Goal: Task Accomplishment & Management: Manage account settings

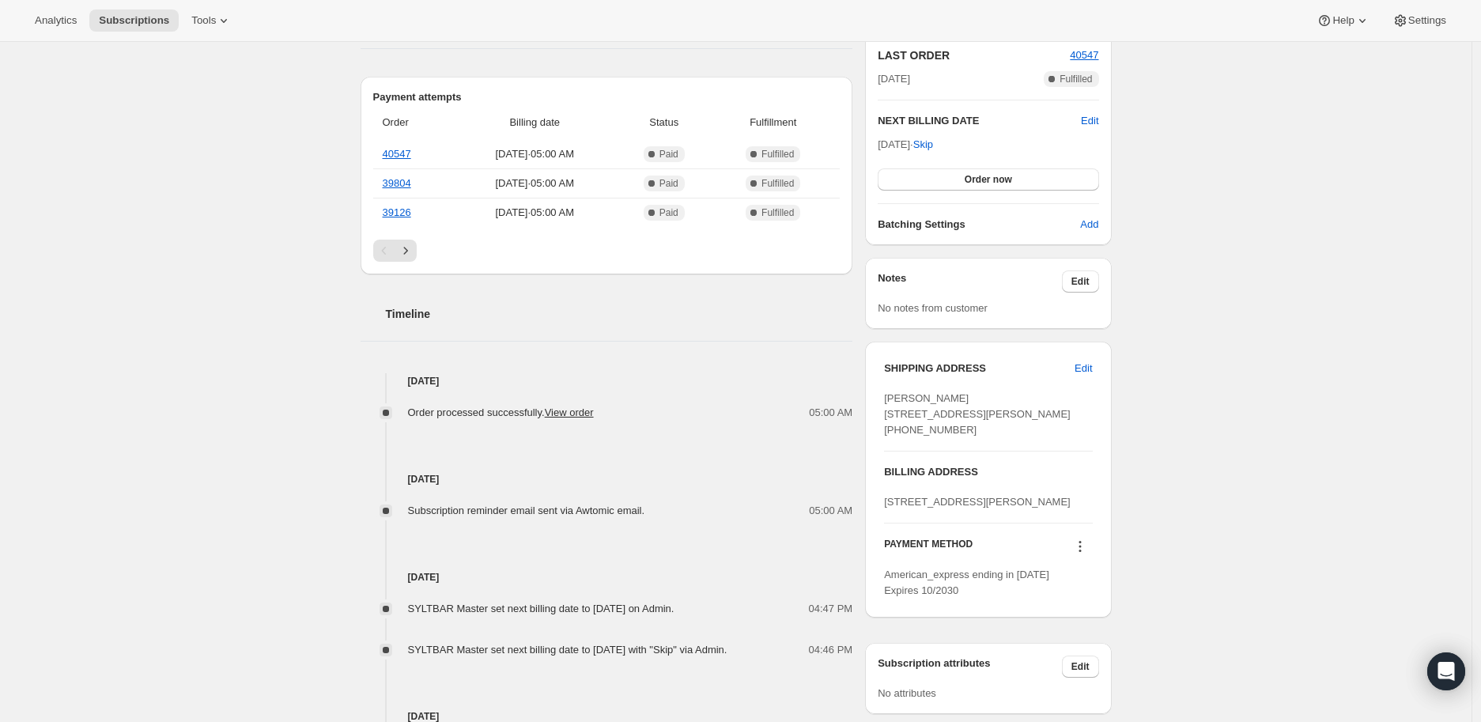
scroll to position [652, 0]
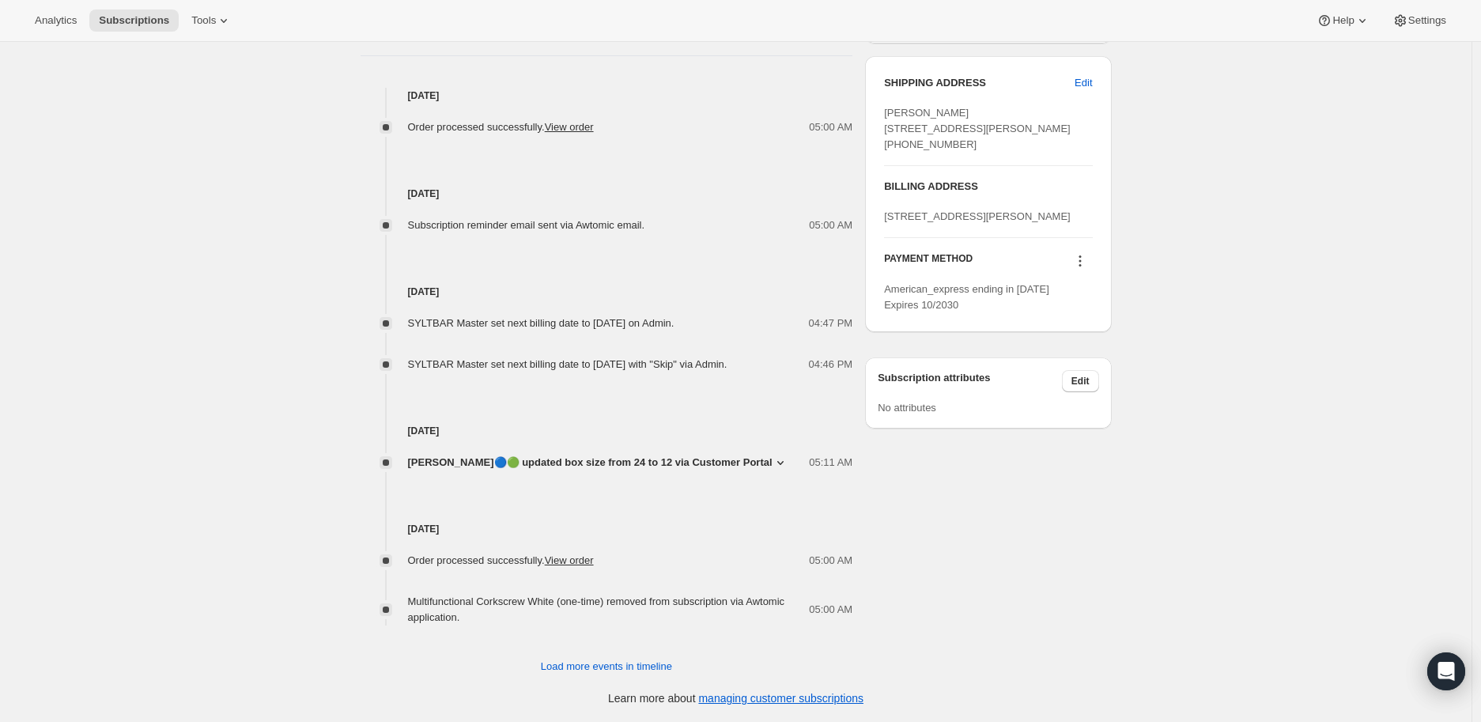
click at [1081, 263] on icon at bounding box center [1079, 261] width 2 height 2
click at [1084, 347] on span "Send link to update card" at bounding box center [1084, 353] width 111 height 12
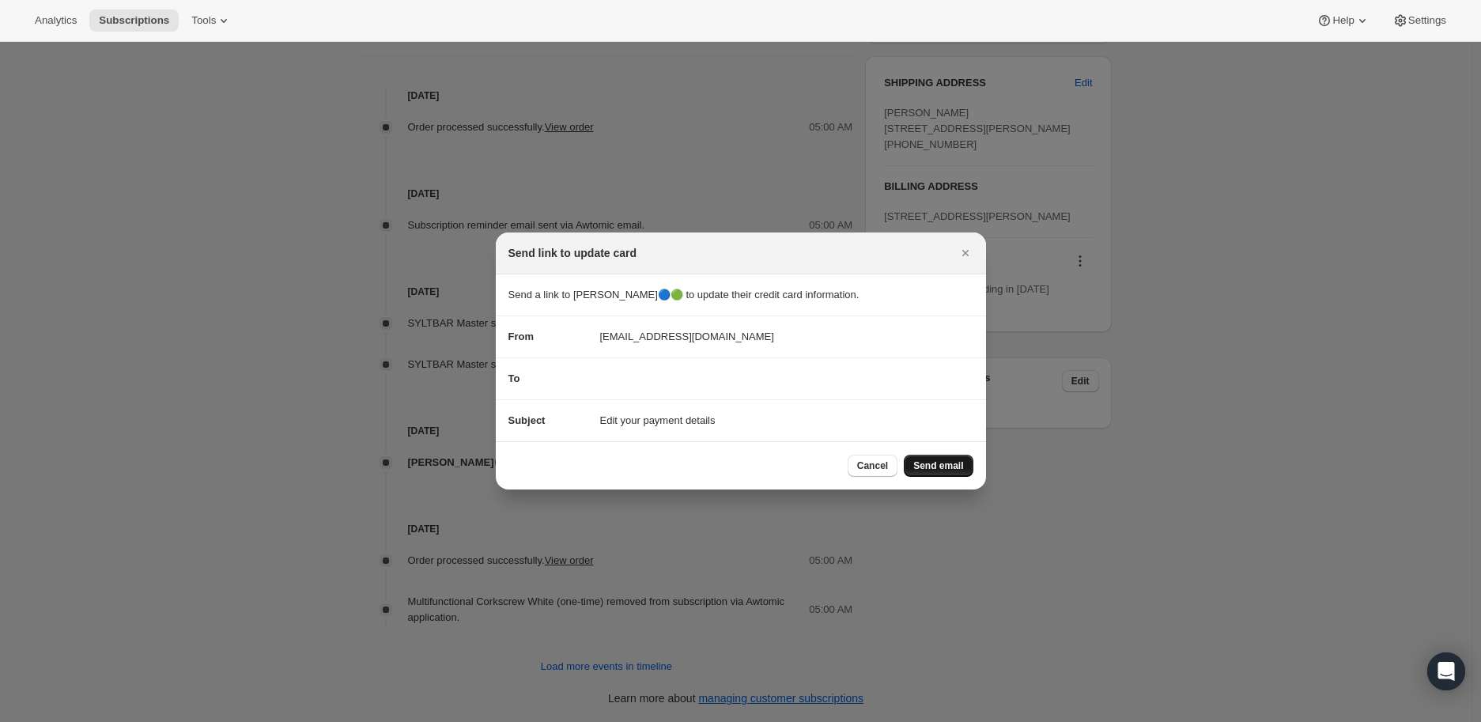
click at [934, 463] on span "Send email" at bounding box center [938, 465] width 50 height 13
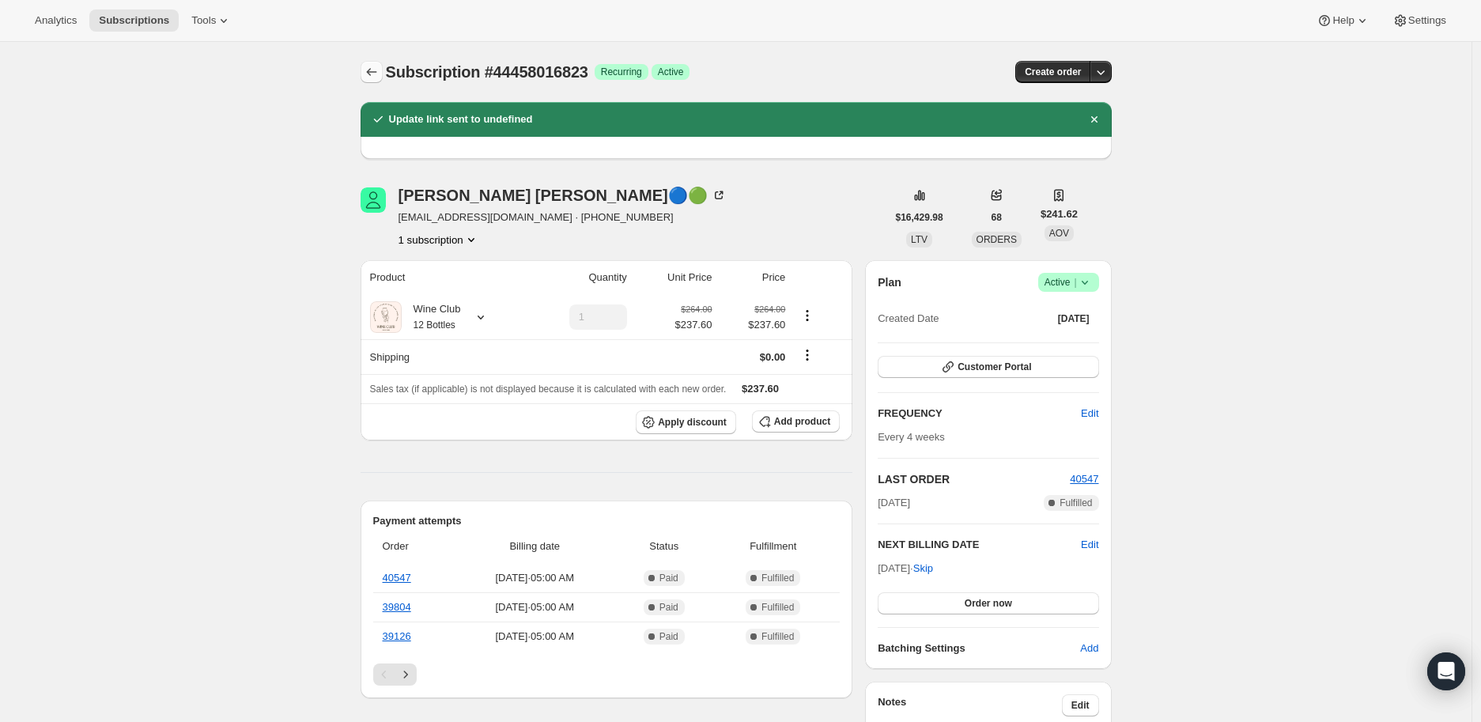
click at [377, 66] on icon "Subscriptions" at bounding box center [372, 72] width 16 height 16
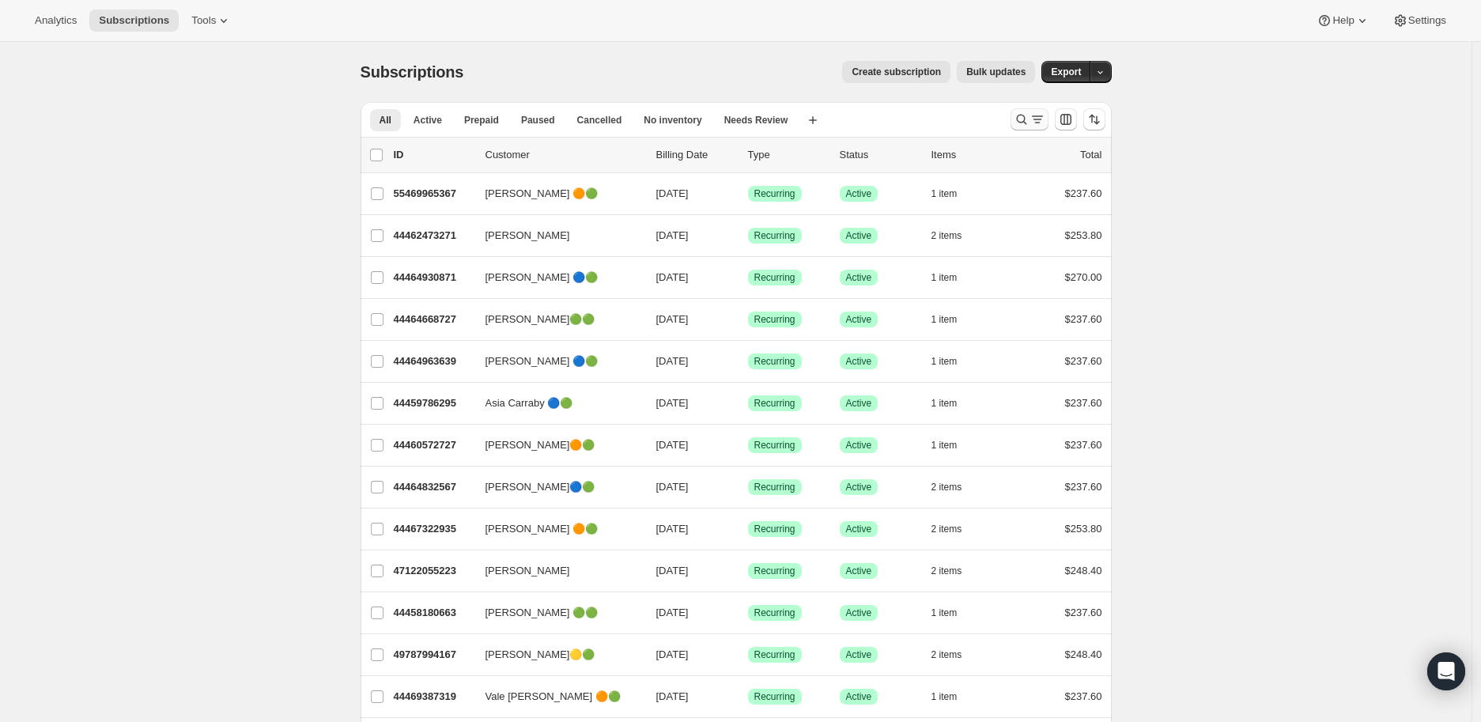
click at [1022, 114] on icon "Search and filter results" at bounding box center [1022, 119] width 16 height 16
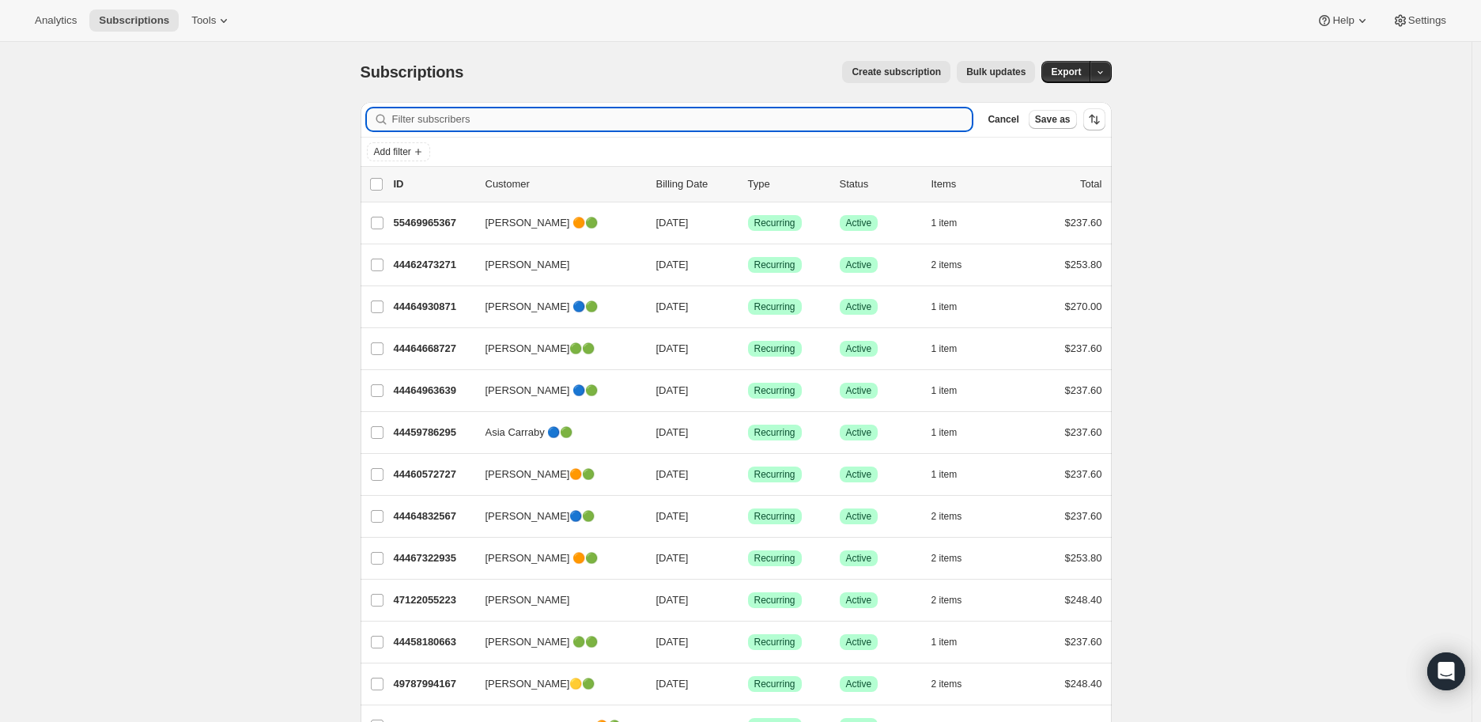
click at [429, 118] on input "Filter subscribers" at bounding box center [682, 119] width 580 height 22
paste input "Tamra SMOTHERMAN"
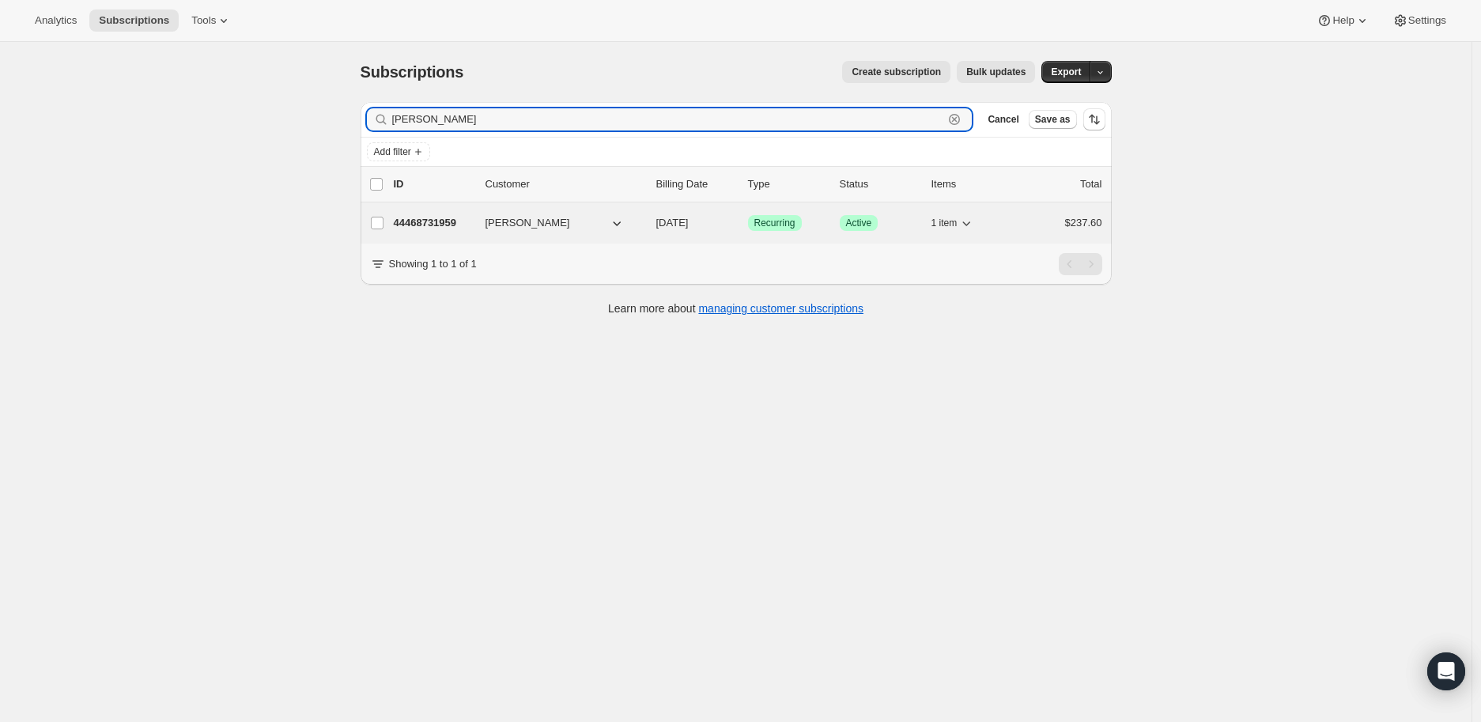
type input "Tamra SMOTHERMAN"
click at [428, 215] on p "44468731959" at bounding box center [433, 223] width 79 height 16
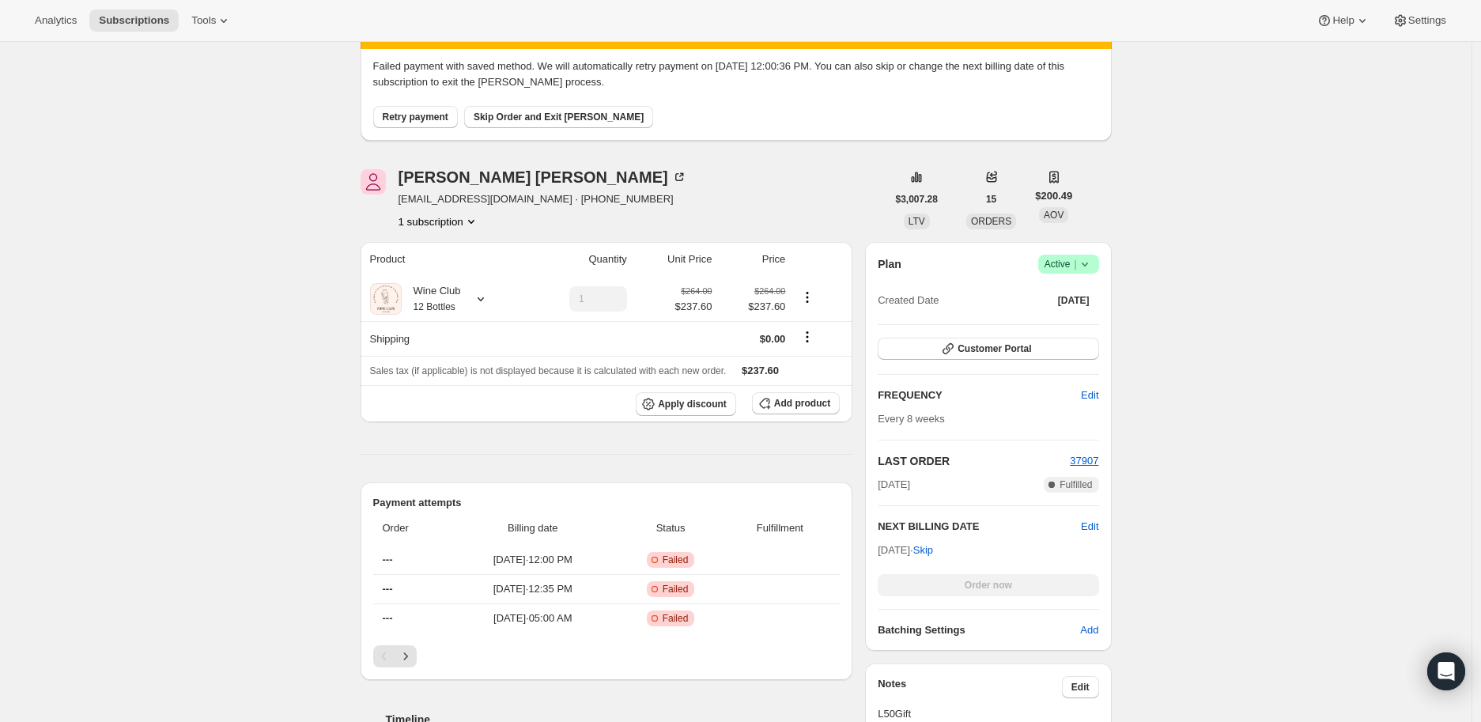
scroll to position [176, 0]
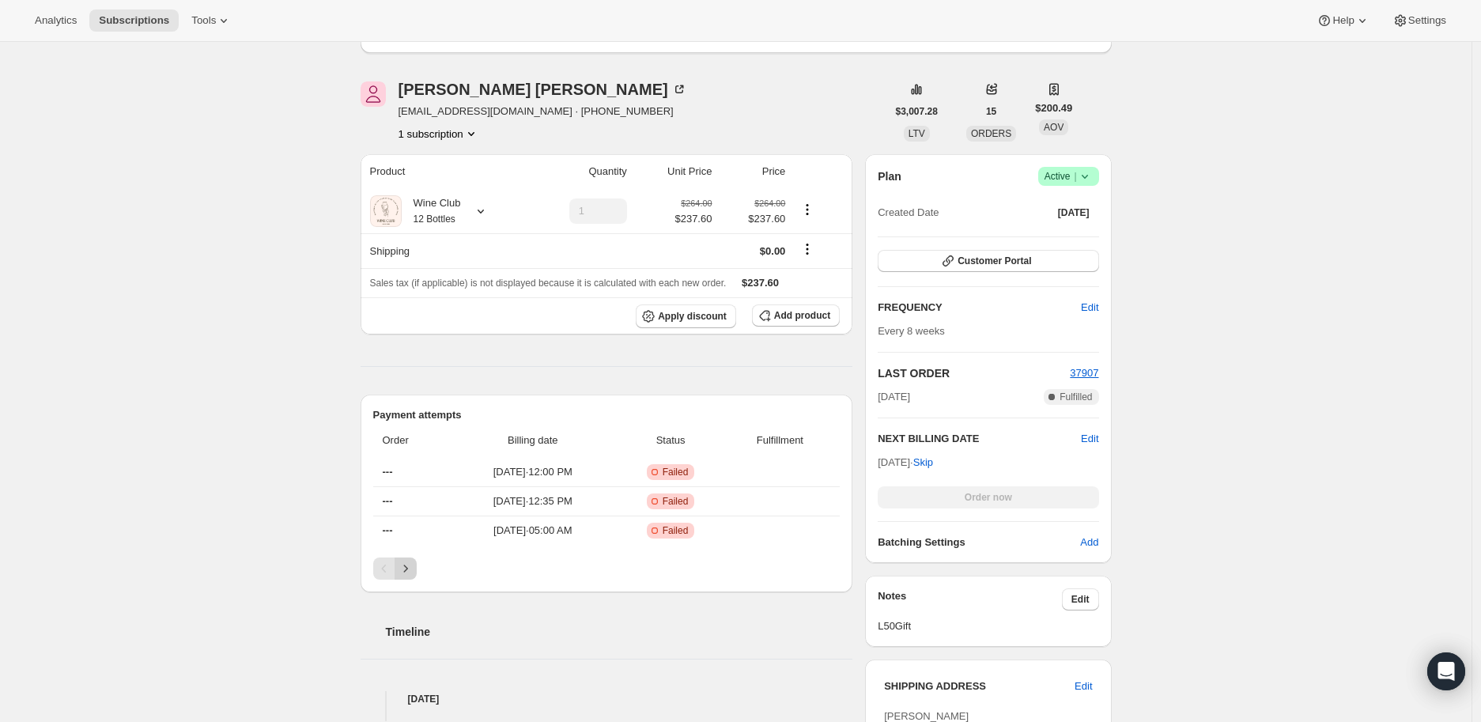
click at [411, 566] on icon "Next" at bounding box center [406, 569] width 16 height 16
click at [385, 565] on icon "Previous" at bounding box center [384, 569] width 16 height 16
click at [1089, 172] on icon at bounding box center [1085, 176] width 16 height 16
click at [1071, 230] on span "Cancel subscription" at bounding box center [1073, 234] width 89 height 12
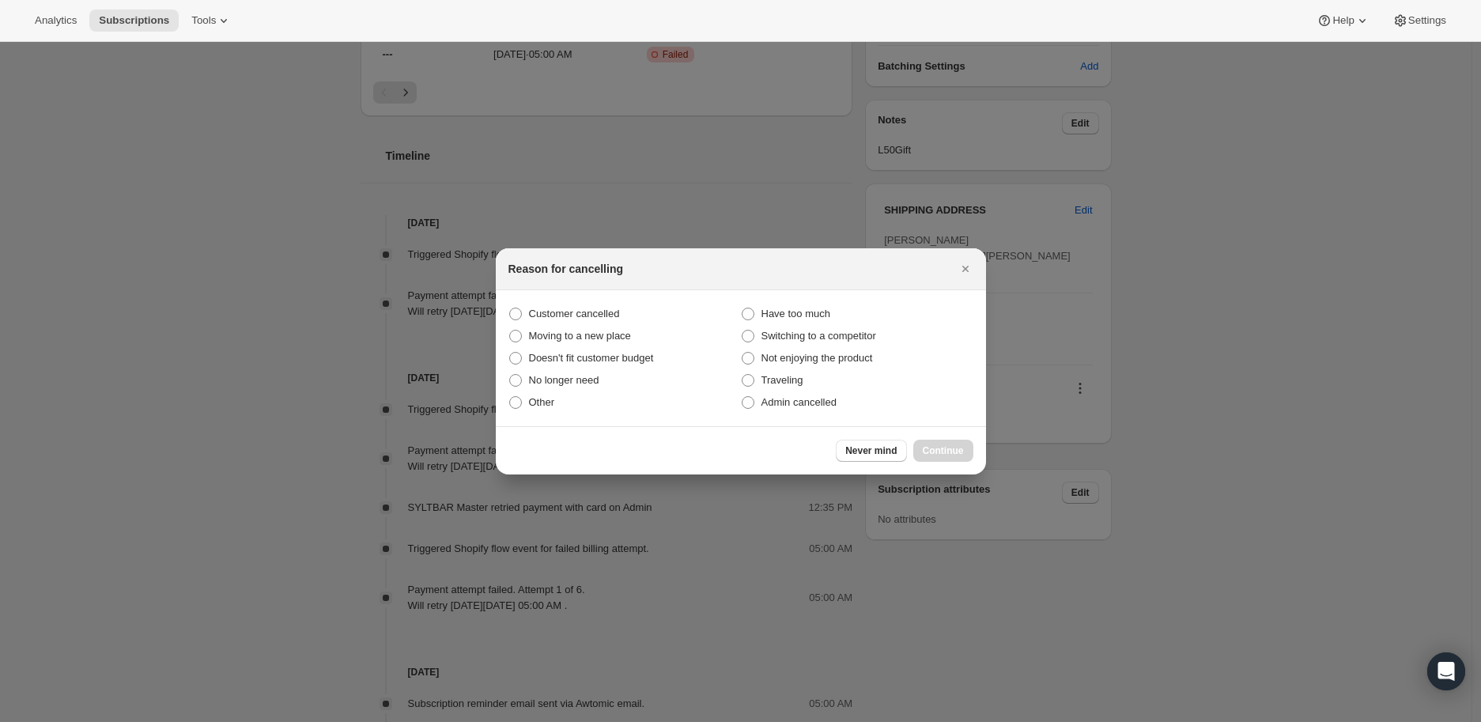
scroll to position [0, 0]
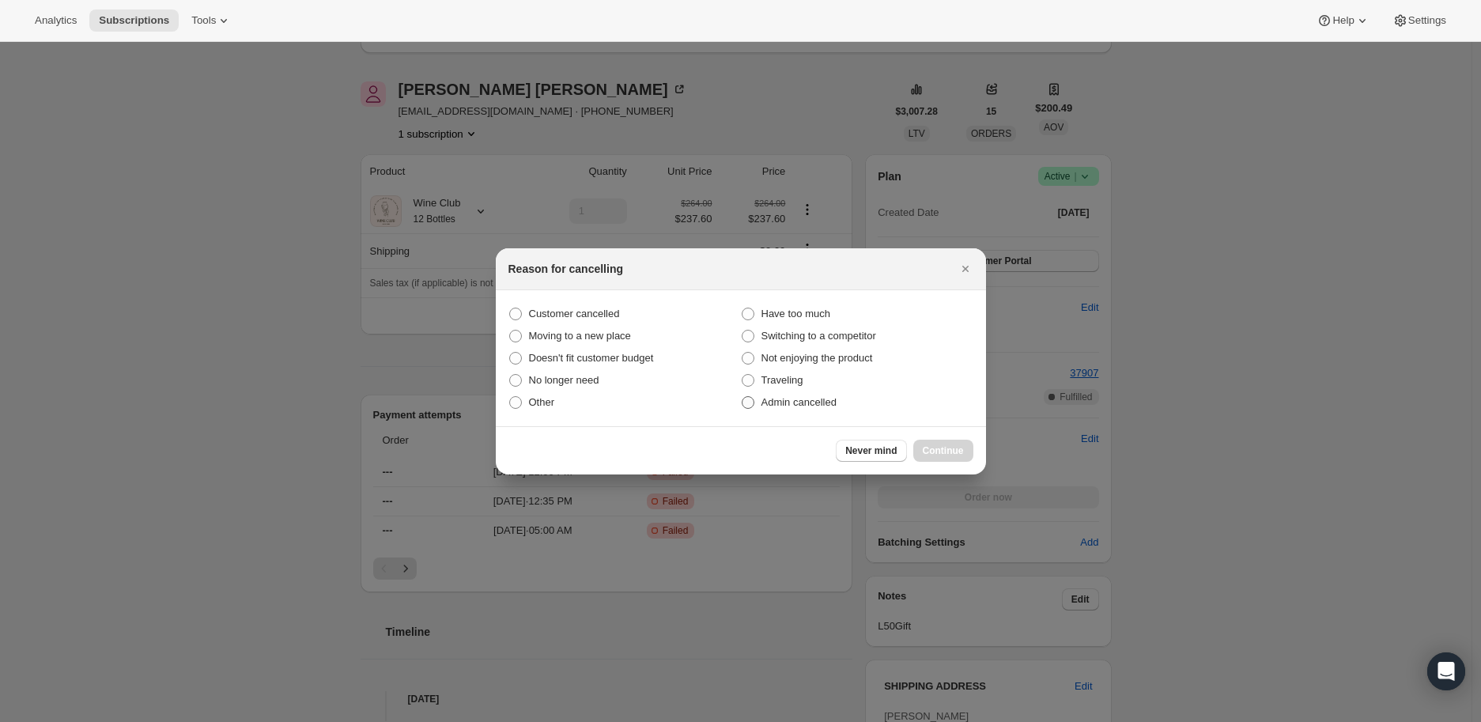
click at [749, 404] on span ":rpp:" at bounding box center [748, 402] width 13 height 13
click at [742, 397] on input "Admin cancelled" at bounding box center [742, 396] width 1 height 1
radio input "true"
click at [942, 450] on span "Continue" at bounding box center [943, 450] width 41 height 13
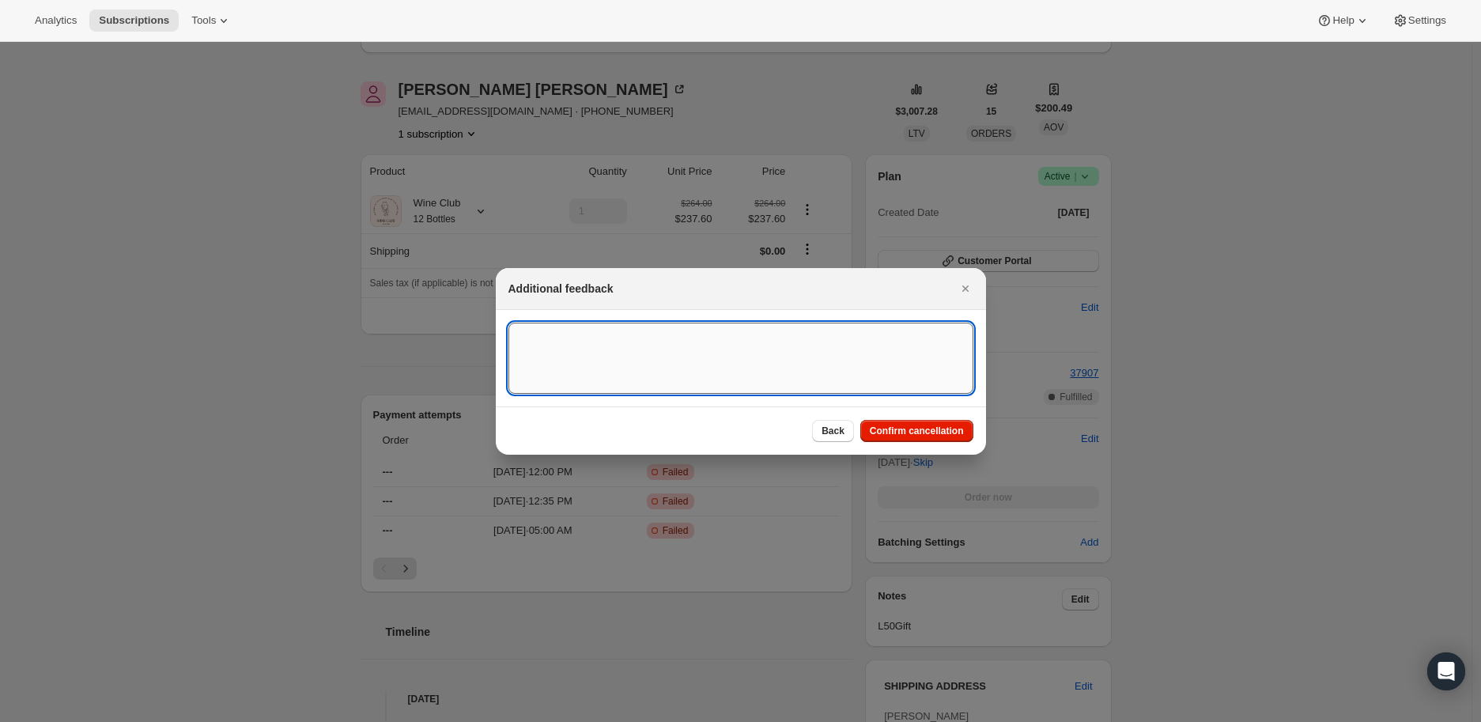
click at [601, 346] on textarea ":rpp:" at bounding box center [740, 358] width 465 height 71
type textarea "Payment method failed"
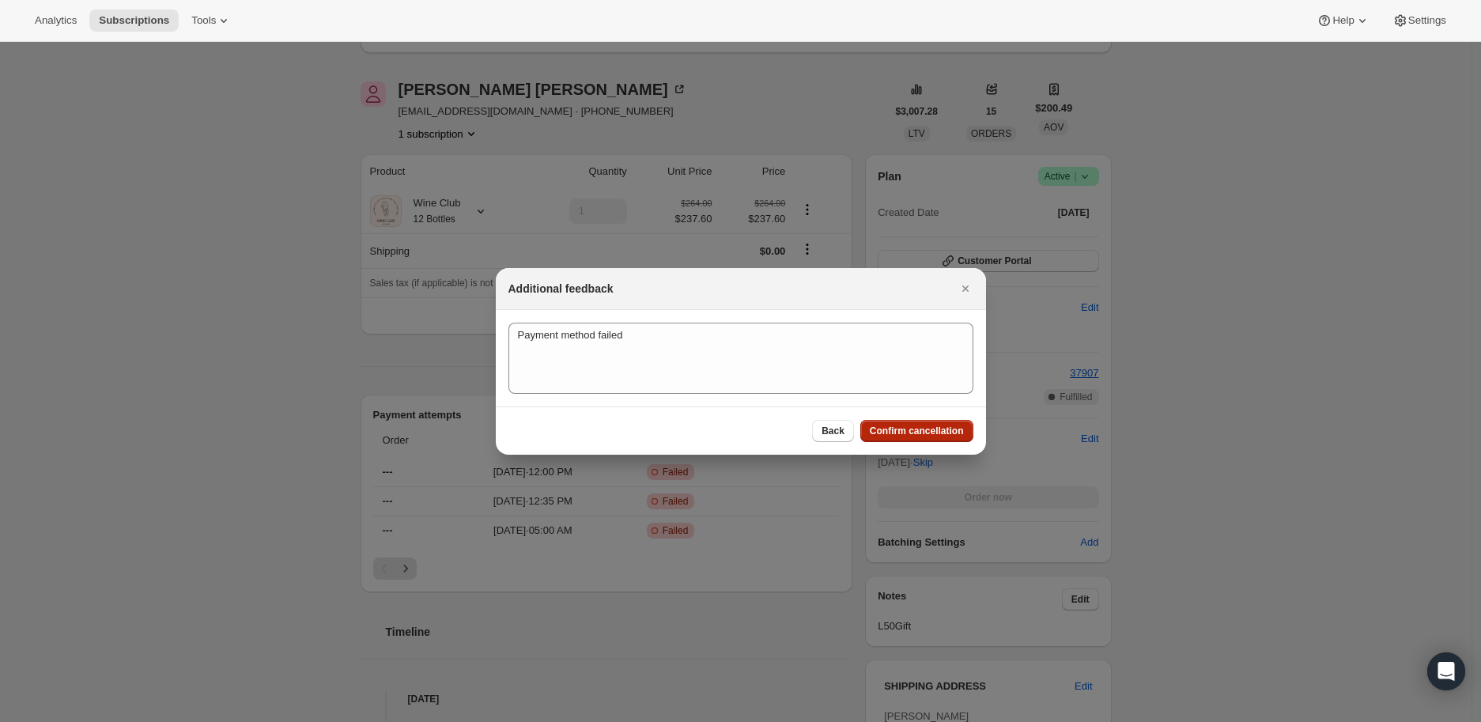
click at [900, 421] on button "Confirm cancellation" at bounding box center [916, 431] width 113 height 22
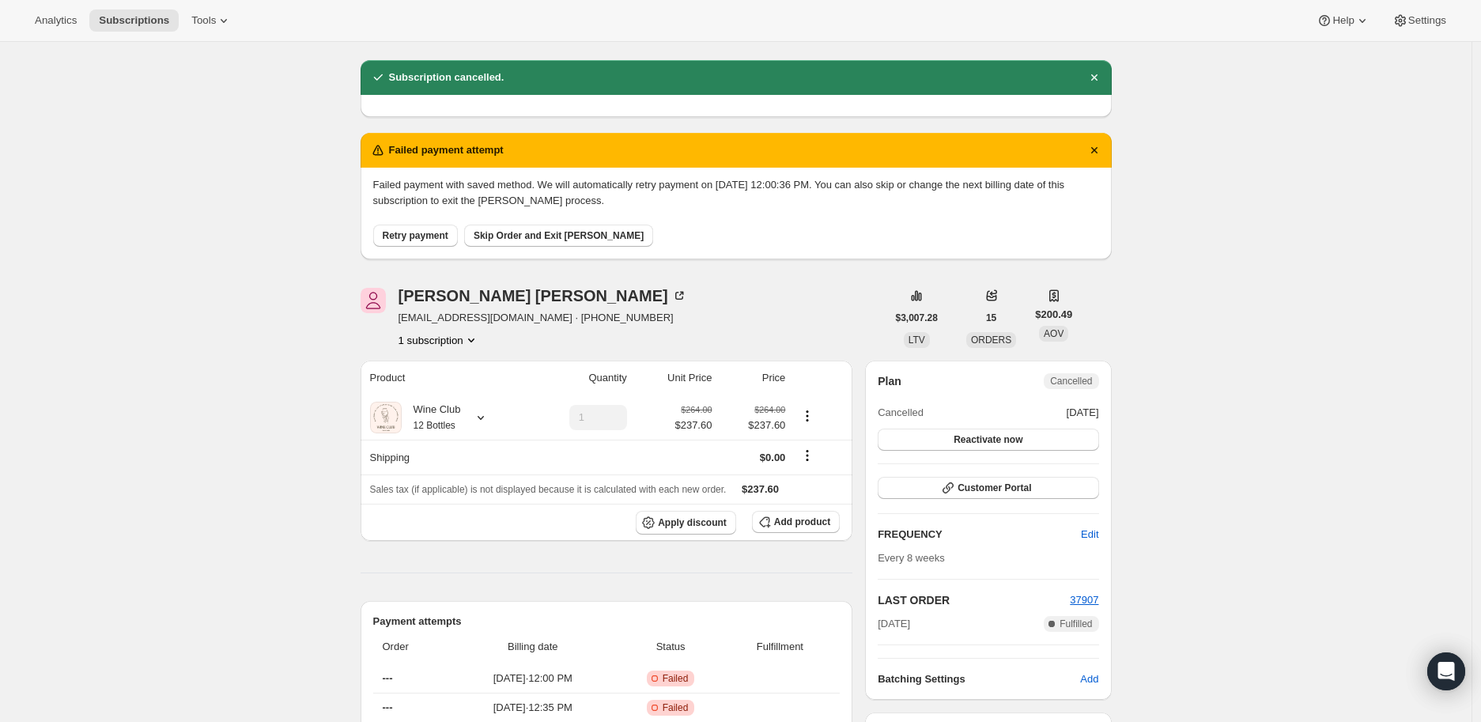
scroll to position [176, 0]
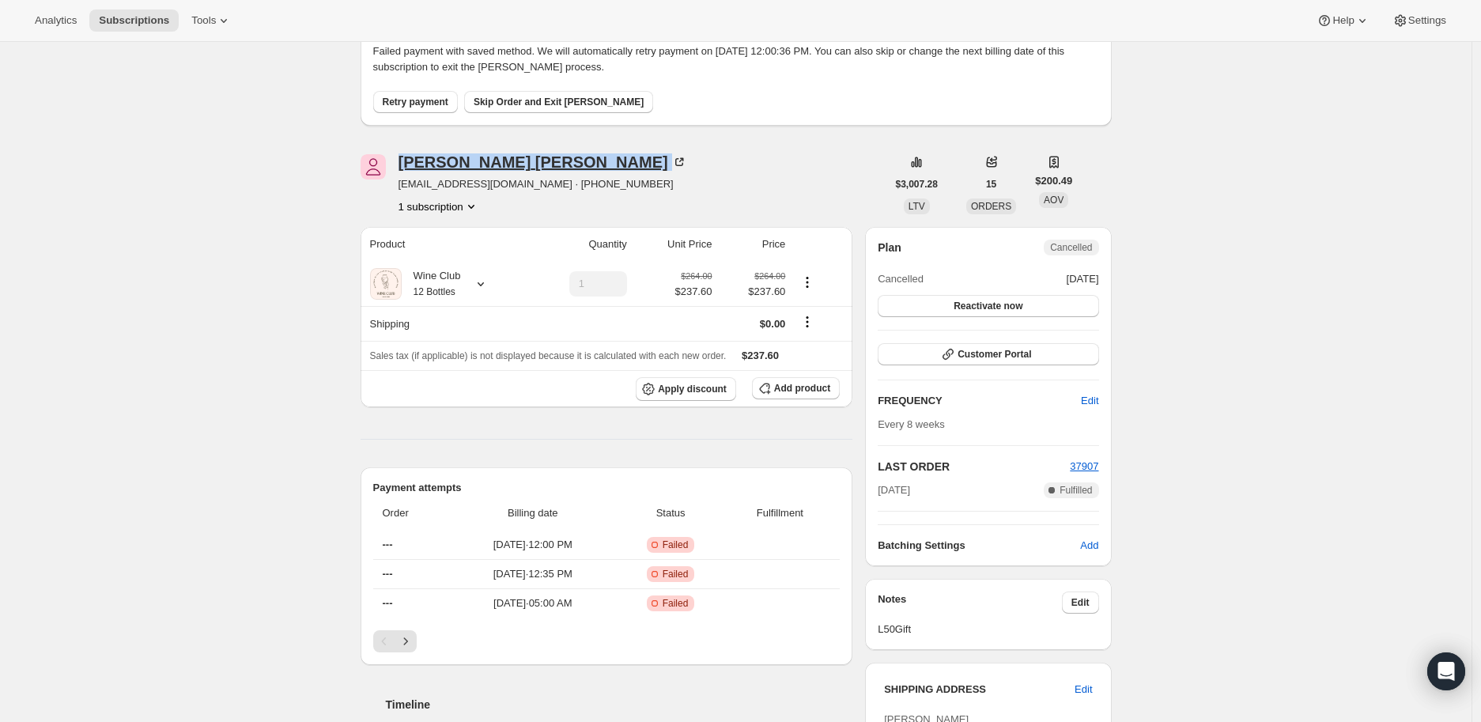
drag, startPoint x: 396, startPoint y: 161, endPoint x: 571, endPoint y: 161, distance: 174.7
click at [571, 161] on div "Tamra SMOTHERMAN gmw69@sbcglobal.net · +15599069536 1 subscription" at bounding box center [624, 184] width 526 height 60
copy div "Tamra SMOTHERMAN"
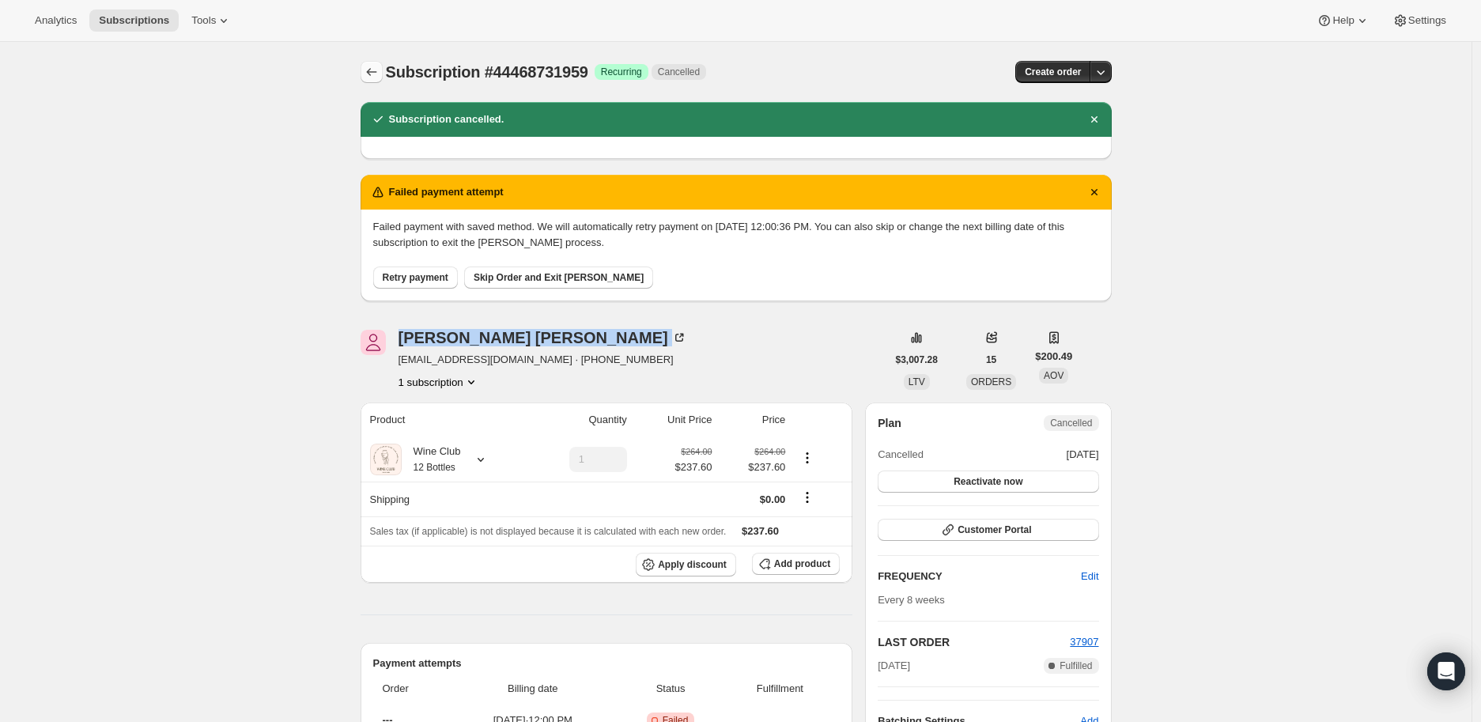
click at [375, 70] on icon "Subscriptions" at bounding box center [372, 72] width 16 height 16
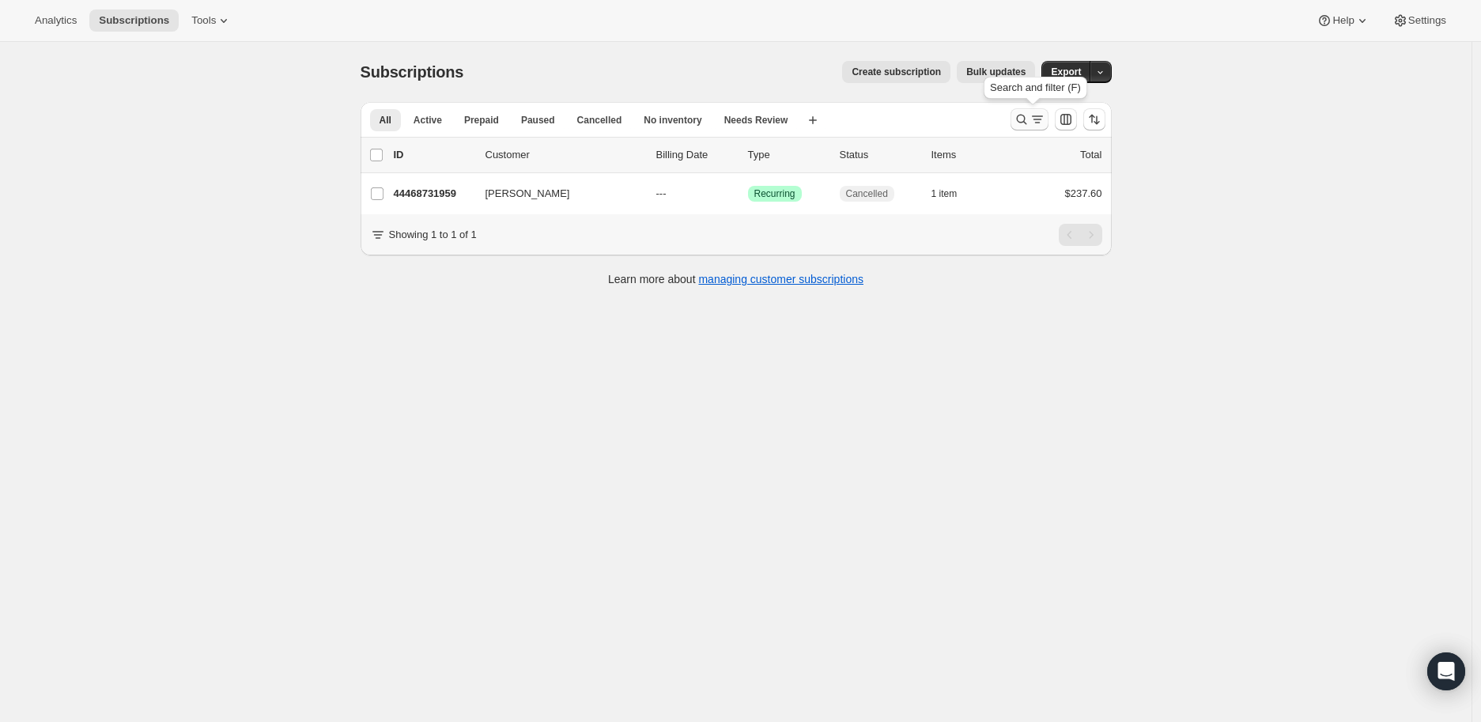
click at [1022, 117] on icon "Search and filter results" at bounding box center [1021, 120] width 10 height 10
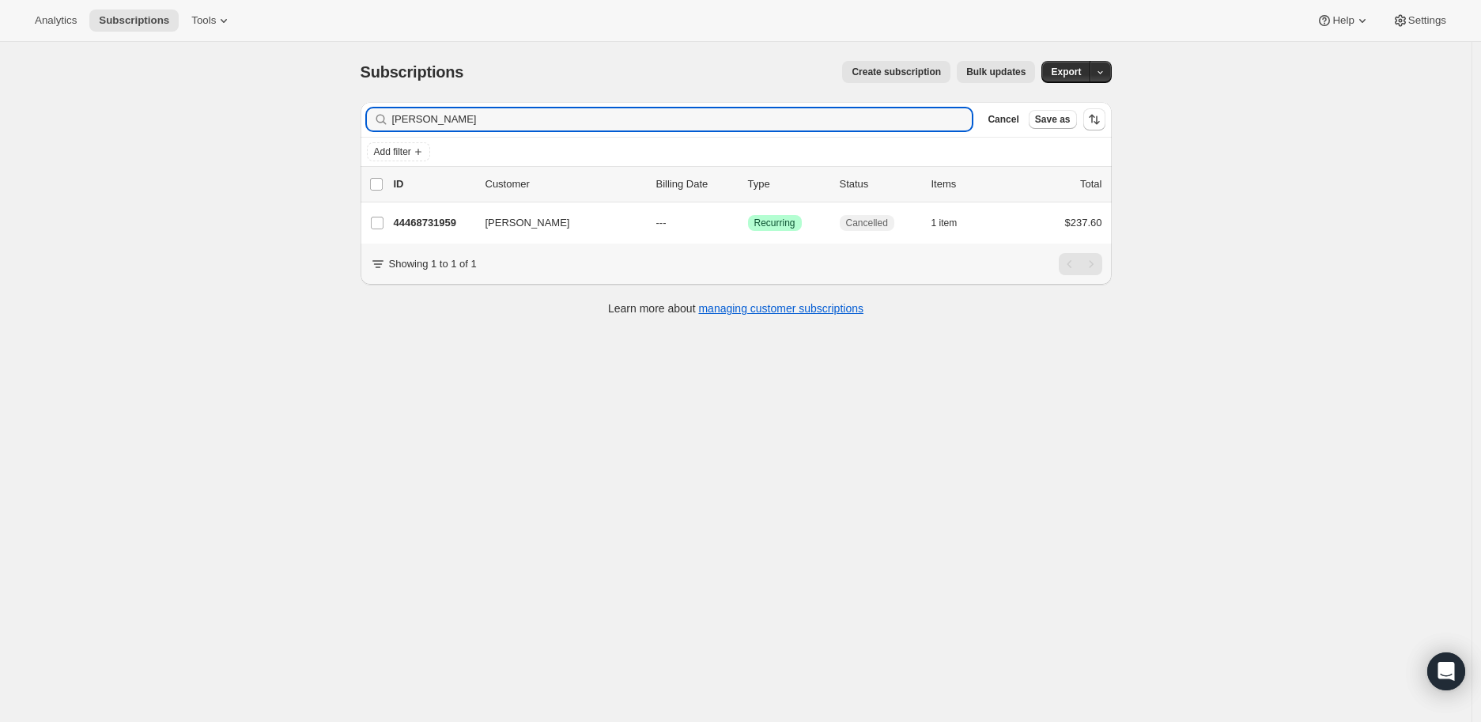
drag, startPoint x: 507, startPoint y: 119, endPoint x: 383, endPoint y: 122, distance: 123.4
click at [383, 122] on div "Tamra SMOTHERMAN Clear" at bounding box center [670, 119] width 606 height 22
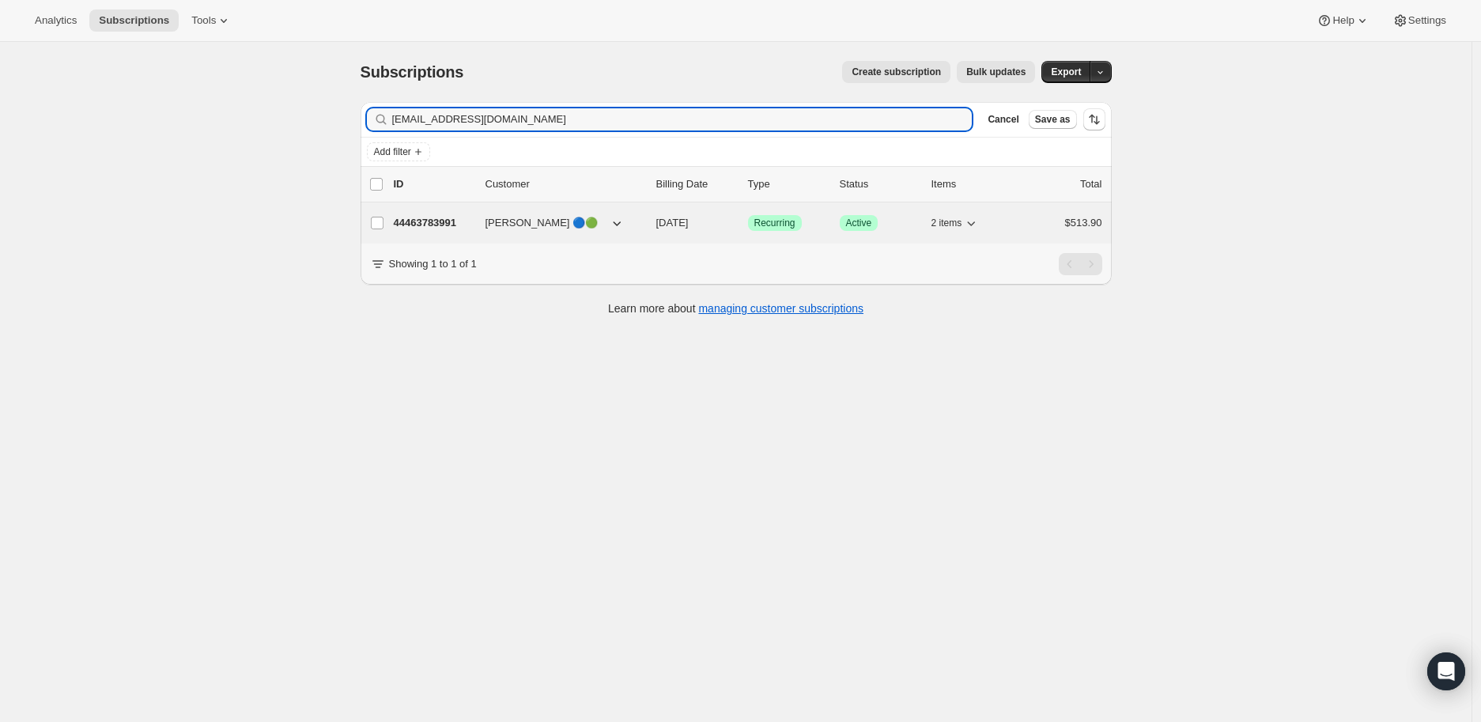
type input "[EMAIL_ADDRESS][DOMAIN_NAME]"
click at [446, 220] on p "44463783991" at bounding box center [433, 223] width 79 height 16
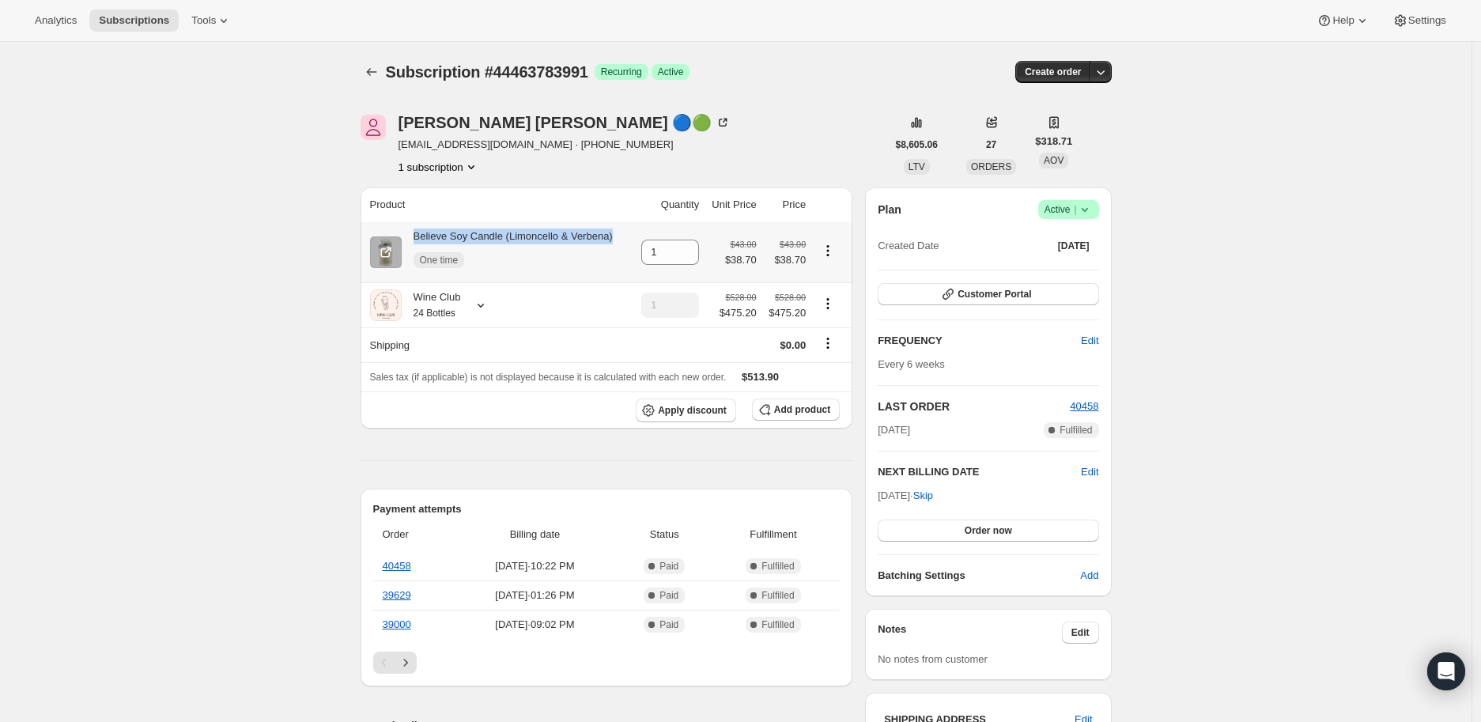
drag, startPoint x: 419, startPoint y: 236, endPoint x: 612, endPoint y: 240, distance: 193.0
click at [612, 240] on div "Believe Soy Candle (Limoncello & Verbena) One time" at bounding box center [499, 252] width 259 height 47
copy div "Believe Soy Candle (Limoncello & Verbena)"
click at [981, 291] on span "Customer Portal" at bounding box center [995, 294] width 74 height 13
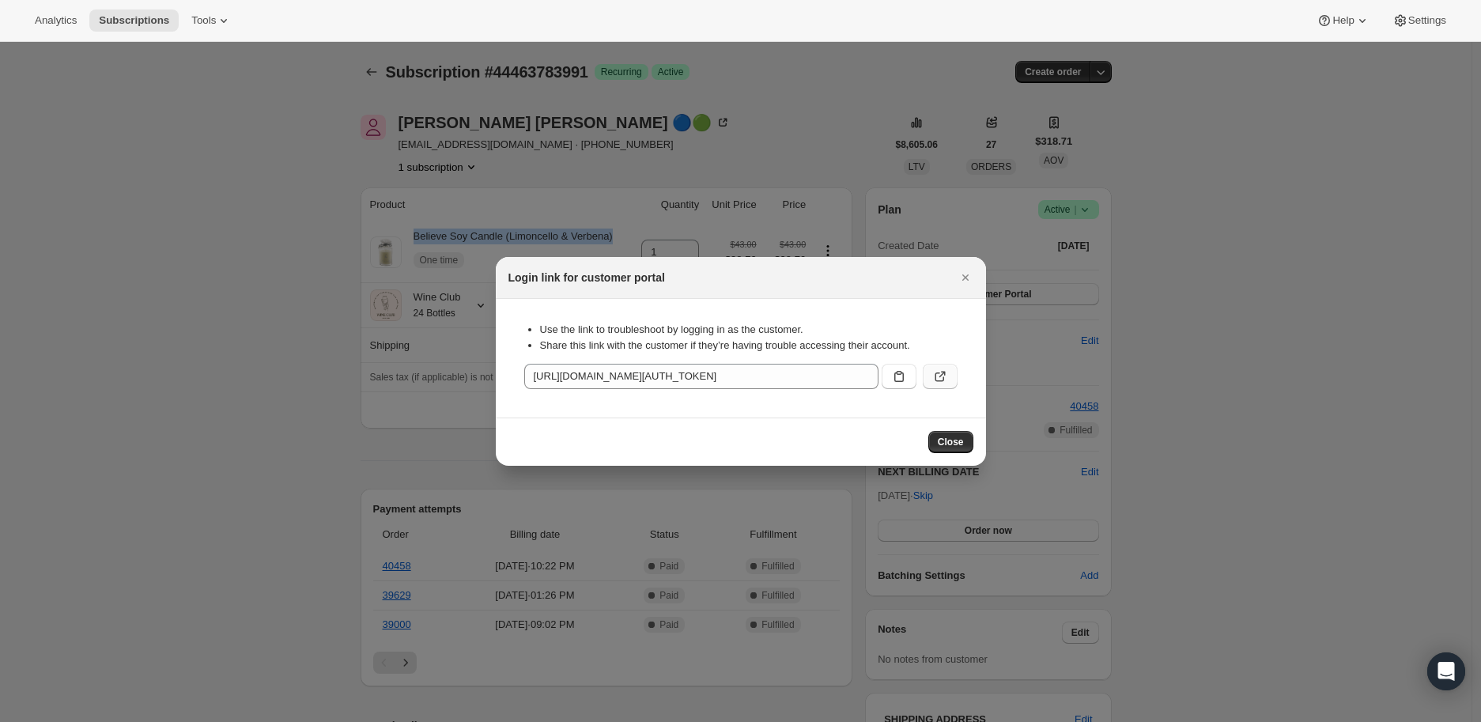
click at [939, 372] on icon ":r1bn:" at bounding box center [940, 376] width 16 height 16
click at [962, 277] on icon "Close" at bounding box center [966, 278] width 16 height 16
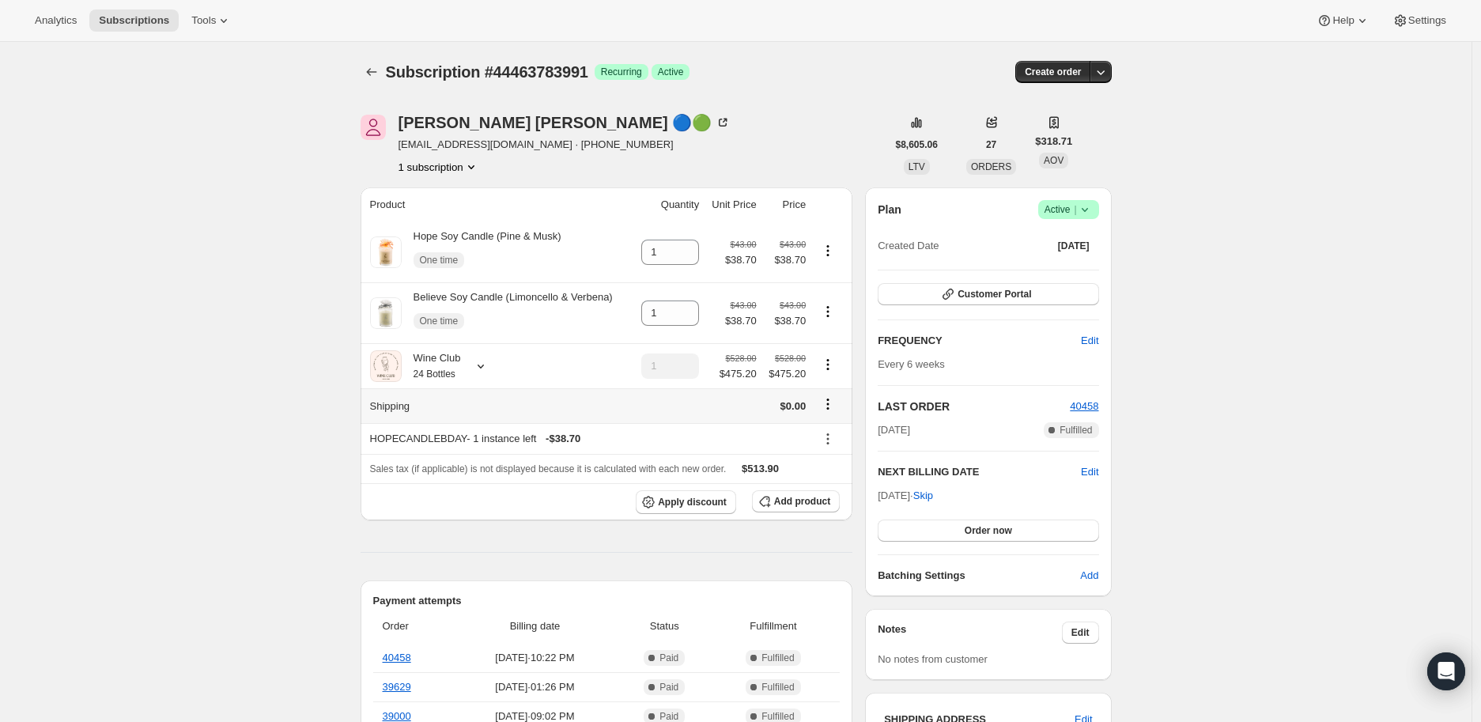
scroll to position [176, 0]
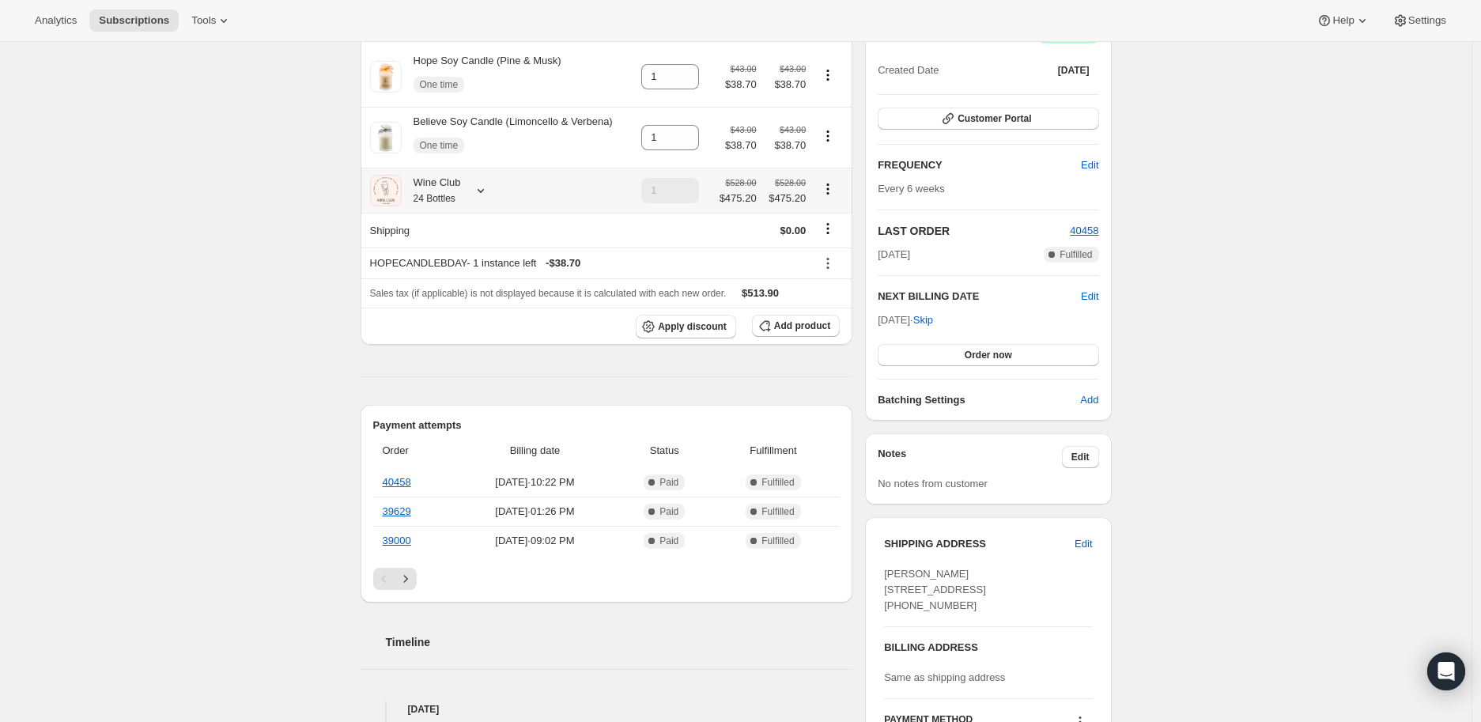
click at [484, 193] on icon at bounding box center [481, 191] width 6 height 4
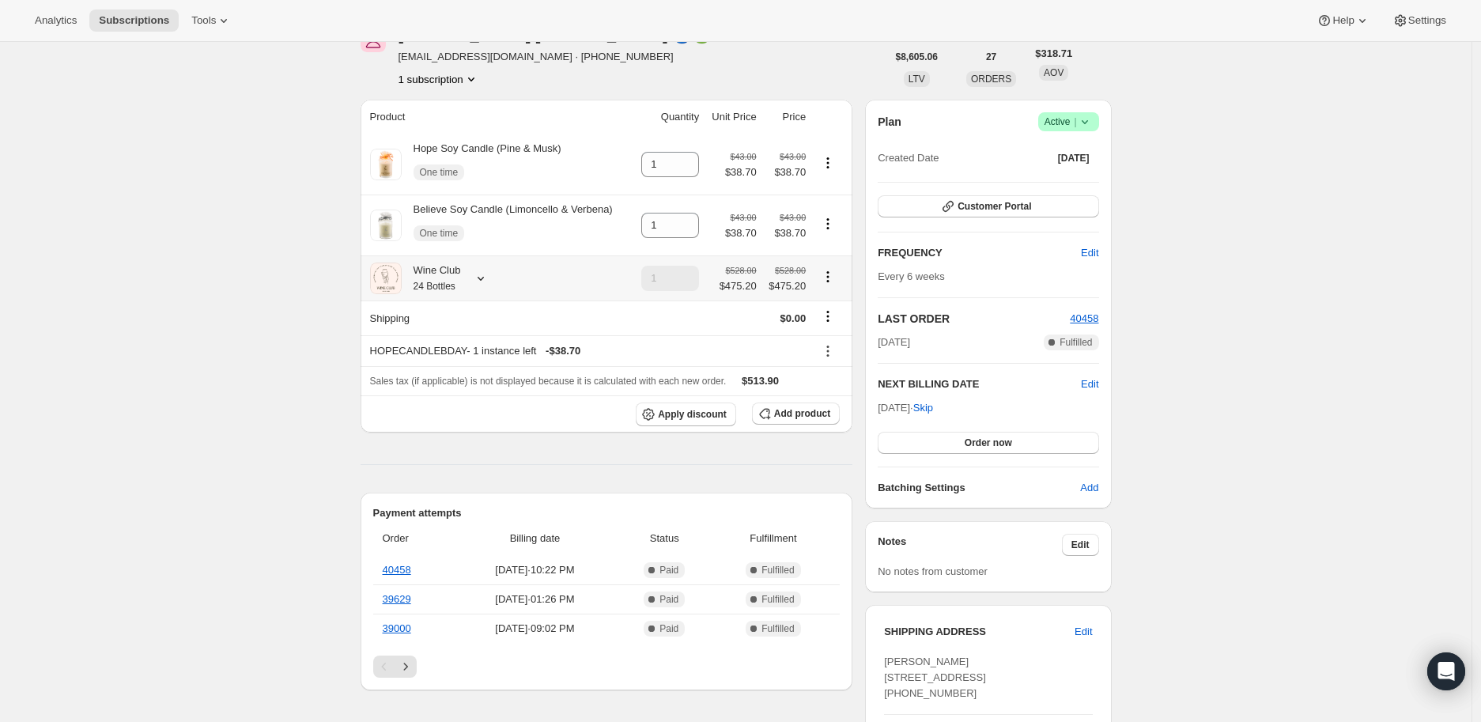
scroll to position [0, 0]
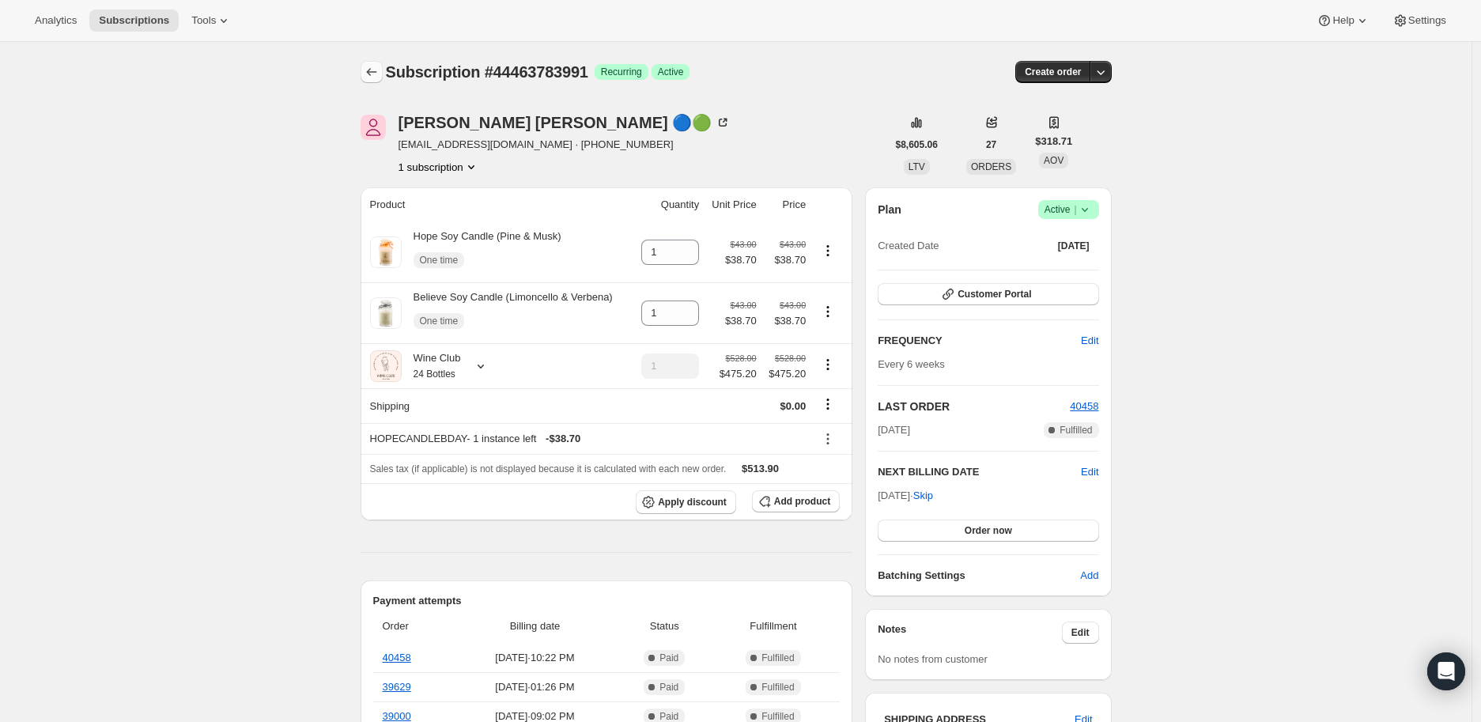
click at [376, 73] on icon "Subscriptions" at bounding box center [372, 72] width 16 height 16
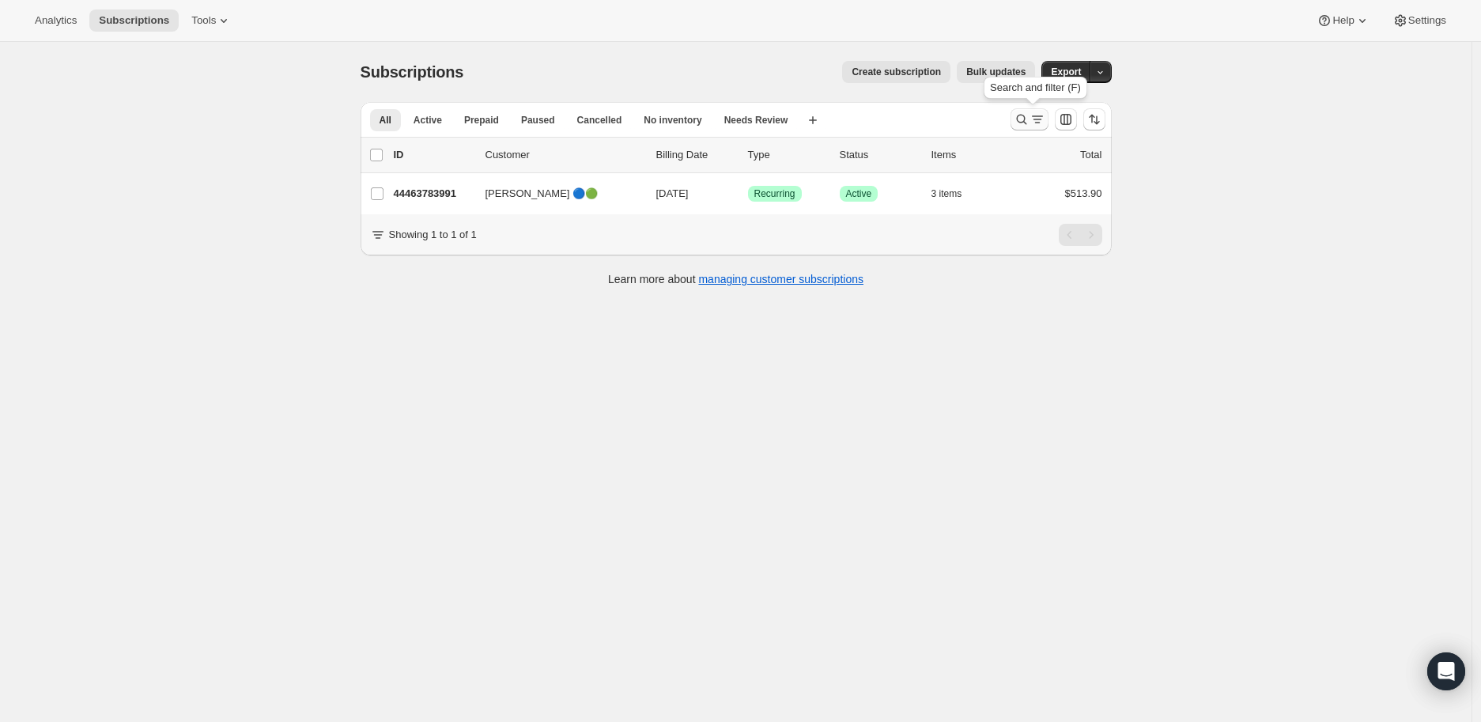
click at [1022, 114] on icon "Search and filter results" at bounding box center [1022, 119] width 16 height 16
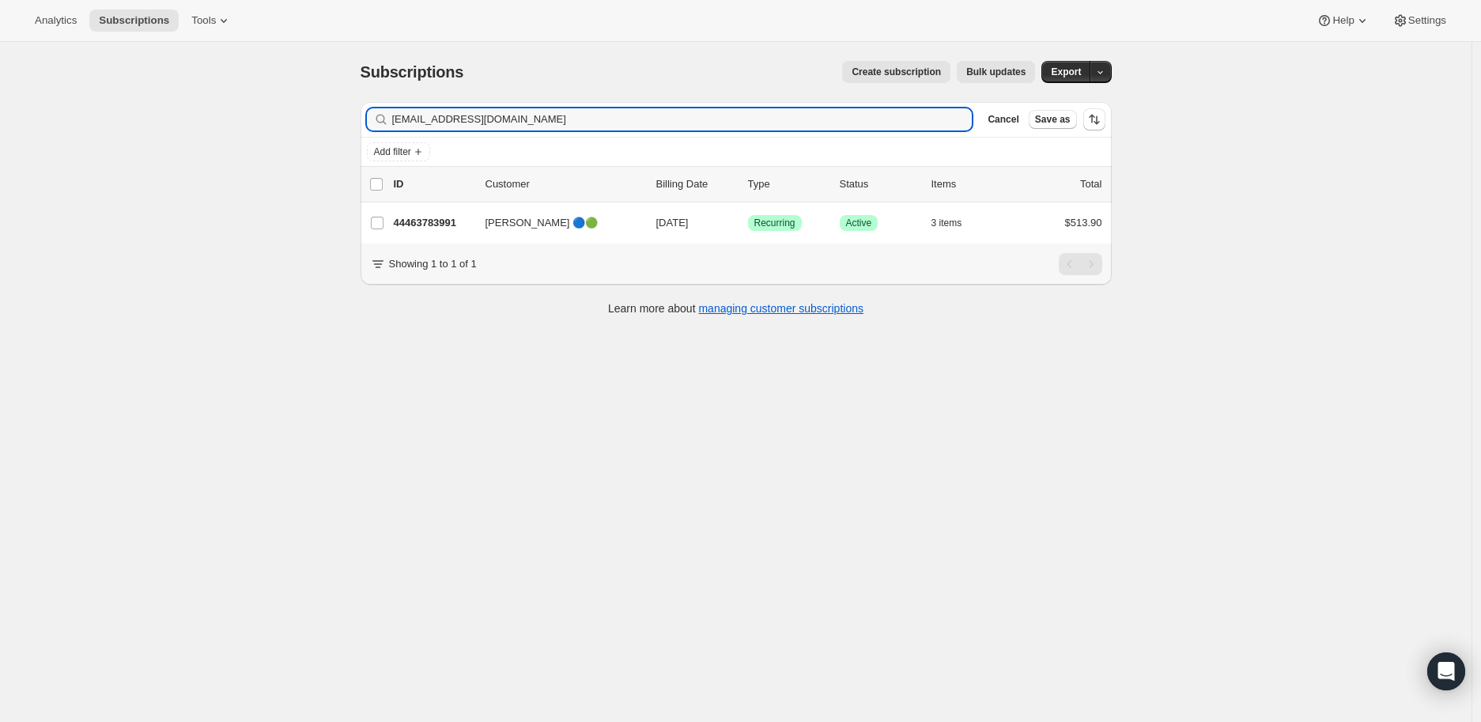
drag, startPoint x: 504, startPoint y: 119, endPoint x: 389, endPoint y: 119, distance: 114.6
click at [389, 119] on div "[EMAIL_ADDRESS][DOMAIN_NAME] Clear" at bounding box center [670, 119] width 606 height 22
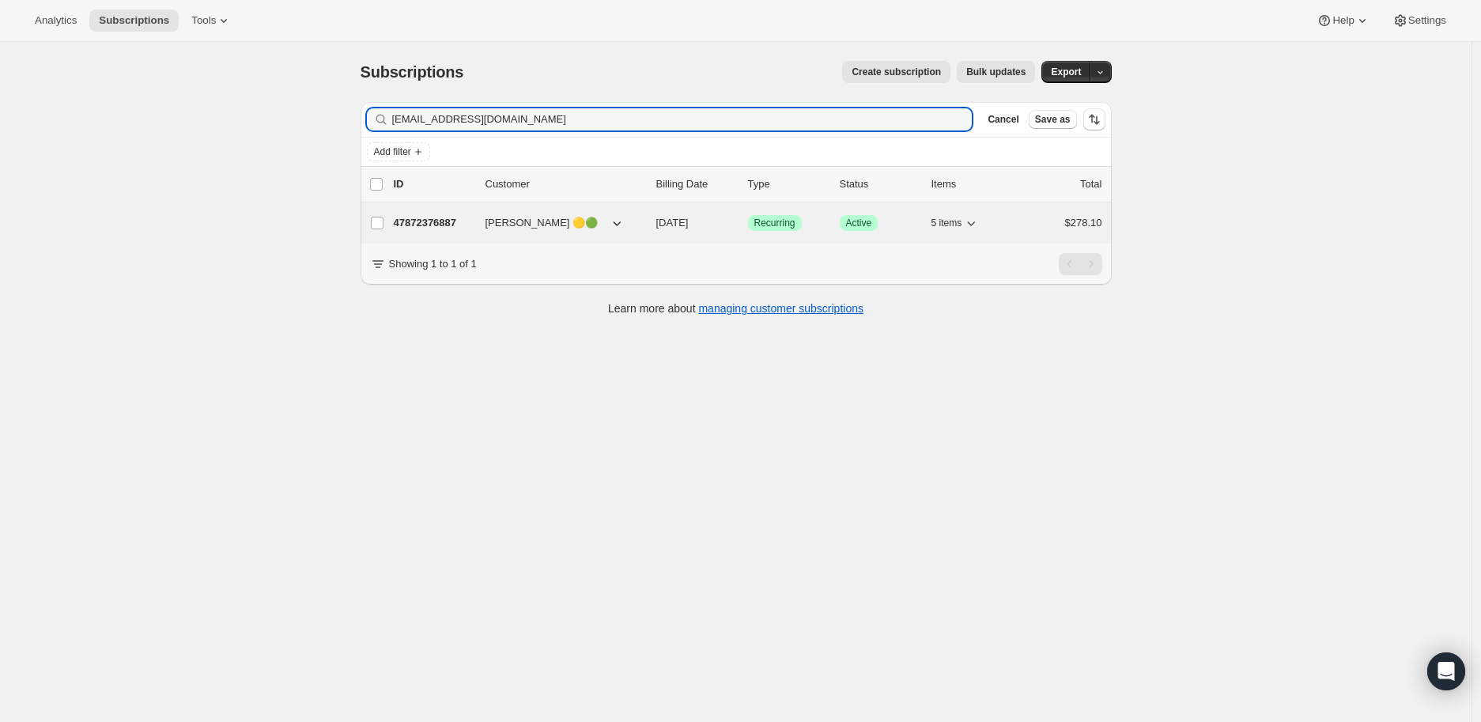
type input "[EMAIL_ADDRESS][DOMAIN_NAME]"
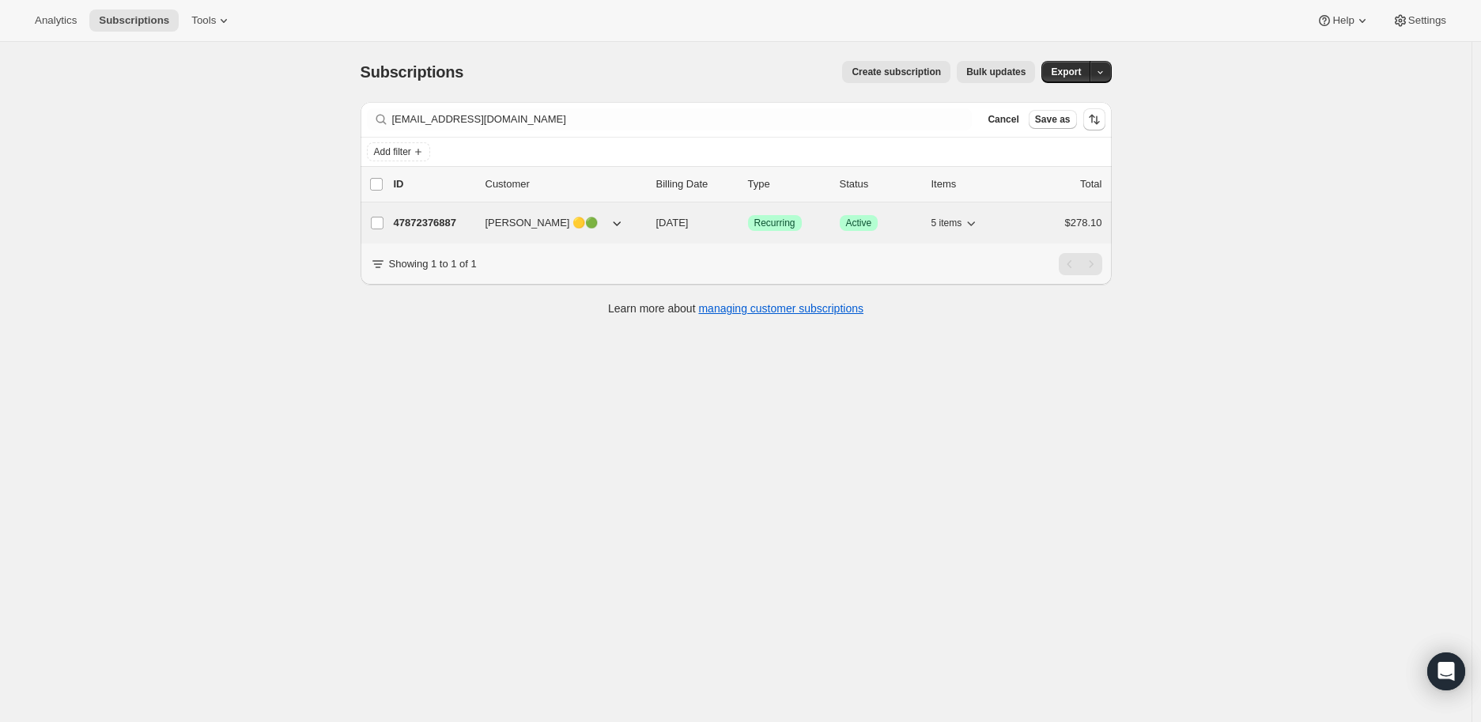
click at [407, 224] on p "47872376887" at bounding box center [433, 223] width 79 height 16
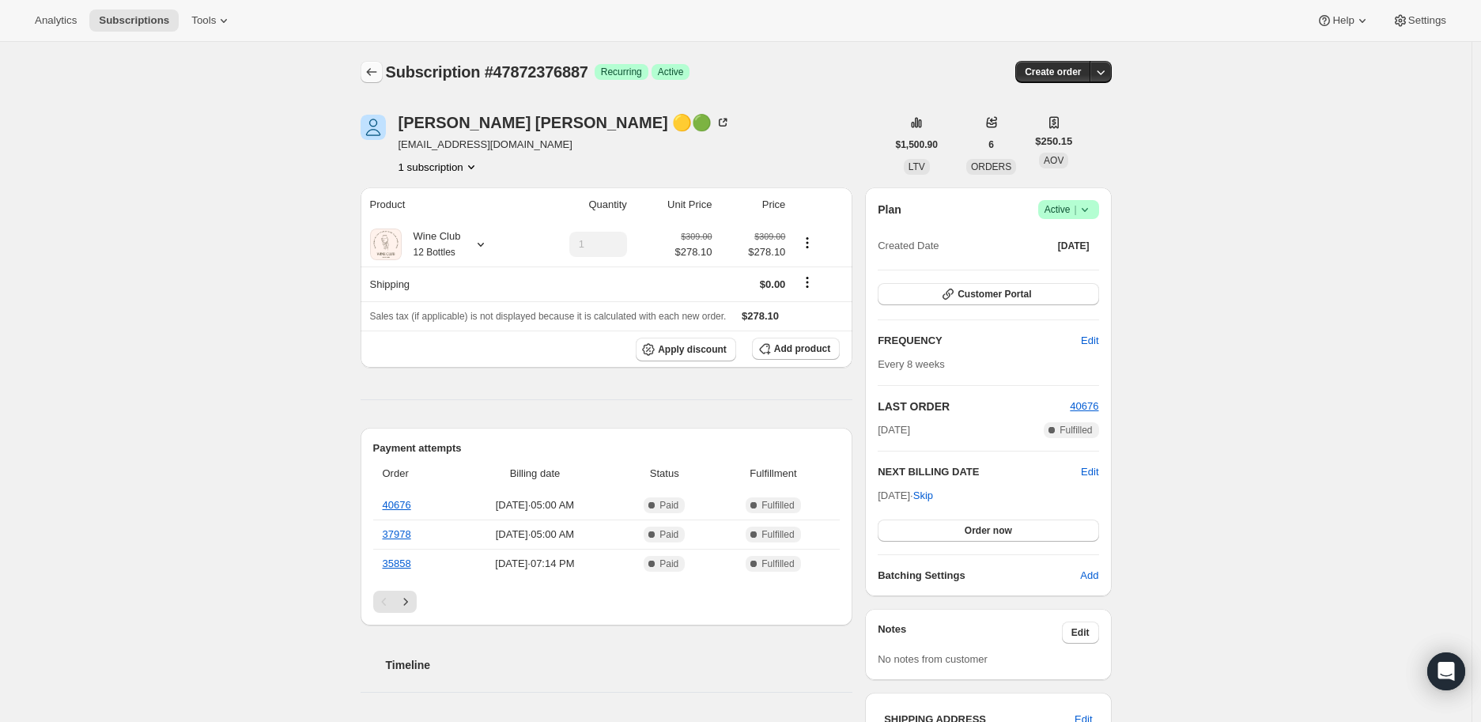
click at [374, 67] on icon "Subscriptions" at bounding box center [372, 72] width 16 height 16
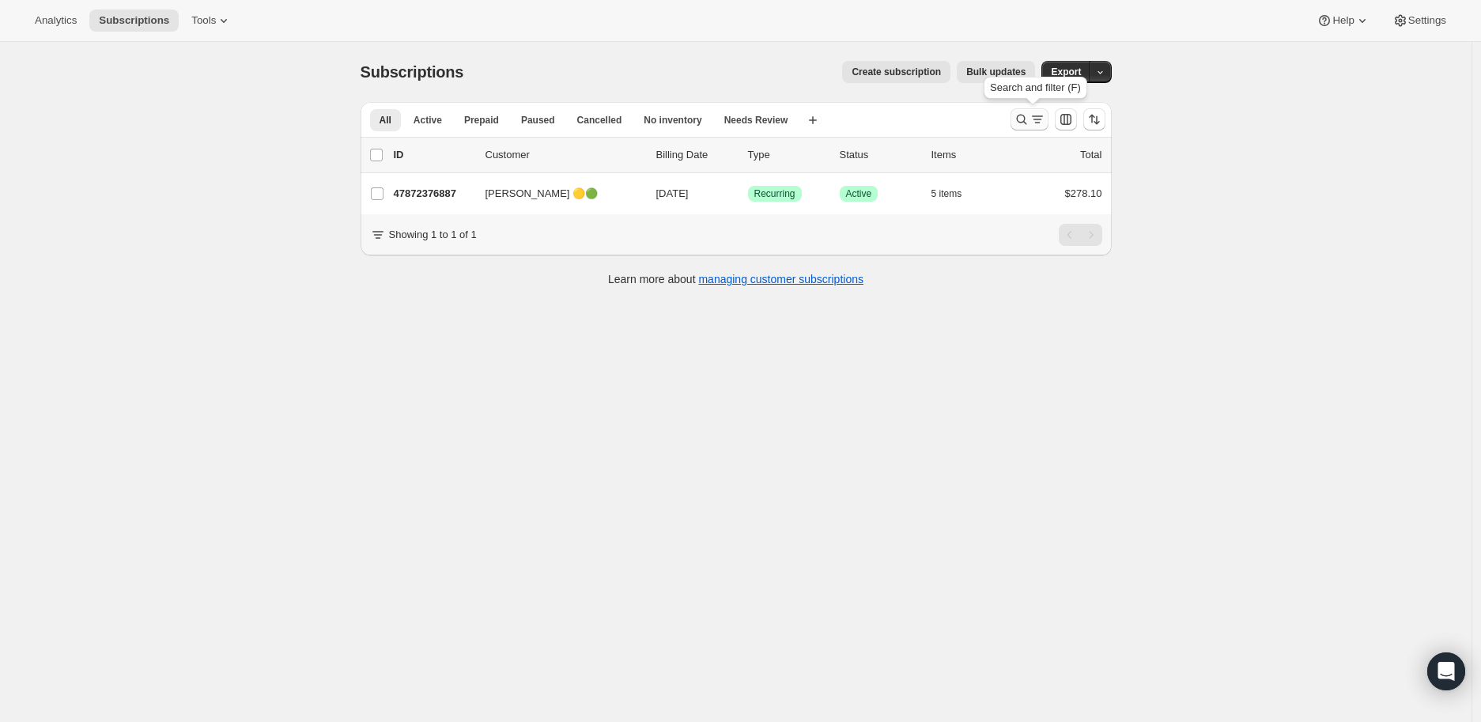
click at [1026, 115] on icon "Search and filter results" at bounding box center [1022, 119] width 16 height 16
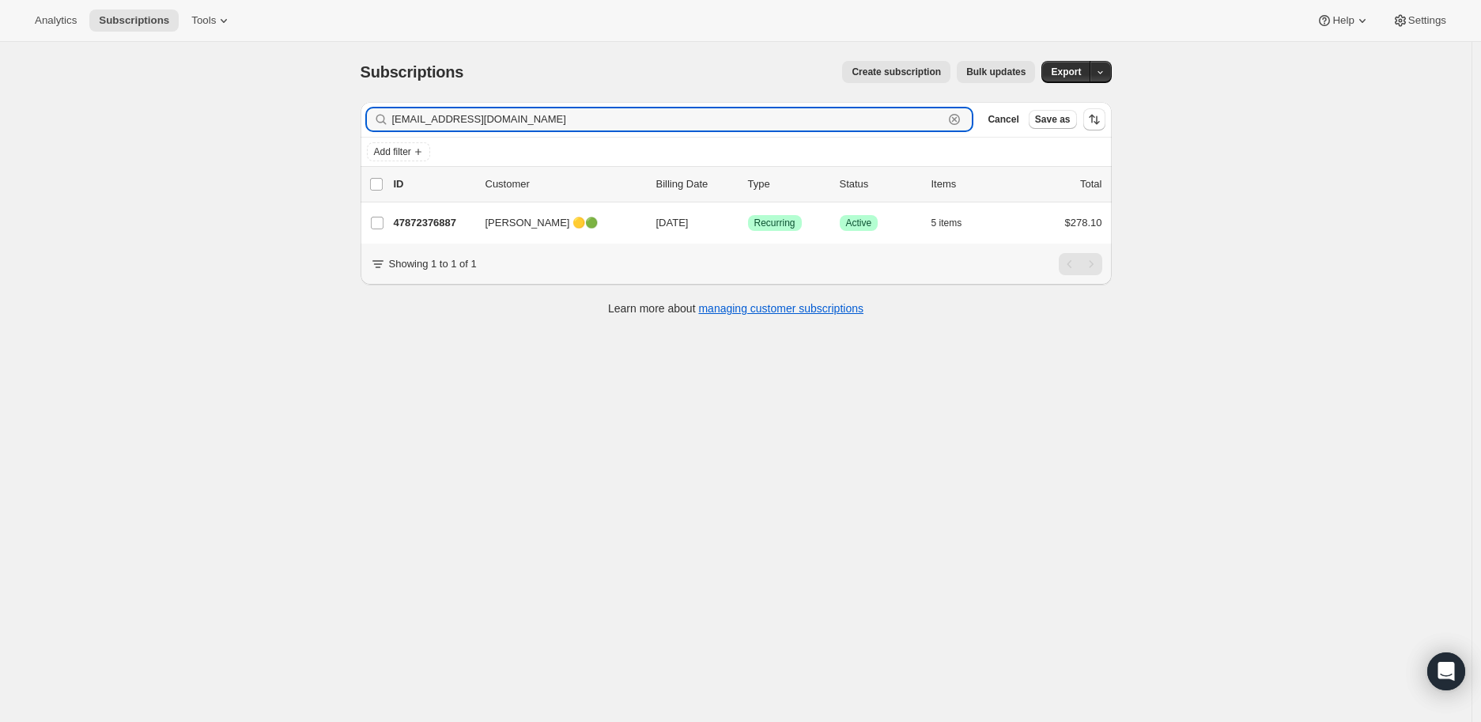
drag, startPoint x: 548, startPoint y: 115, endPoint x: 391, endPoint y: 121, distance: 156.7
click at [391, 121] on div "[EMAIL_ADDRESS][DOMAIN_NAME] Clear" at bounding box center [670, 119] width 606 height 22
paste input "[PERSON_NAME]"
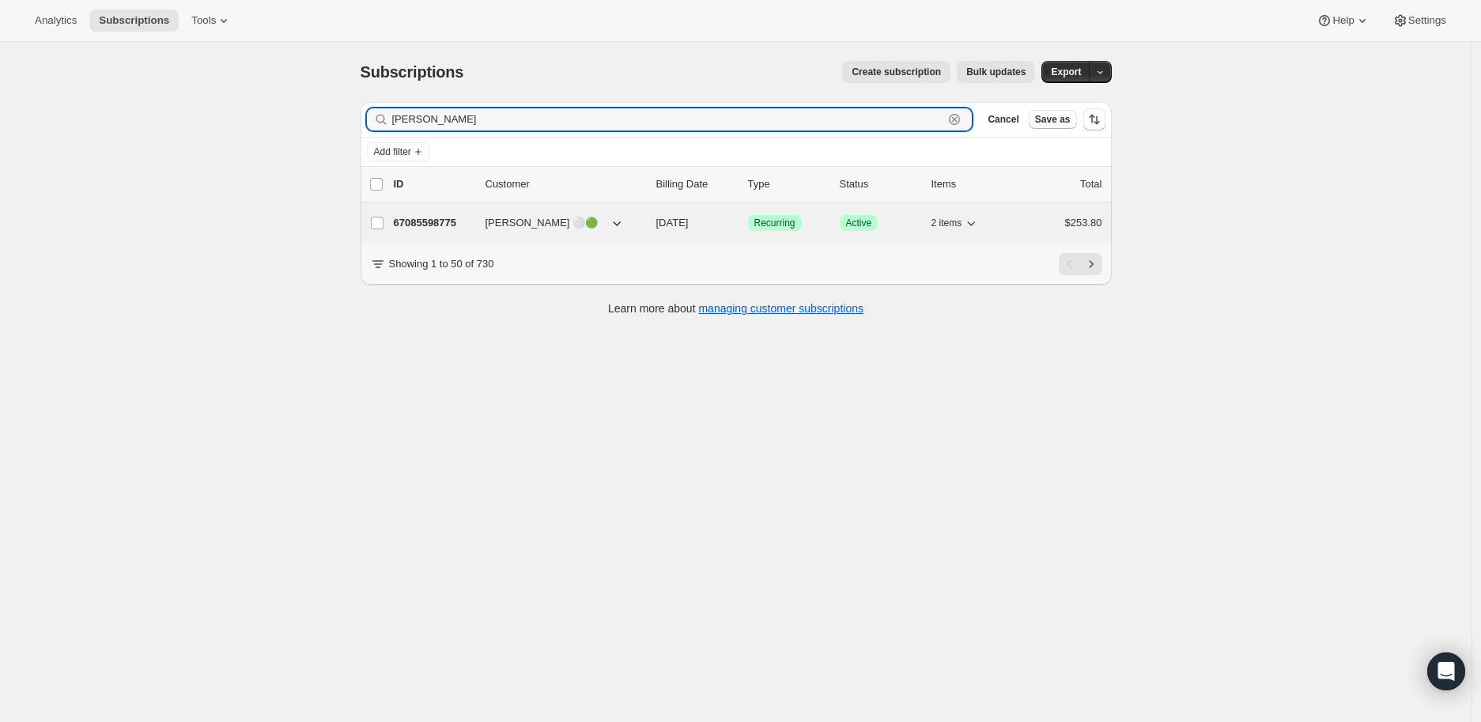
type input "[PERSON_NAME]"
click at [444, 221] on p "67085598775" at bounding box center [433, 223] width 79 height 16
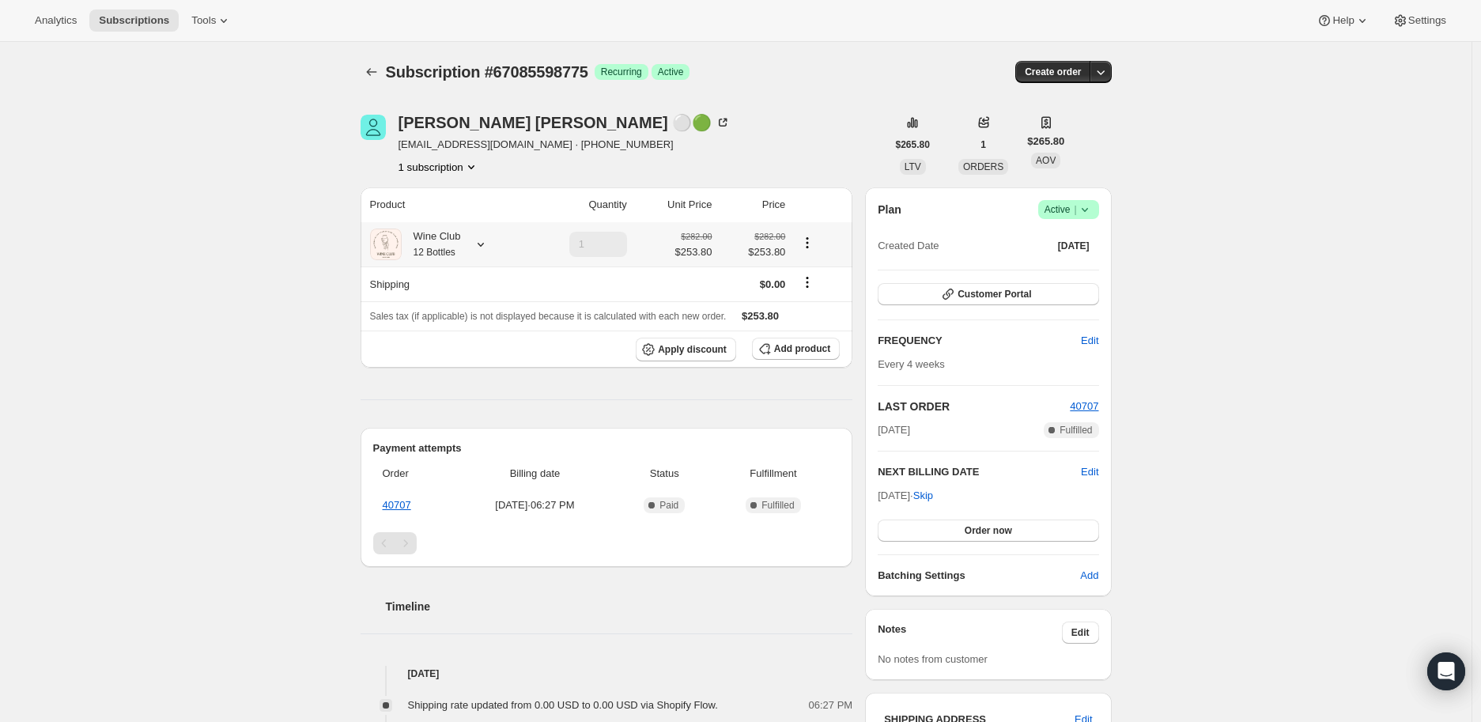
click at [482, 244] on icon at bounding box center [481, 245] width 6 height 4
click at [372, 73] on icon "Subscriptions" at bounding box center [371, 72] width 10 height 8
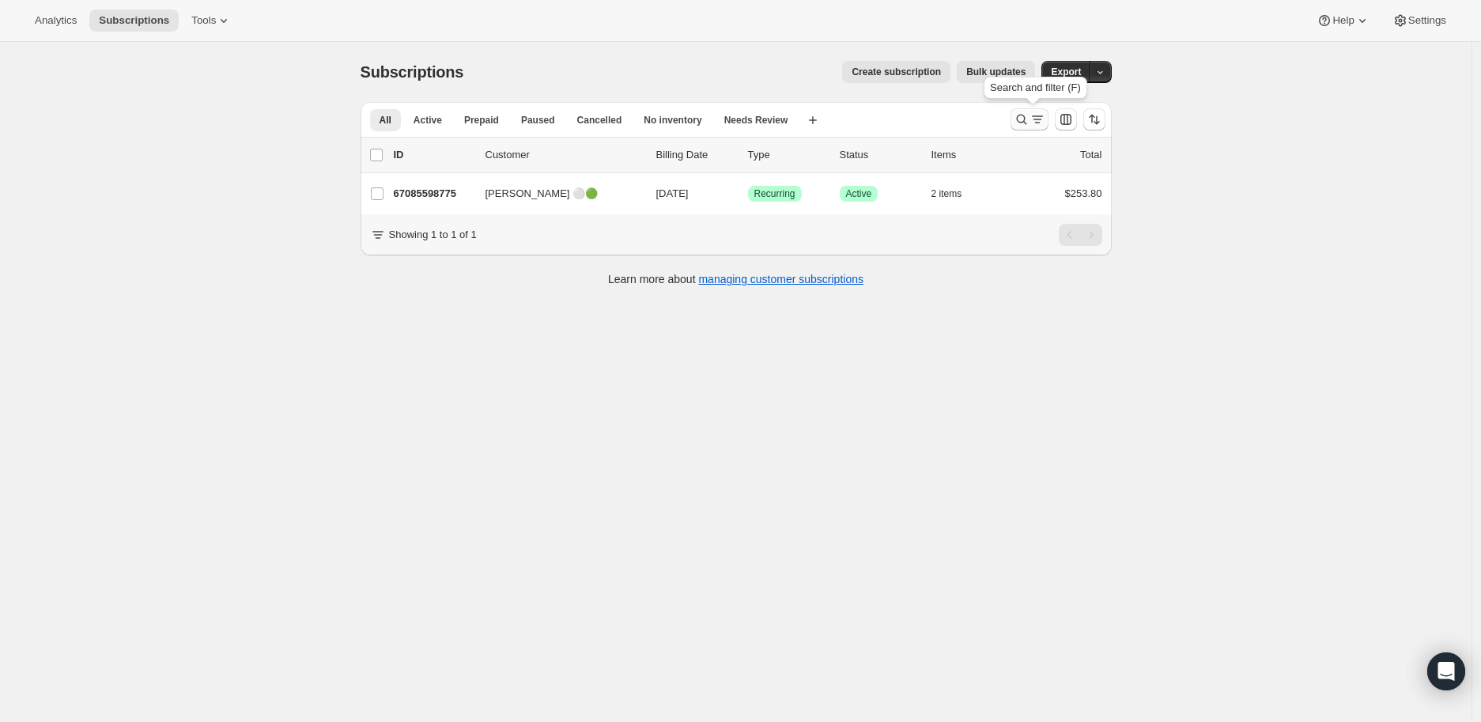
click at [1020, 117] on icon "Search and filter results" at bounding box center [1022, 119] width 16 height 16
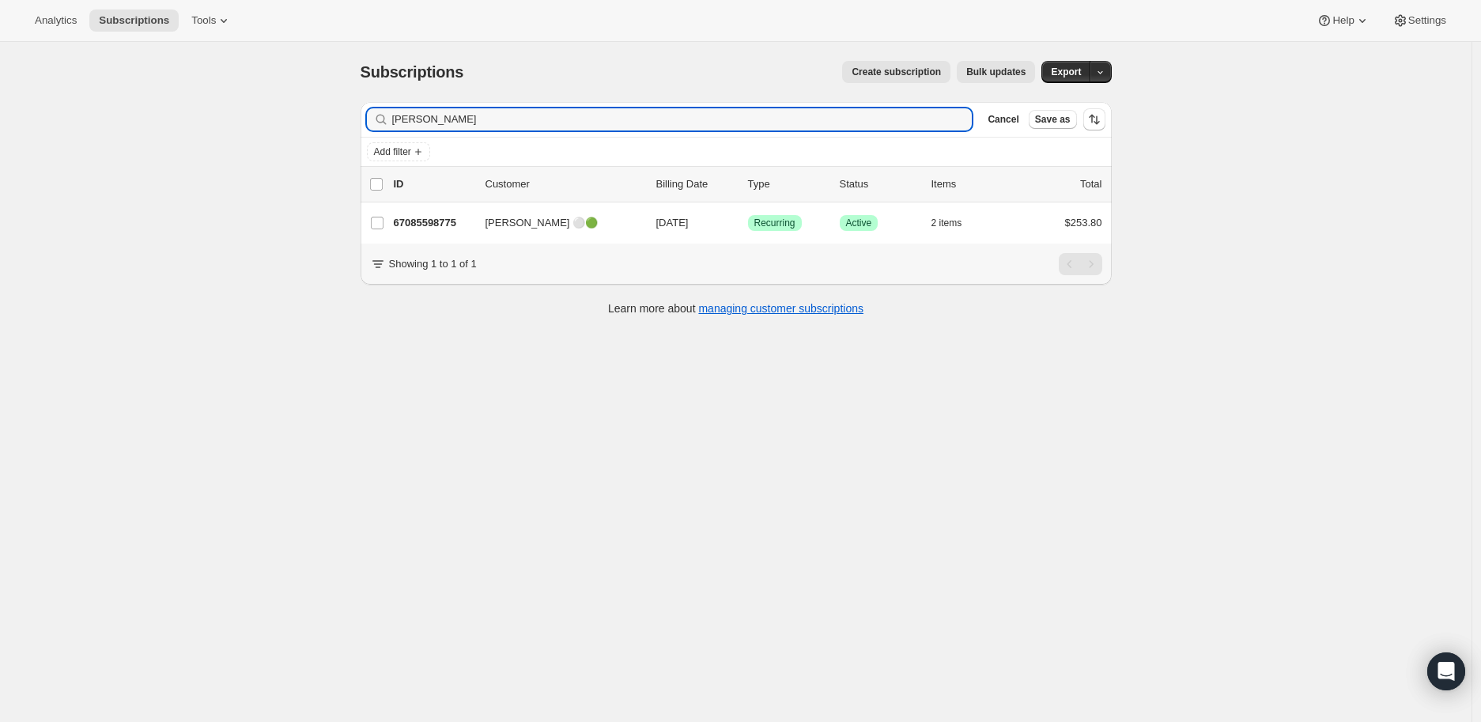
drag, startPoint x: 493, startPoint y: 119, endPoint x: 391, endPoint y: 119, distance: 102.8
click at [391, 119] on div "[PERSON_NAME] Clear" at bounding box center [670, 119] width 606 height 22
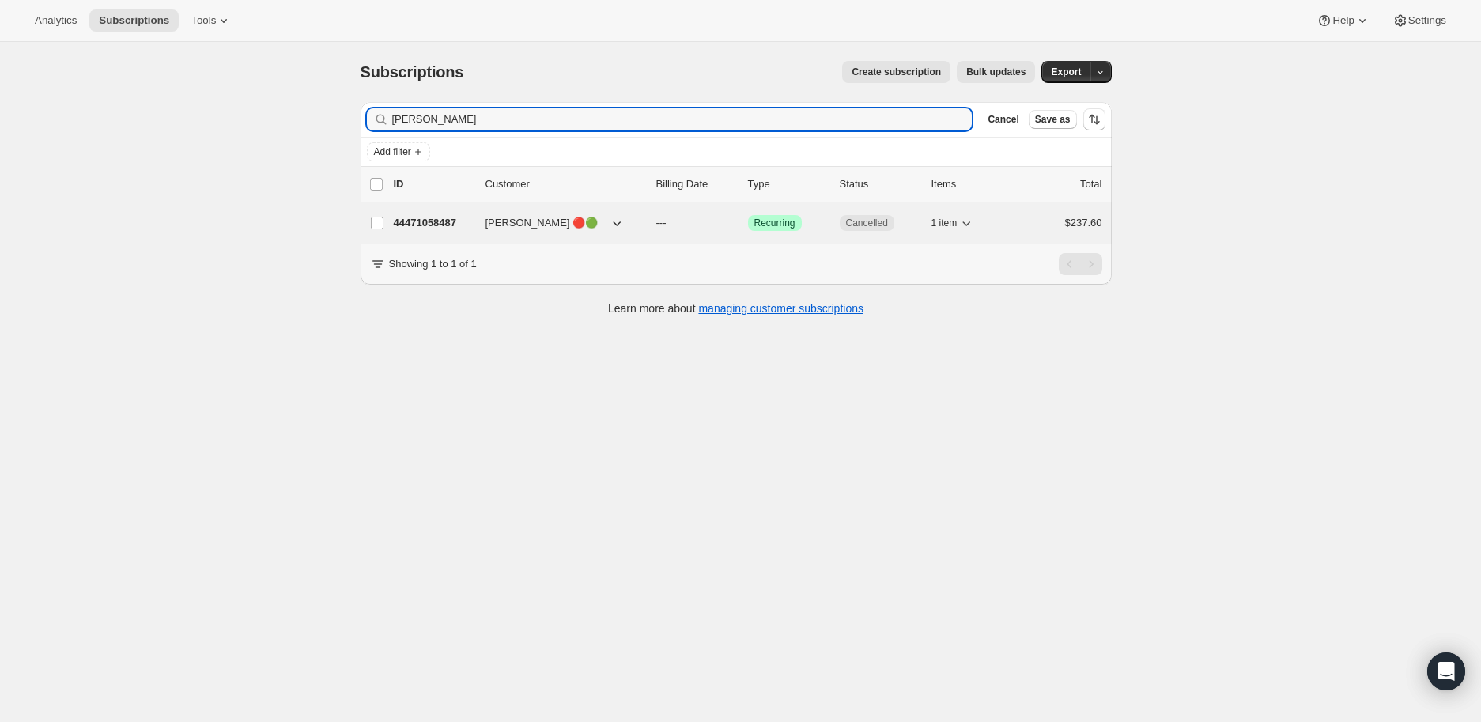
type input "[PERSON_NAME]"
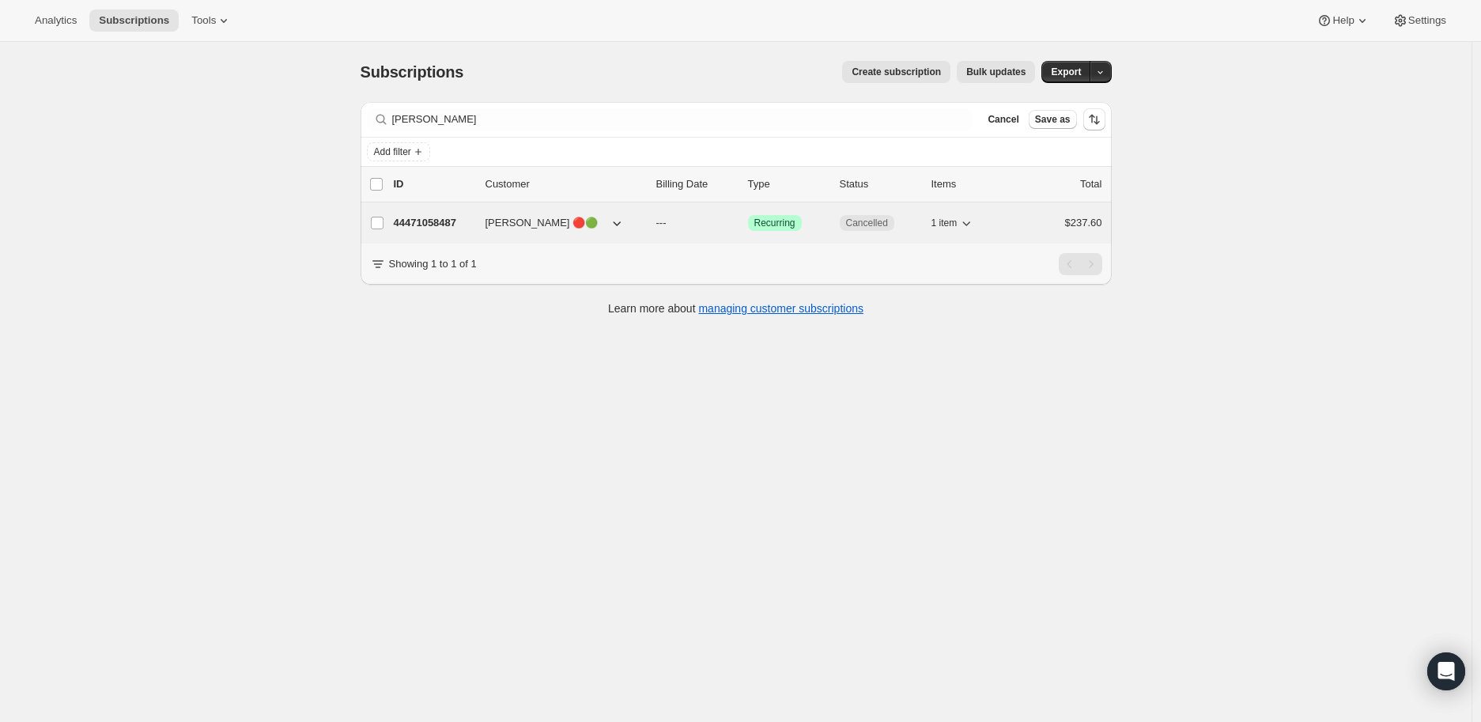
click at [449, 221] on p "44471058487" at bounding box center [433, 223] width 79 height 16
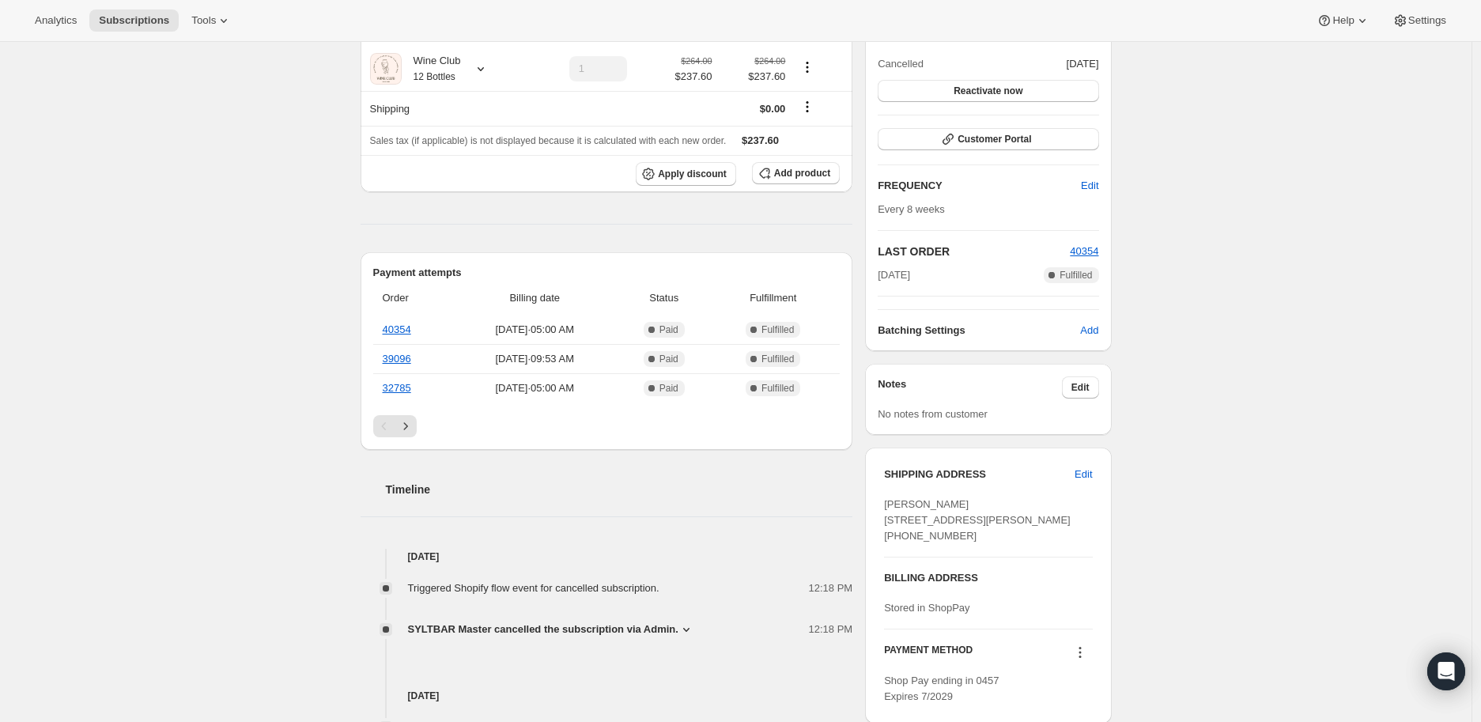
scroll to position [263, 0]
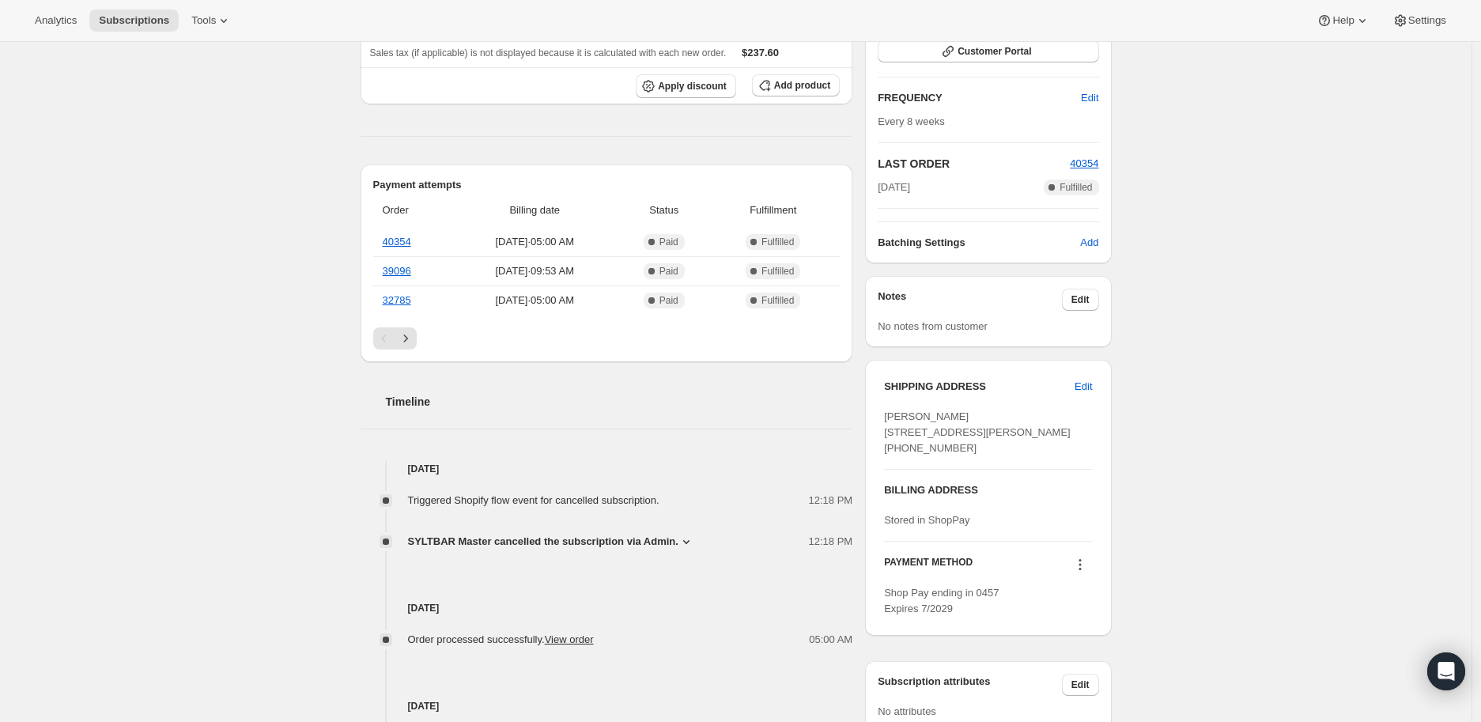
click at [682, 539] on icon at bounding box center [686, 542] width 16 height 16
click at [414, 561] on span "Doesn't fit customer budget" at bounding box center [629, 564] width 436 height 16
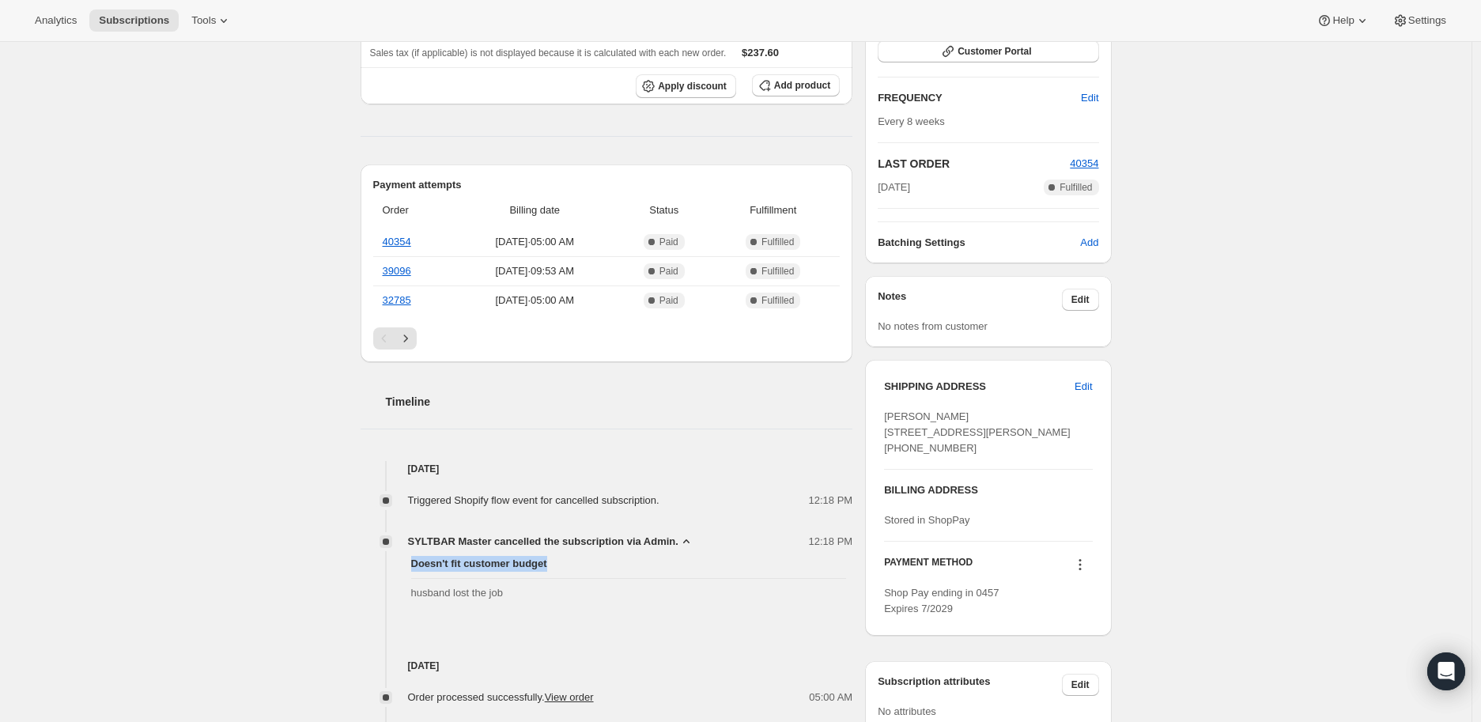
drag, startPoint x: 416, startPoint y: 561, endPoint x: 557, endPoint y: 560, distance: 140.7
click at [557, 560] on span "Doesn't fit customer budget" at bounding box center [629, 564] width 436 height 16
copy span "Doesn't fit customer budget"
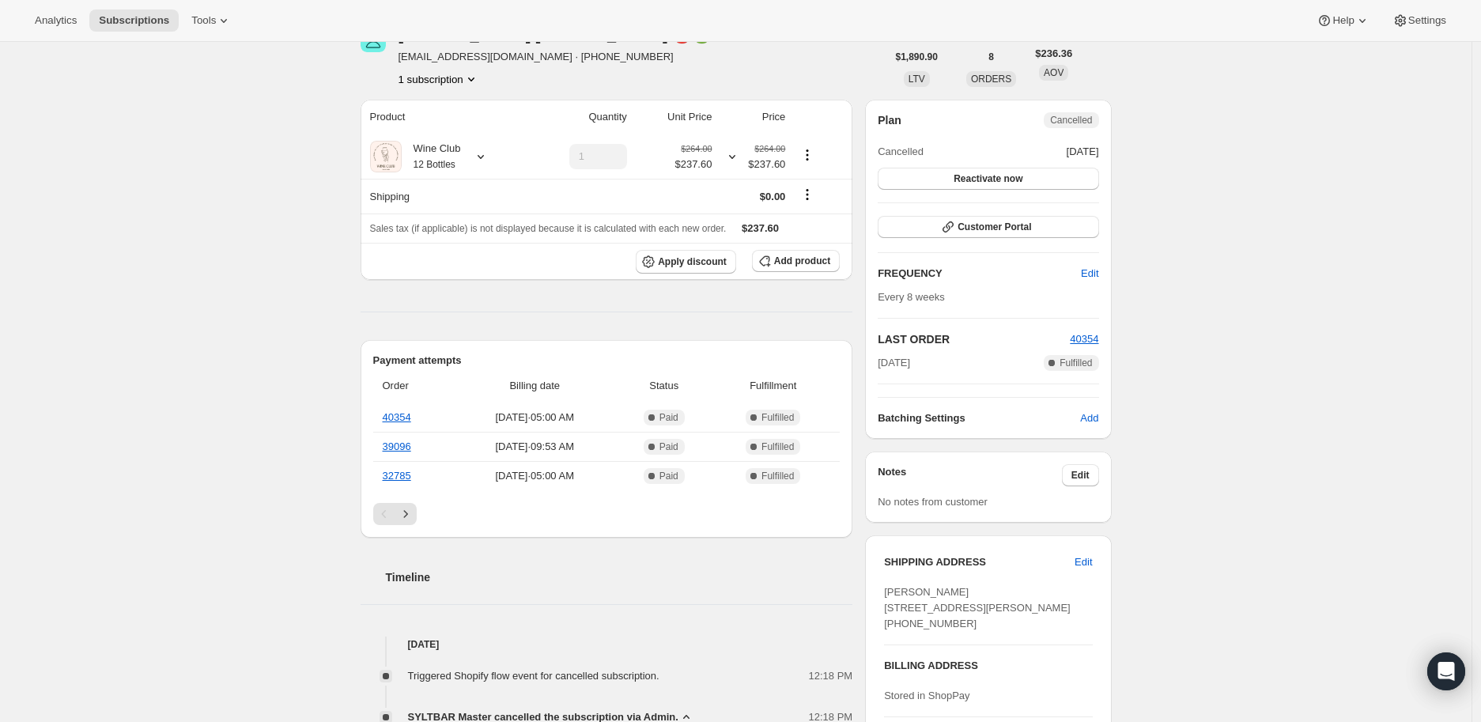
scroll to position [0, 0]
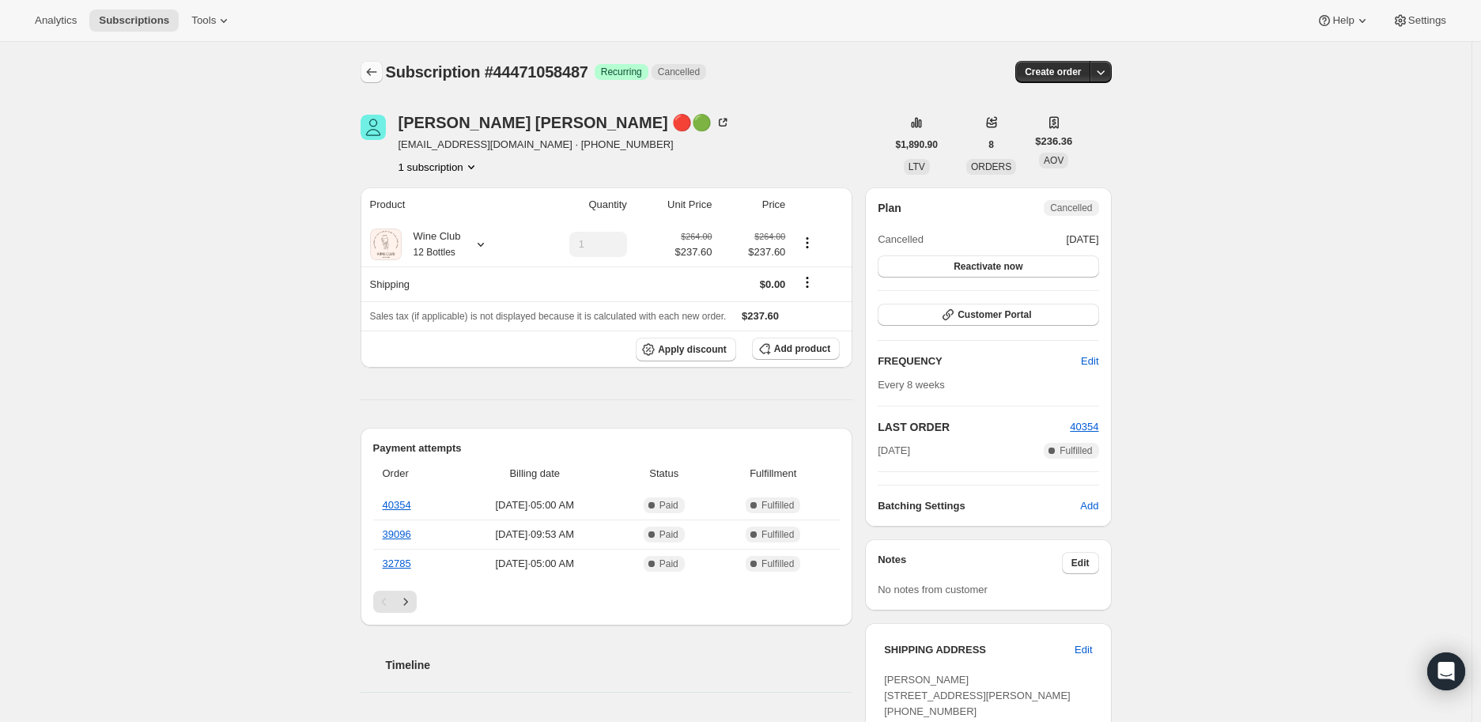
click at [369, 74] on icon "Subscriptions" at bounding box center [372, 72] width 16 height 16
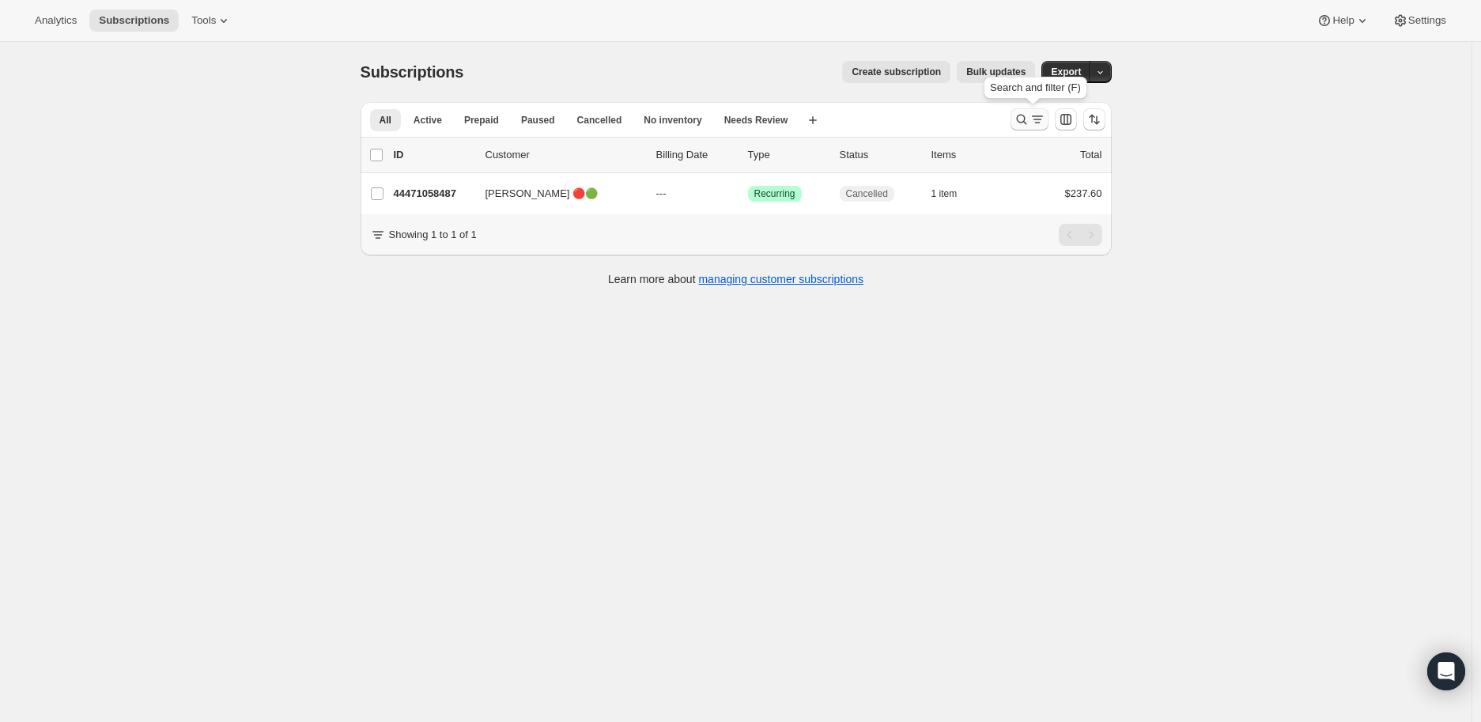
click at [1023, 118] on icon "Search and filter results" at bounding box center [1022, 119] width 16 height 16
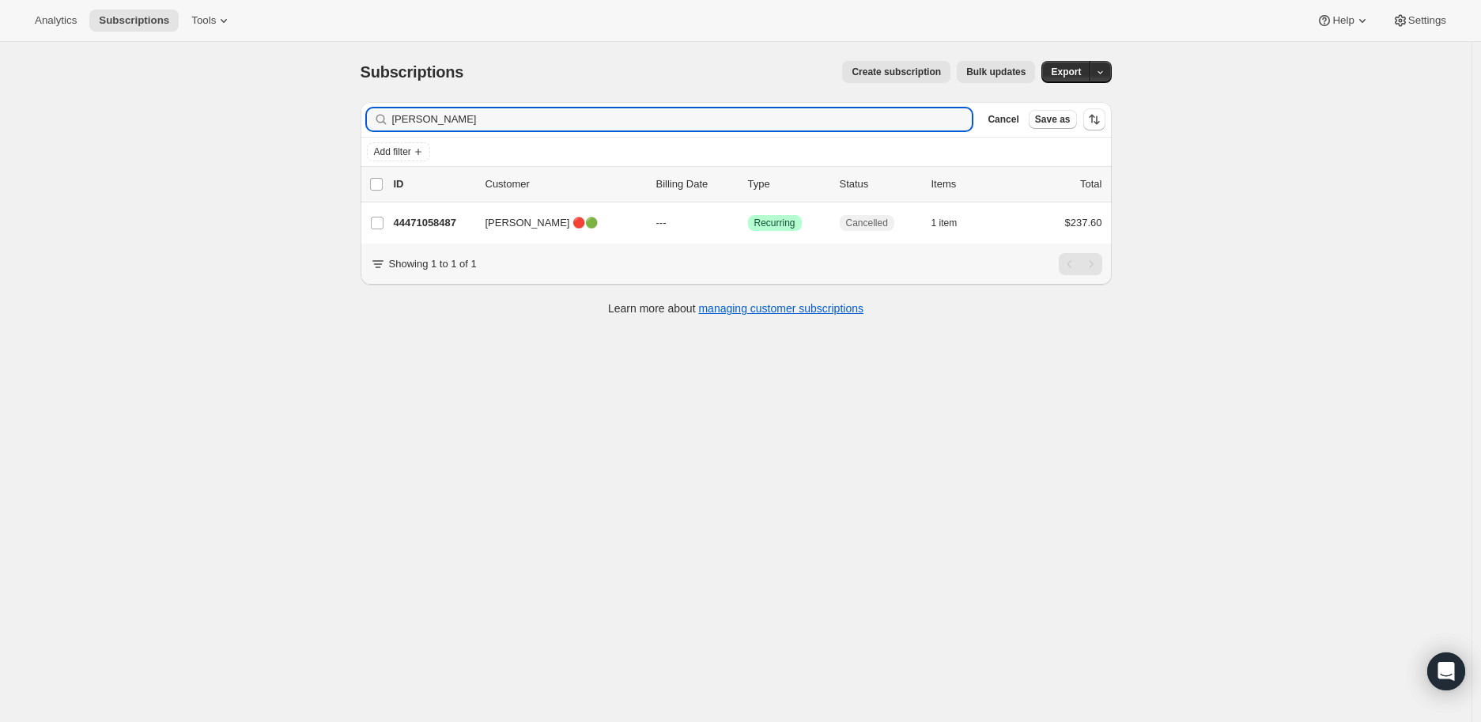
drag, startPoint x: 463, startPoint y: 122, endPoint x: 385, endPoint y: 122, distance: 78.3
click at [387, 122] on div "[PERSON_NAME] Clear" at bounding box center [670, 119] width 606 height 22
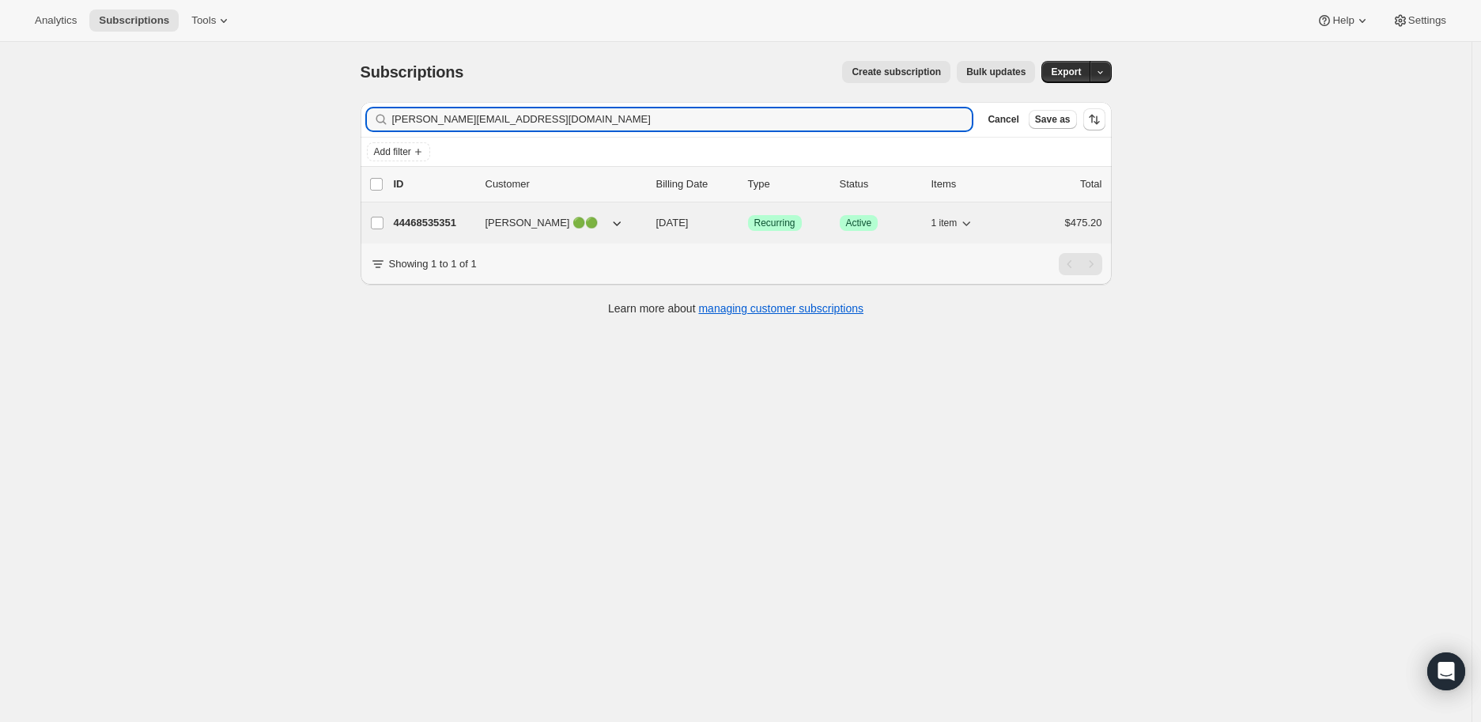
type input "[PERSON_NAME][EMAIL_ADDRESS][DOMAIN_NAME]"
click at [415, 217] on p "44468535351" at bounding box center [433, 223] width 79 height 16
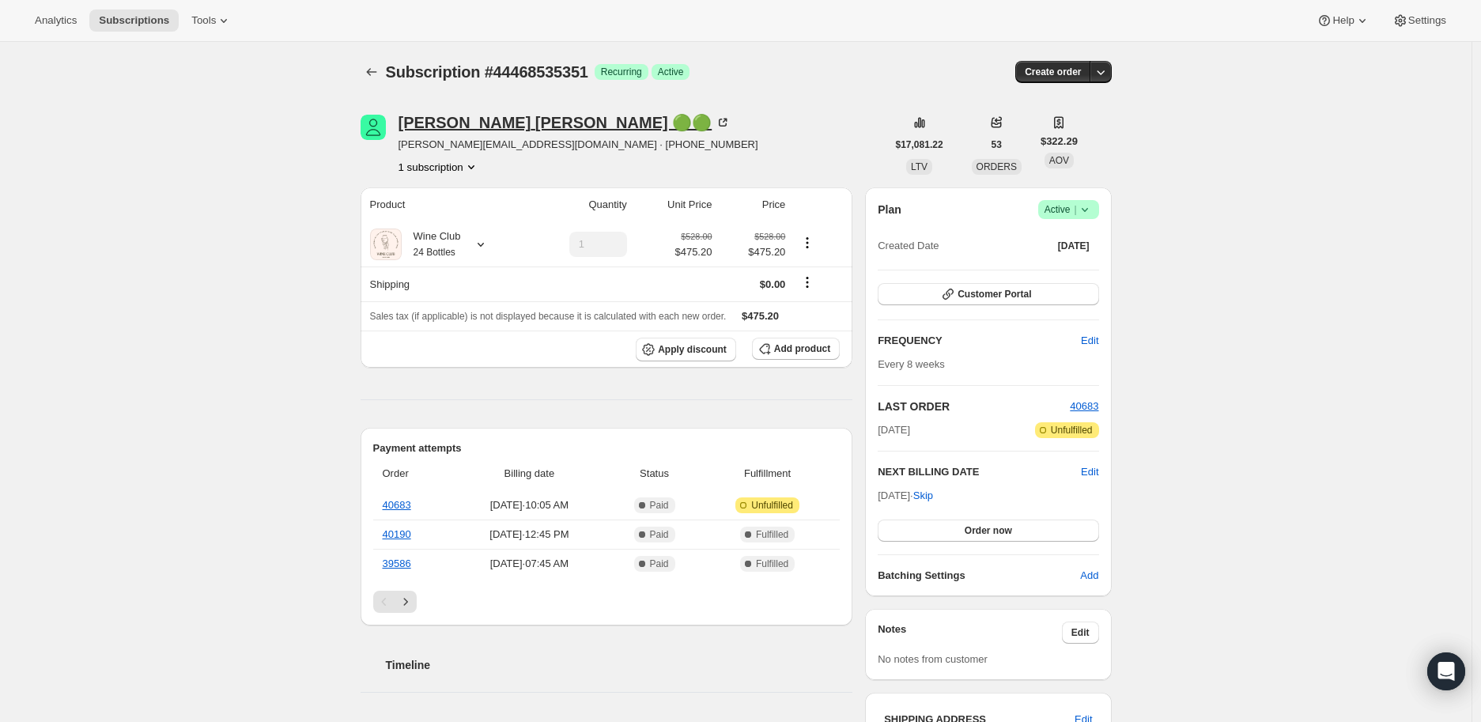
click at [715, 119] on icon at bounding box center [723, 123] width 16 height 16
click at [374, 72] on icon "Subscriptions" at bounding box center [371, 72] width 10 height 8
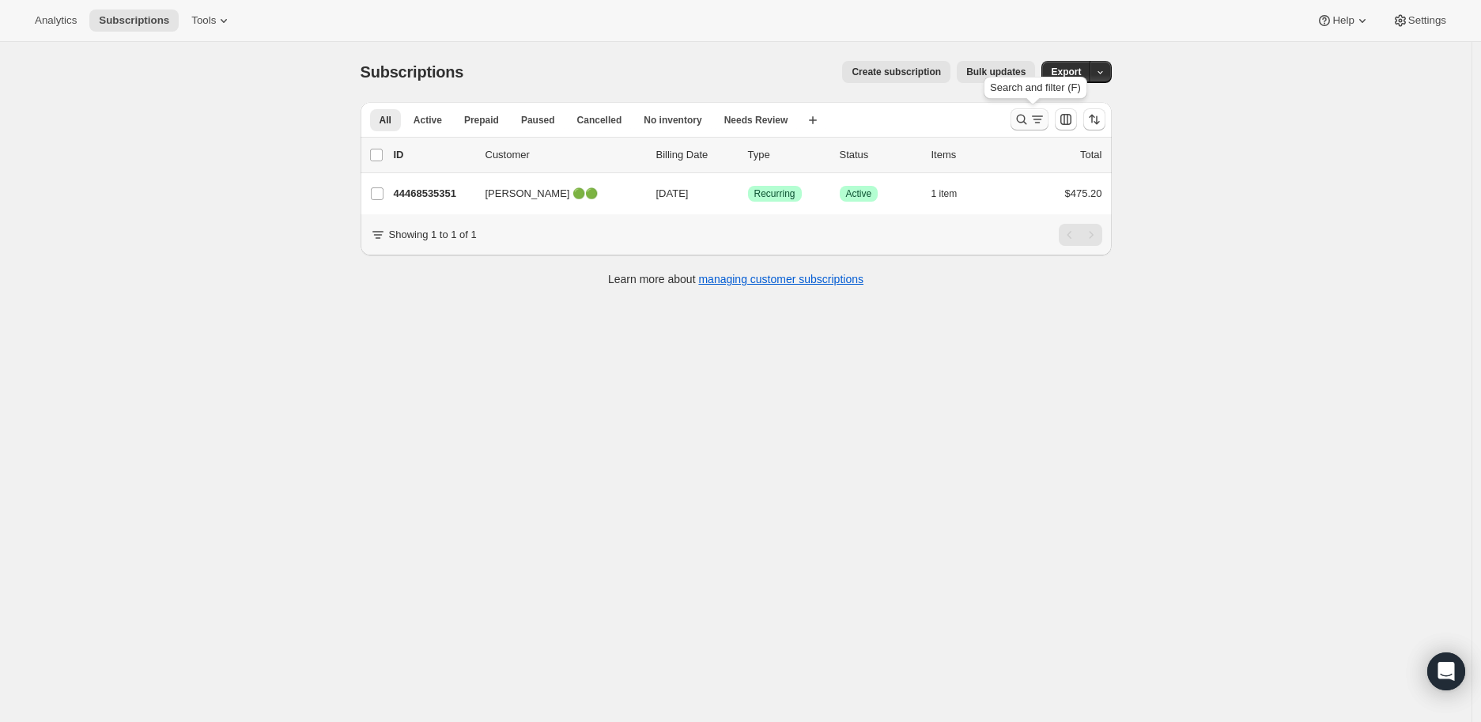
click at [1026, 121] on icon "Search and filter results" at bounding box center [1021, 120] width 10 height 10
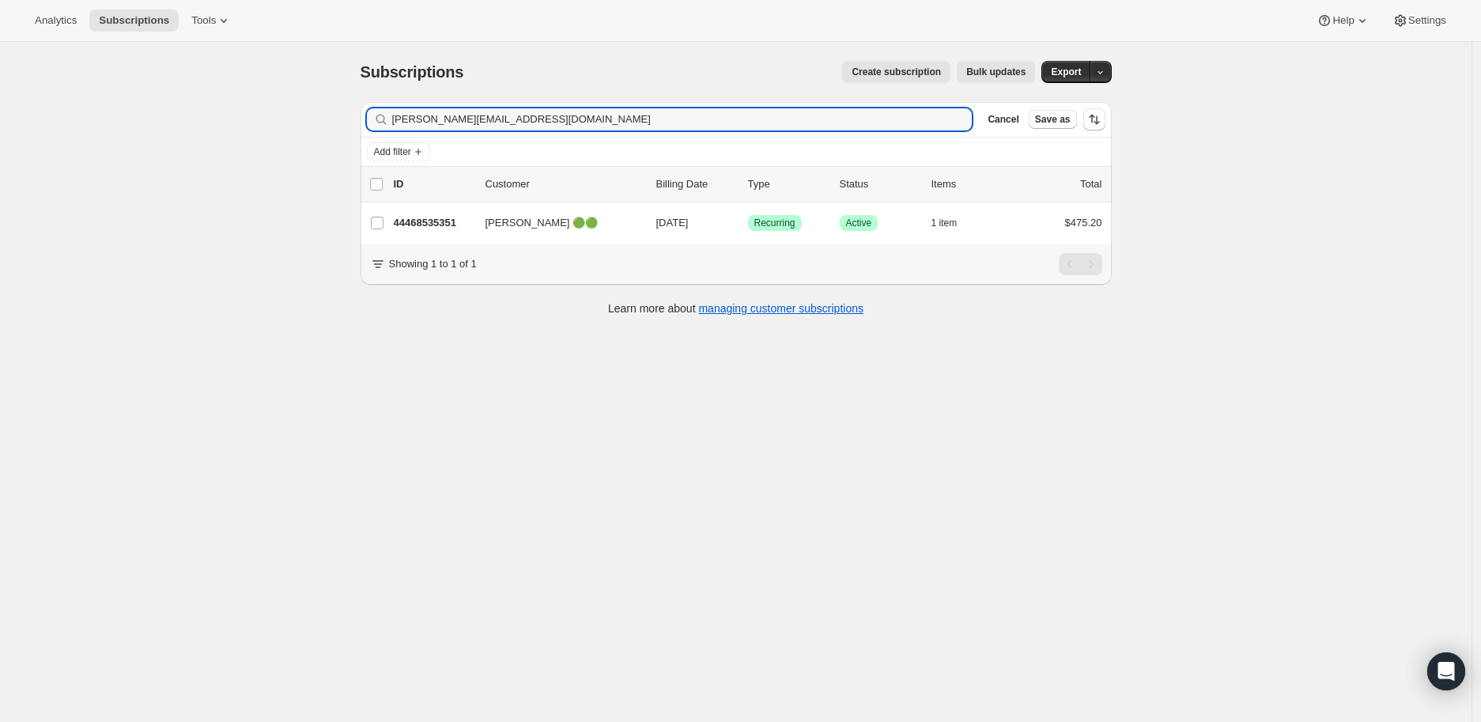
drag, startPoint x: 548, startPoint y: 120, endPoint x: 388, endPoint y: 123, distance: 159.7
click at [388, 123] on div "[PERSON_NAME][EMAIL_ADDRESS][DOMAIN_NAME] Clear" at bounding box center [670, 119] width 606 height 22
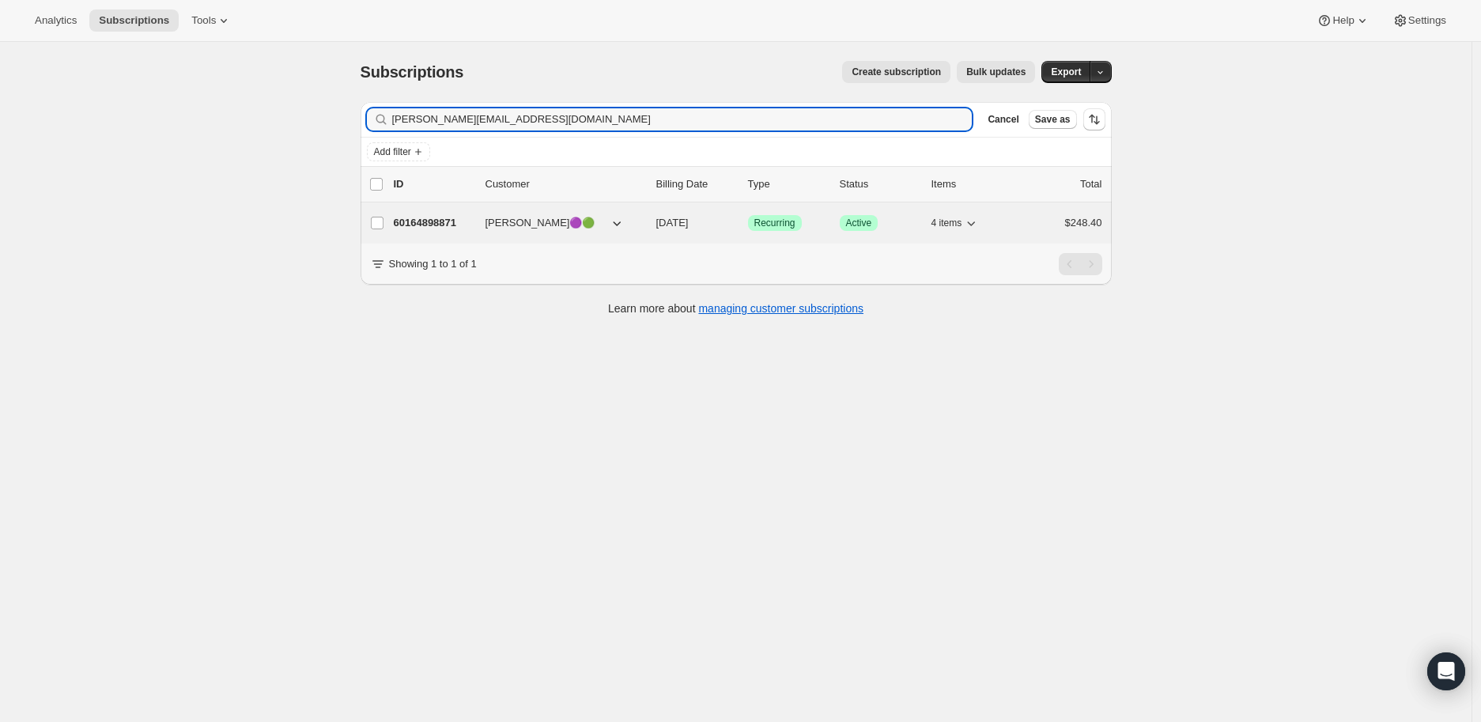
type input "[PERSON_NAME][EMAIL_ADDRESS][DOMAIN_NAME]"
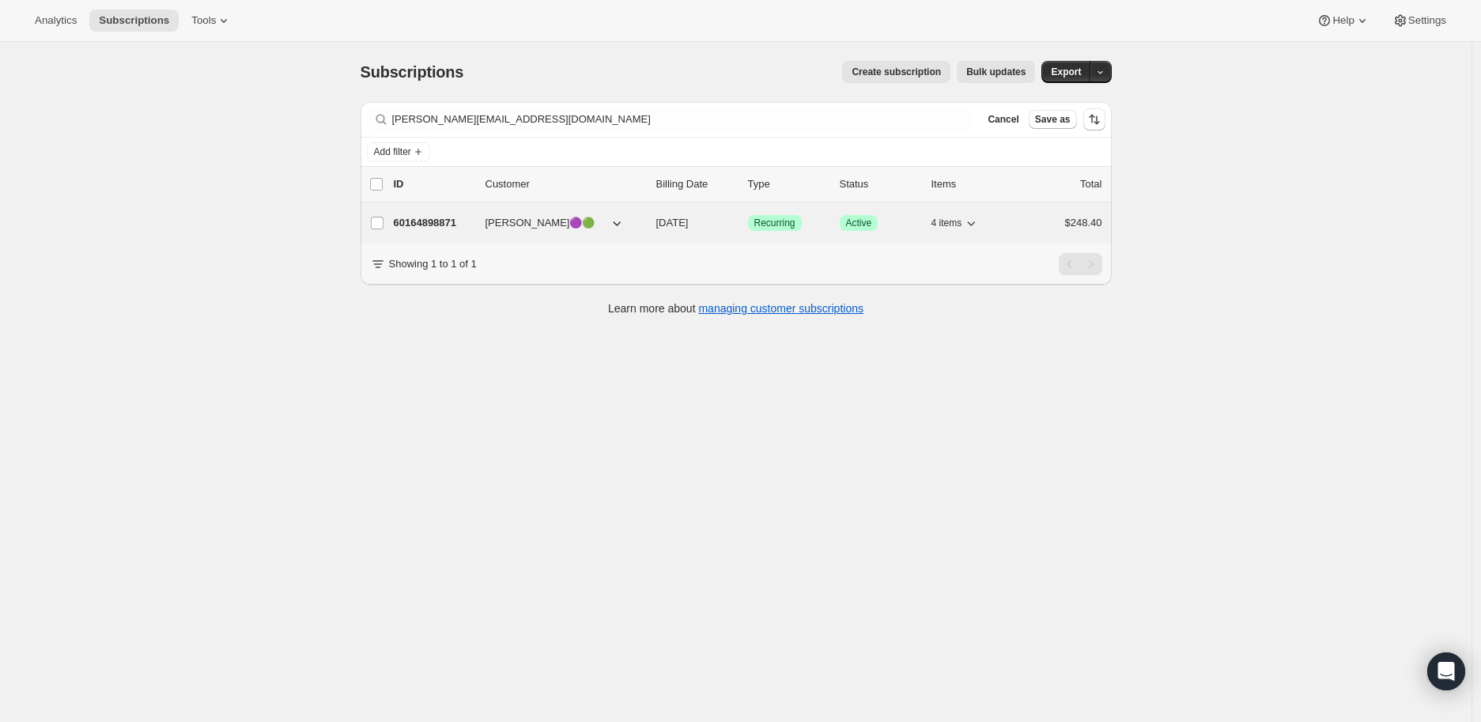
click at [429, 224] on p "60164898871" at bounding box center [433, 223] width 79 height 16
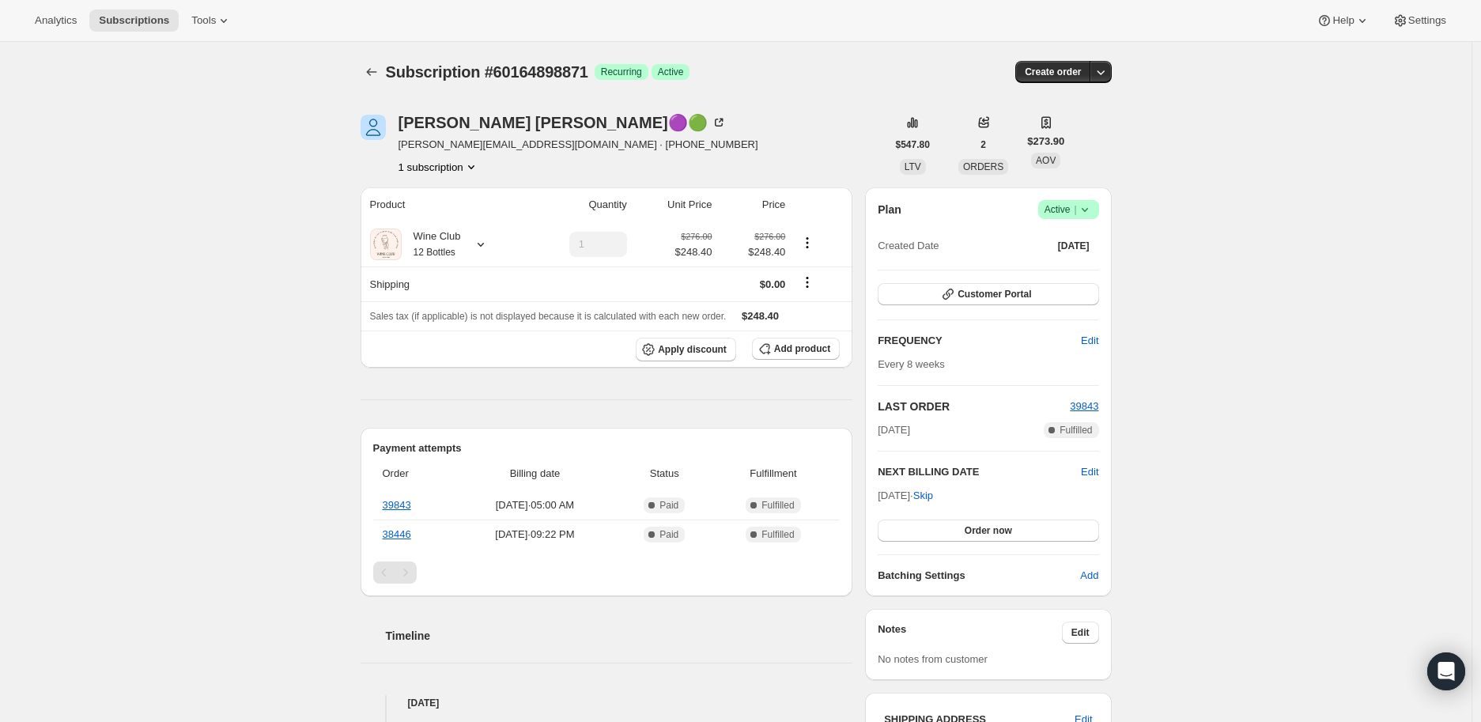
click at [1093, 208] on icon at bounding box center [1085, 210] width 16 height 16
click at [1073, 262] on span "Cancel subscription" at bounding box center [1073, 267] width 89 height 12
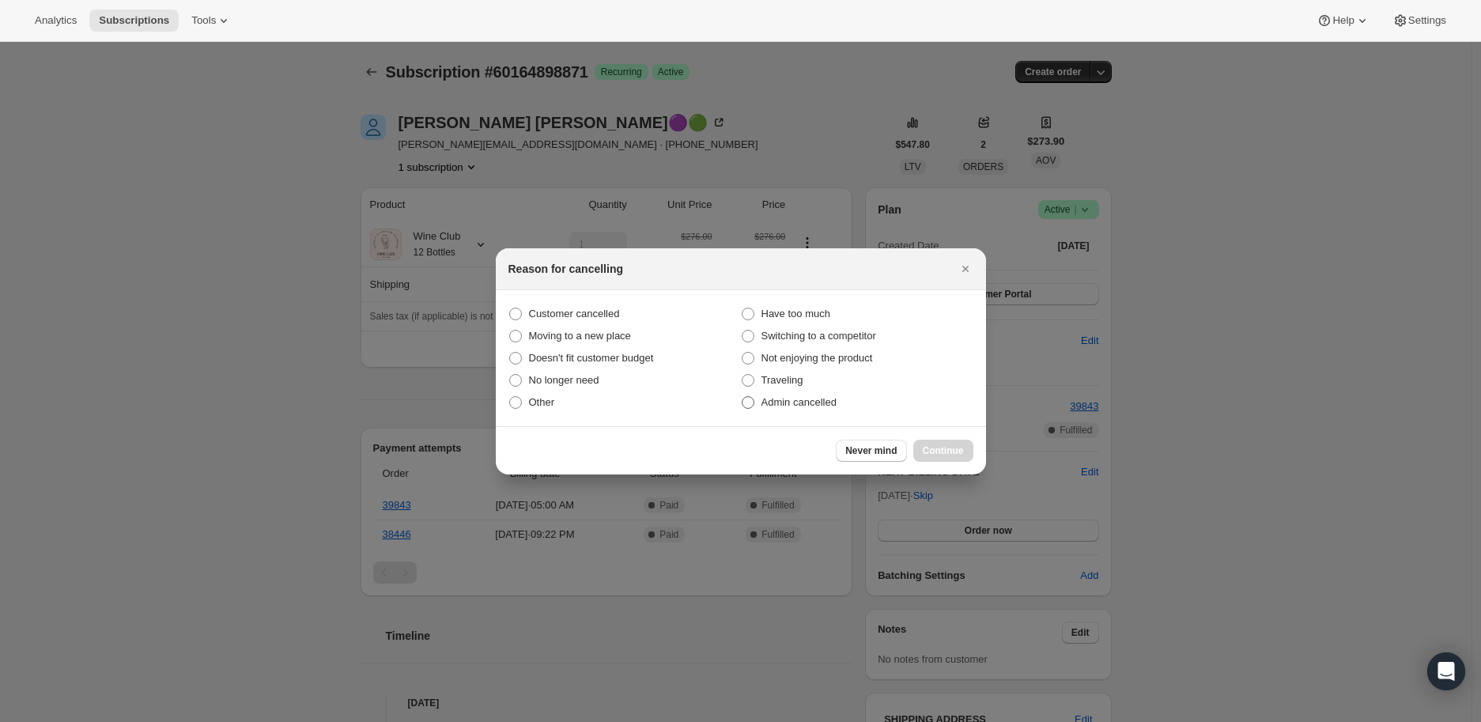
click at [748, 400] on span ":r1v5:" at bounding box center [748, 402] width 13 height 13
click at [742, 397] on input "Admin cancelled" at bounding box center [742, 396] width 1 height 1
radio input "true"
click at [942, 446] on span "Continue" at bounding box center [943, 450] width 41 height 13
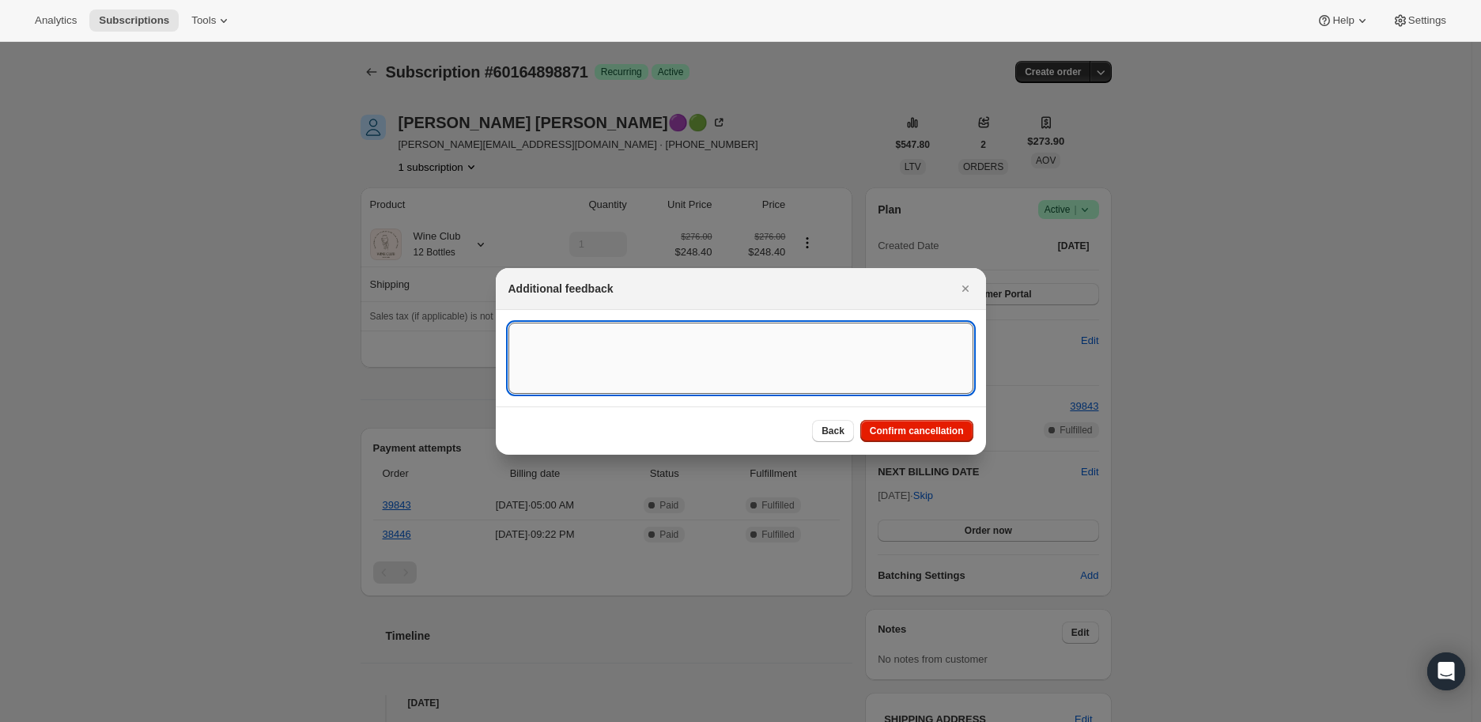
click at [535, 339] on textarea ":r1v5:" at bounding box center [740, 358] width 465 height 71
click at [565, 341] on textarea ":r1v5:" at bounding box center [740, 358] width 465 height 71
paste textarea "it is no longer in my budget."
type textarea "it is no longer in my budget."
click at [926, 425] on span "Confirm cancellation" at bounding box center [917, 431] width 94 height 13
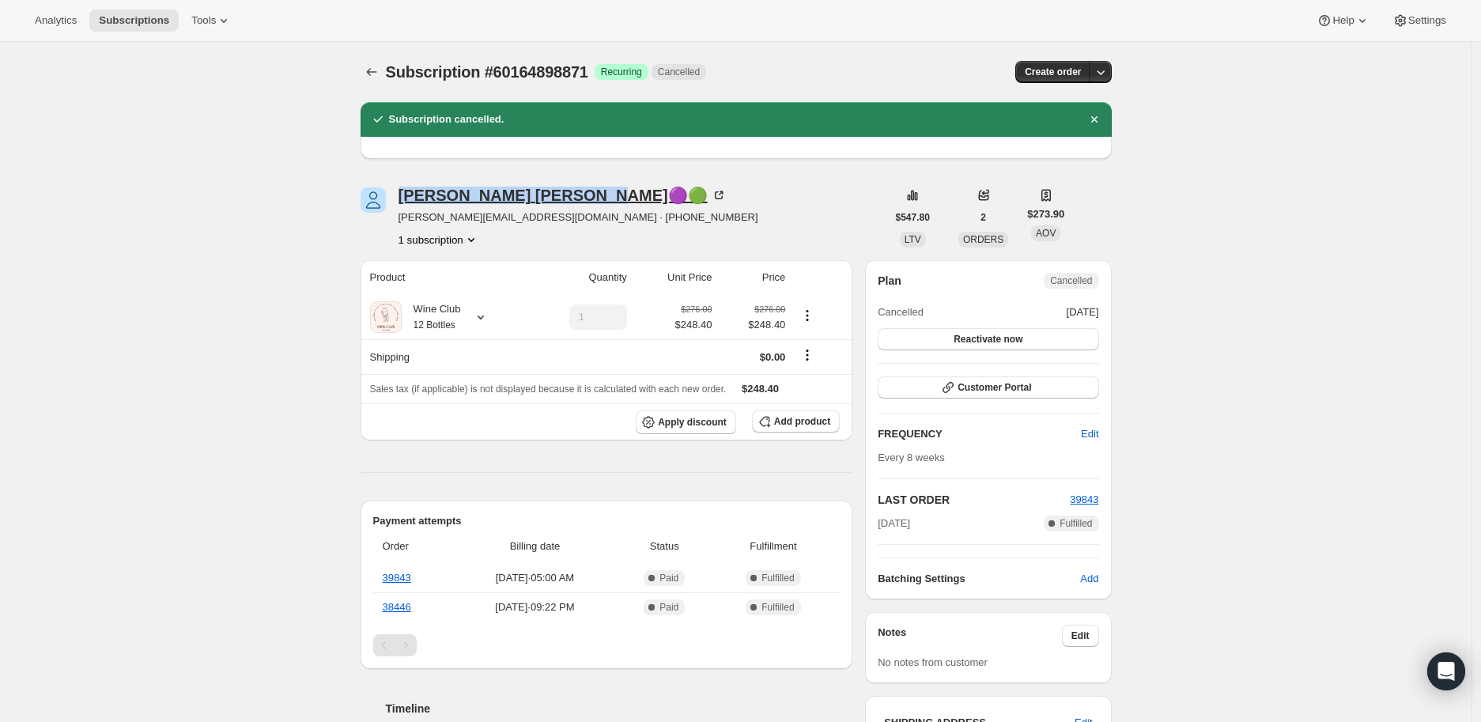
drag, startPoint x: 399, startPoint y: 194, endPoint x: 530, endPoint y: 194, distance: 131.3
click at [530, 194] on div "[PERSON_NAME]🟣🟢 [PERSON_NAME][EMAIL_ADDRESS][DOMAIN_NAME] · [PHONE_NUMBER] 1 su…" at bounding box center [624, 217] width 526 height 60
copy div "[PERSON_NAME]"
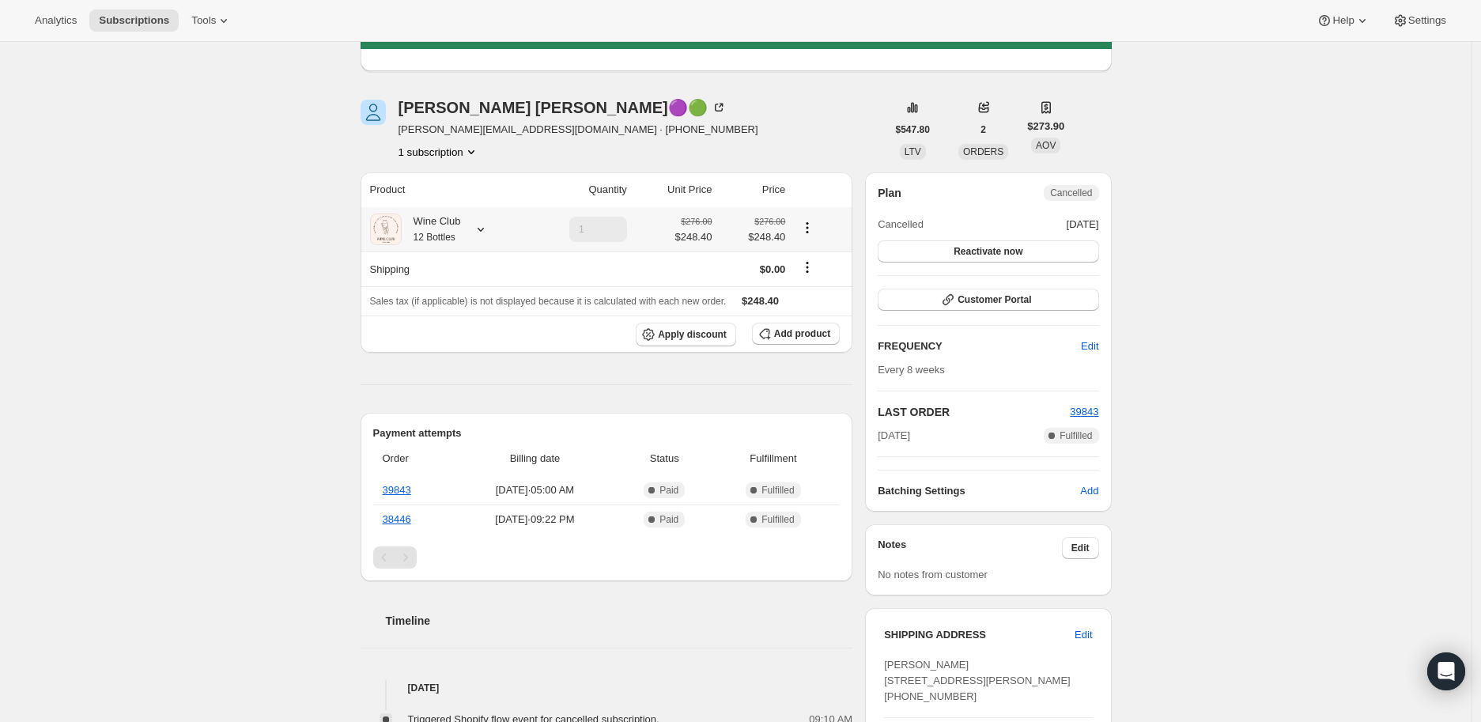
click at [483, 224] on icon at bounding box center [481, 229] width 16 height 16
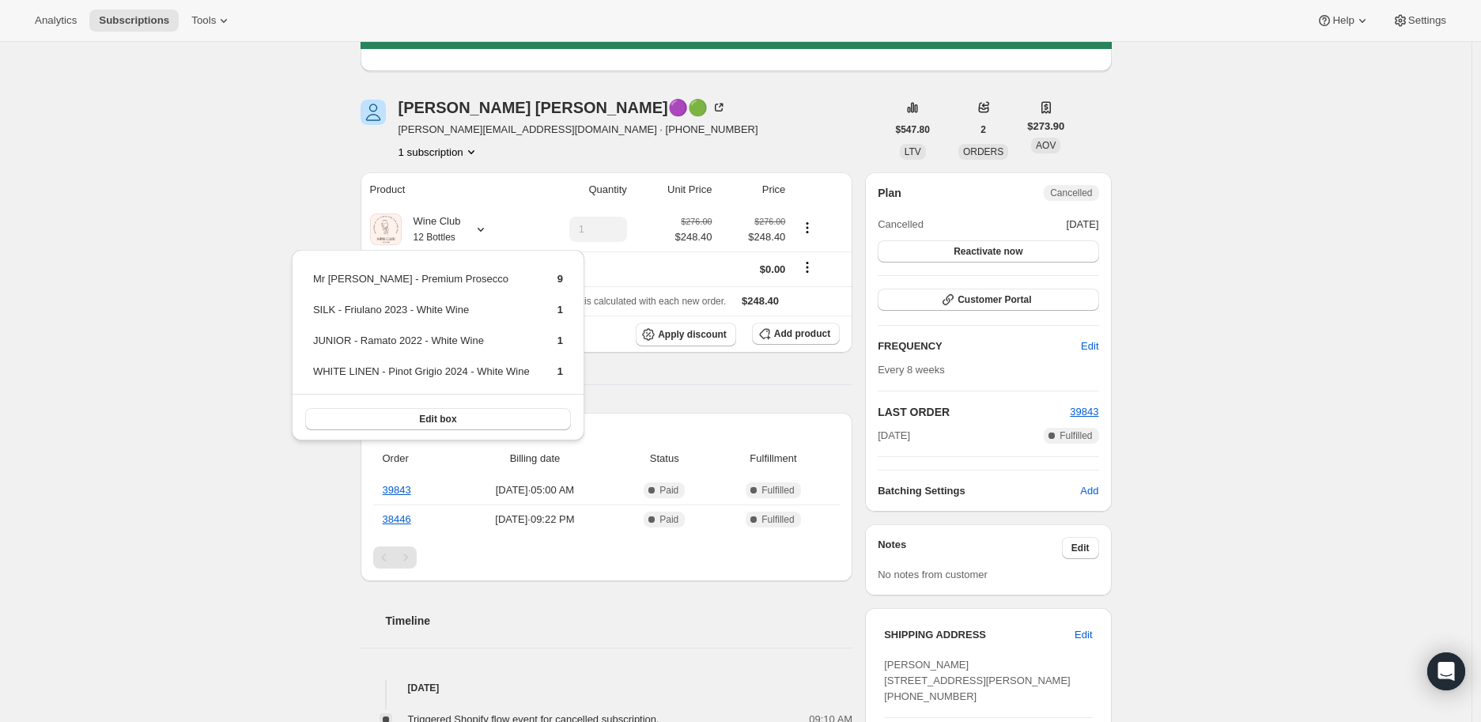
scroll to position [0, 0]
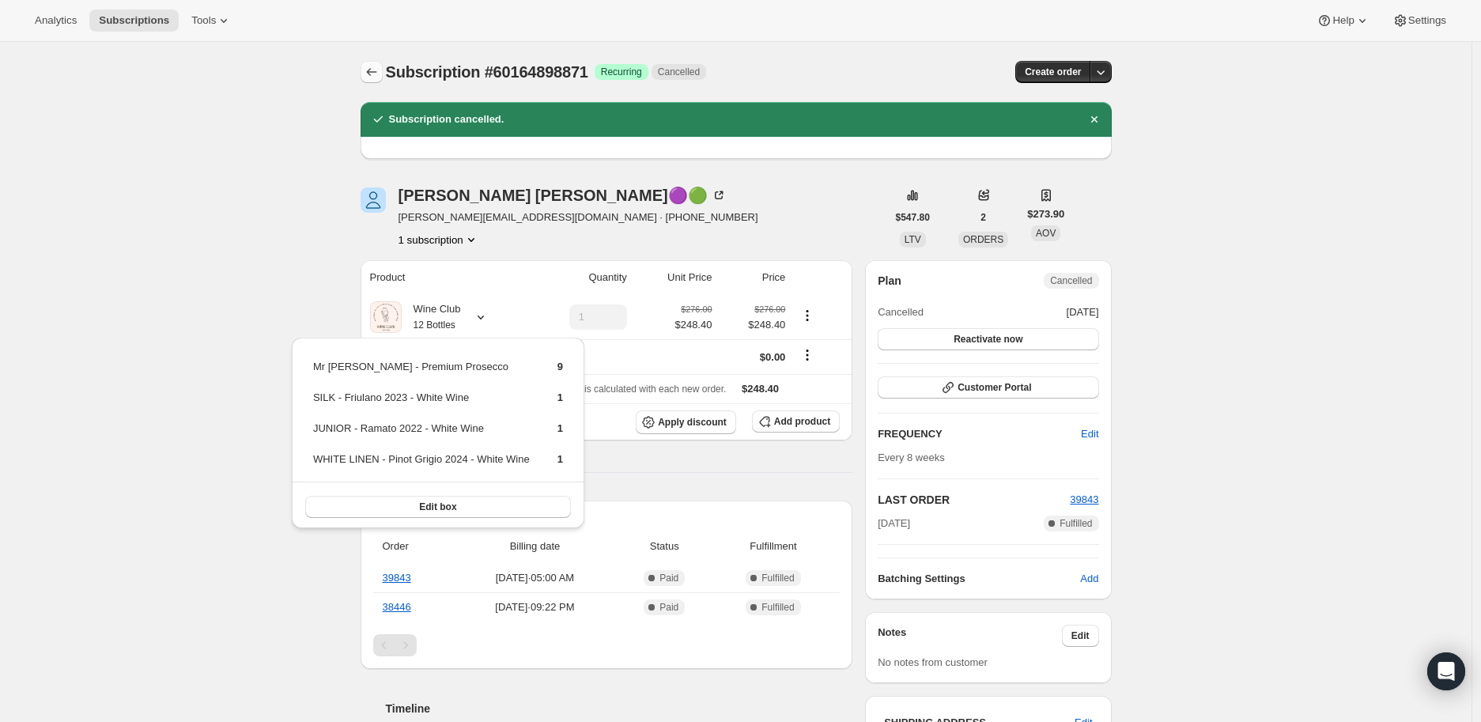
click at [369, 68] on icon "Subscriptions" at bounding box center [372, 72] width 16 height 16
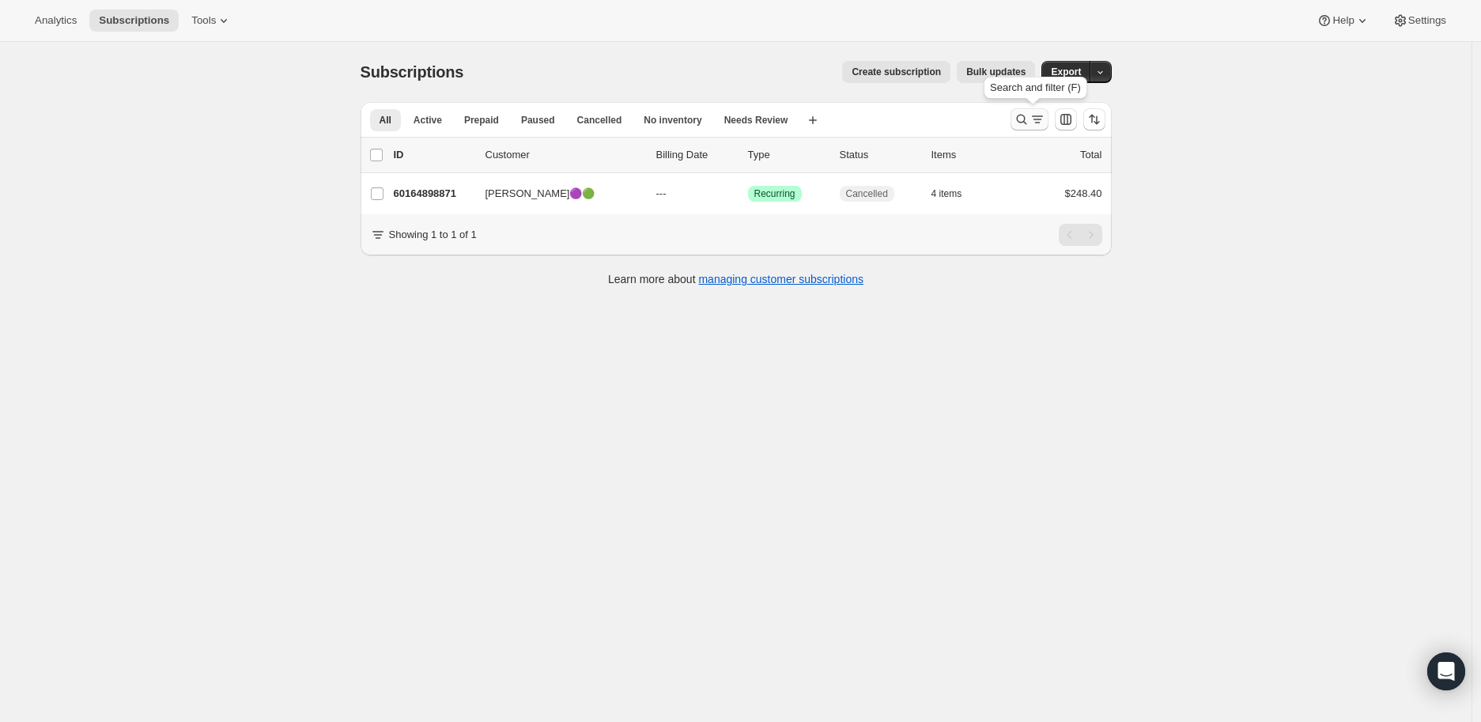
click at [1024, 117] on icon "Search and filter results" at bounding box center [1022, 119] width 16 height 16
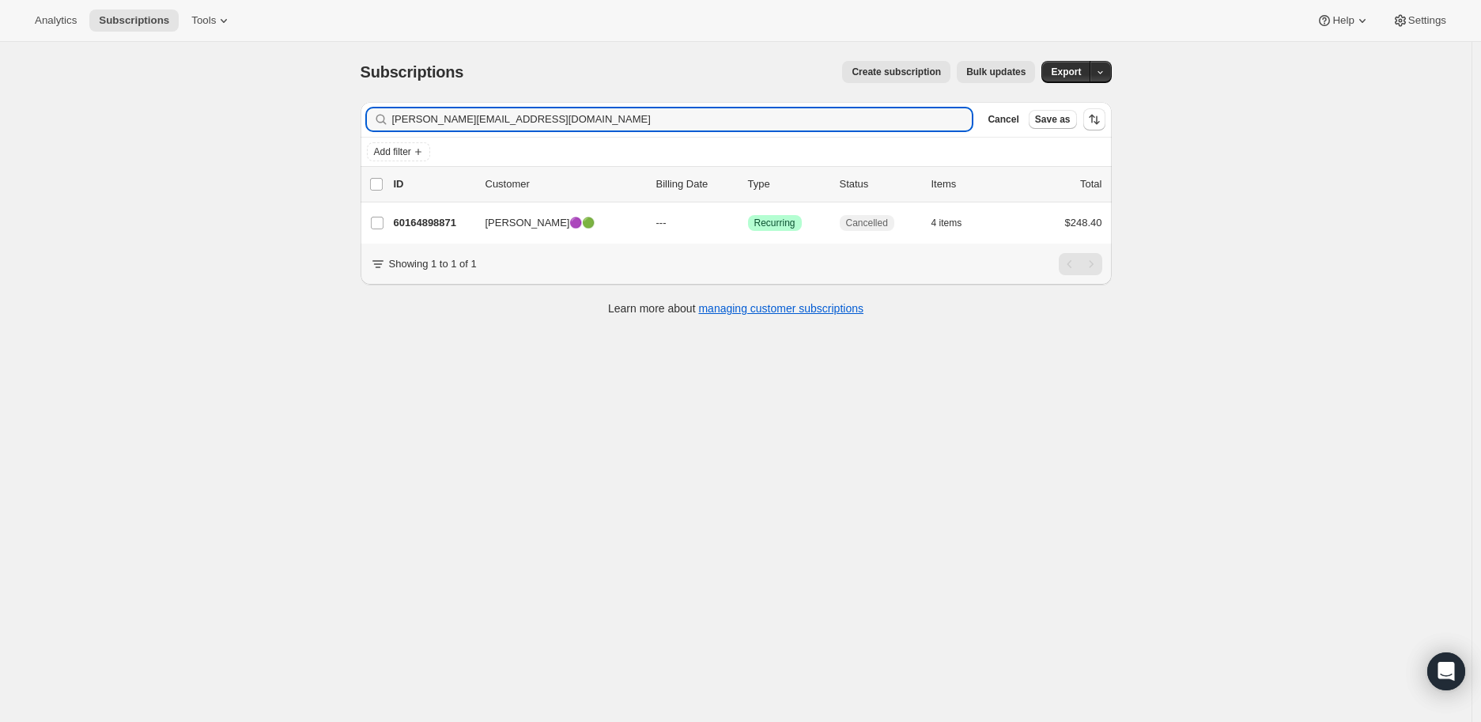
drag, startPoint x: 554, startPoint y: 119, endPoint x: 393, endPoint y: 121, distance: 161.3
click at [393, 121] on div "[PERSON_NAME][EMAIL_ADDRESS][DOMAIN_NAME] Clear" at bounding box center [670, 119] width 606 height 22
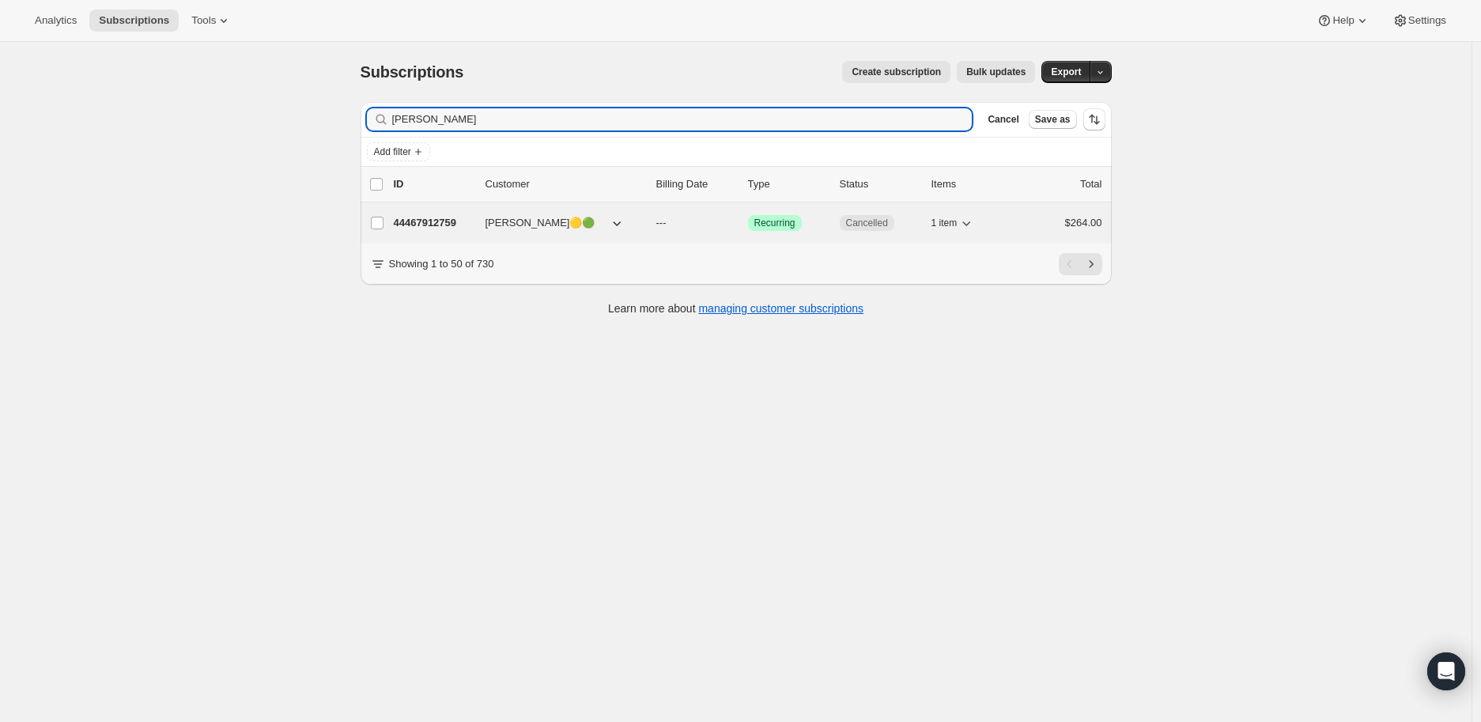
type input "[PERSON_NAME]"
click at [437, 221] on p "44467912759" at bounding box center [433, 223] width 79 height 16
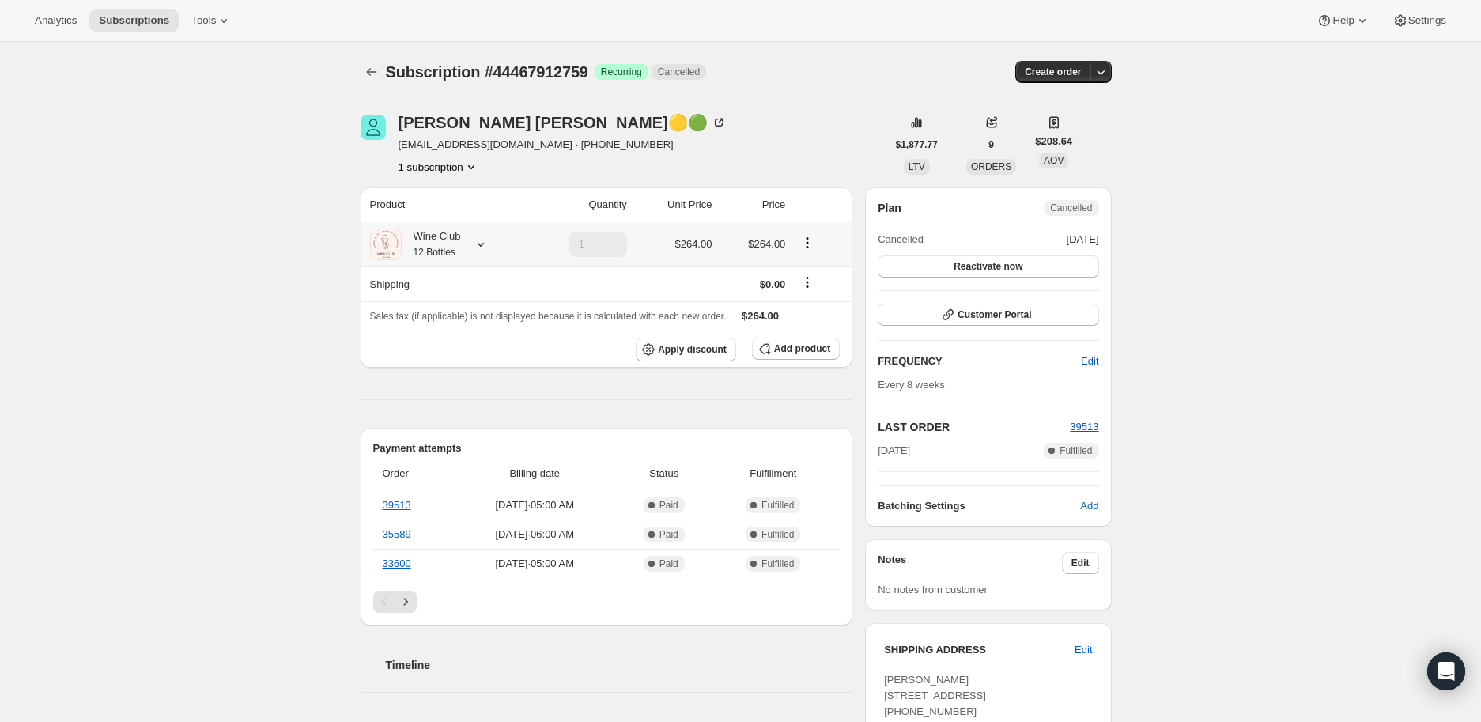
click at [486, 246] on icon at bounding box center [481, 244] width 16 height 16
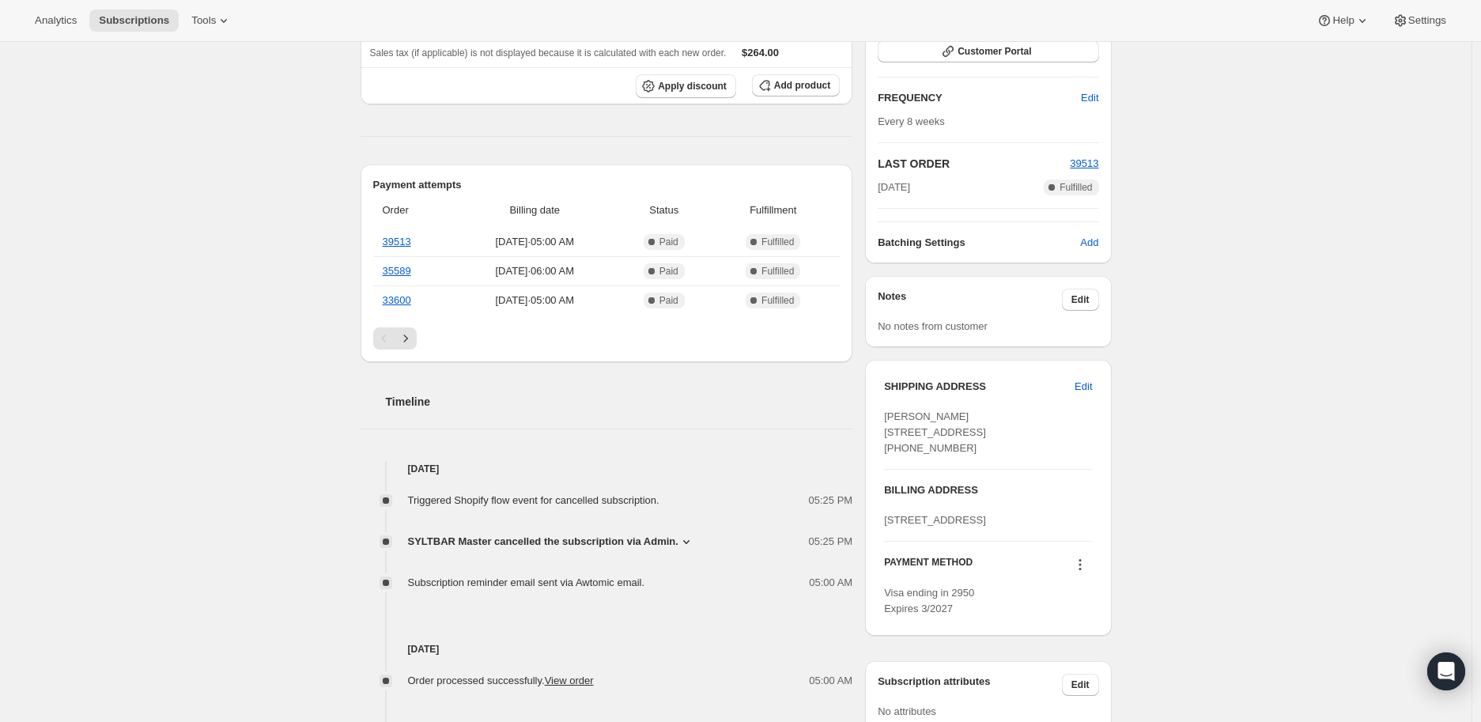
scroll to position [351, 0]
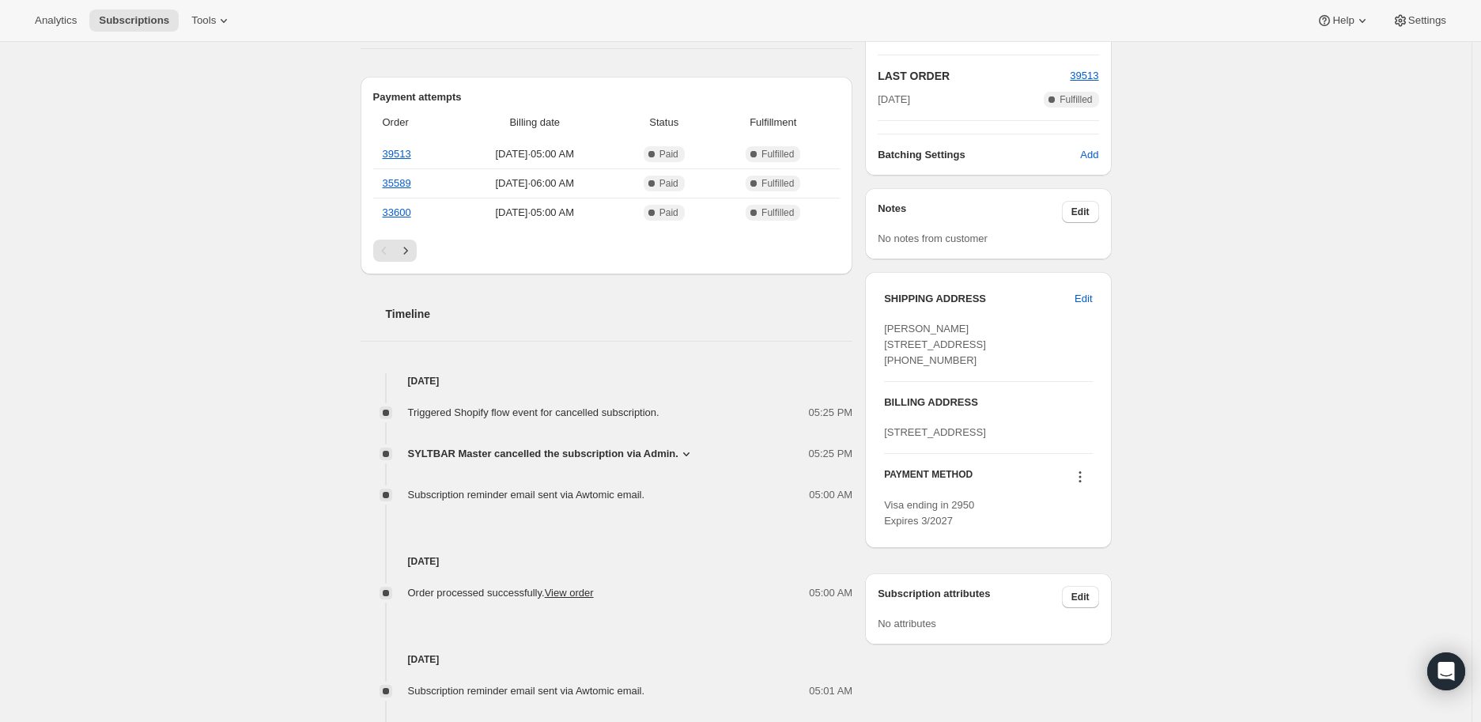
click at [686, 449] on icon at bounding box center [686, 454] width 16 height 16
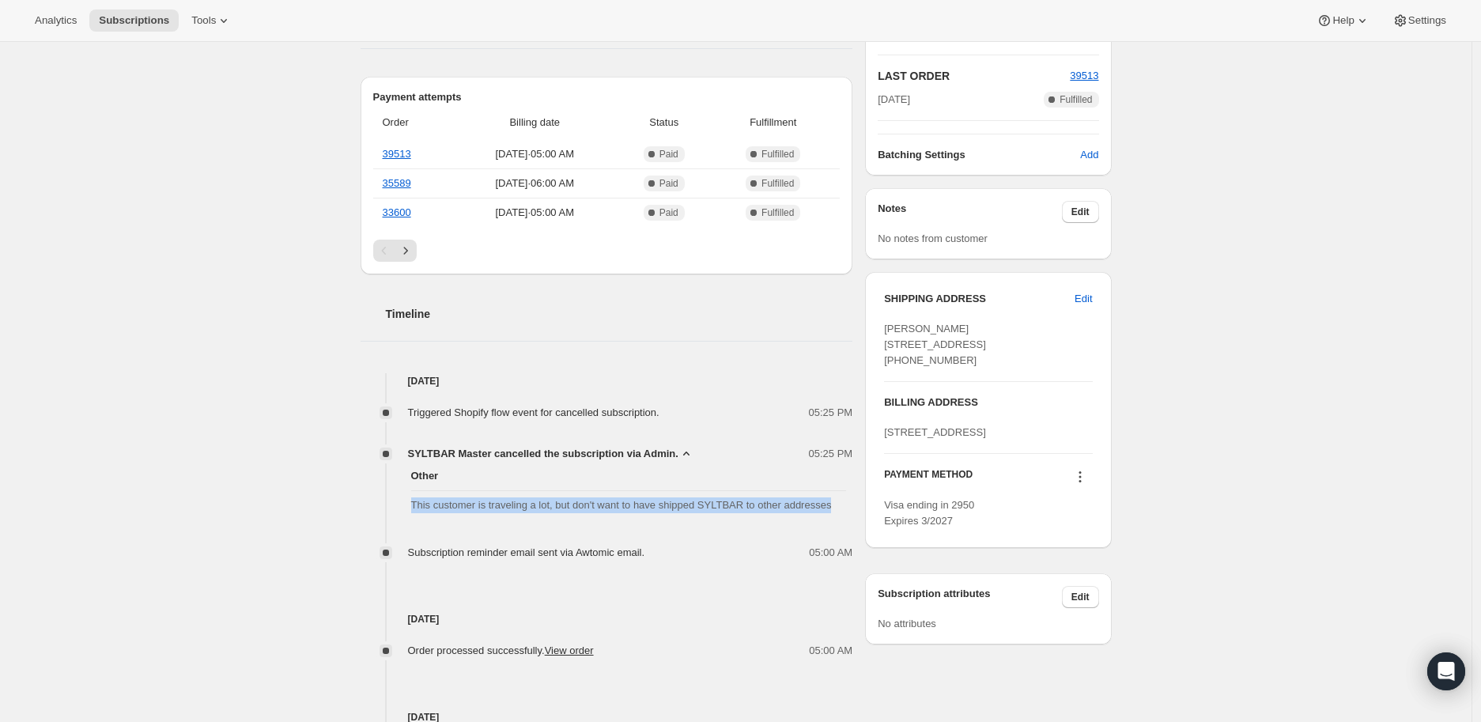
drag, startPoint x: 417, startPoint y: 504, endPoint x: 834, endPoint y: 503, distance: 417.5
click at [834, 503] on span "This customer is traveling a lot, but don't want to have shipped SYLTBAR to oth…" at bounding box center [629, 505] width 436 height 16
copy span "This customer is traveling a lot, but don't want to have shipped SYLTBAR to oth…"
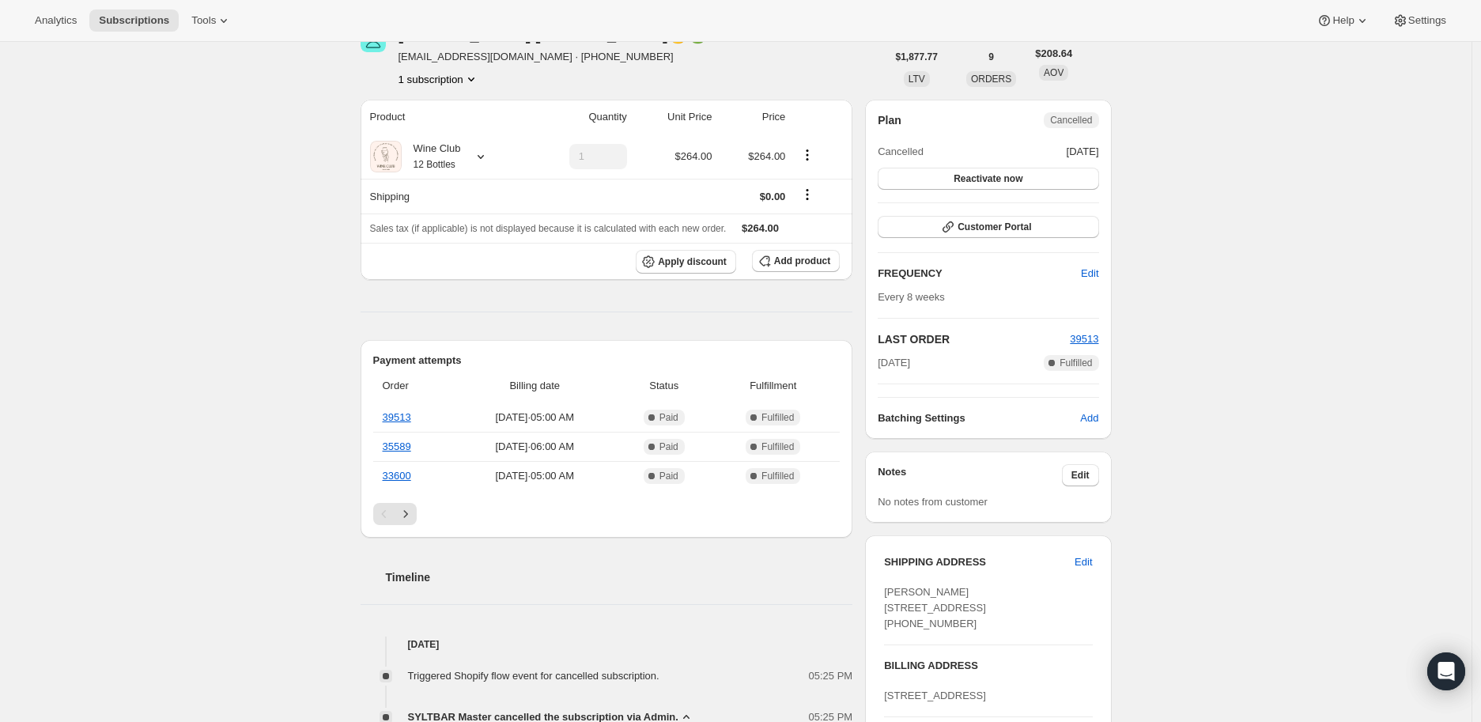
scroll to position [0, 0]
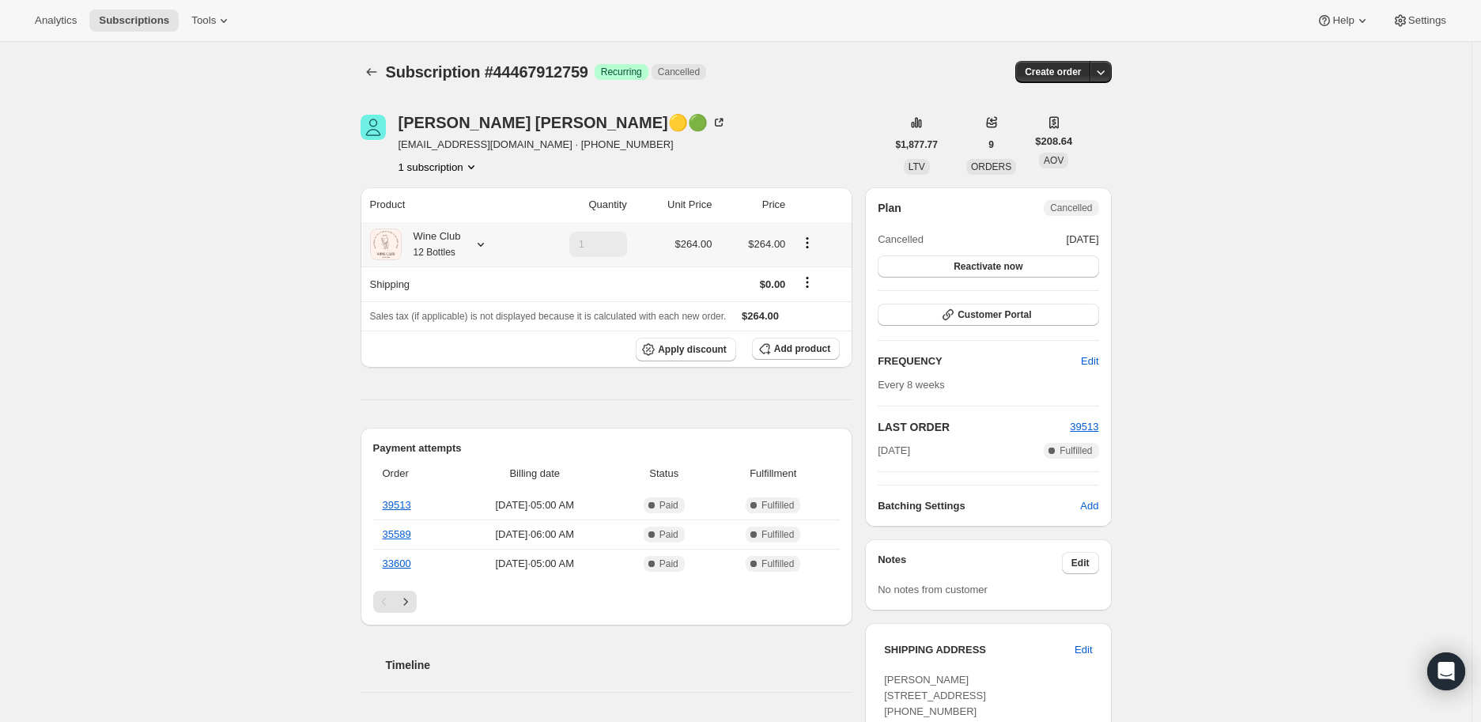
click at [487, 246] on icon at bounding box center [481, 244] width 16 height 16
click at [376, 71] on icon "Subscriptions" at bounding box center [372, 72] width 16 height 16
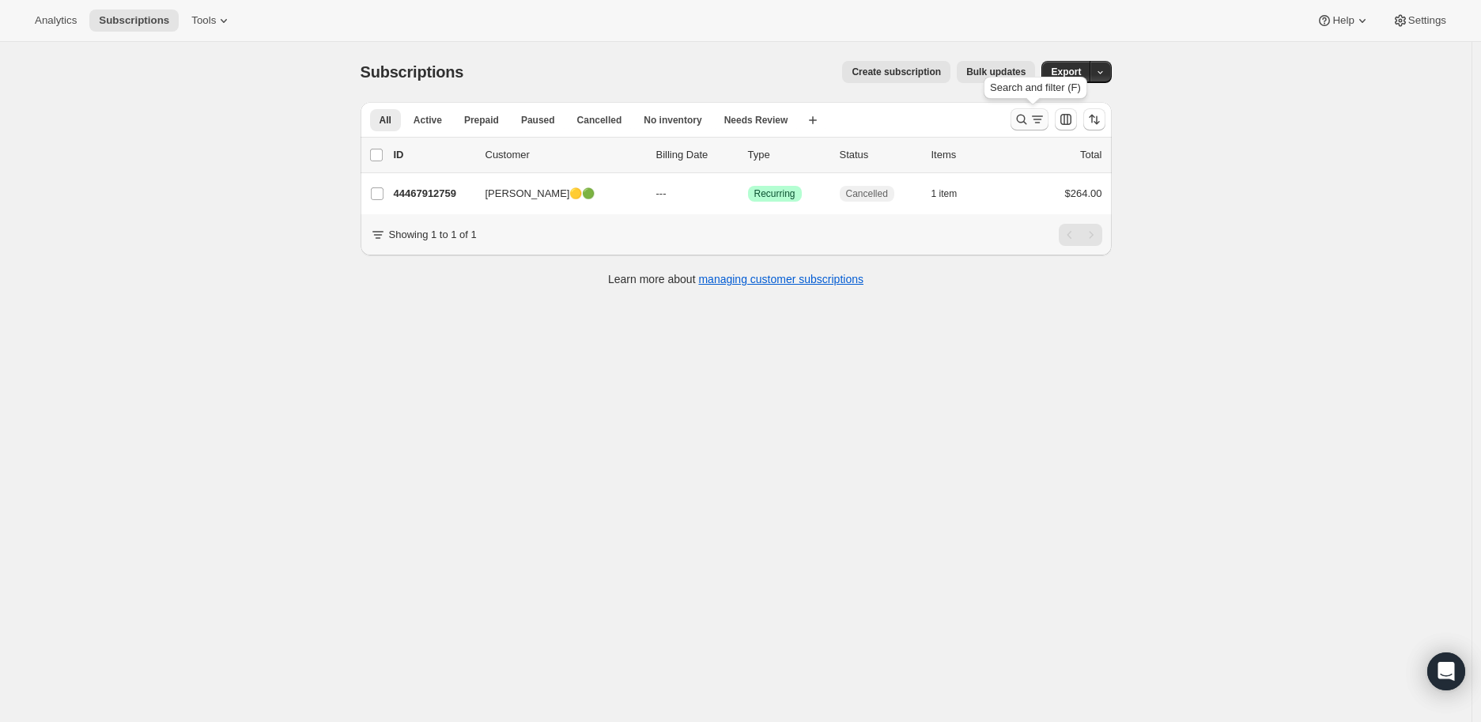
click at [1025, 119] on icon "Search and filter results" at bounding box center [1022, 119] width 16 height 16
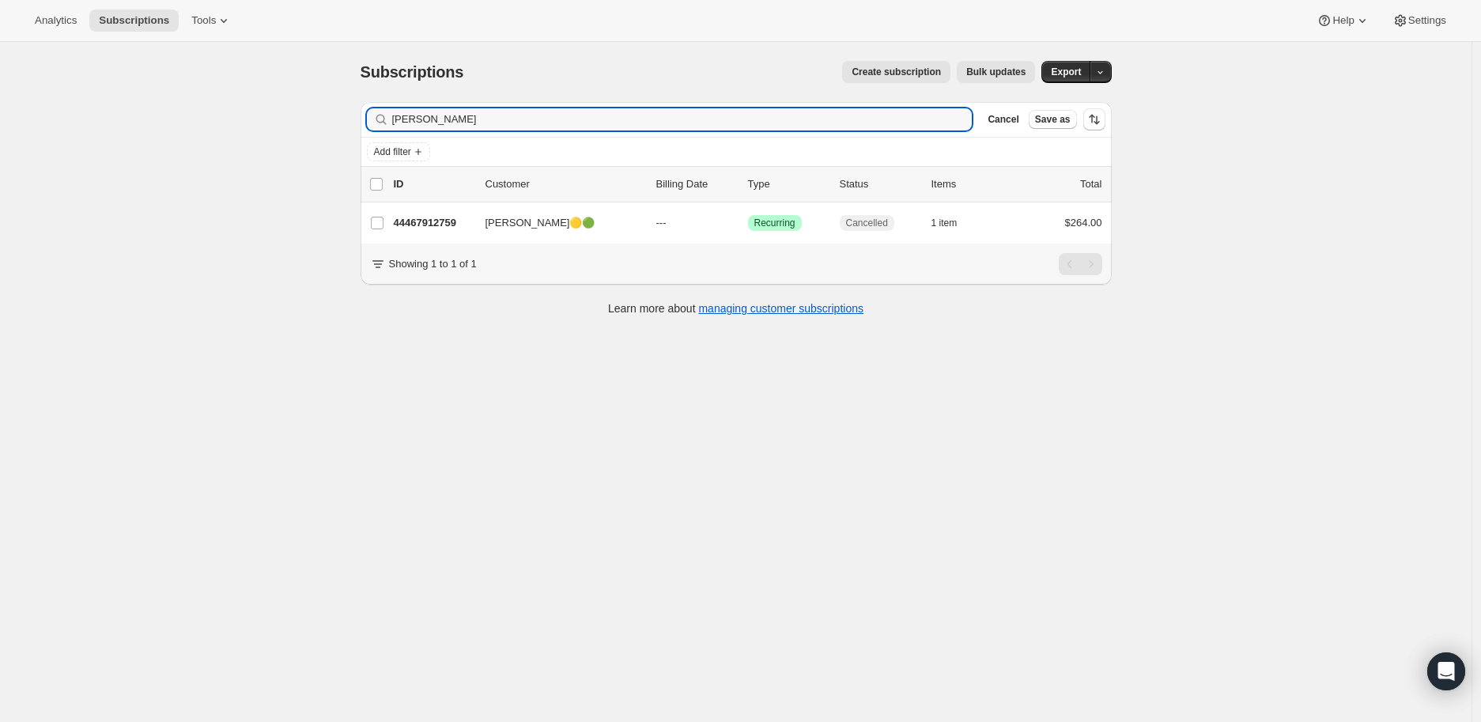
drag, startPoint x: 503, startPoint y: 117, endPoint x: 391, endPoint y: 117, distance: 112.3
click at [391, 117] on div "[PERSON_NAME] Clear" at bounding box center [670, 119] width 606 height 22
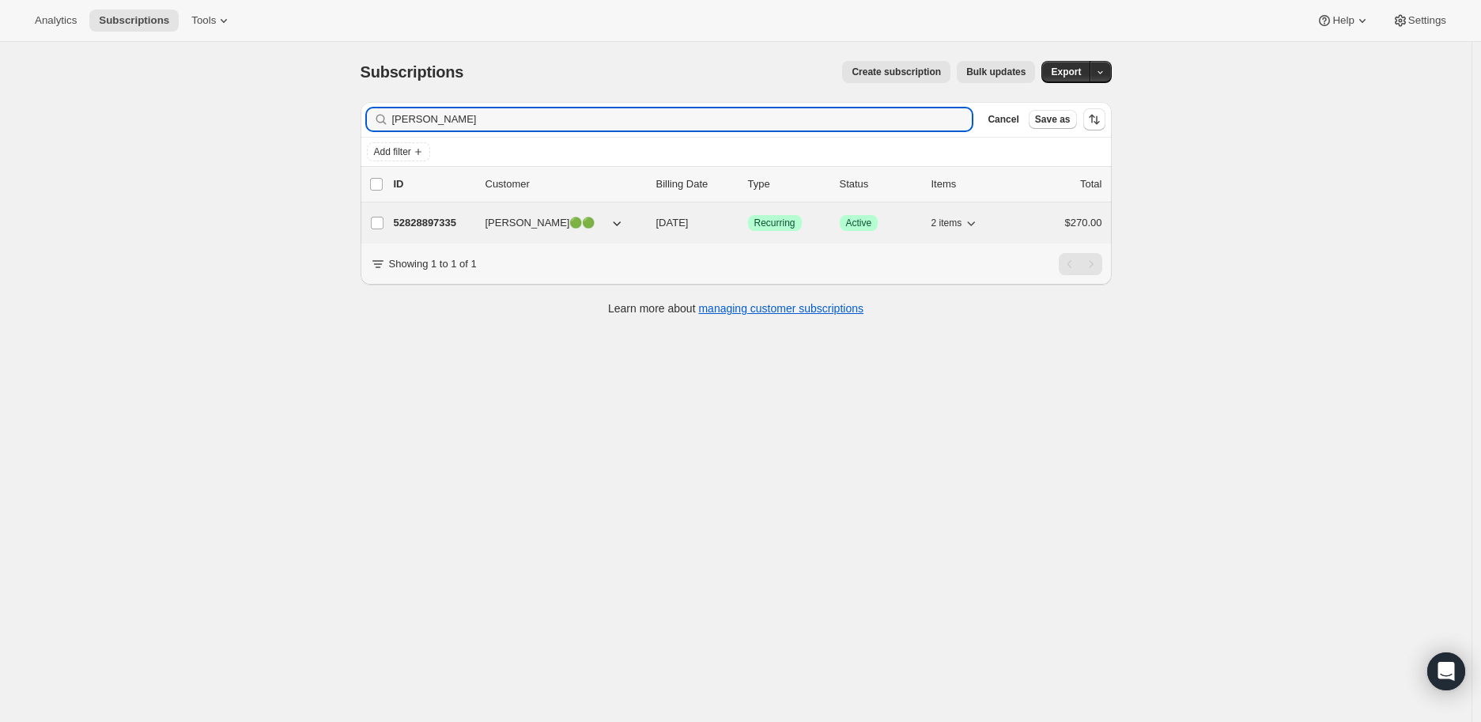
type input "[PERSON_NAME]"
click at [420, 217] on p "52828897335" at bounding box center [433, 223] width 79 height 16
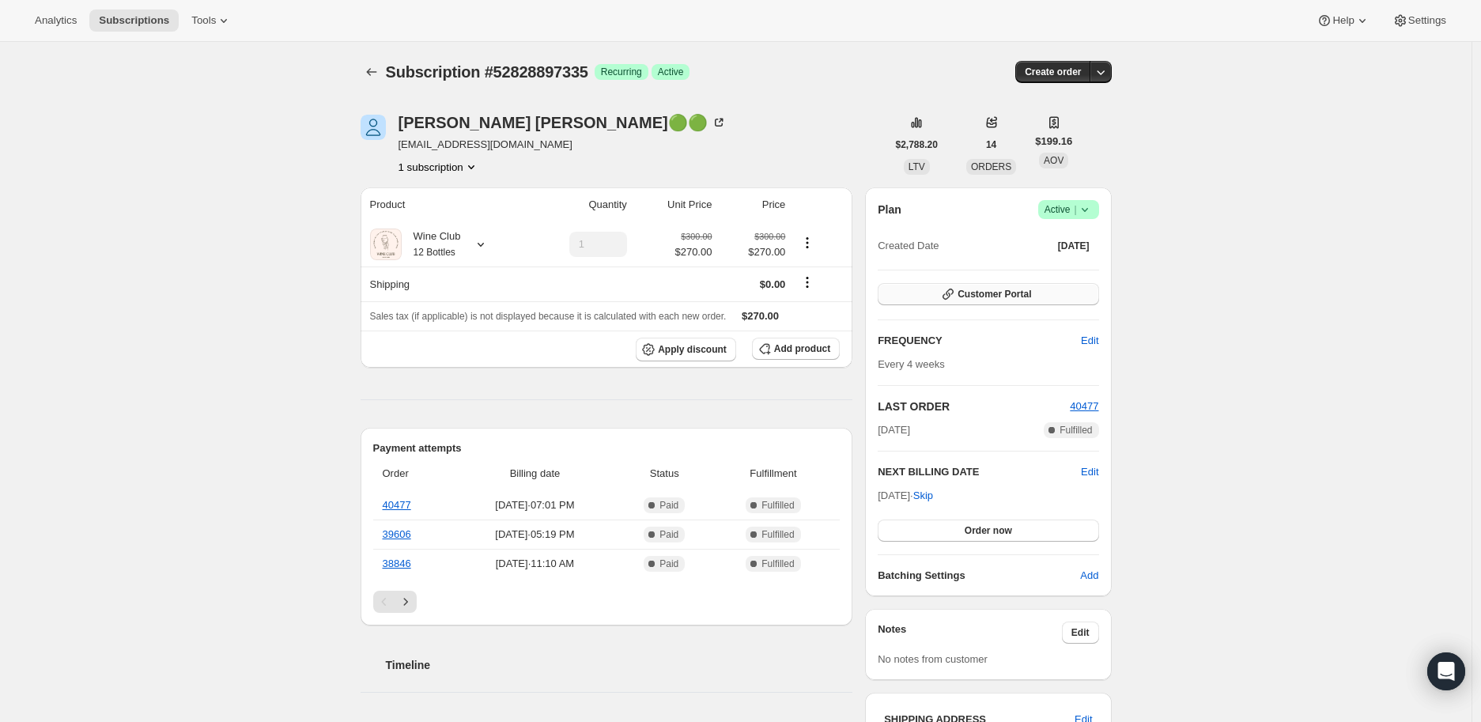
click at [1003, 294] on span "Customer Portal" at bounding box center [995, 294] width 74 height 13
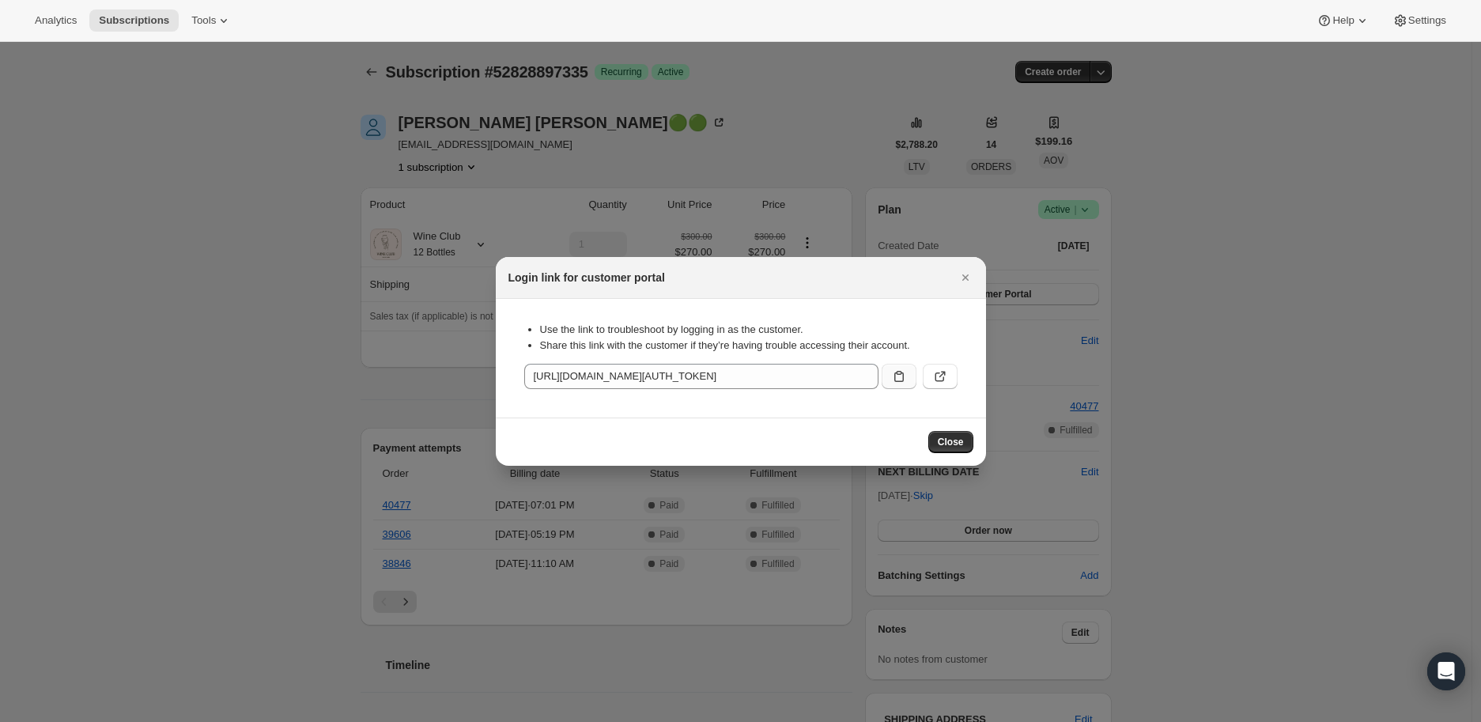
click at [898, 375] on icon ":r2lr:" at bounding box center [899, 376] width 16 height 16
click at [961, 274] on icon "Close" at bounding box center [966, 278] width 16 height 16
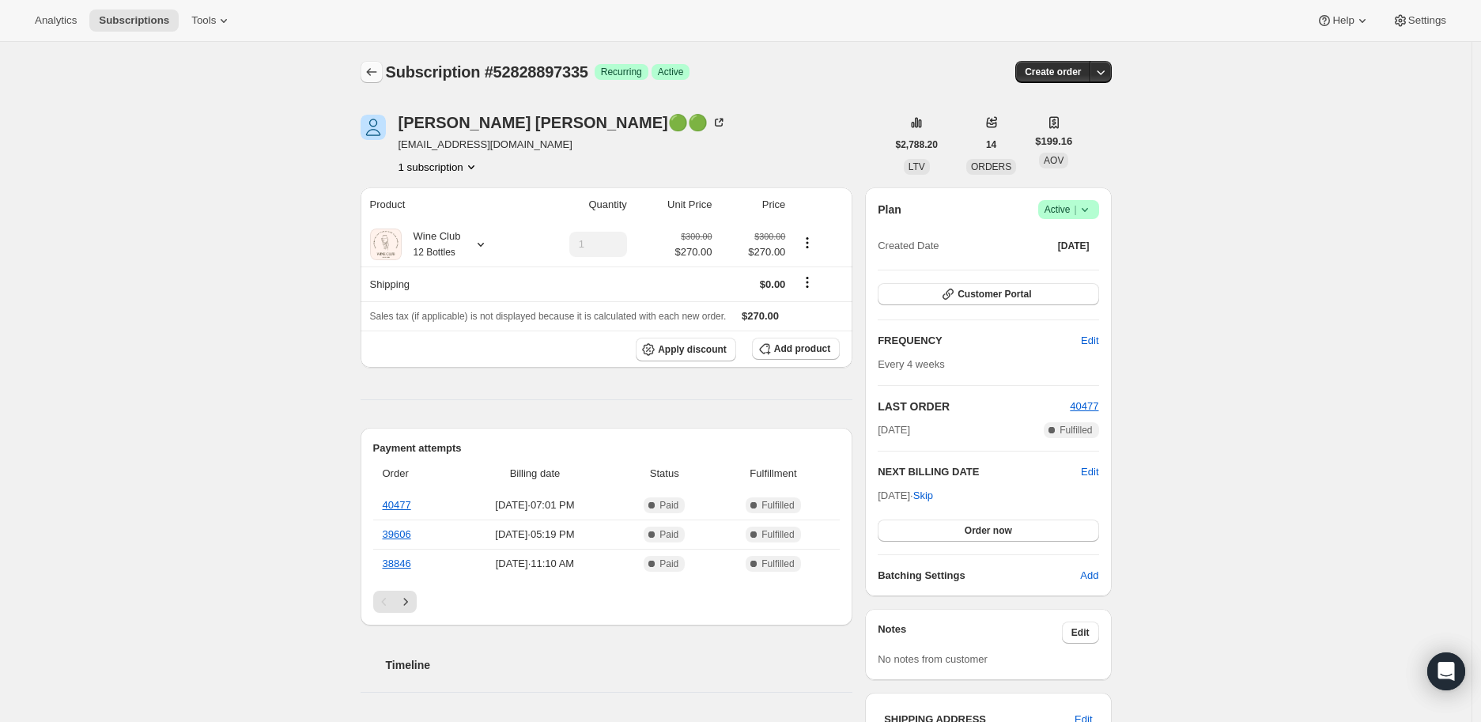
click at [368, 68] on icon "Subscriptions" at bounding box center [372, 72] width 16 height 16
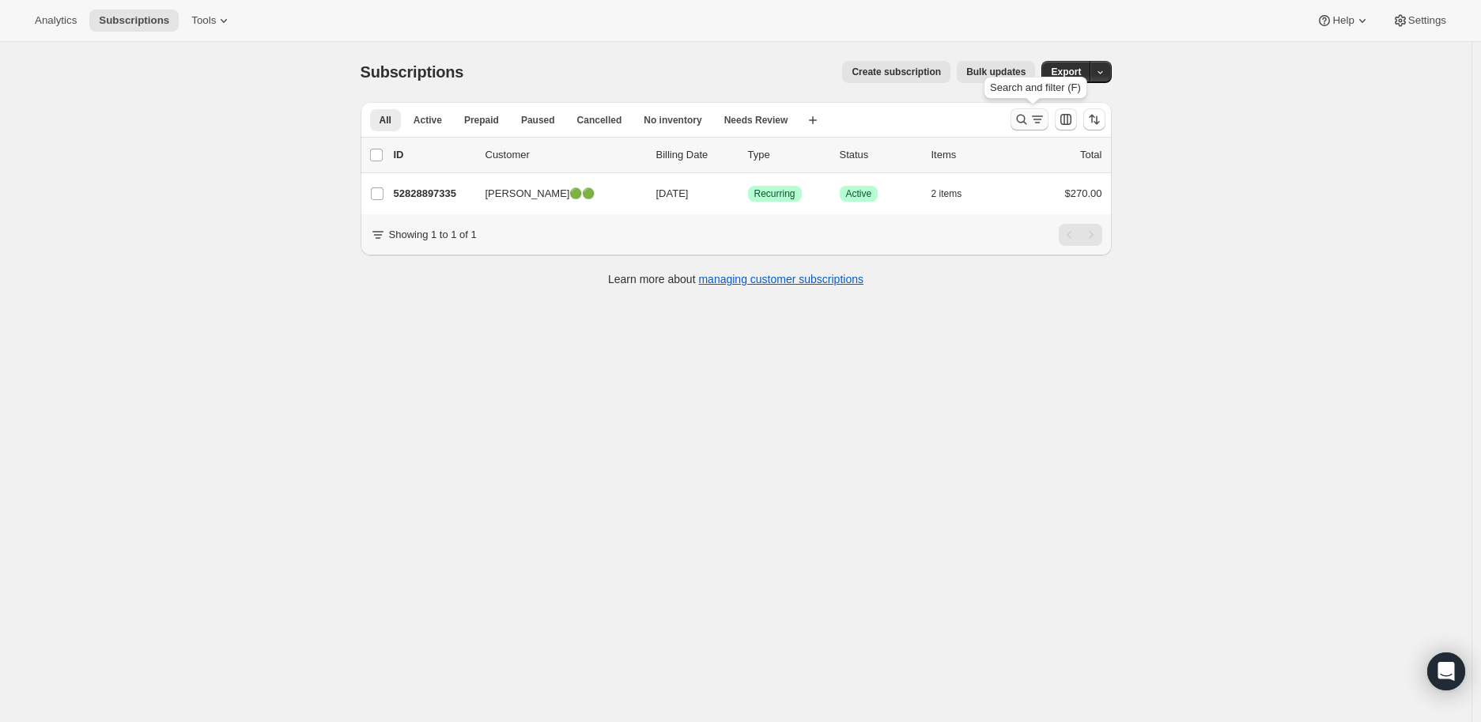
click at [1022, 118] on icon "Search and filter results" at bounding box center [1021, 120] width 10 height 10
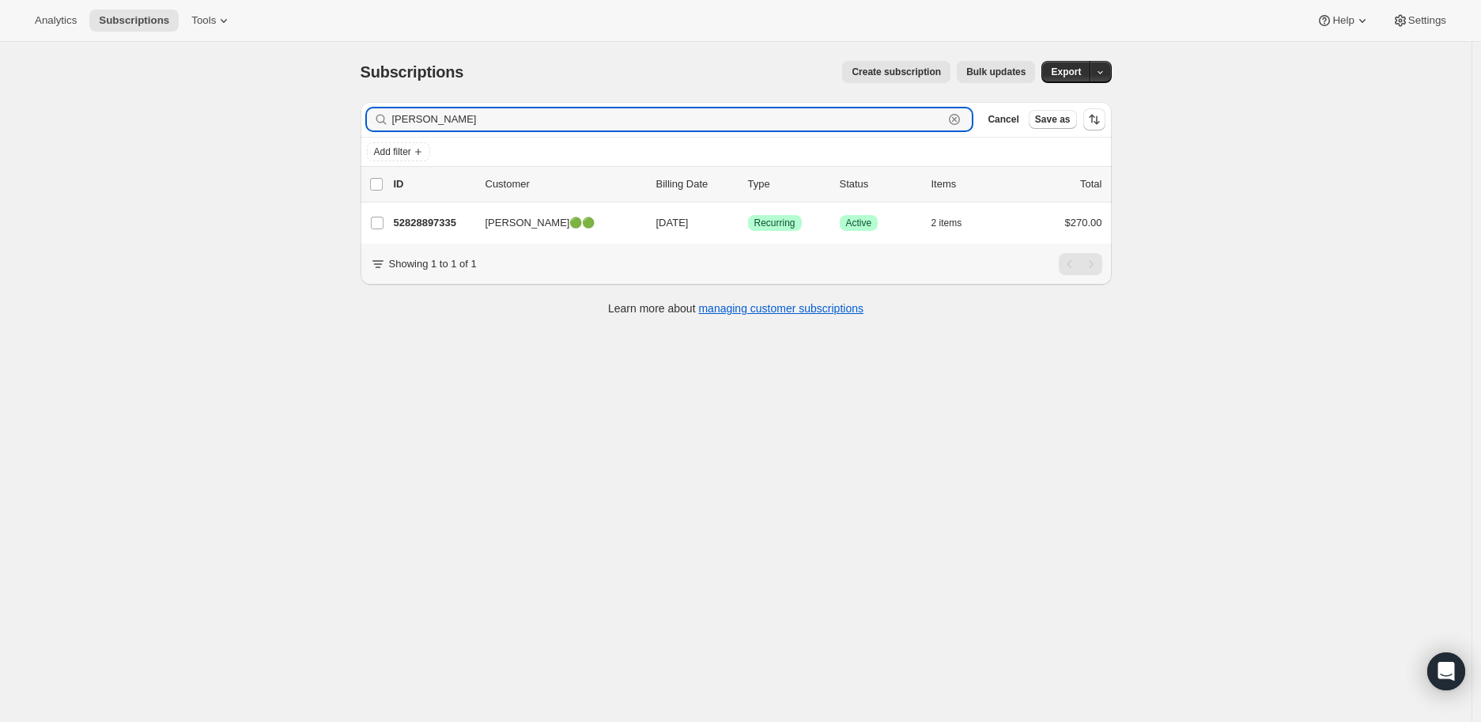
click at [958, 119] on icon "button" at bounding box center [955, 120] width 6 height 6
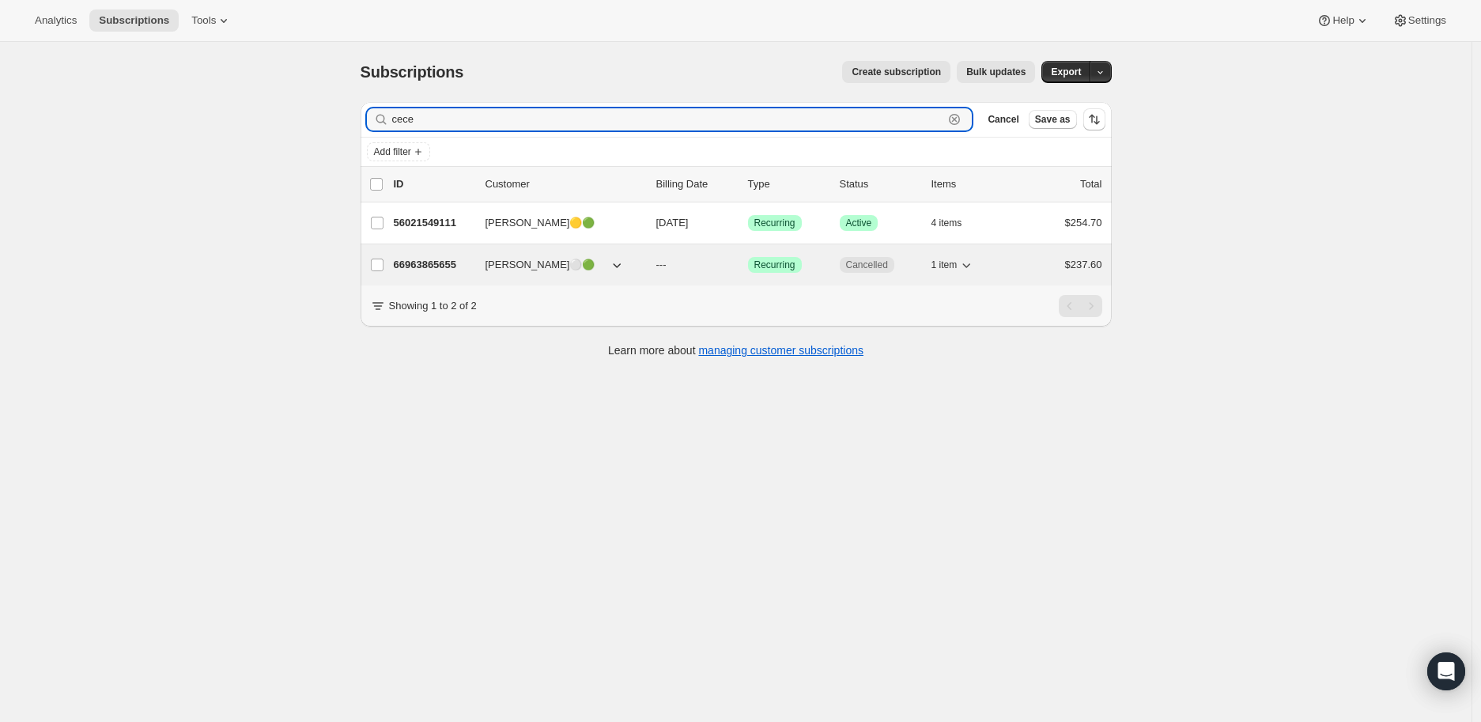
type input "cece"
click at [414, 261] on p "66963865655" at bounding box center [433, 265] width 79 height 16
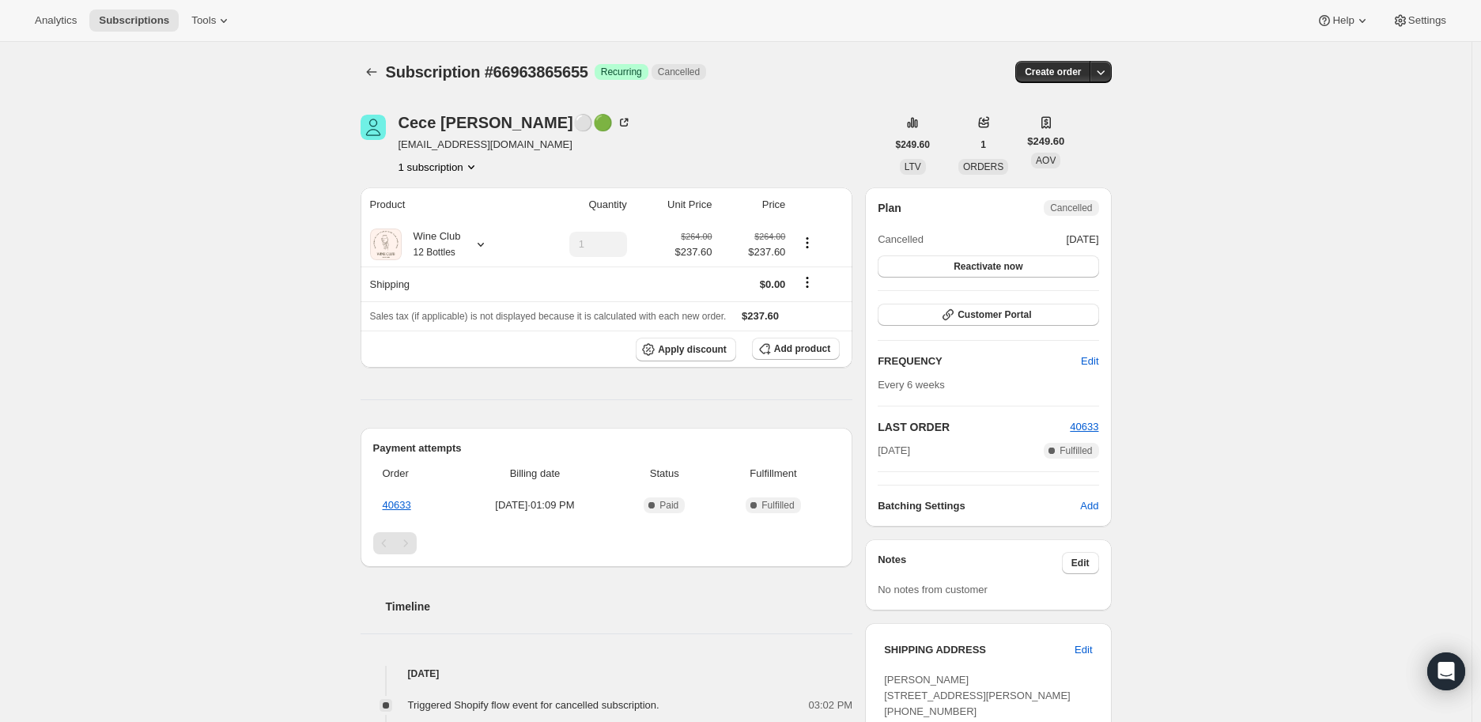
scroll to position [439, 0]
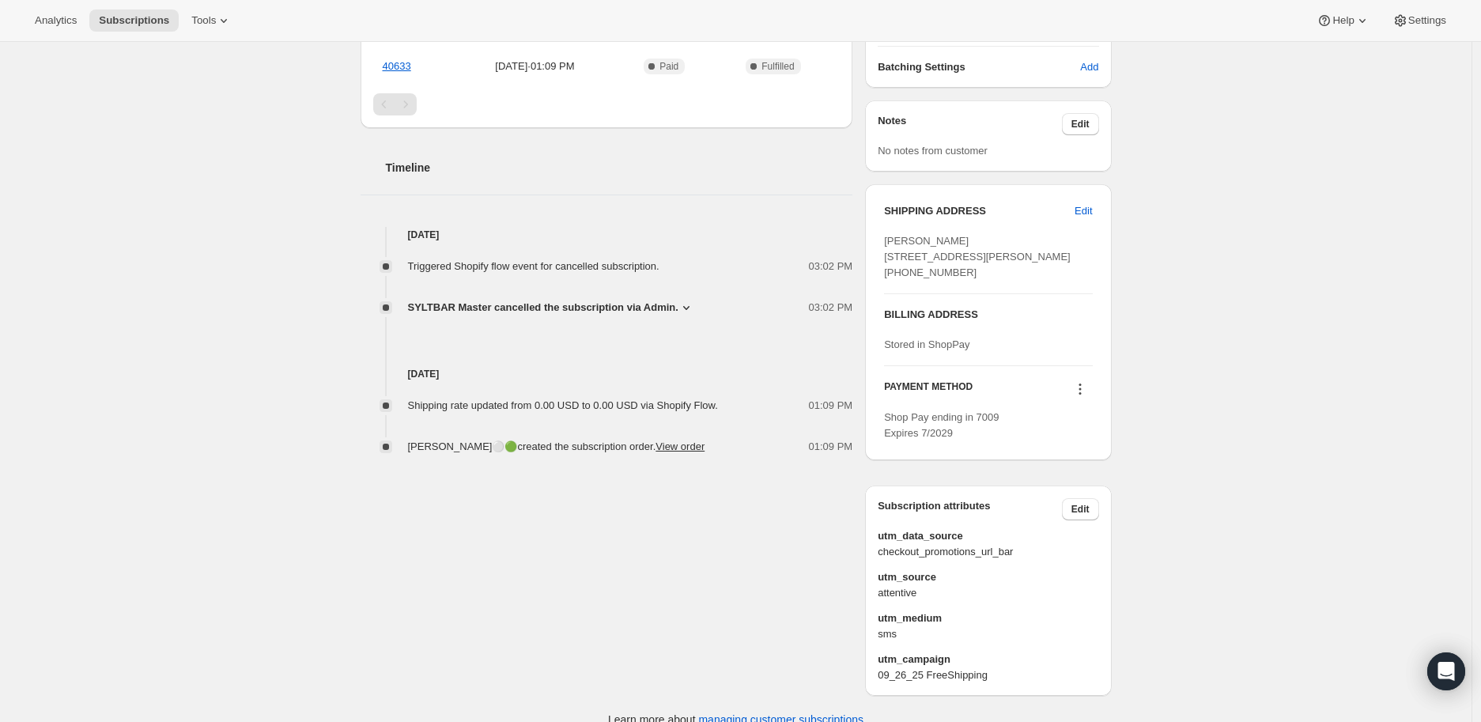
click at [684, 300] on icon at bounding box center [686, 308] width 16 height 16
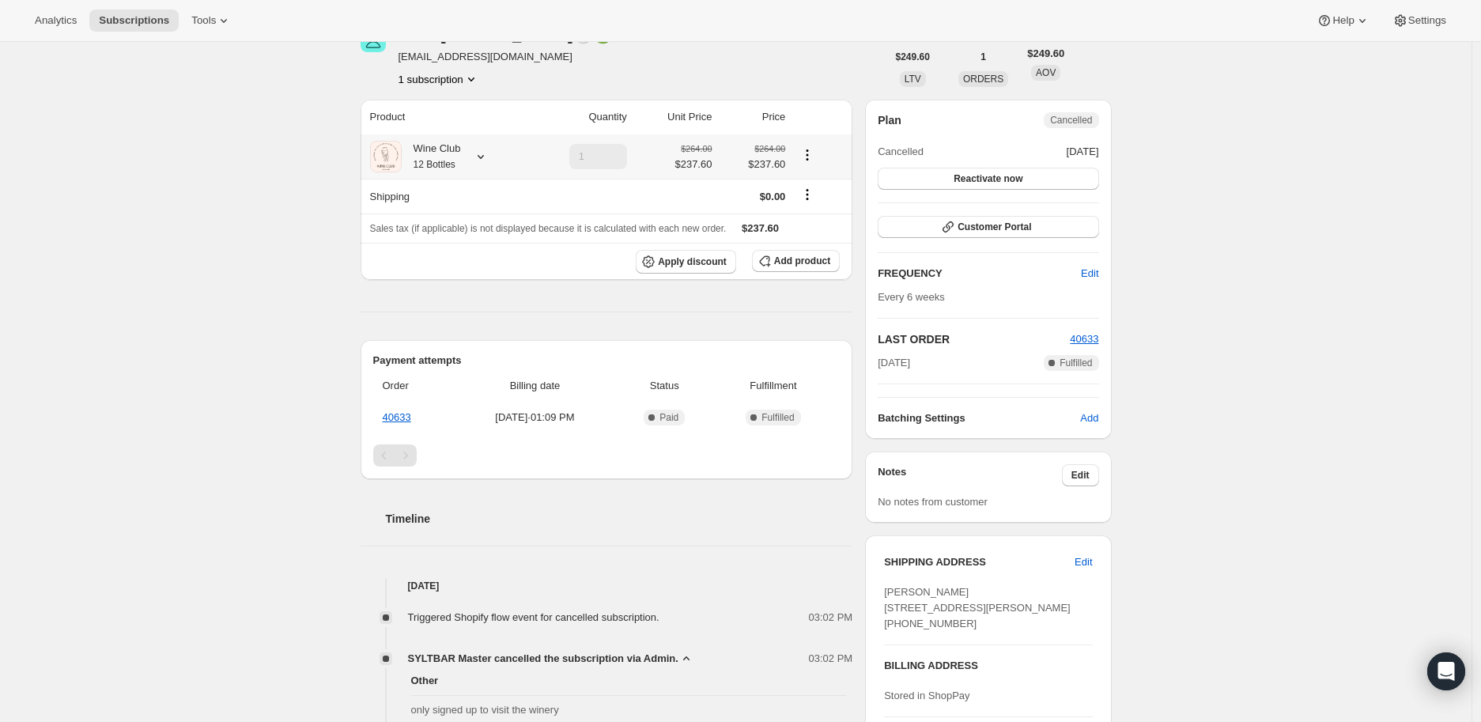
scroll to position [0, 0]
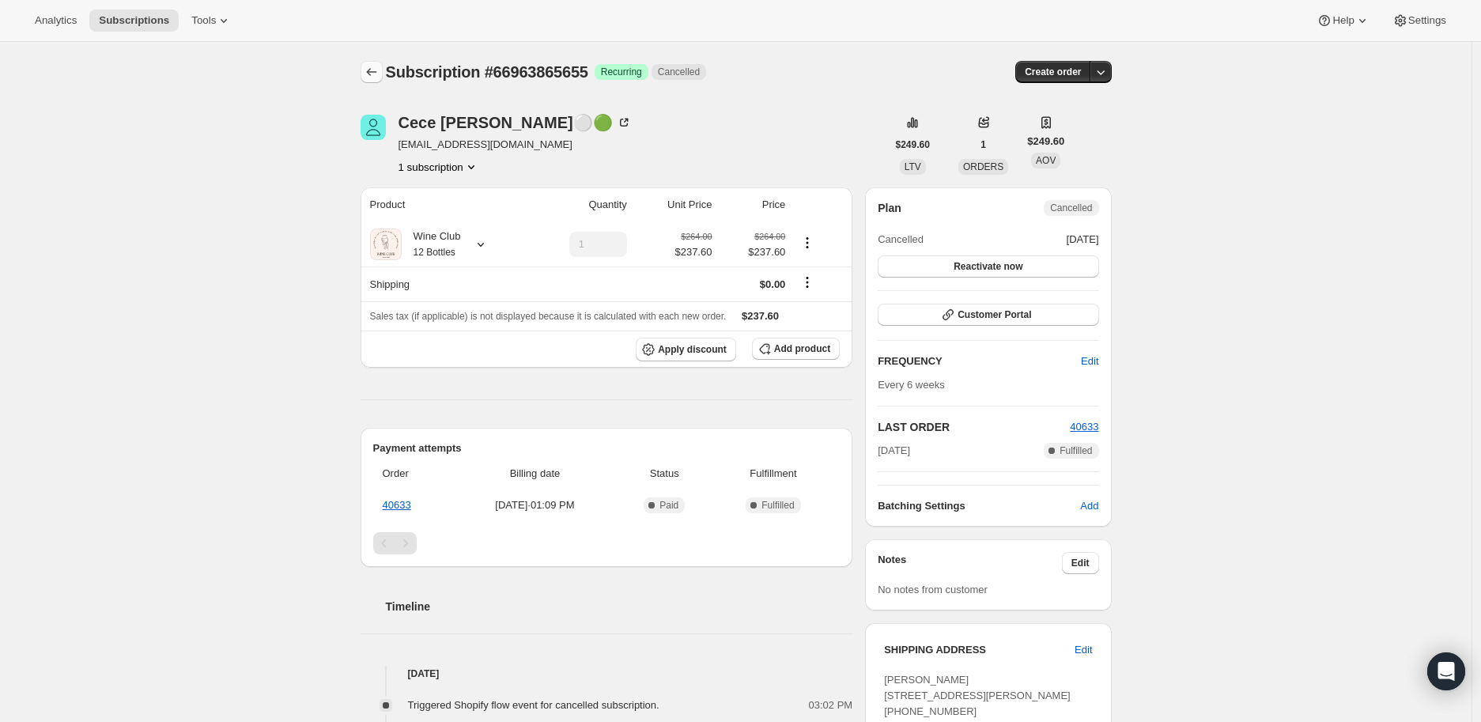
click at [370, 70] on icon "Subscriptions" at bounding box center [372, 72] width 16 height 16
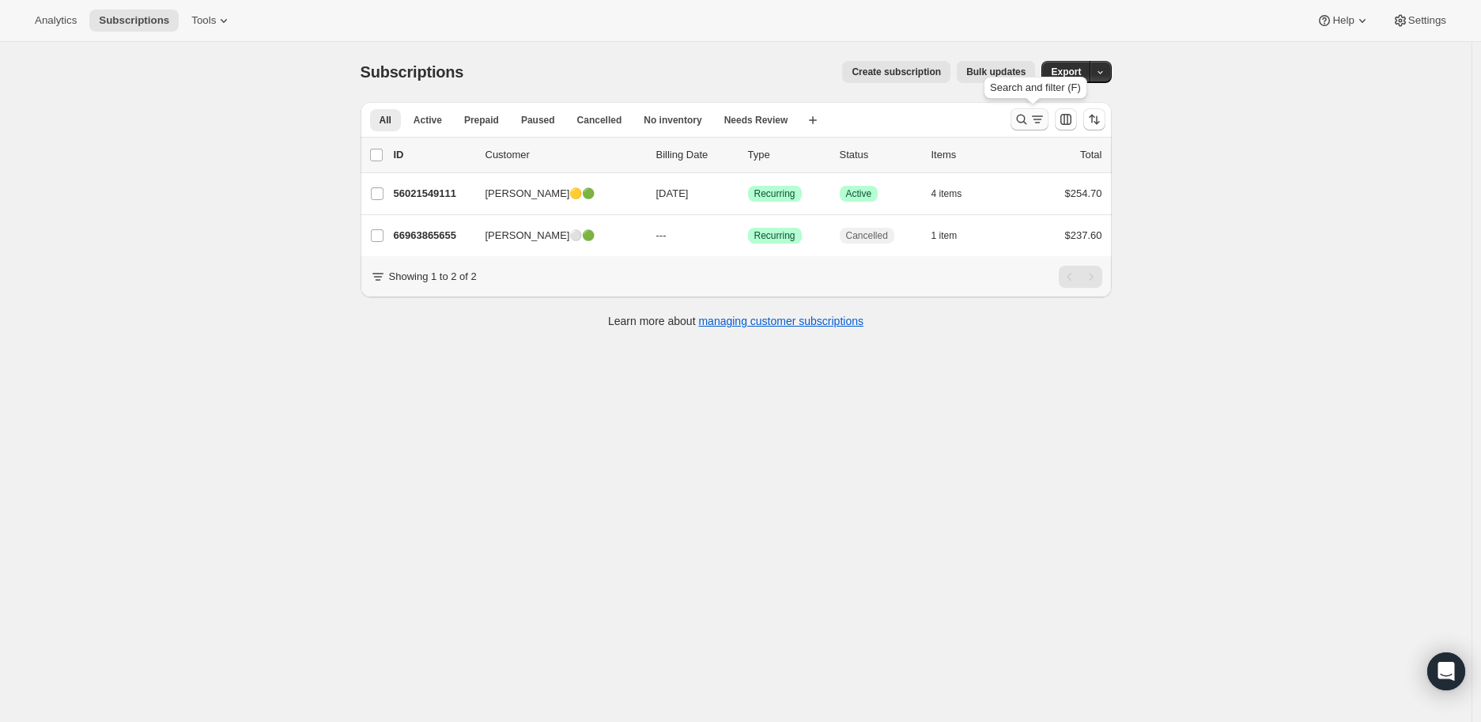
click at [1022, 117] on icon "Search and filter results" at bounding box center [1021, 120] width 10 height 10
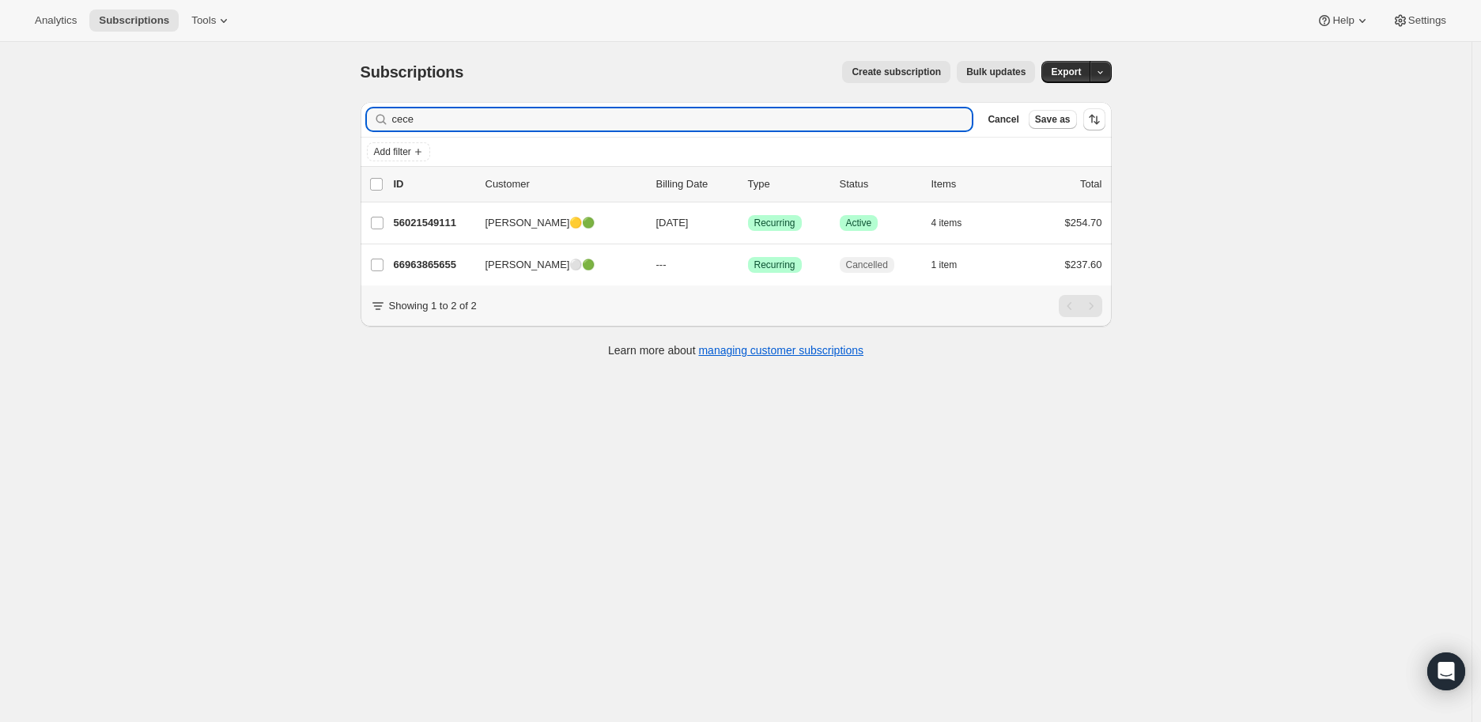
drag, startPoint x: 445, startPoint y: 119, endPoint x: 391, endPoint y: 122, distance: 54.6
click at [391, 122] on div "cece Clear" at bounding box center [670, 119] width 606 height 22
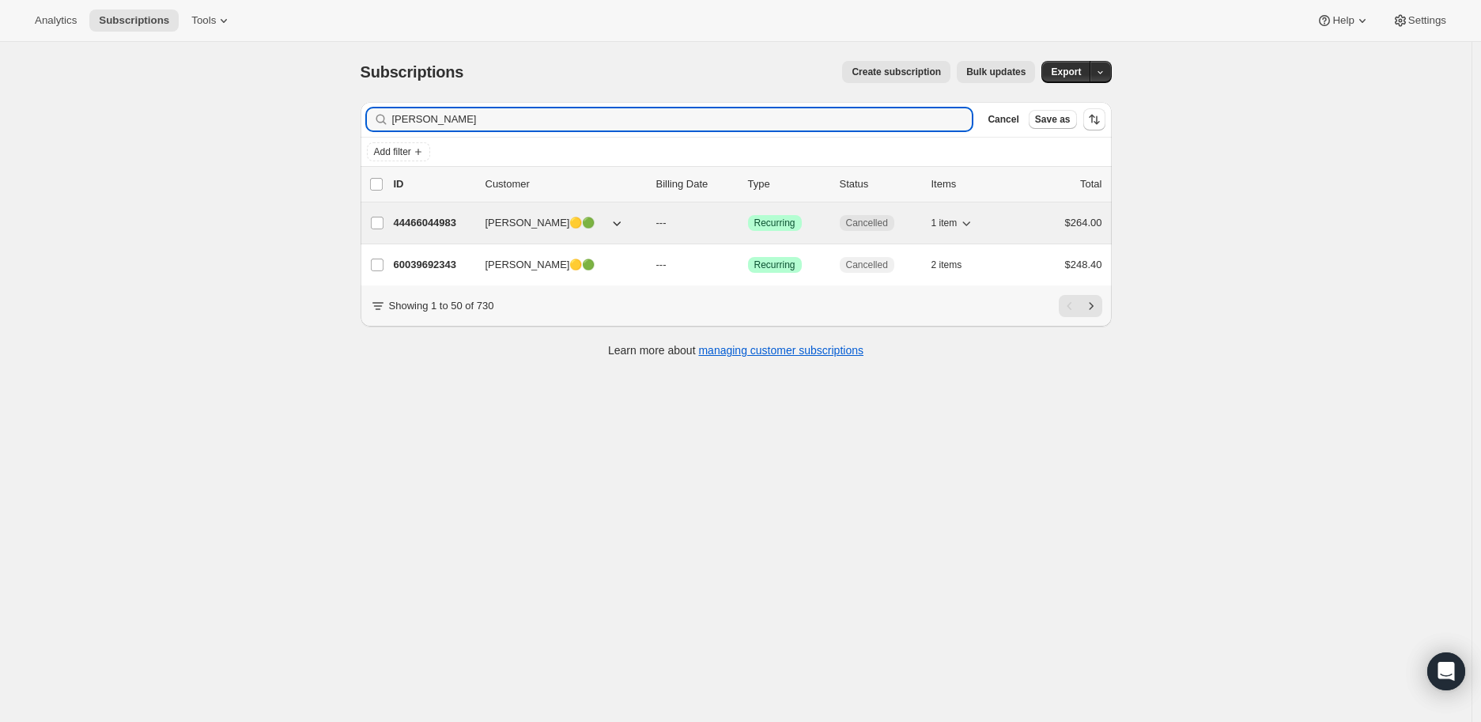
type input "[PERSON_NAME]"
click at [429, 218] on p "44466044983" at bounding box center [433, 223] width 79 height 16
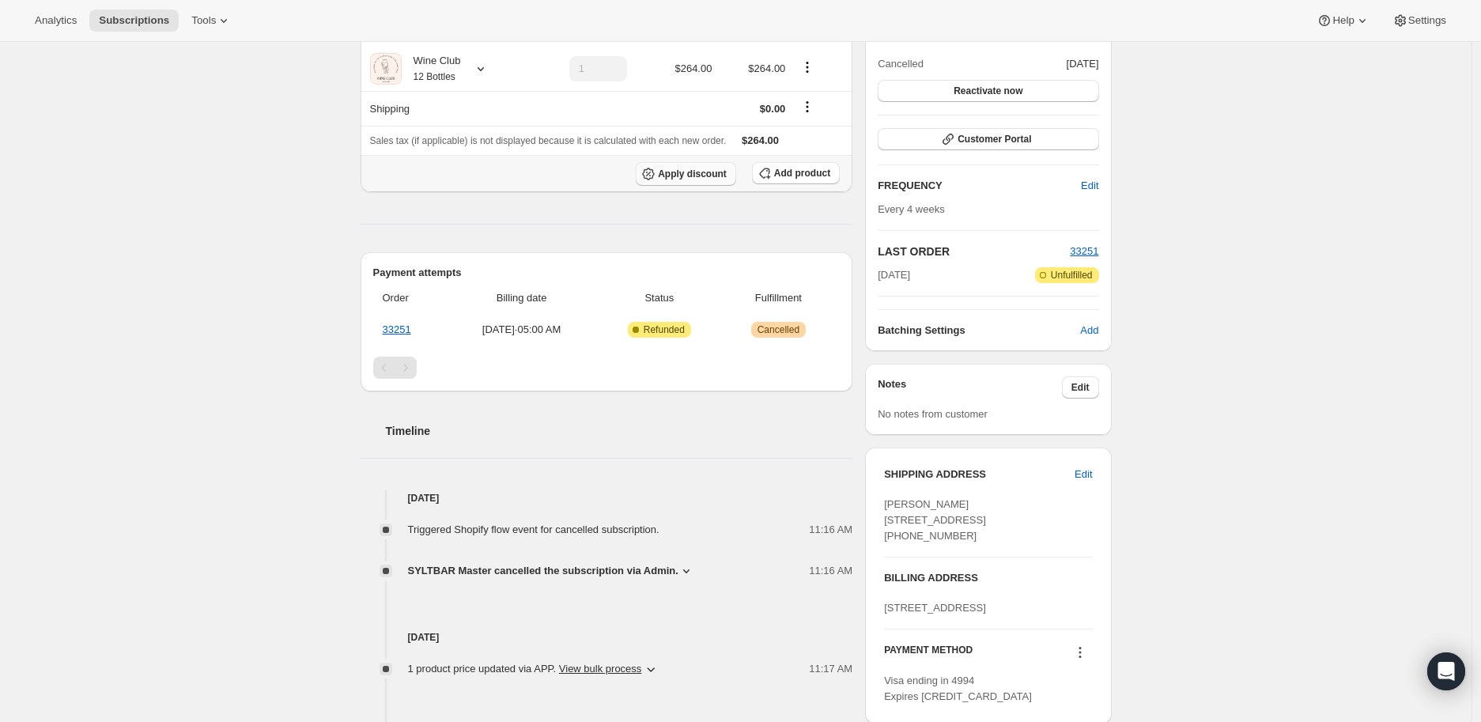
scroll to position [263, 0]
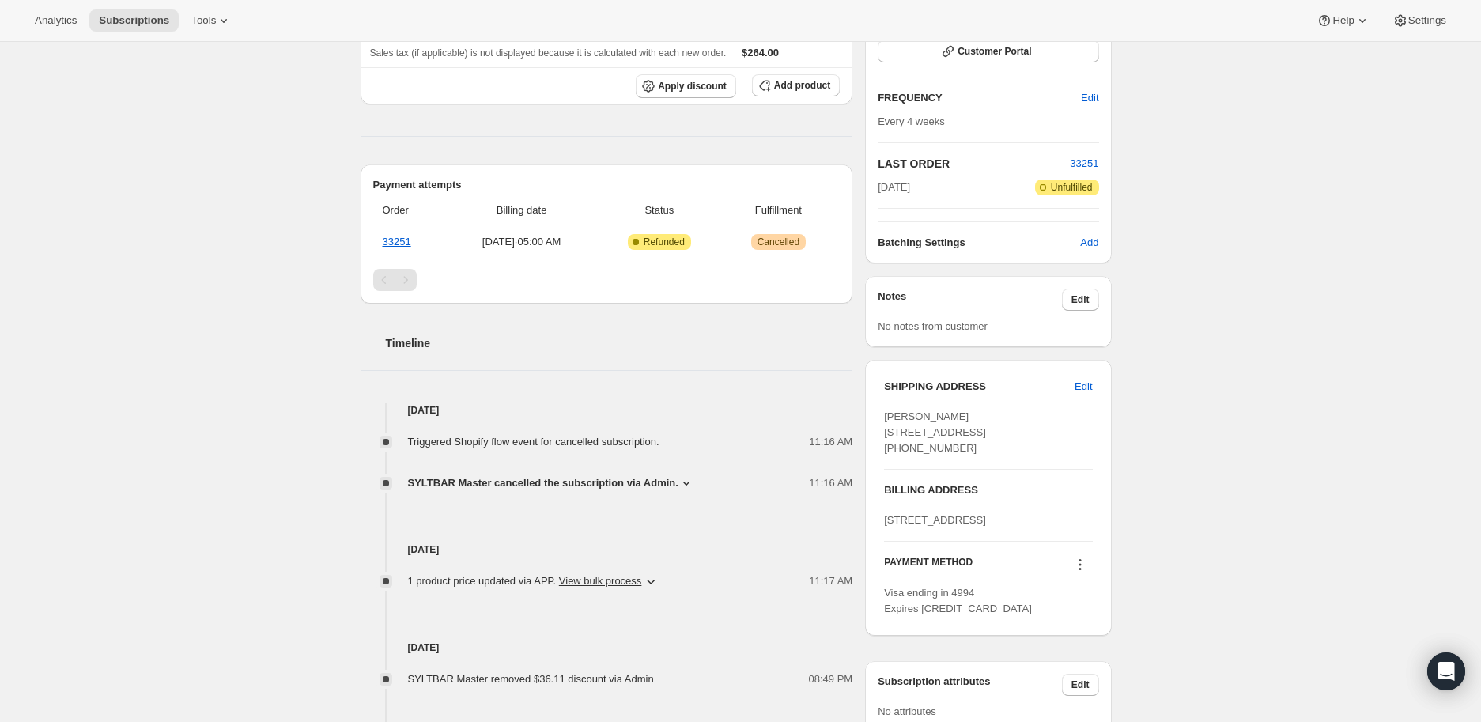
click at [684, 479] on icon at bounding box center [686, 483] width 16 height 16
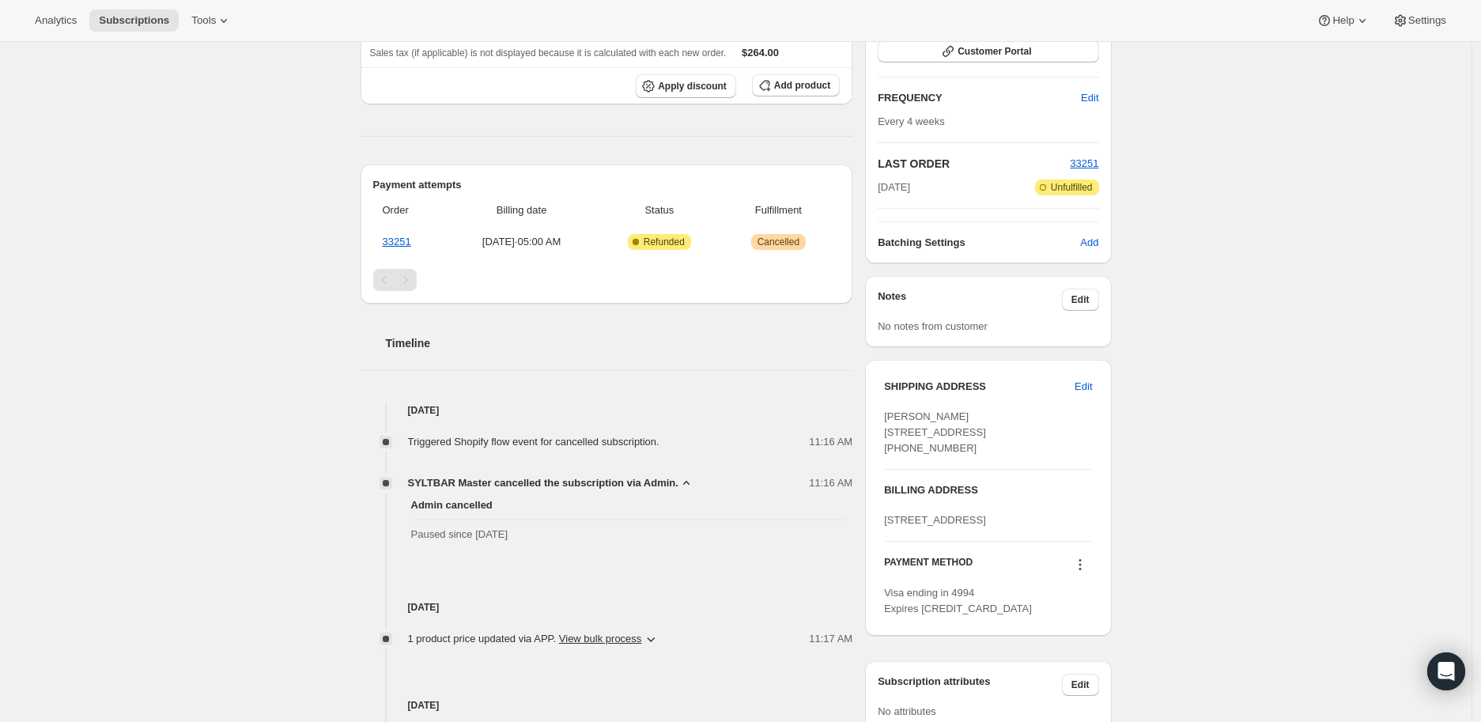
scroll to position [0, 0]
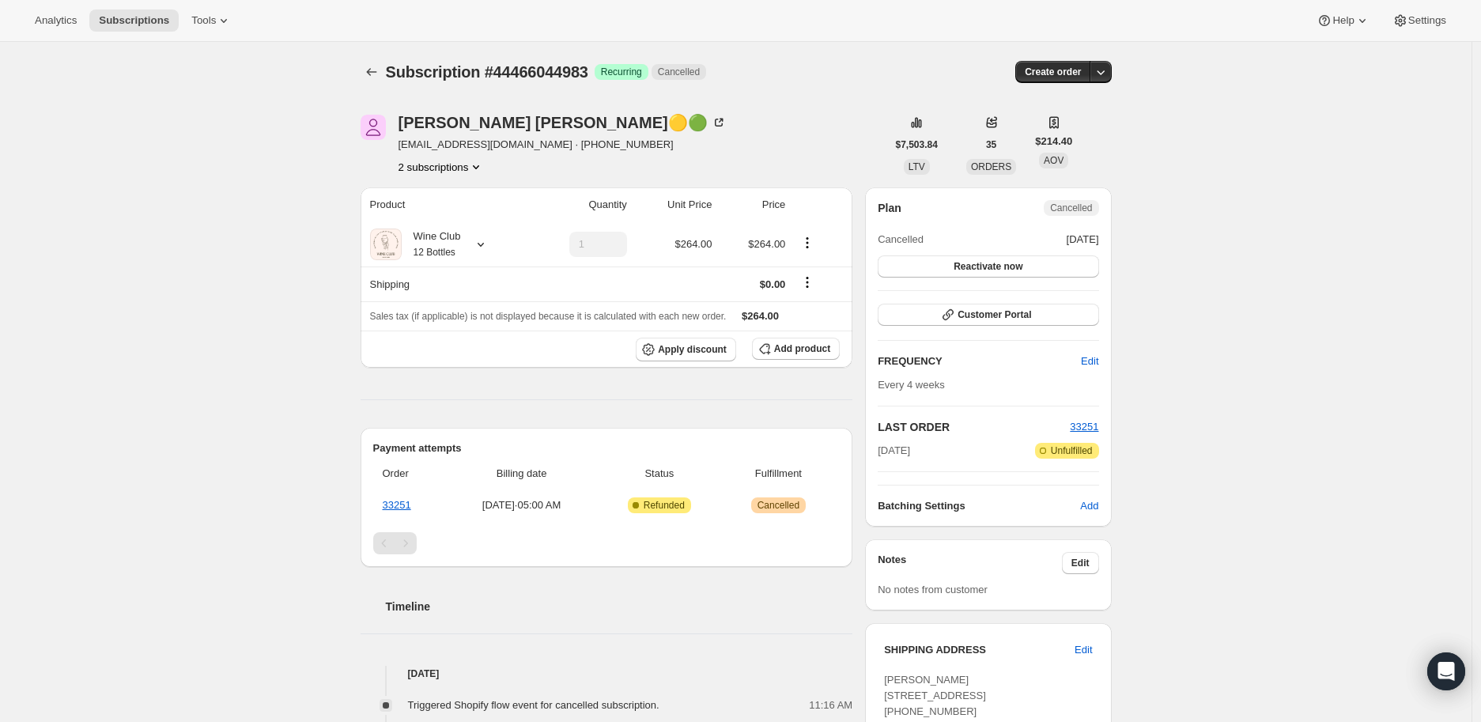
click at [429, 166] on button "2 subscriptions" at bounding box center [442, 167] width 86 height 16
click at [427, 217] on span "60039692343" at bounding box center [422, 223] width 63 height 12
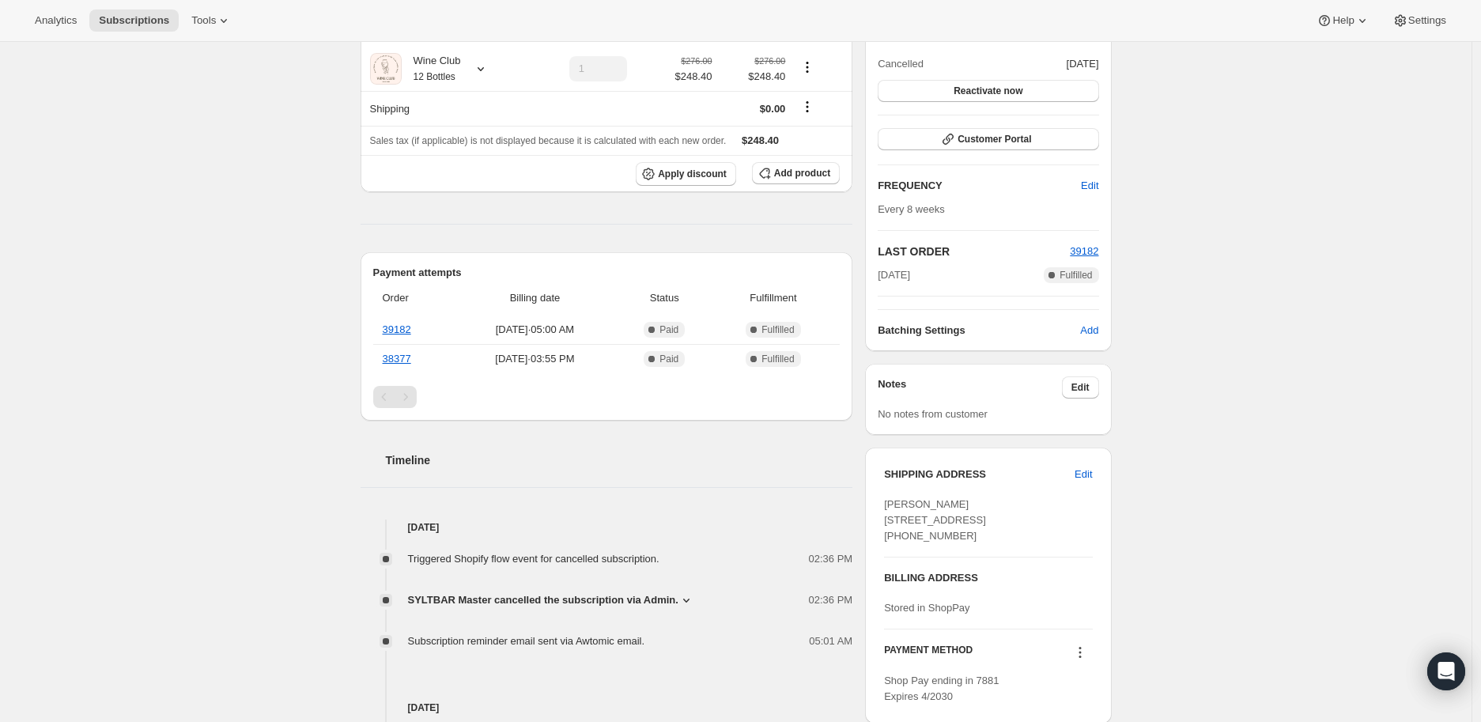
scroll to position [263, 0]
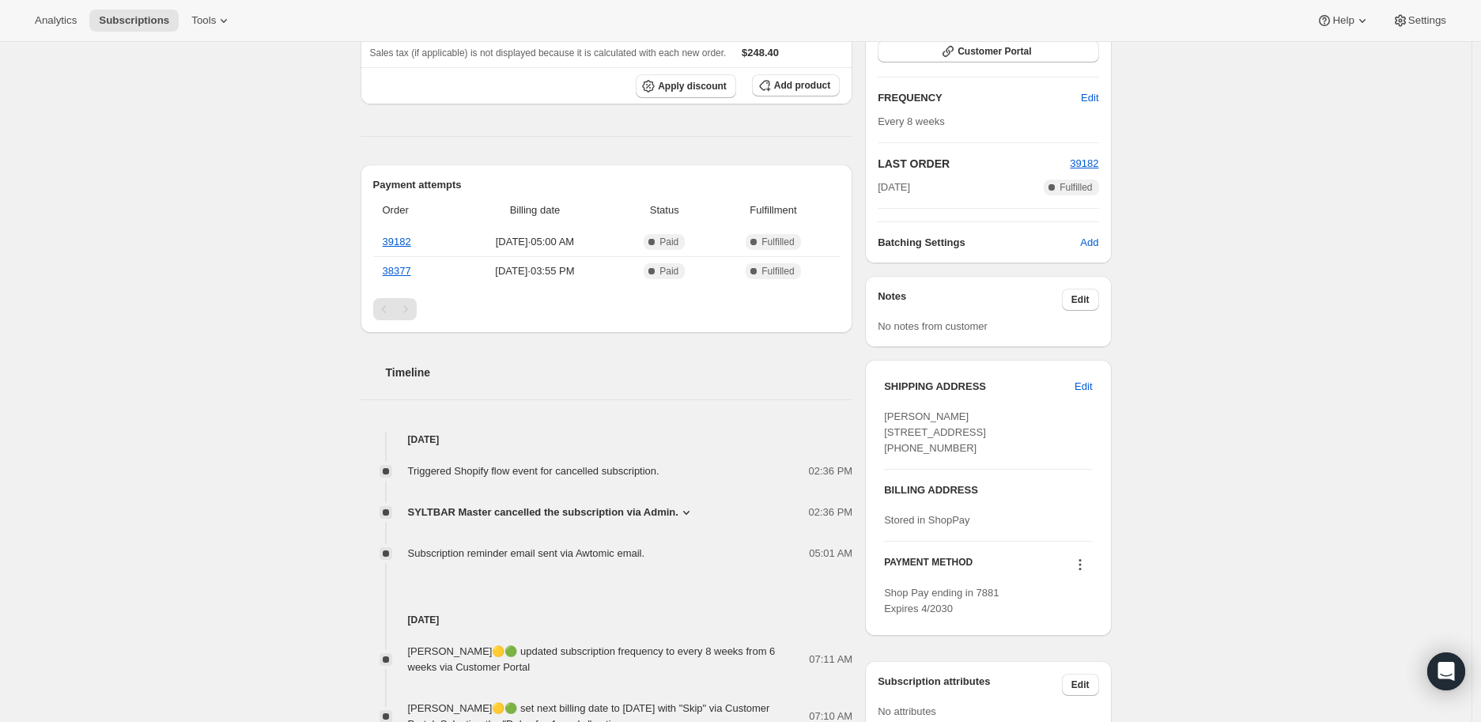
click at [682, 510] on icon at bounding box center [686, 512] width 16 height 16
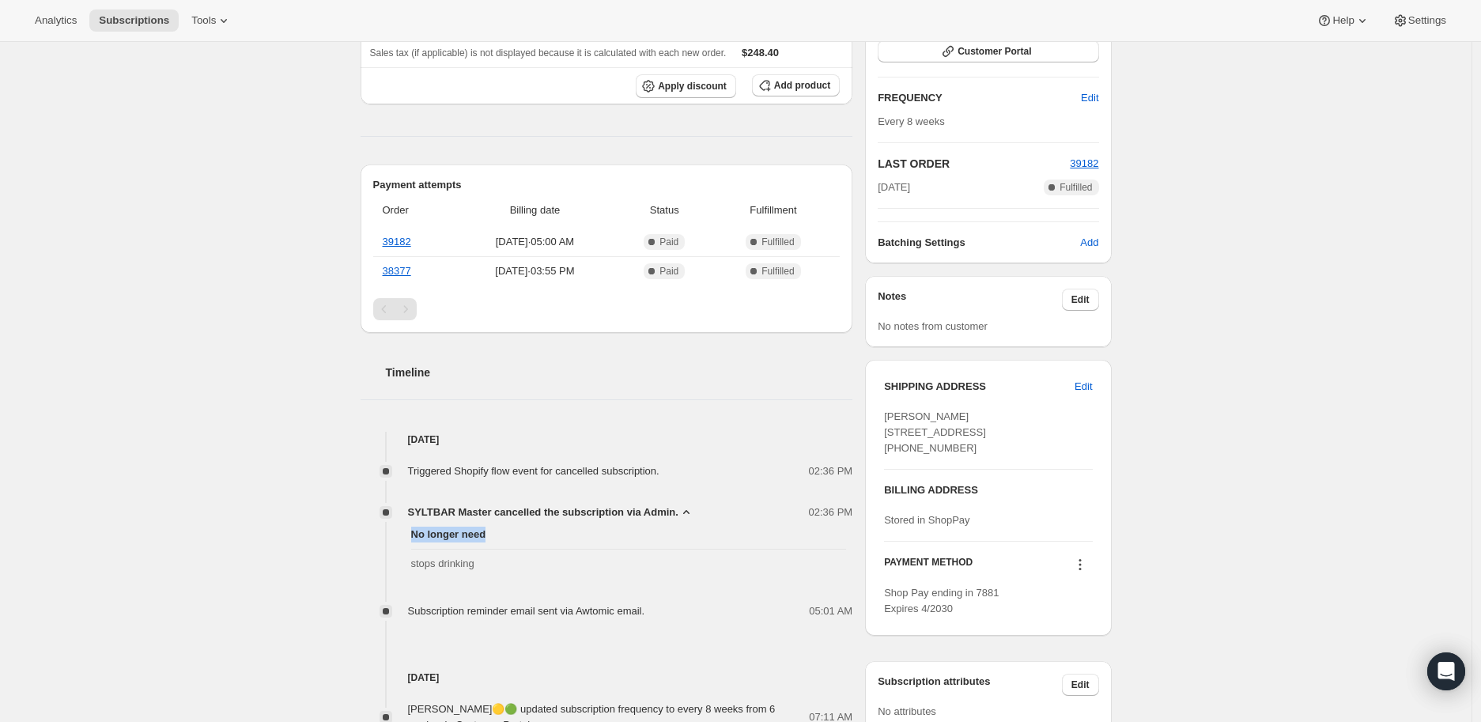
drag, startPoint x: 498, startPoint y: 534, endPoint x: 412, endPoint y: 534, distance: 86.2
click at [412, 534] on div "No longer need stops drinking" at bounding box center [607, 549] width 493 height 58
copy span "No longer need"
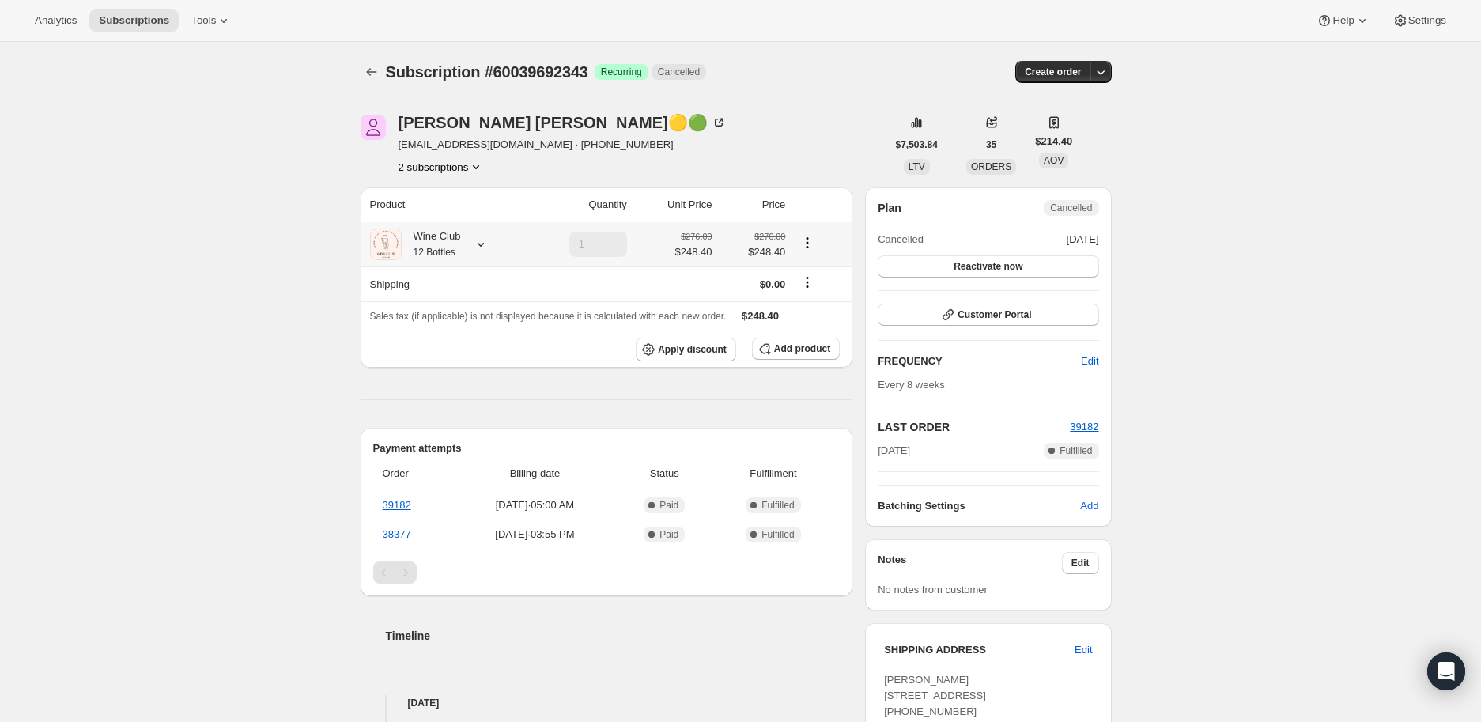
click at [487, 241] on icon at bounding box center [481, 244] width 16 height 16
click at [368, 68] on icon "Subscriptions" at bounding box center [372, 72] width 16 height 16
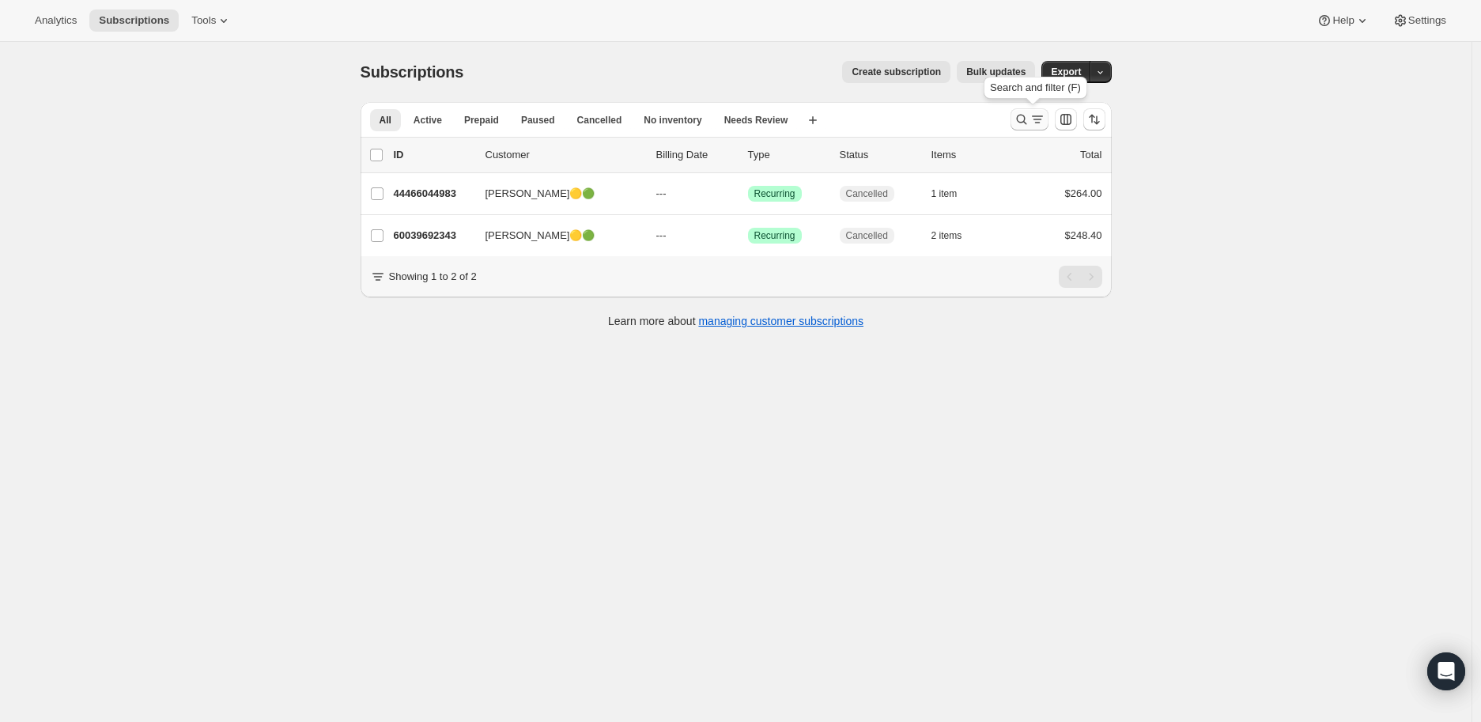
click at [1023, 118] on icon "Search and filter results" at bounding box center [1022, 119] width 16 height 16
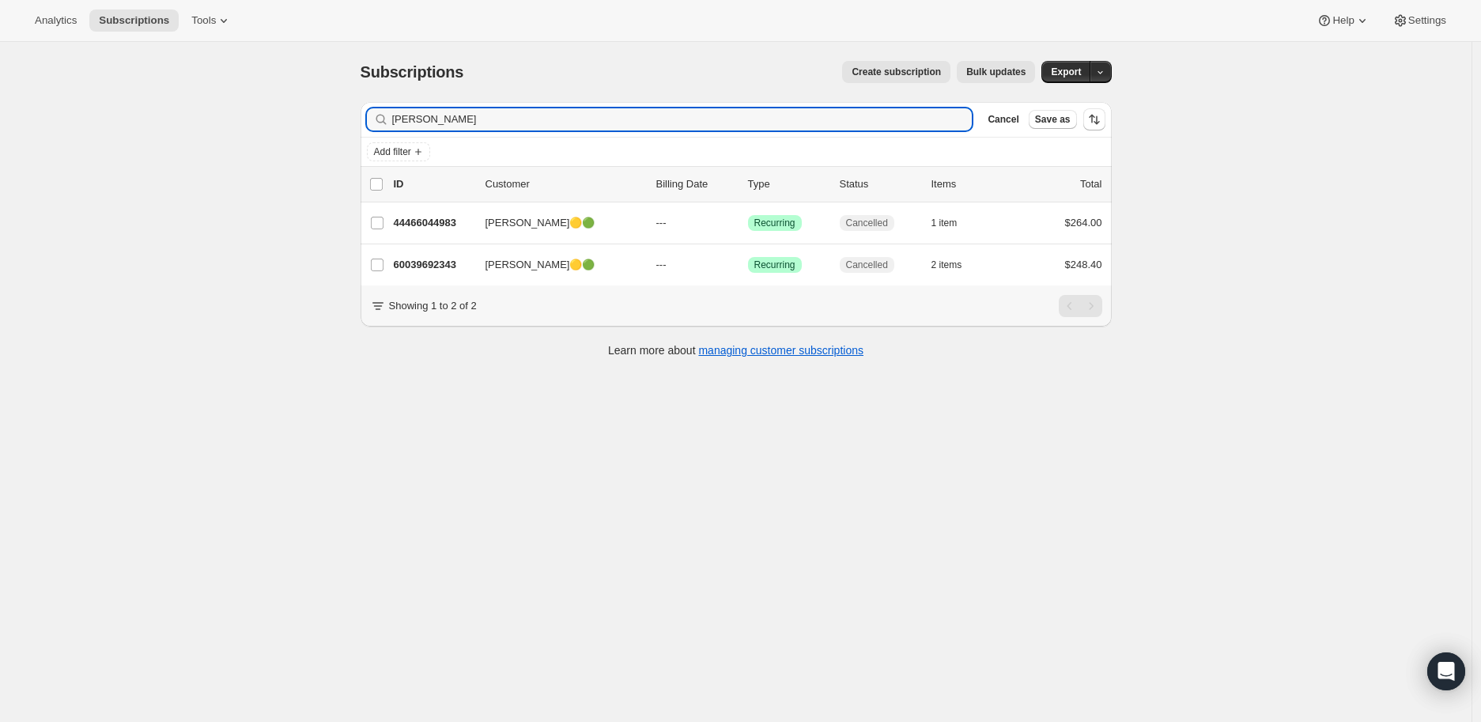
drag, startPoint x: 493, startPoint y: 115, endPoint x: 392, endPoint y: 127, distance: 101.2
click at [392, 127] on div "[PERSON_NAME] Clear" at bounding box center [670, 119] width 606 height 22
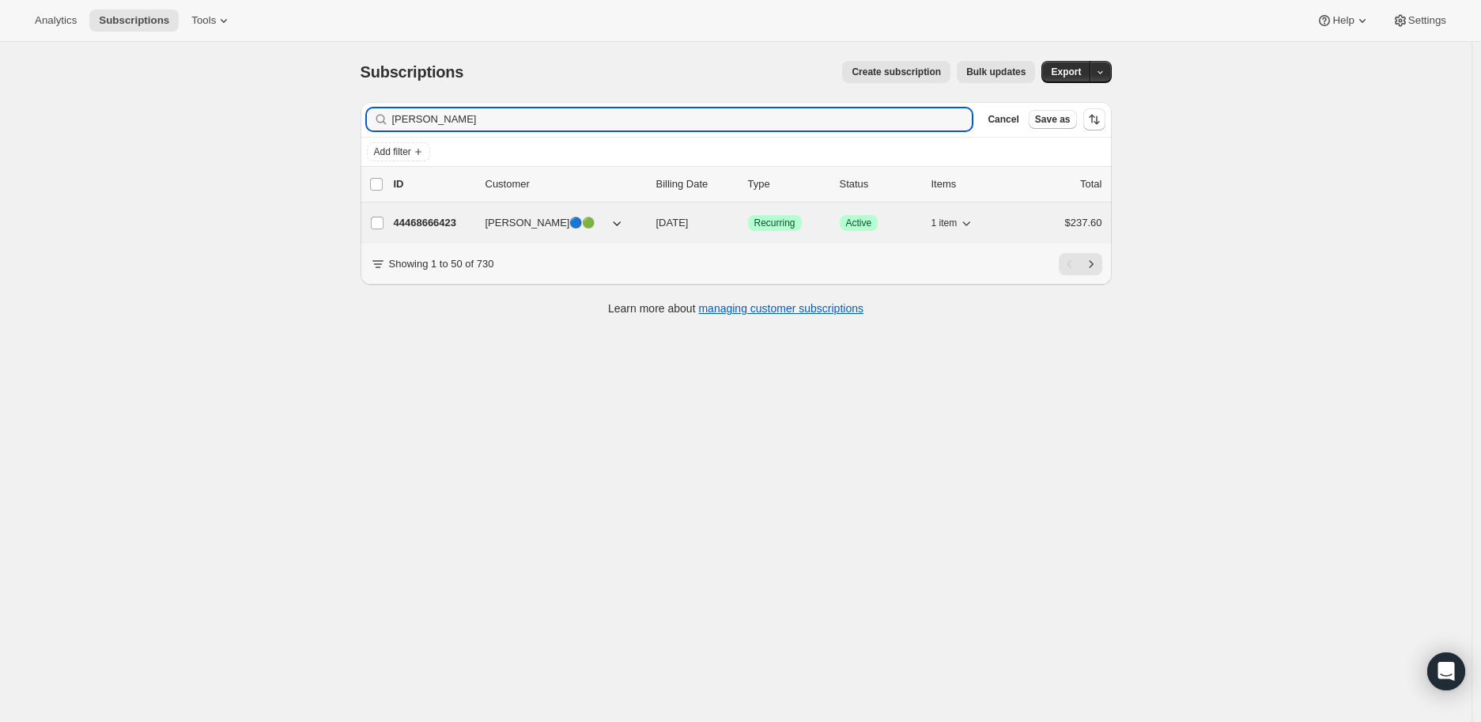
type input "[PERSON_NAME]"
click at [433, 221] on p "44468666423" at bounding box center [433, 223] width 79 height 16
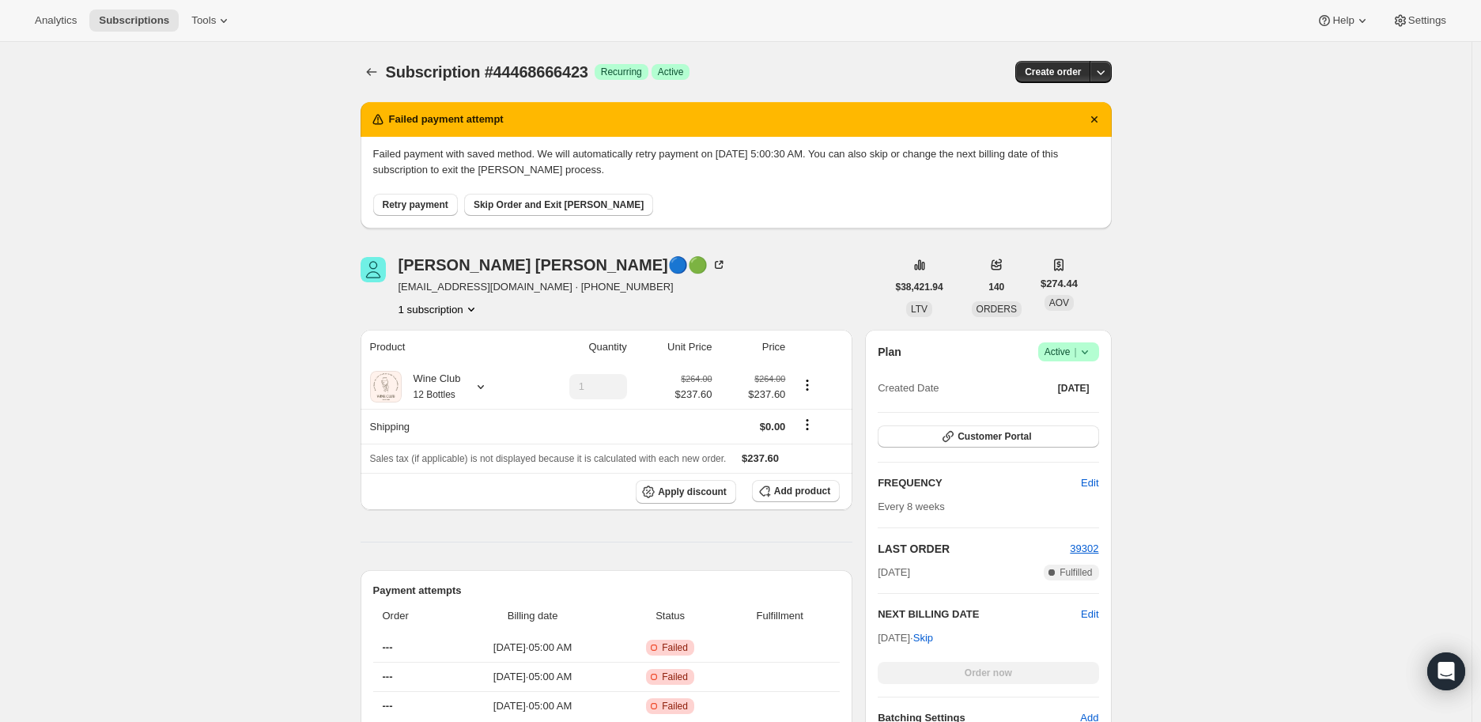
scroll to position [88, 0]
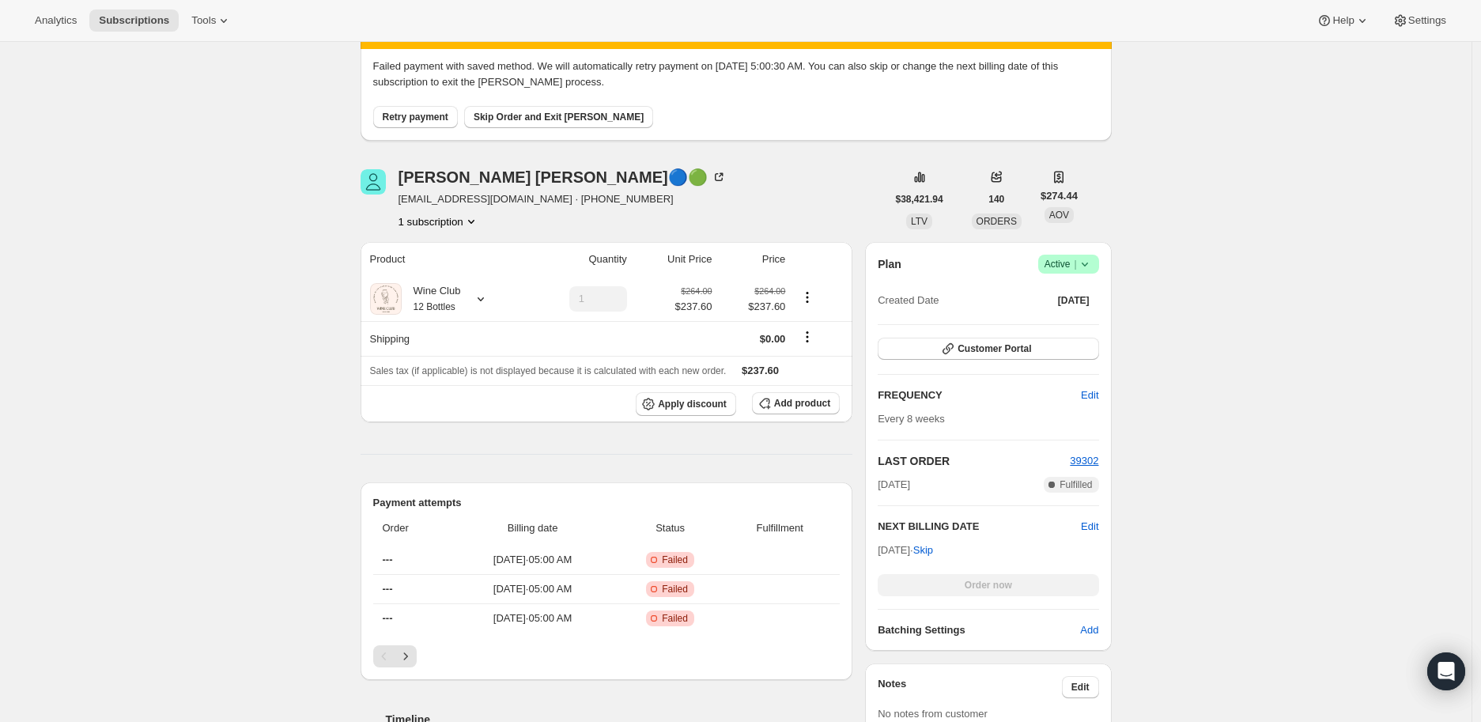
click at [1091, 258] on icon at bounding box center [1085, 264] width 16 height 16
click at [1072, 318] on span "Cancel subscription" at bounding box center [1073, 321] width 89 height 12
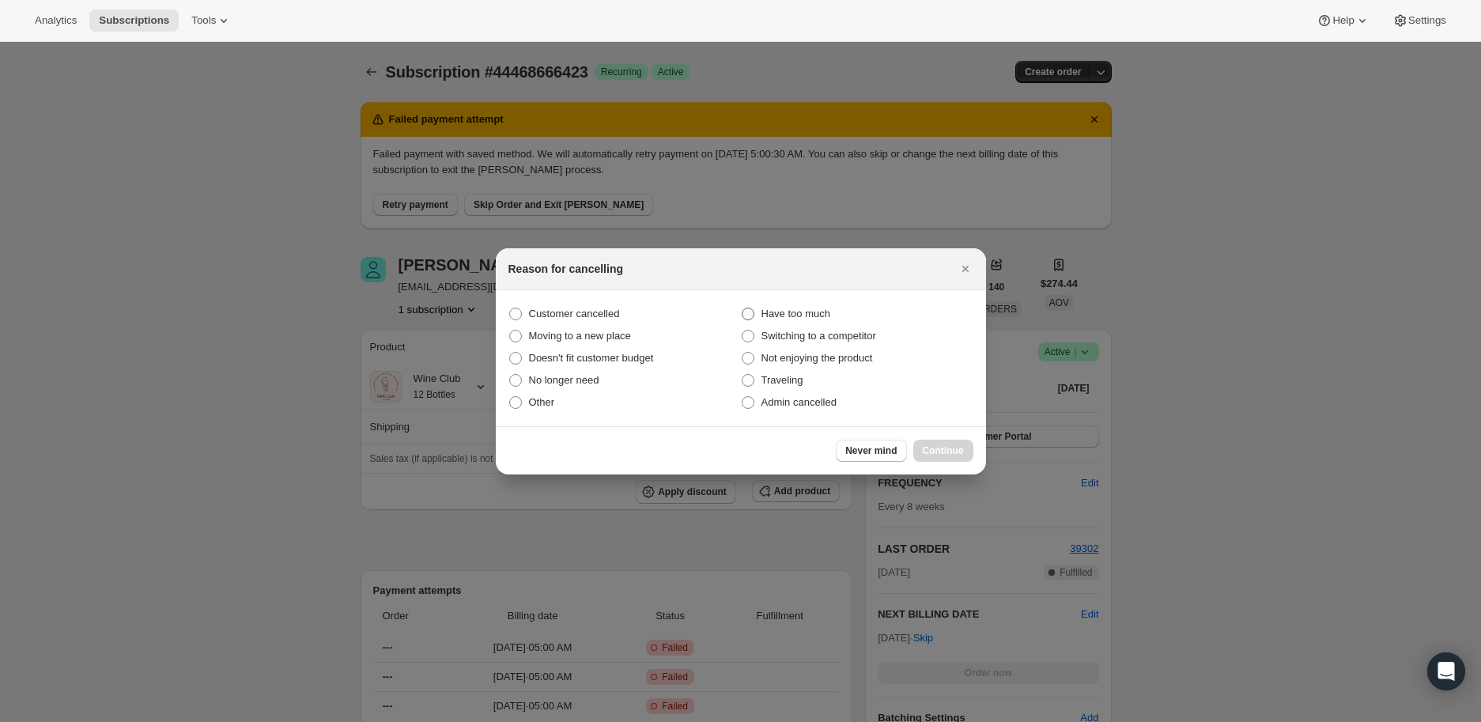
scroll to position [0, 0]
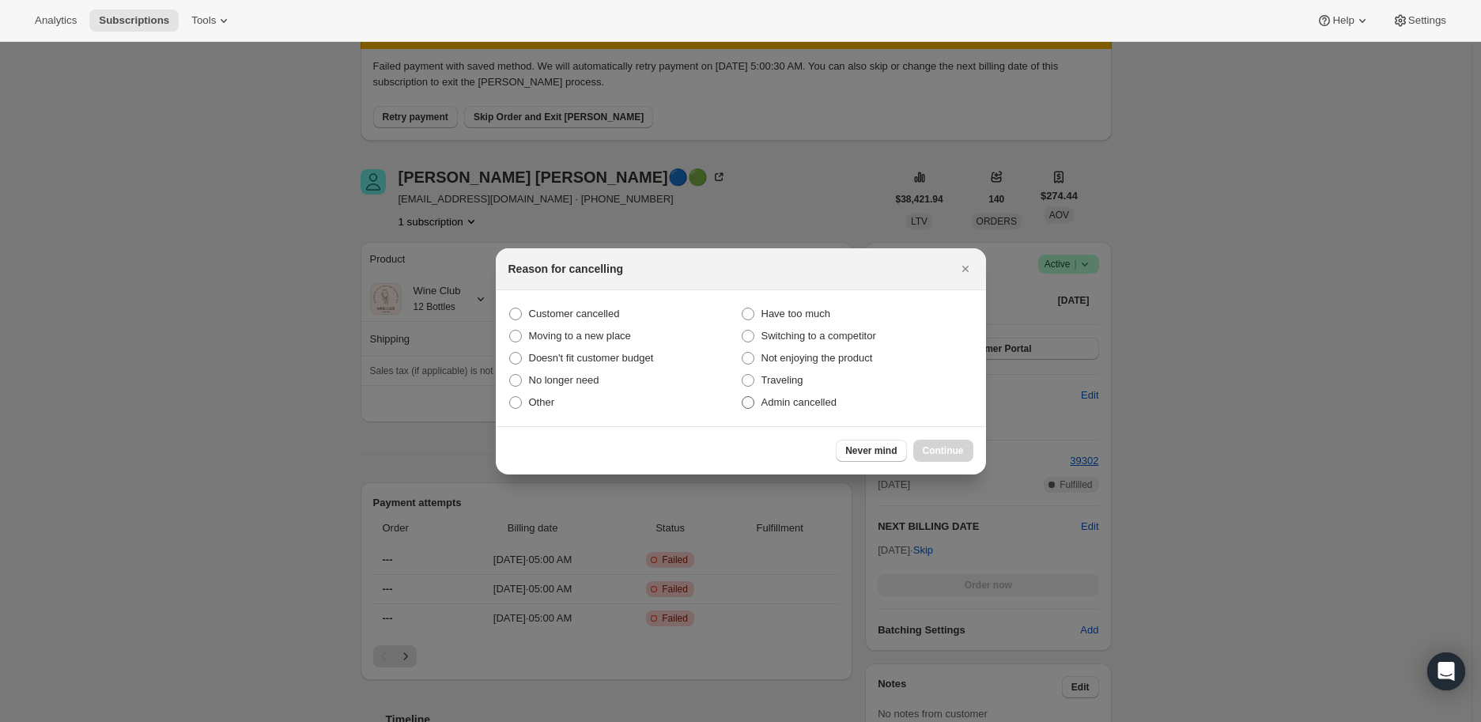
click at [742, 402] on span ":r415:" at bounding box center [748, 402] width 13 height 13
click at [742, 397] on input "Admin cancelled" at bounding box center [742, 396] width 1 height 1
radio input "true"
click at [935, 444] on span "Continue" at bounding box center [943, 450] width 41 height 13
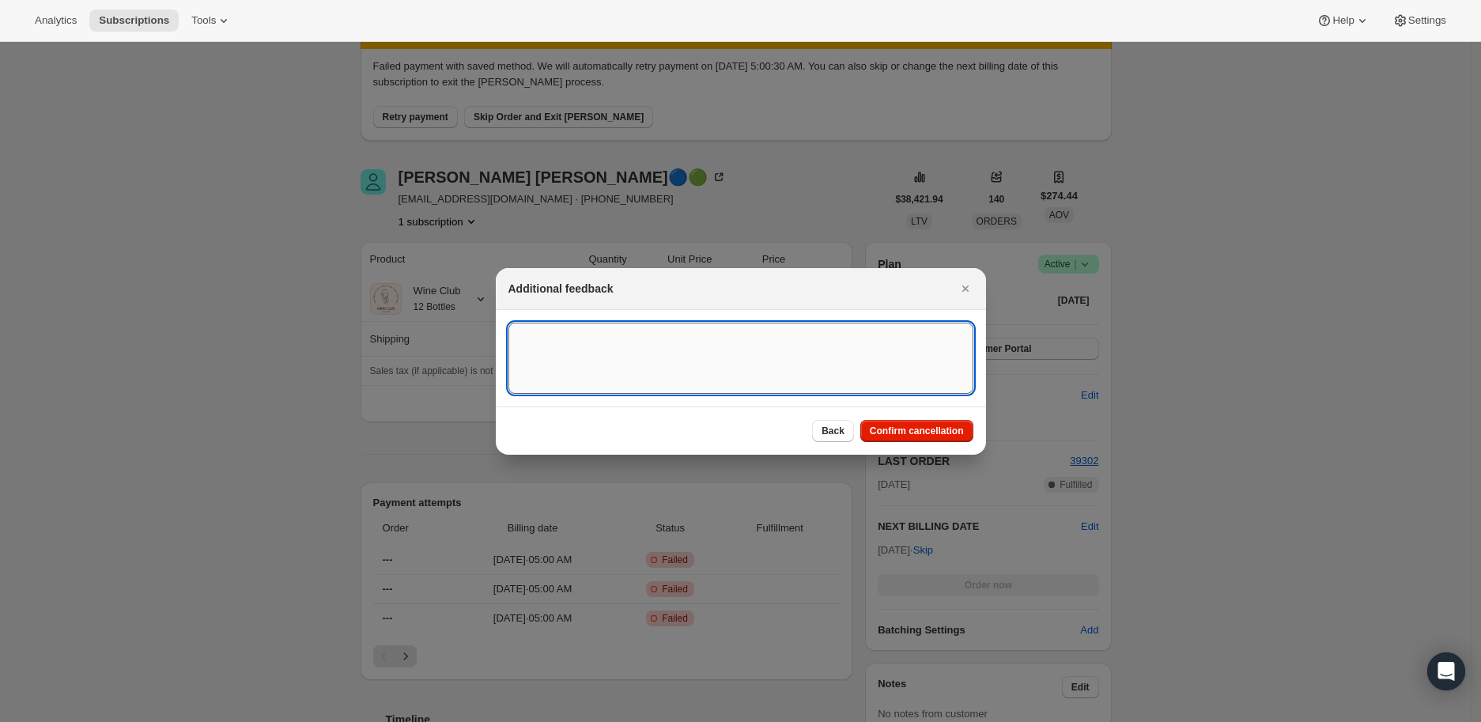
click at [534, 344] on textarea ":r415:" at bounding box center [740, 358] width 465 height 71
paste textarea "Hello! We are spending most of our time now in [GEOGRAPHIC_DATA], [GEOGRAPHIC_D…"
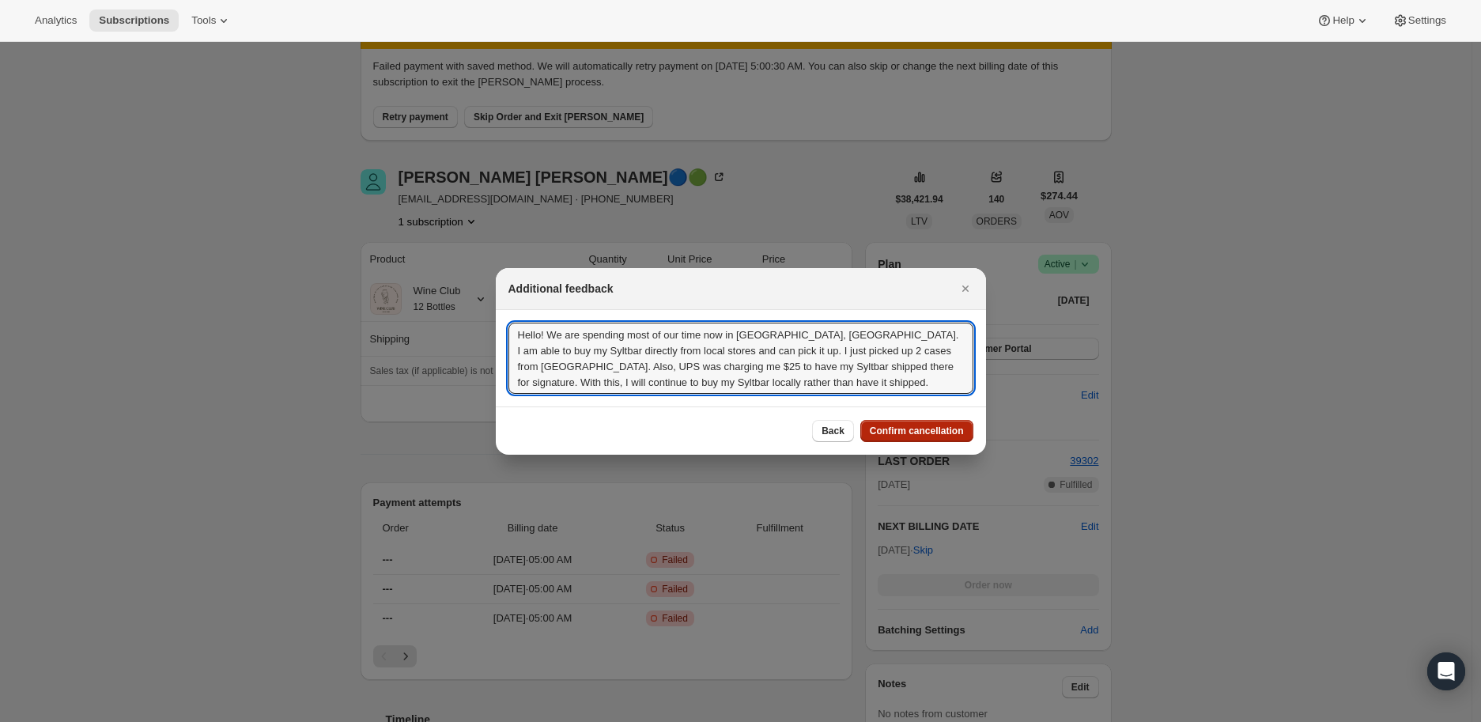
type textarea "Hello! We are spending most of our time now in [GEOGRAPHIC_DATA], [GEOGRAPHIC_D…"
click at [904, 426] on span "Confirm cancellation" at bounding box center [917, 431] width 94 height 13
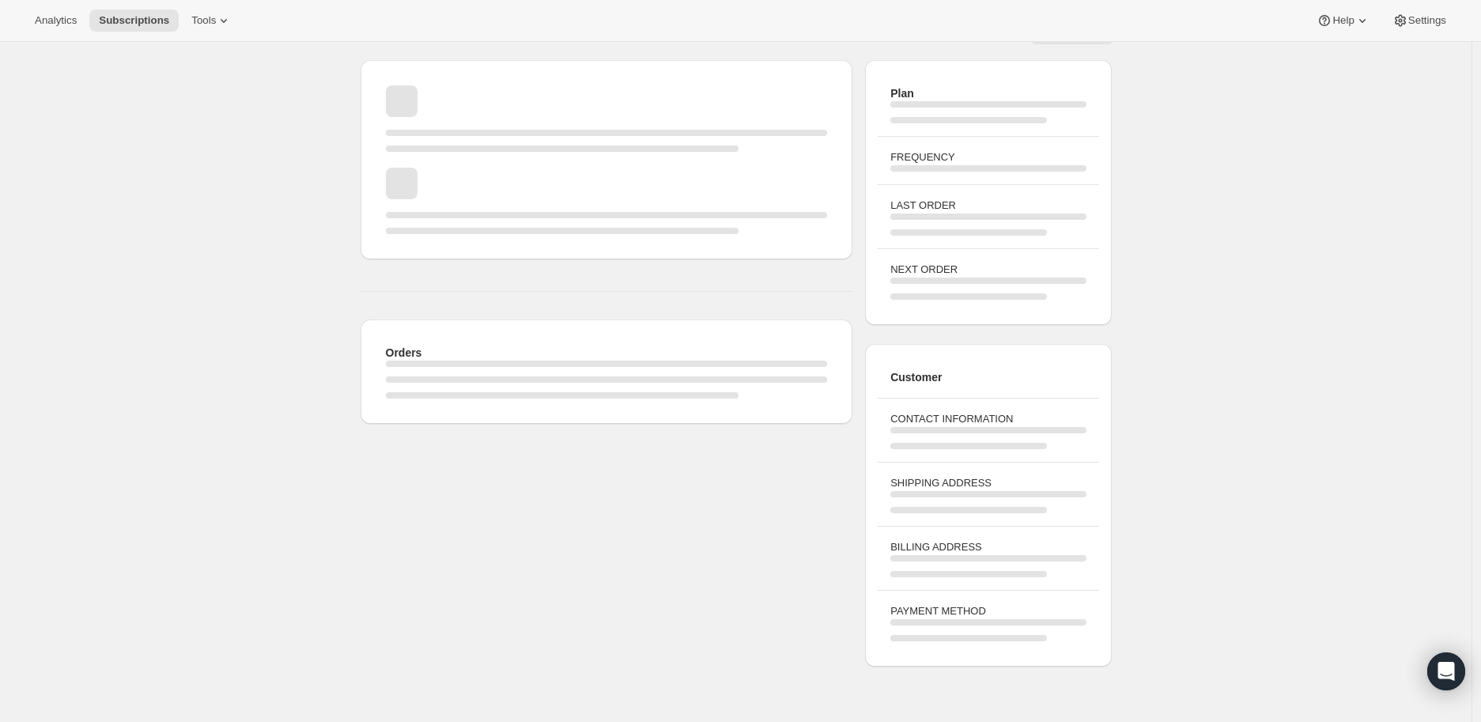
scroll to position [88, 0]
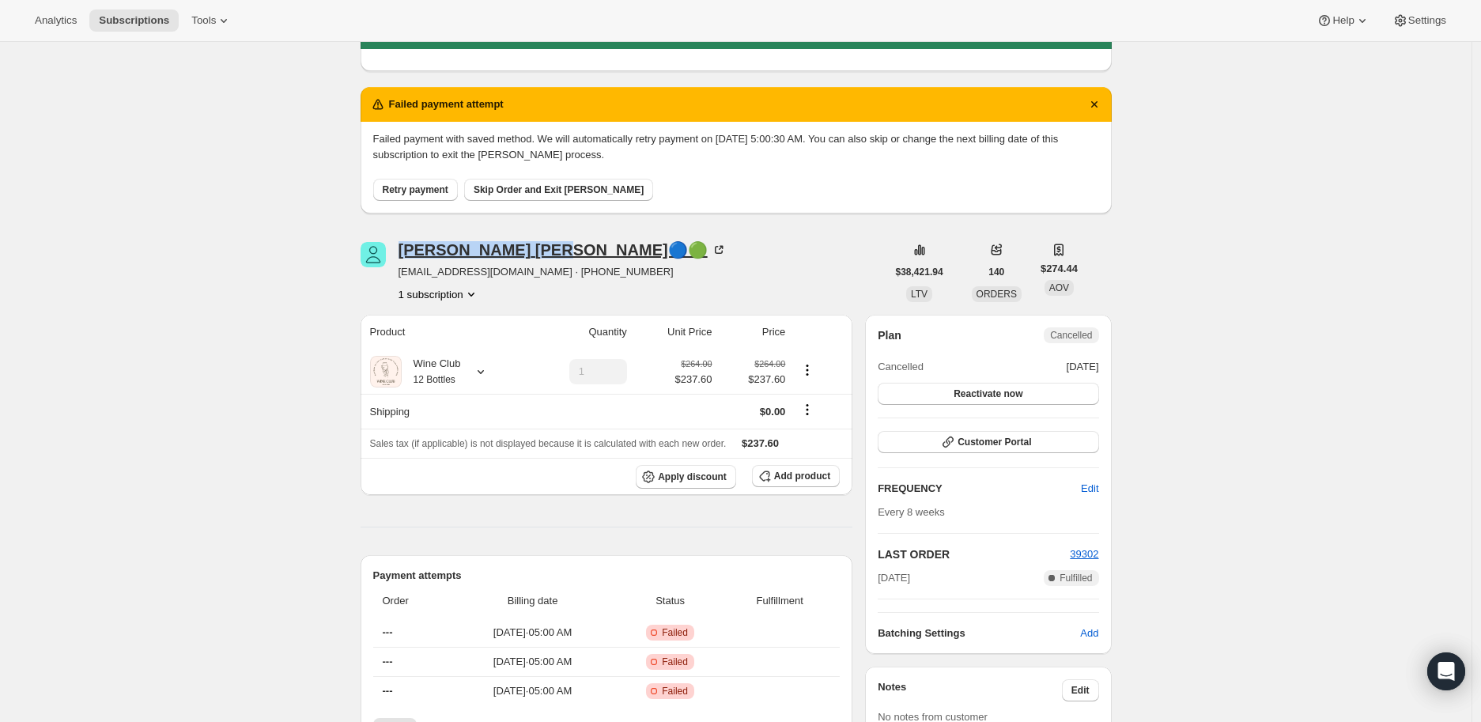
drag, startPoint x: 399, startPoint y: 245, endPoint x: 510, endPoint y: 247, distance: 111.5
click at [510, 247] on div "[PERSON_NAME]🔵🟢 [EMAIL_ADDRESS][DOMAIN_NAME] · [PHONE_NUMBER] 1 subscription" at bounding box center [624, 272] width 526 height 60
copy div "[PERSON_NAME]"
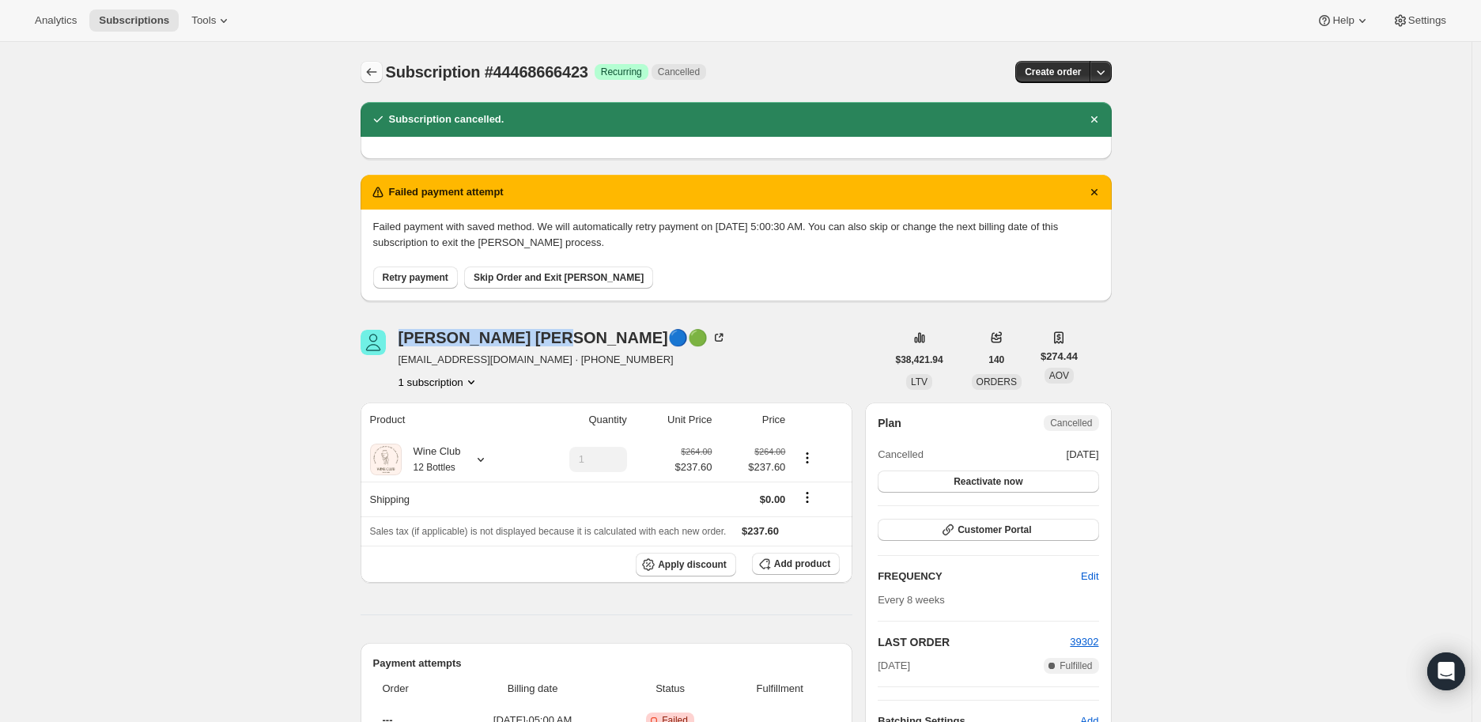
click at [376, 66] on icon "Subscriptions" at bounding box center [372, 72] width 16 height 16
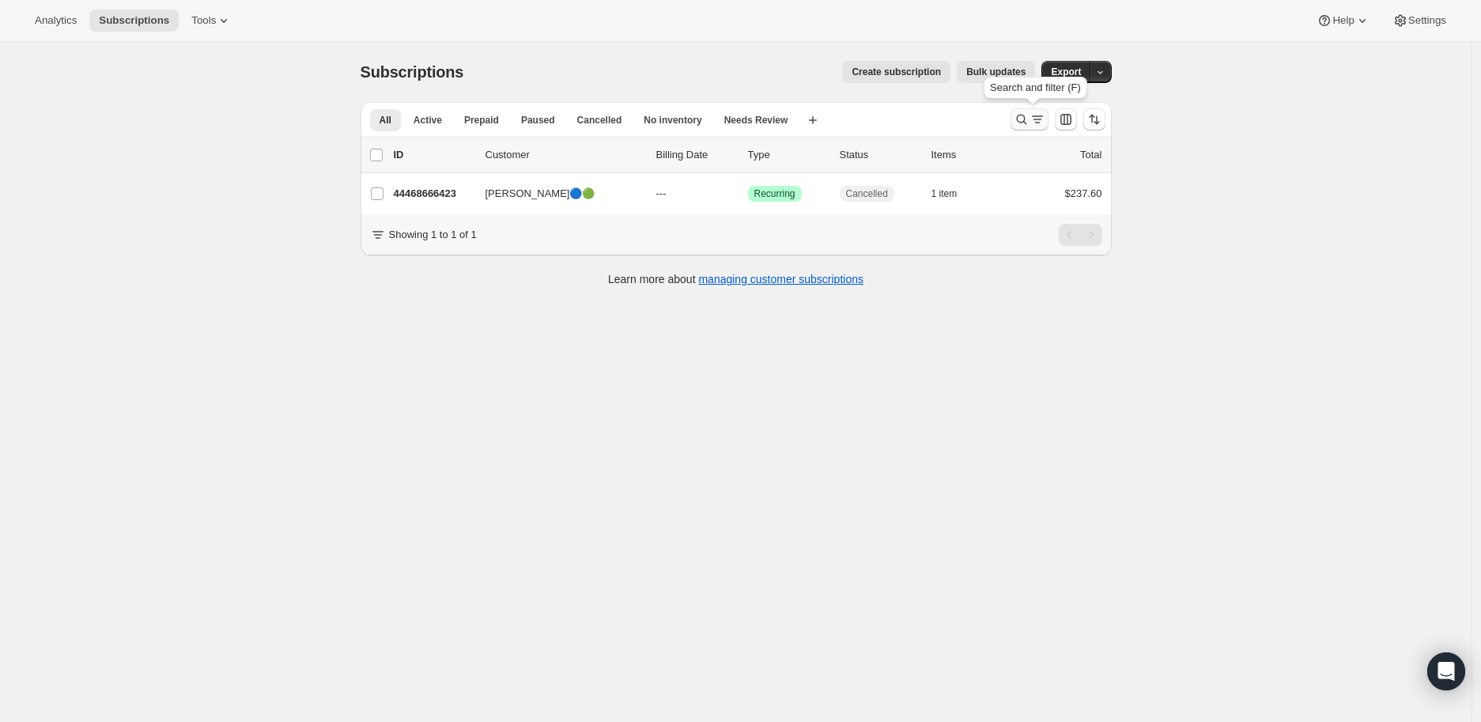
click at [1029, 115] on icon "Search and filter results" at bounding box center [1022, 119] width 16 height 16
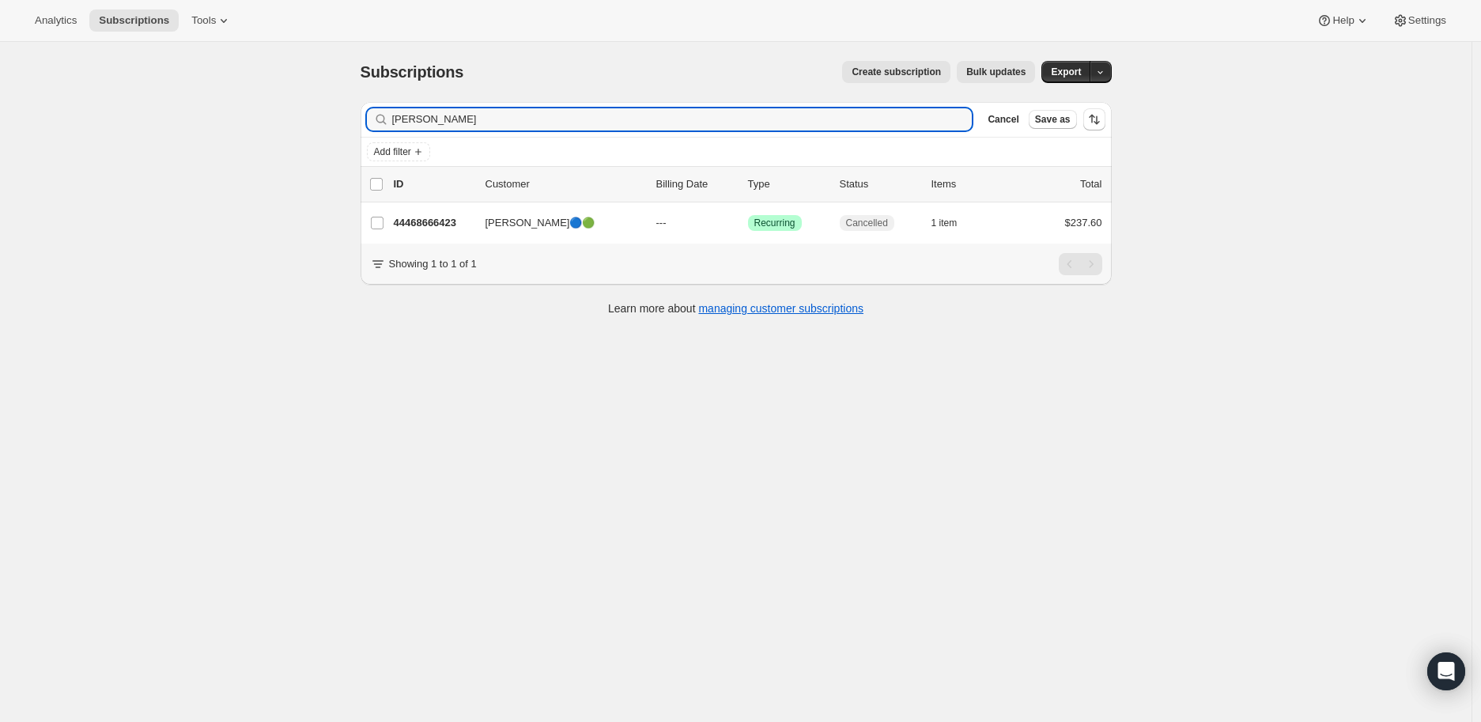
drag, startPoint x: 489, startPoint y: 118, endPoint x: 377, endPoint y: 119, distance: 111.5
click at [377, 119] on div "[PERSON_NAME] Clear" at bounding box center [670, 119] width 606 height 22
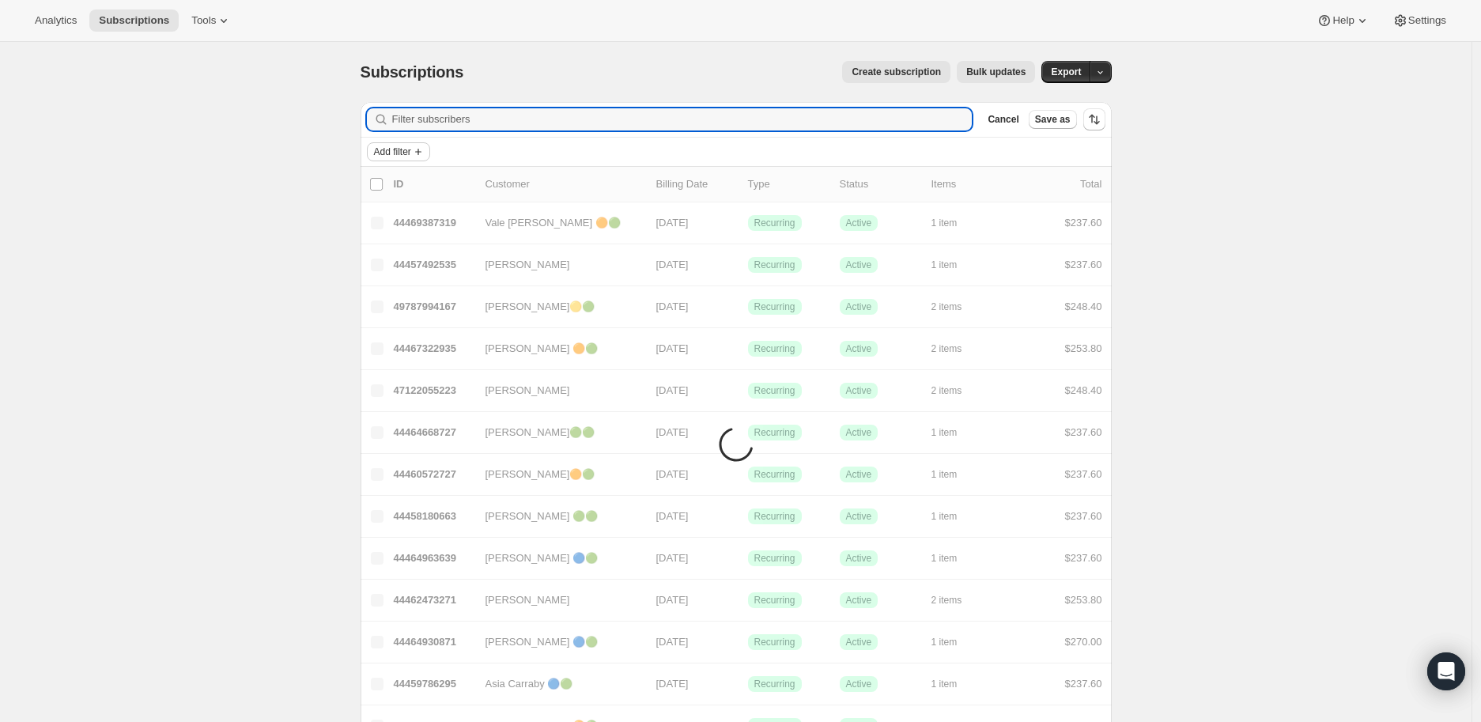
click at [419, 152] on icon "Add filter" at bounding box center [418, 151] width 13 height 13
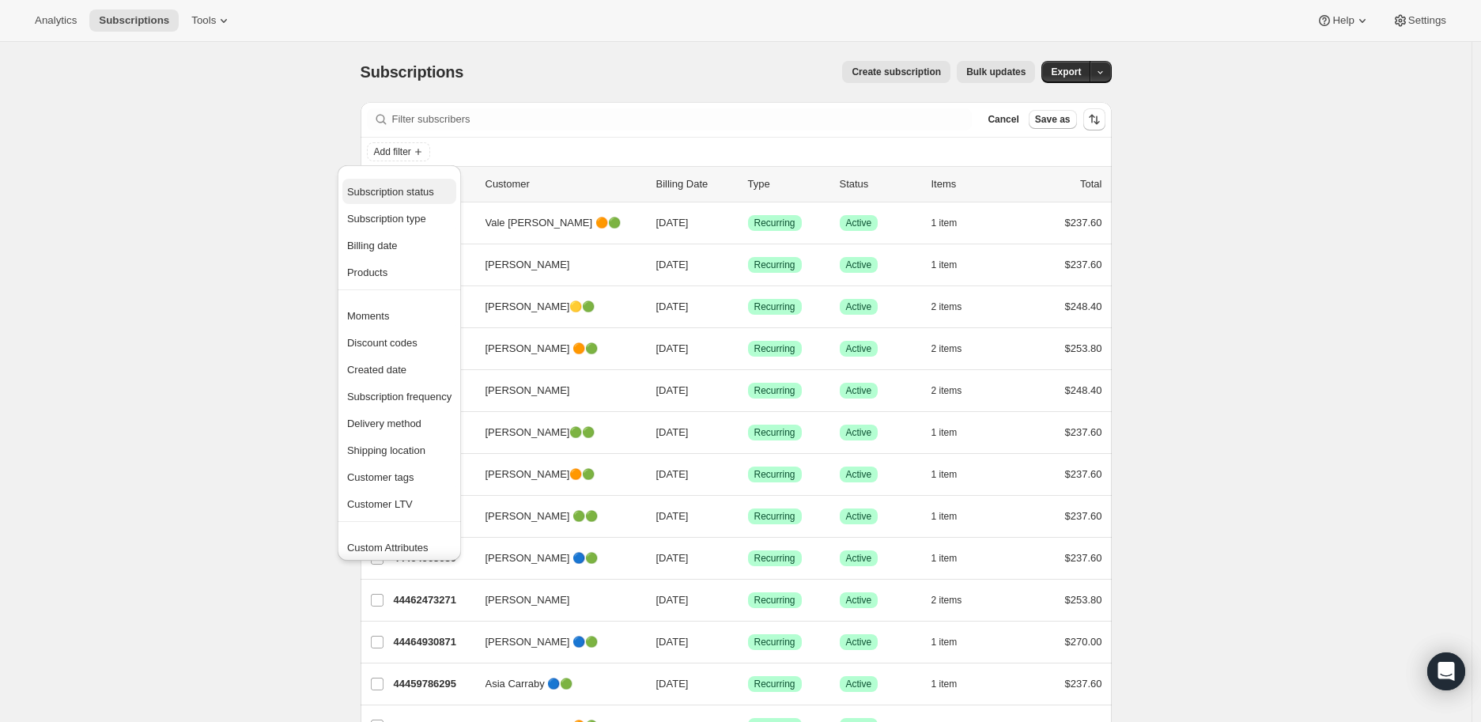
click at [392, 191] on span "Subscription status" at bounding box center [390, 192] width 87 height 12
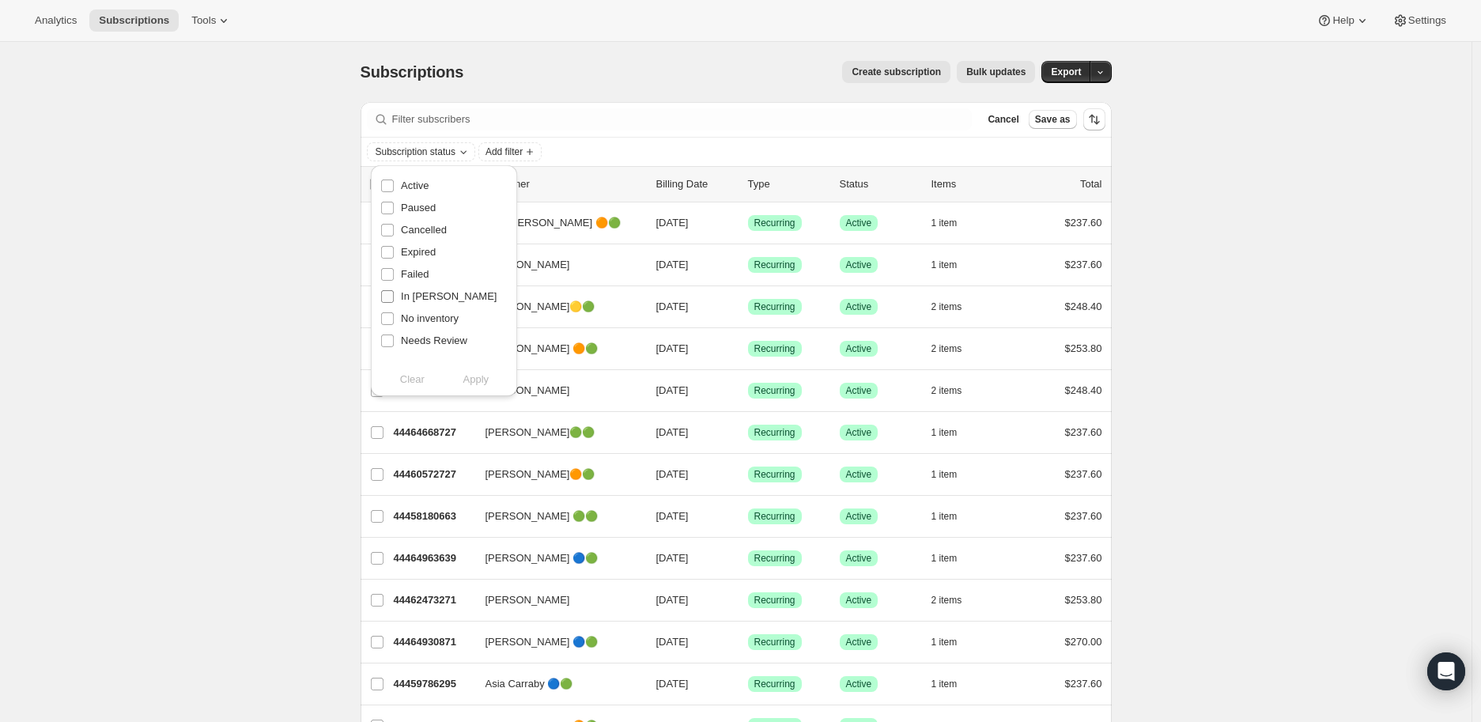
click at [388, 294] on input "In [PERSON_NAME]" at bounding box center [387, 296] width 13 height 13
checkbox input "true"
click at [475, 376] on span "Apply" at bounding box center [476, 380] width 26 height 16
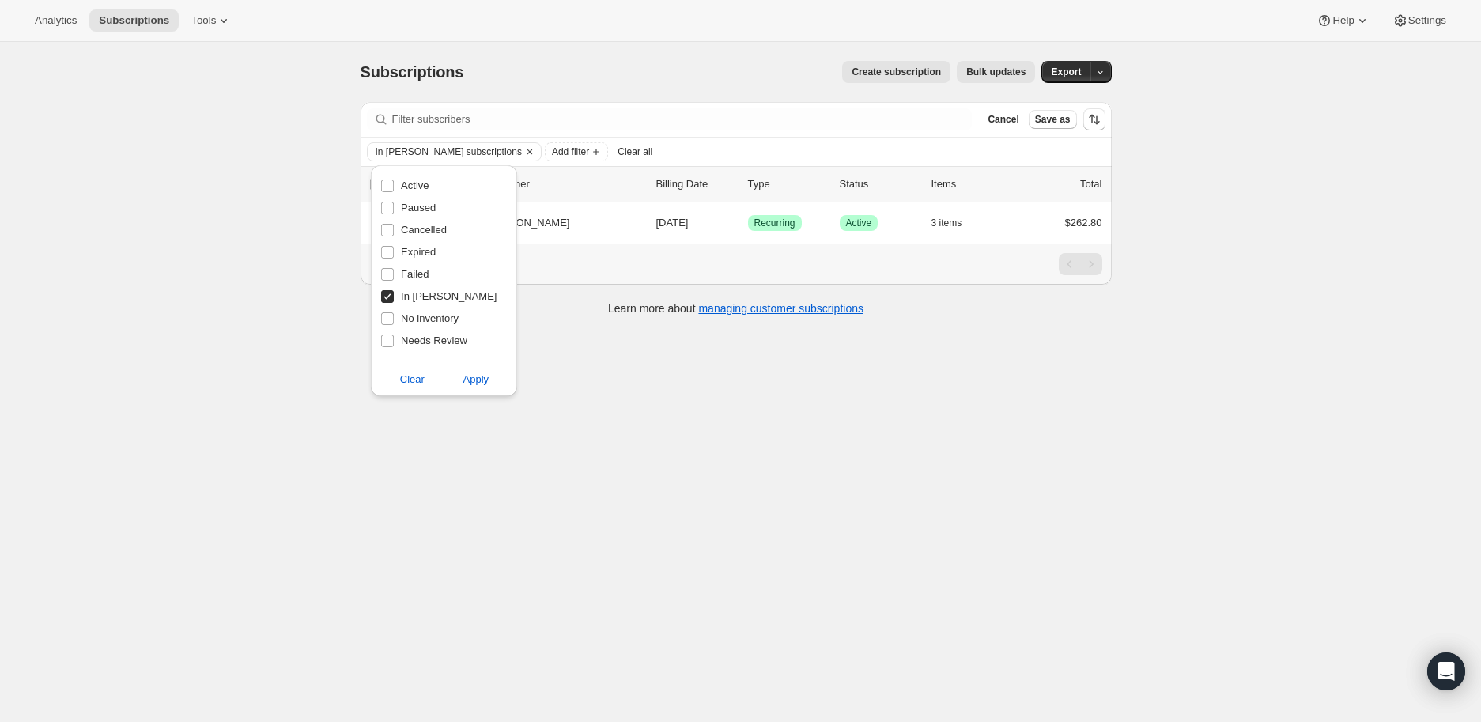
click at [191, 435] on div "Subscriptions. This page is ready Subscriptions Create subscription Bulk update…" at bounding box center [735, 403] width 1471 height 722
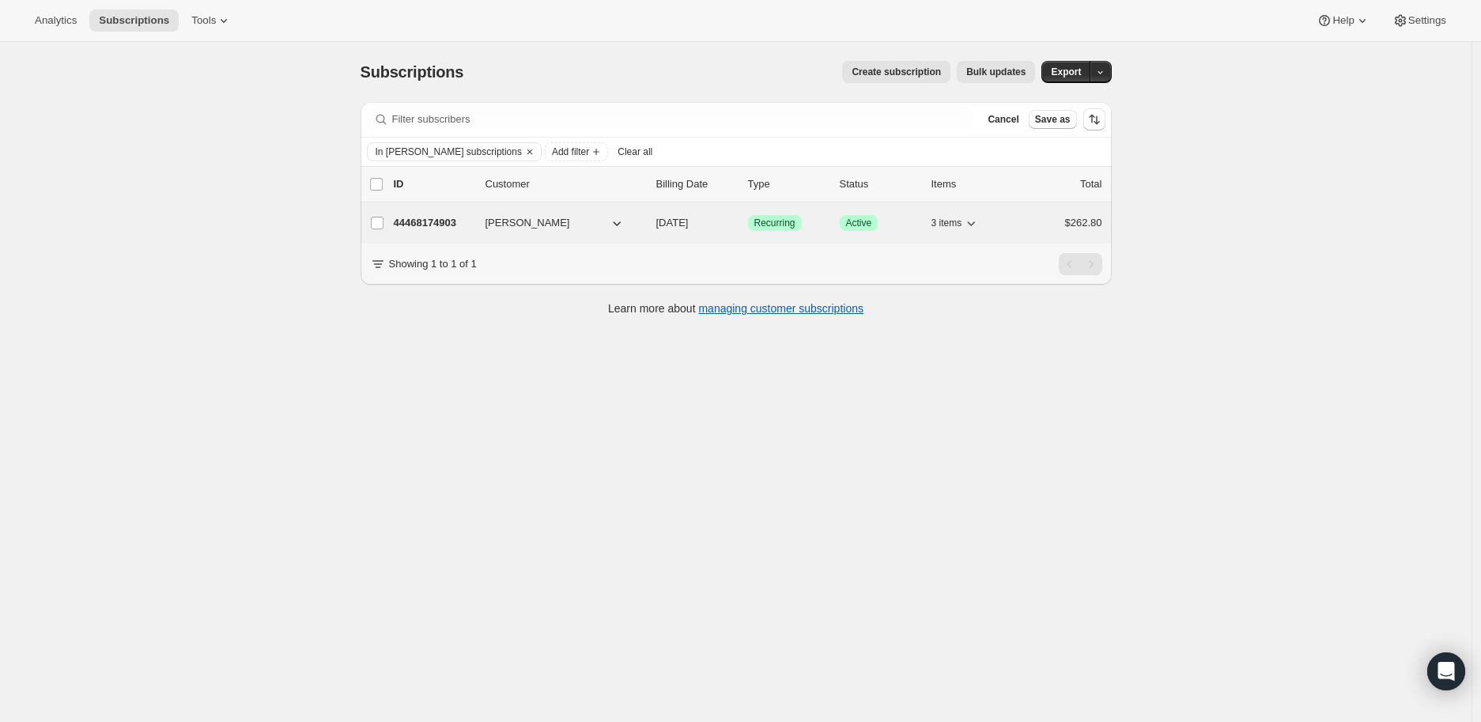
click at [420, 222] on p "44468174903" at bounding box center [433, 223] width 79 height 16
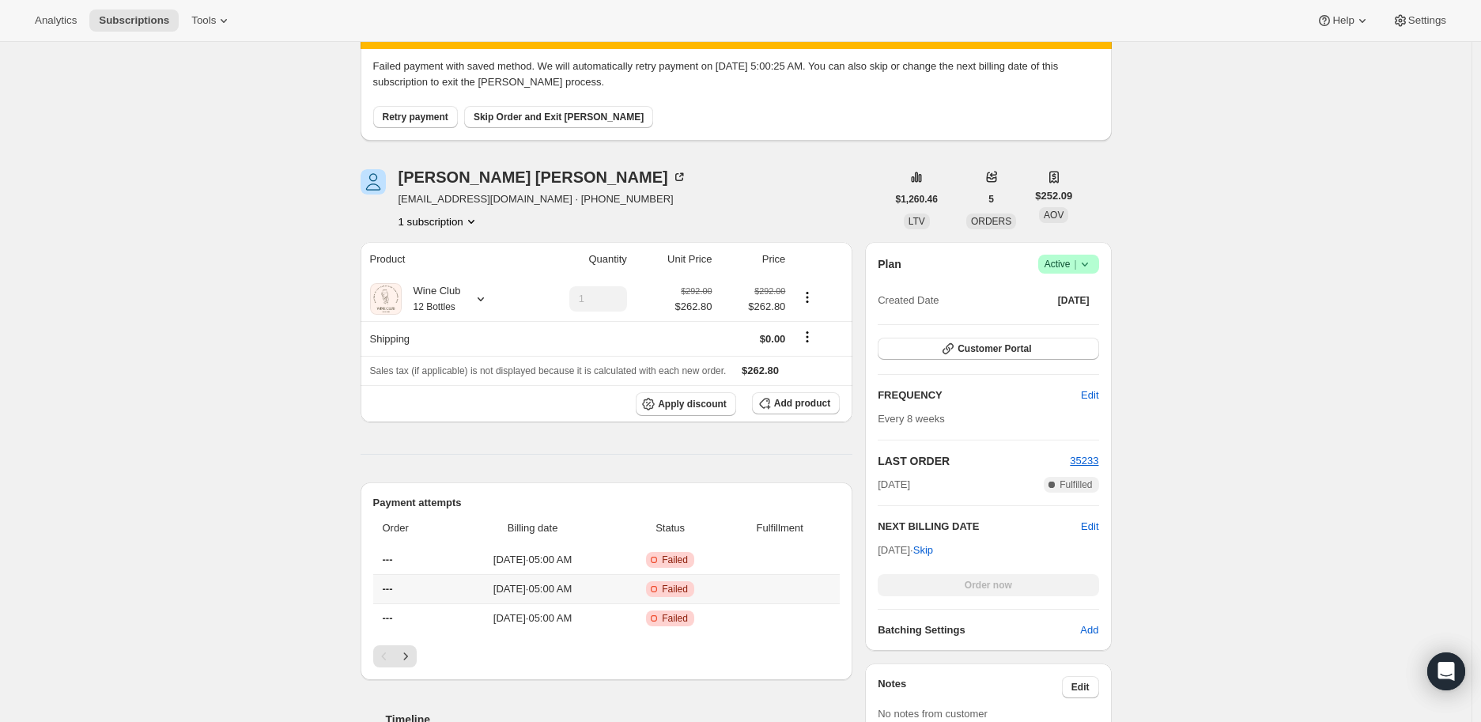
scroll to position [176, 0]
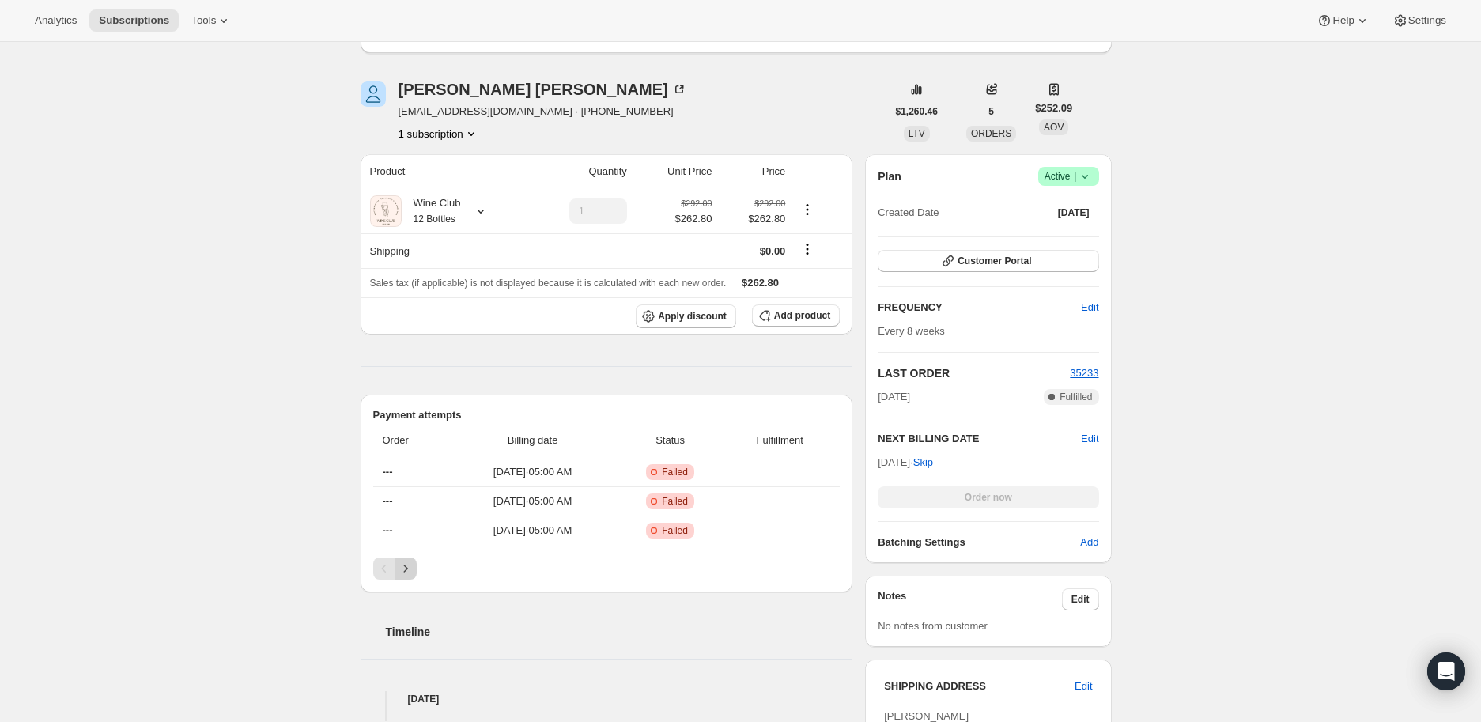
click at [405, 569] on icon "Next" at bounding box center [406, 569] width 16 height 16
click at [383, 570] on icon "Previous" at bounding box center [384, 569] width 16 height 16
click at [1093, 171] on icon at bounding box center [1085, 176] width 16 height 16
click at [1063, 232] on span "Cancel subscription" at bounding box center [1073, 234] width 89 height 12
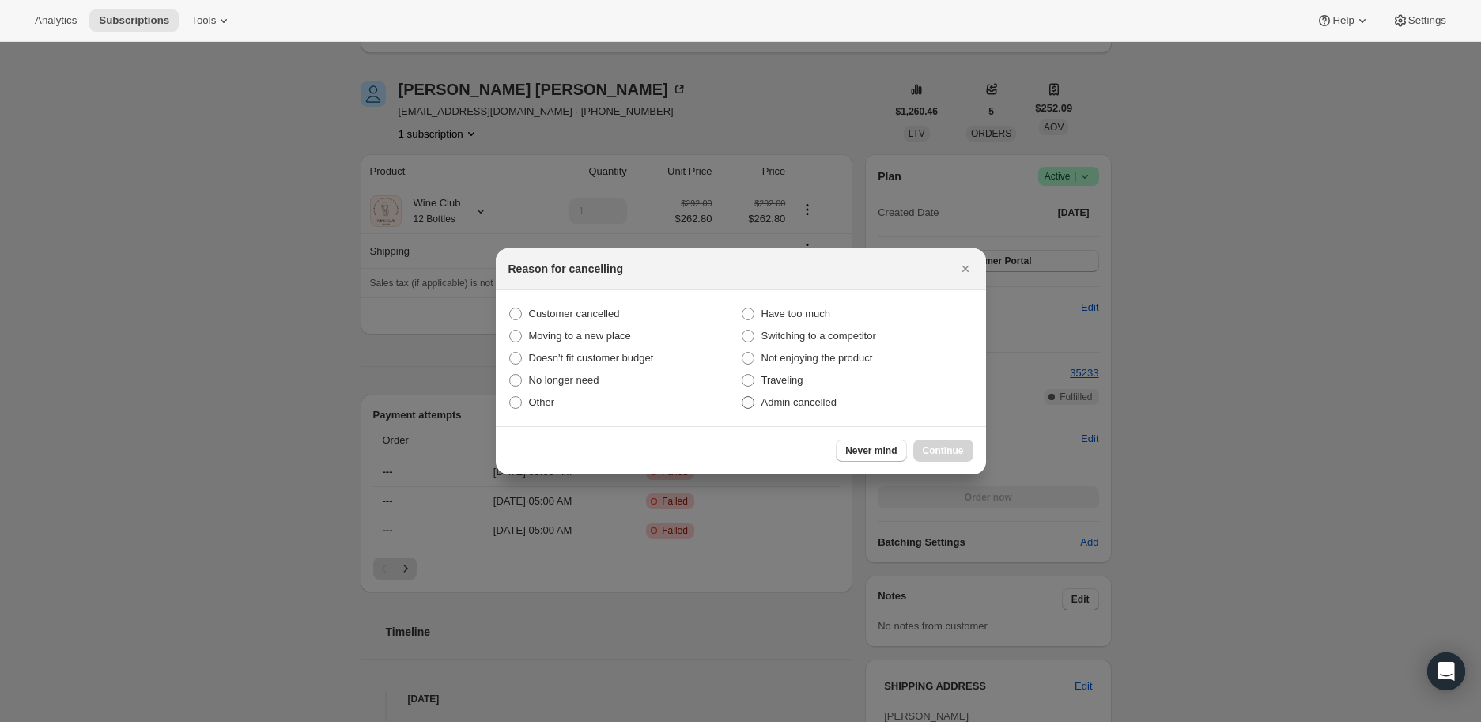
click at [746, 399] on span ":r4hu:" at bounding box center [748, 402] width 13 height 13
click at [742, 397] on input "Admin cancelled" at bounding box center [742, 396] width 1 height 1
radio input "true"
click at [939, 440] on button "Continue" at bounding box center [943, 451] width 60 height 22
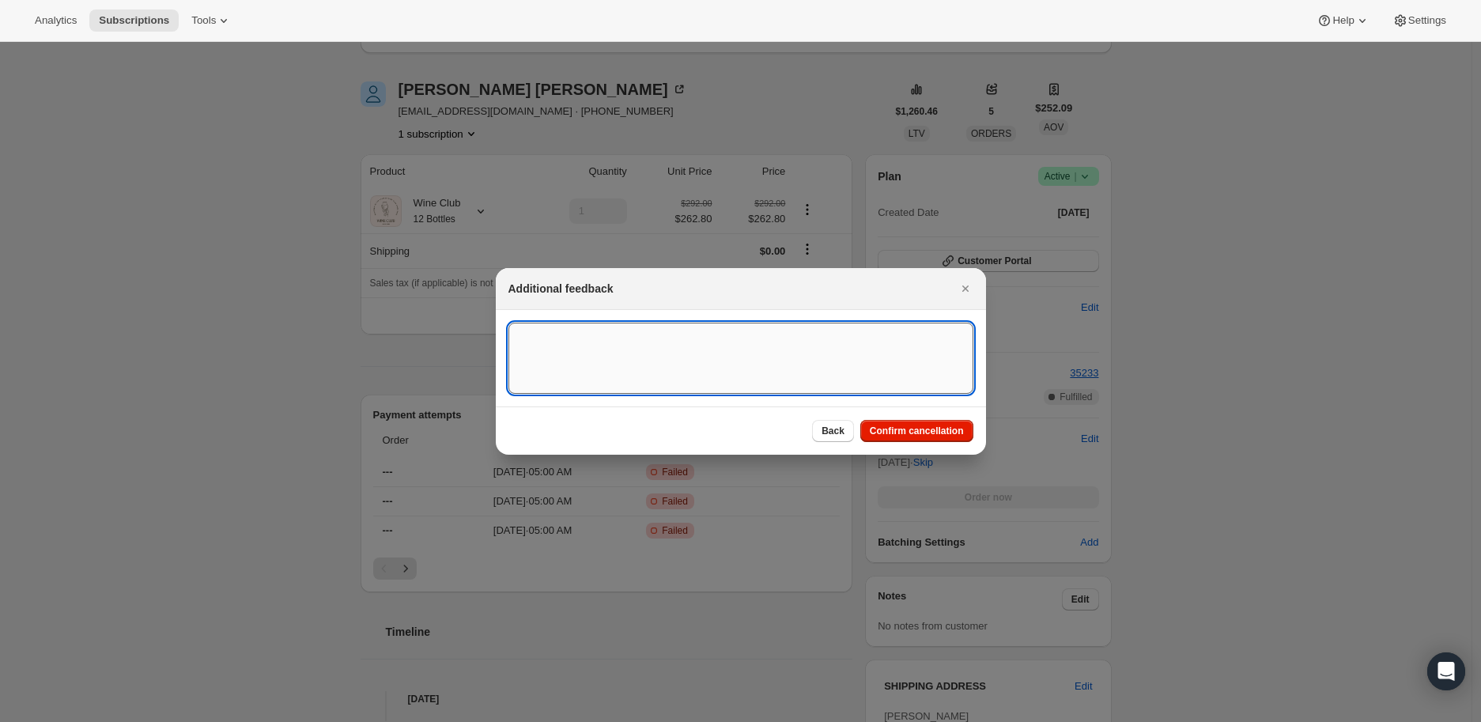
click at [580, 334] on textarea ":r4hu:" at bounding box center [740, 358] width 465 height 71
type textarea "Payment method failed"
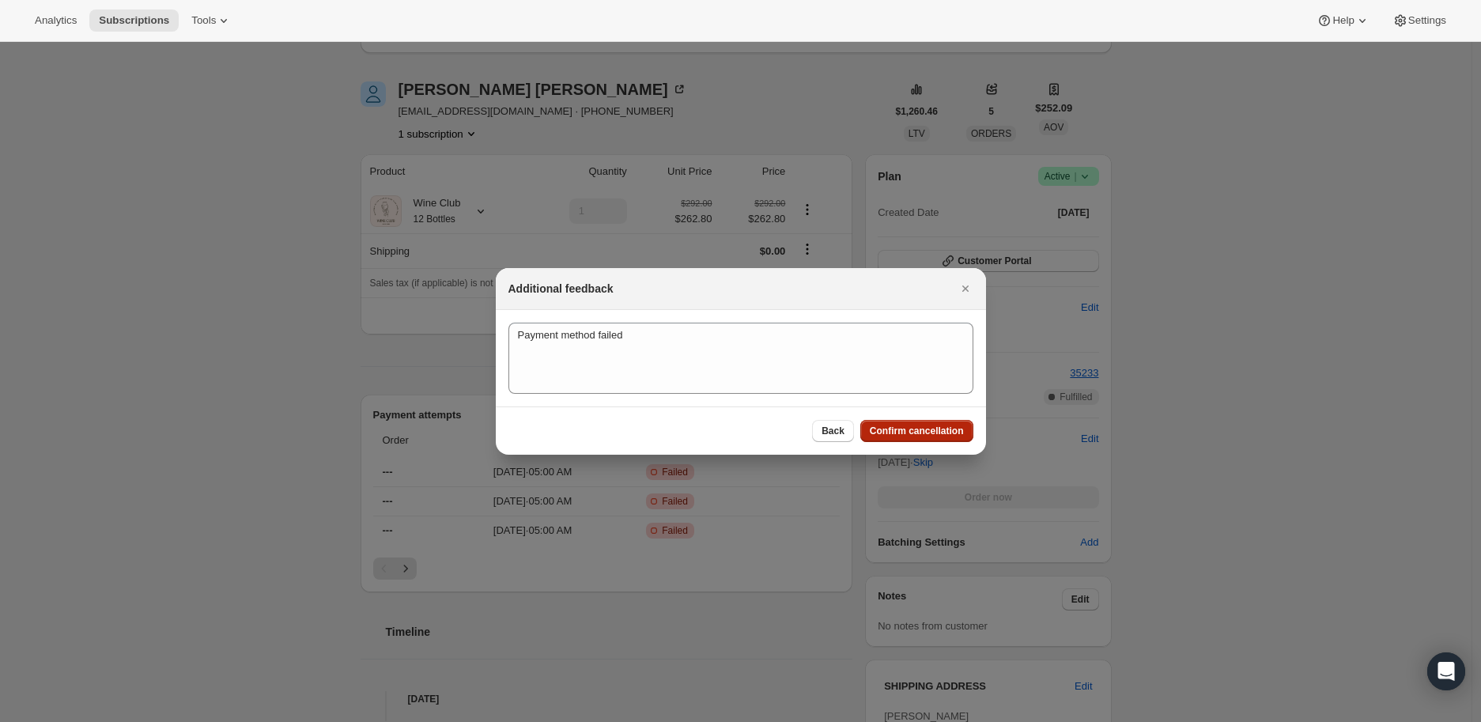
click at [895, 428] on span "Confirm cancellation" at bounding box center [917, 431] width 94 height 13
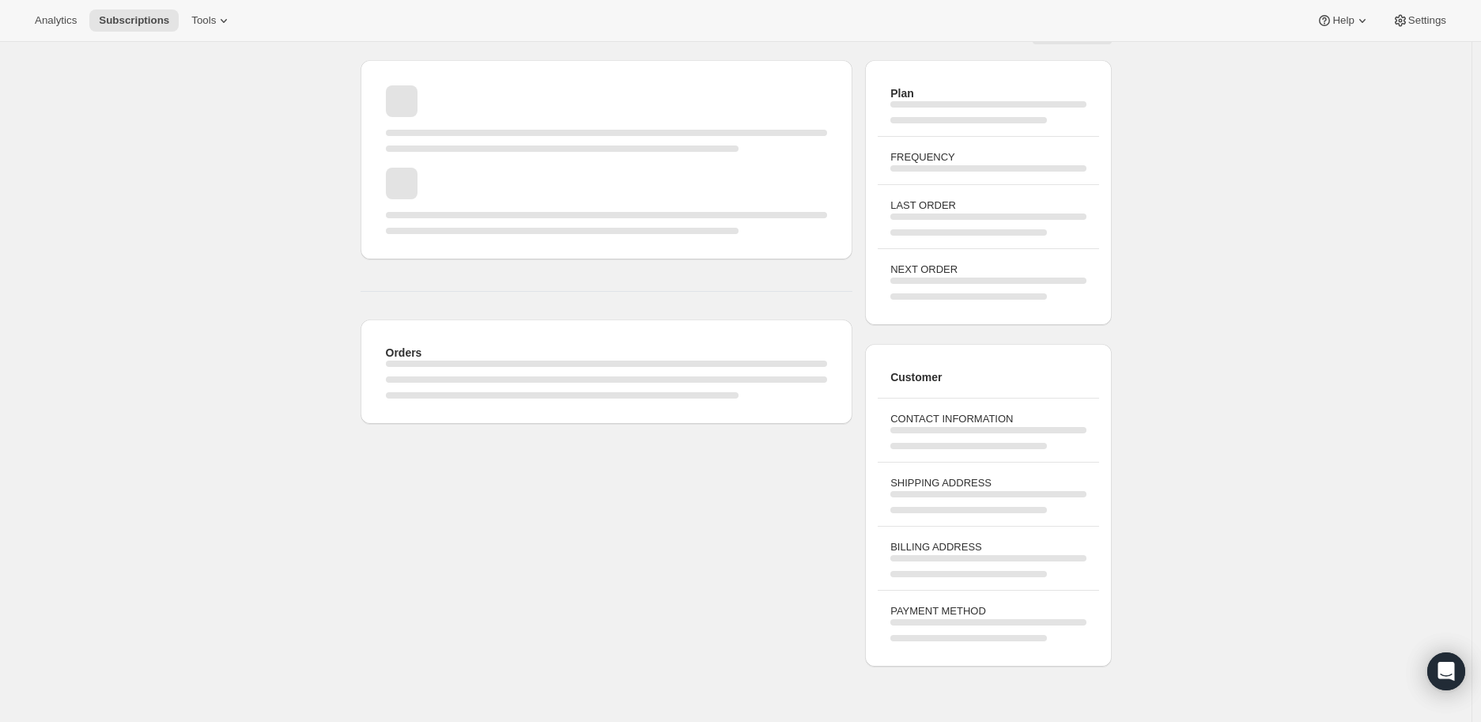
scroll to position [176, 0]
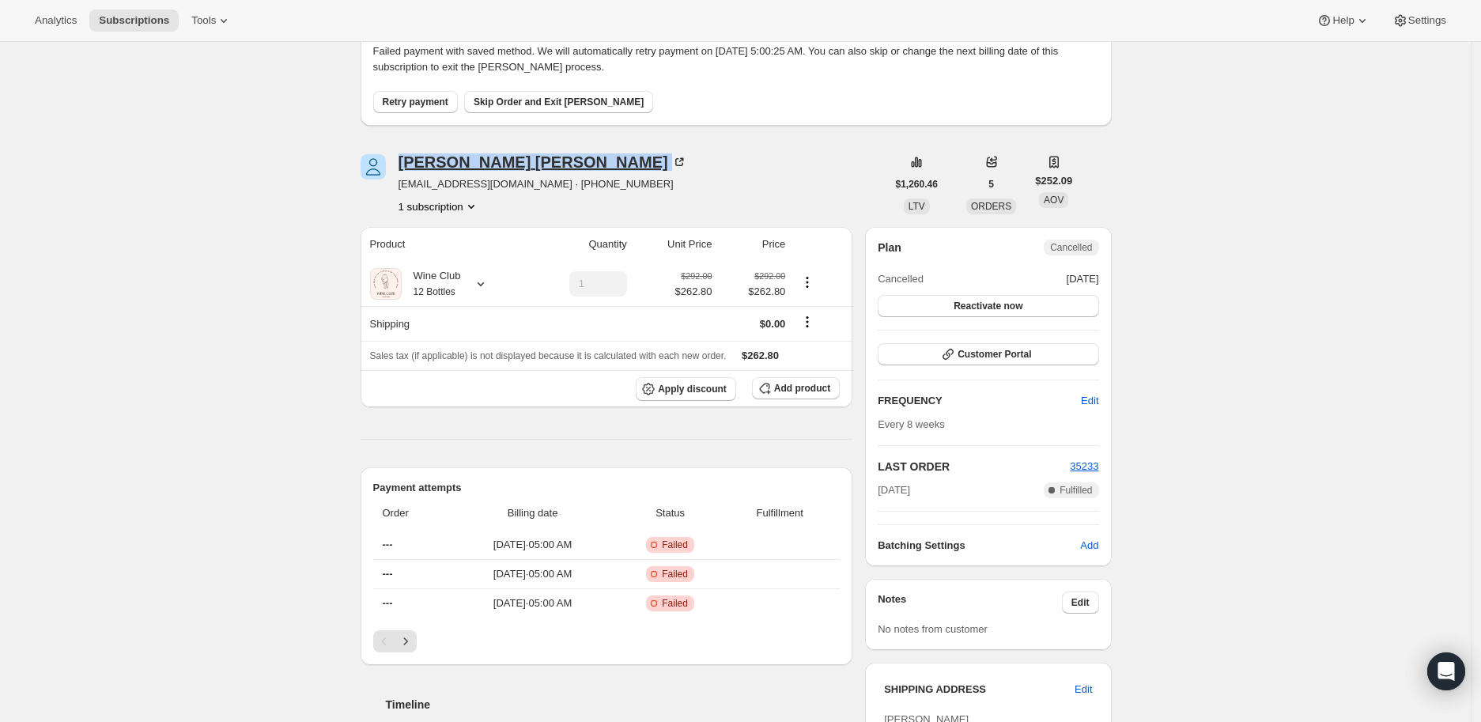
drag, startPoint x: 398, startPoint y: 162, endPoint x: 512, endPoint y: 162, distance: 114.6
click at [512, 162] on div "[PERSON_NAME] [EMAIL_ADDRESS][DOMAIN_NAME] · [PHONE_NUMBER] 1 subscription" at bounding box center [624, 184] width 526 height 60
copy div "[PERSON_NAME]"
click at [485, 281] on icon at bounding box center [481, 284] width 16 height 16
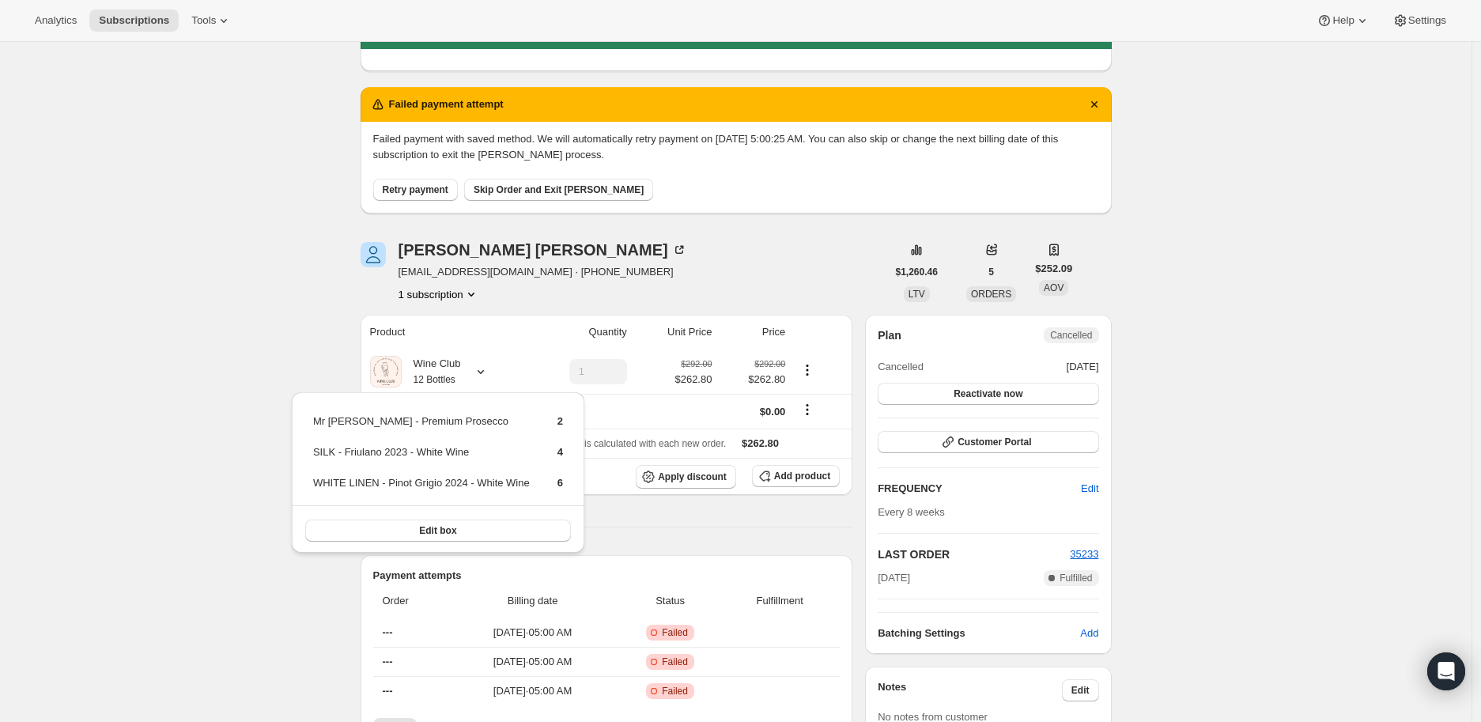
scroll to position [0, 0]
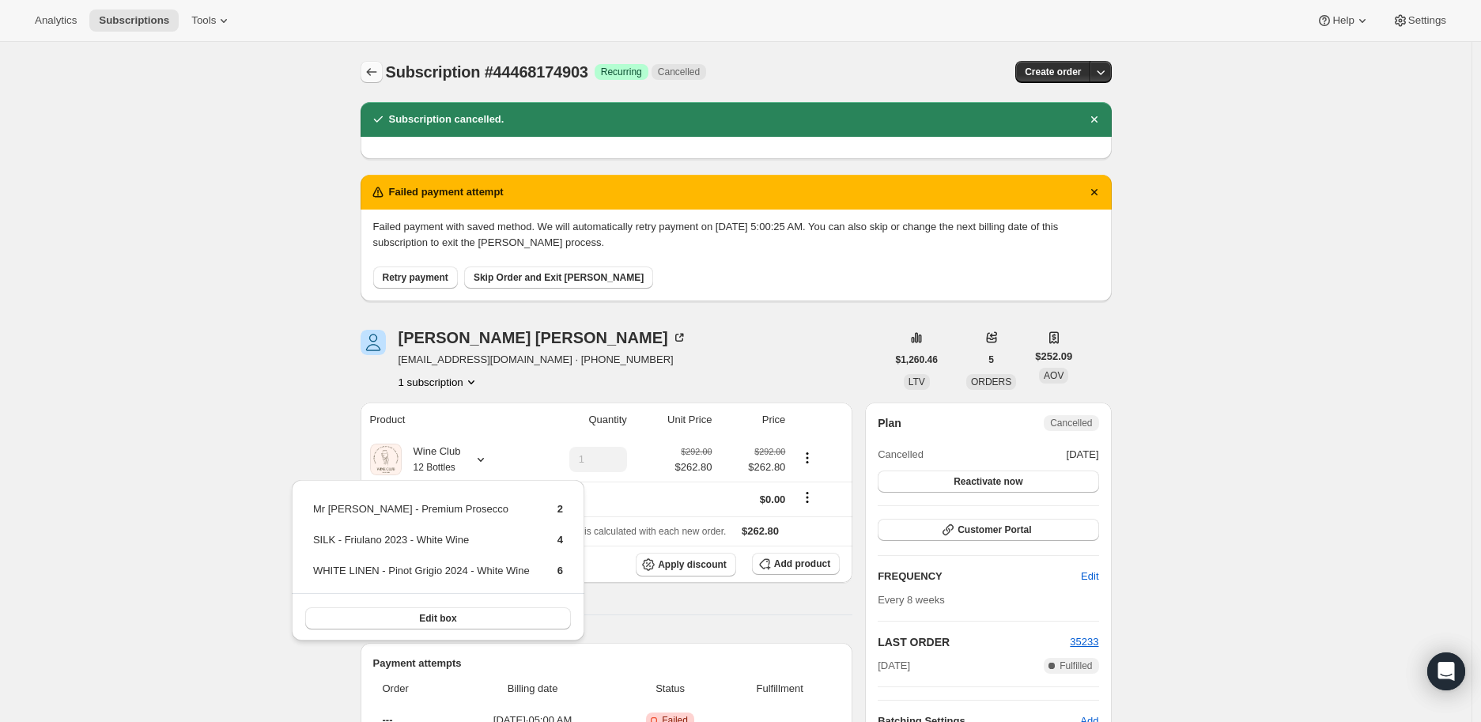
click at [377, 66] on icon "Subscriptions" at bounding box center [372, 72] width 16 height 16
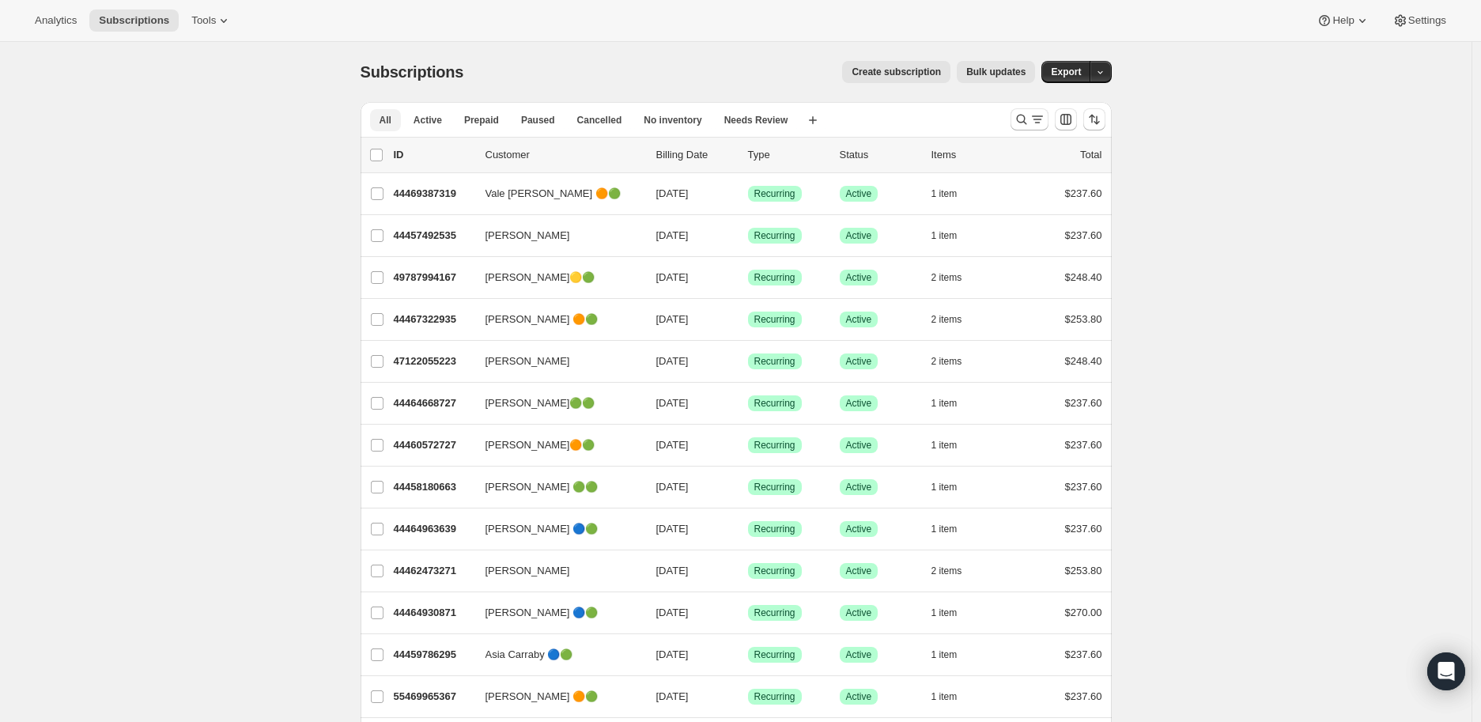
click at [390, 115] on span "All" at bounding box center [386, 120] width 12 height 13
click at [1024, 115] on icon "Search and filter results" at bounding box center [1022, 119] width 16 height 16
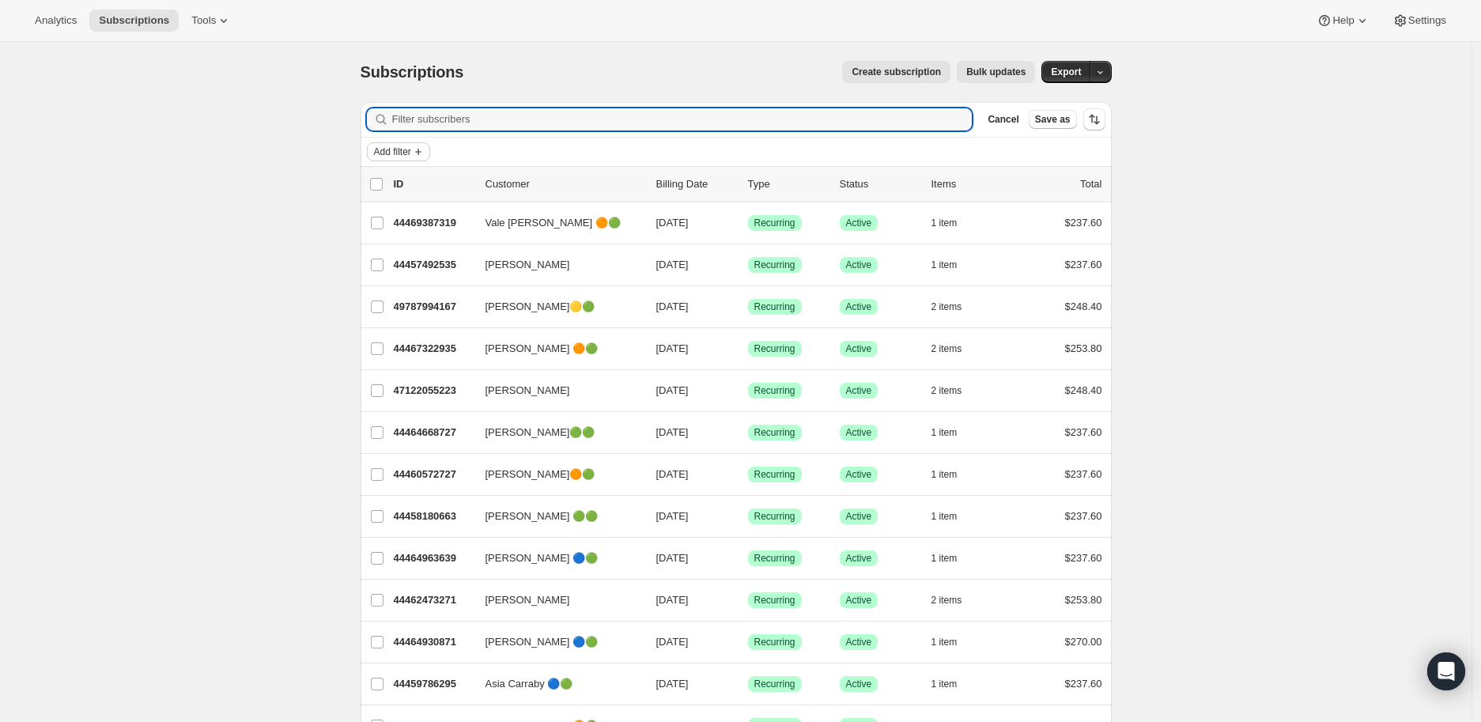
click at [411, 149] on span "Add filter" at bounding box center [392, 151] width 37 height 13
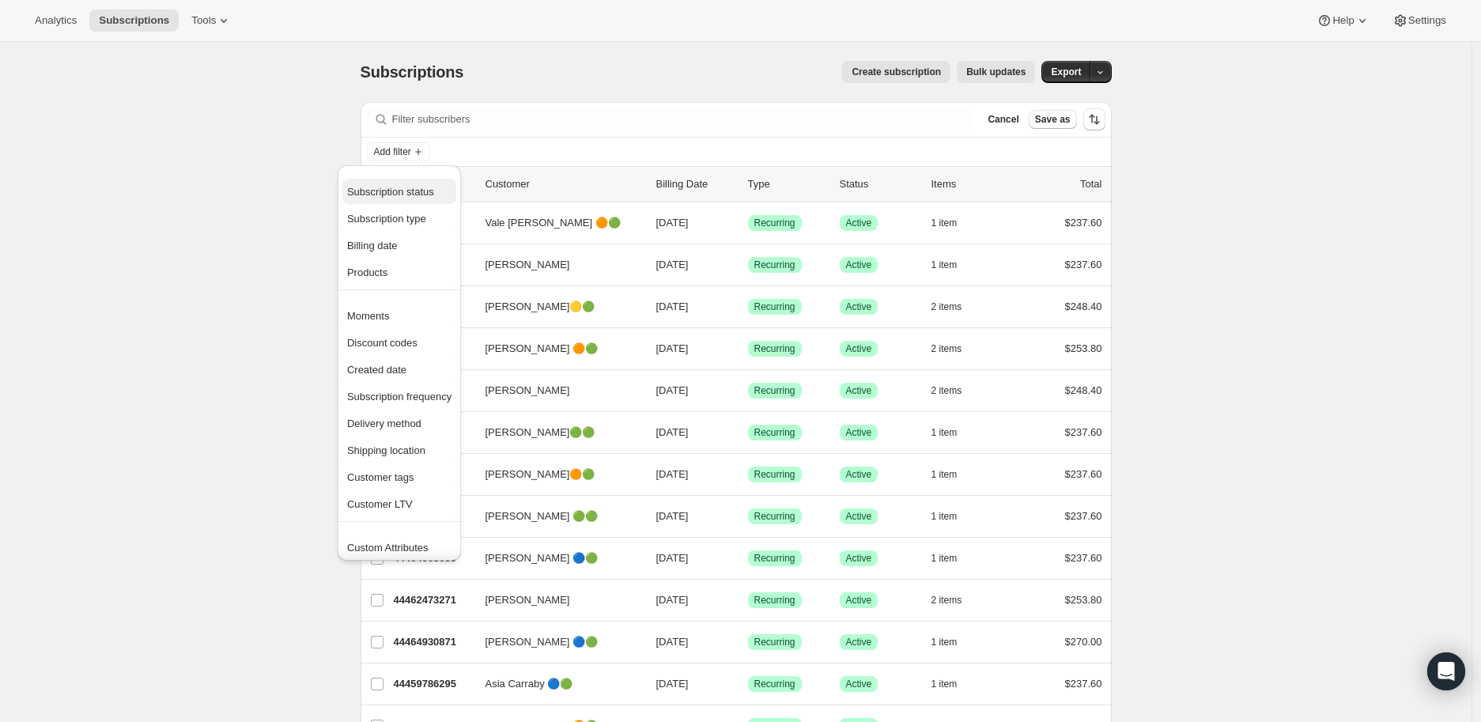
click at [413, 189] on span "Subscription status" at bounding box center [390, 192] width 87 height 12
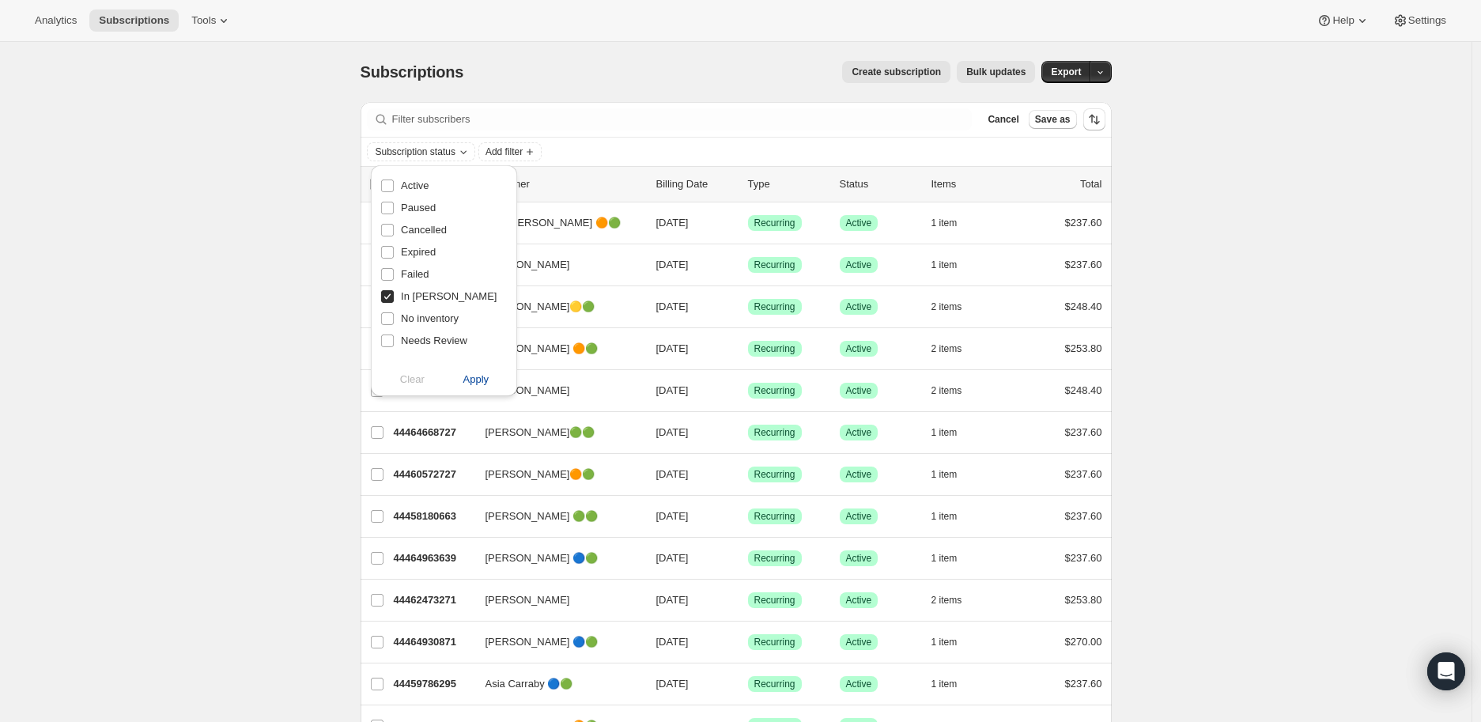
click at [475, 376] on span "Apply" at bounding box center [476, 380] width 26 height 16
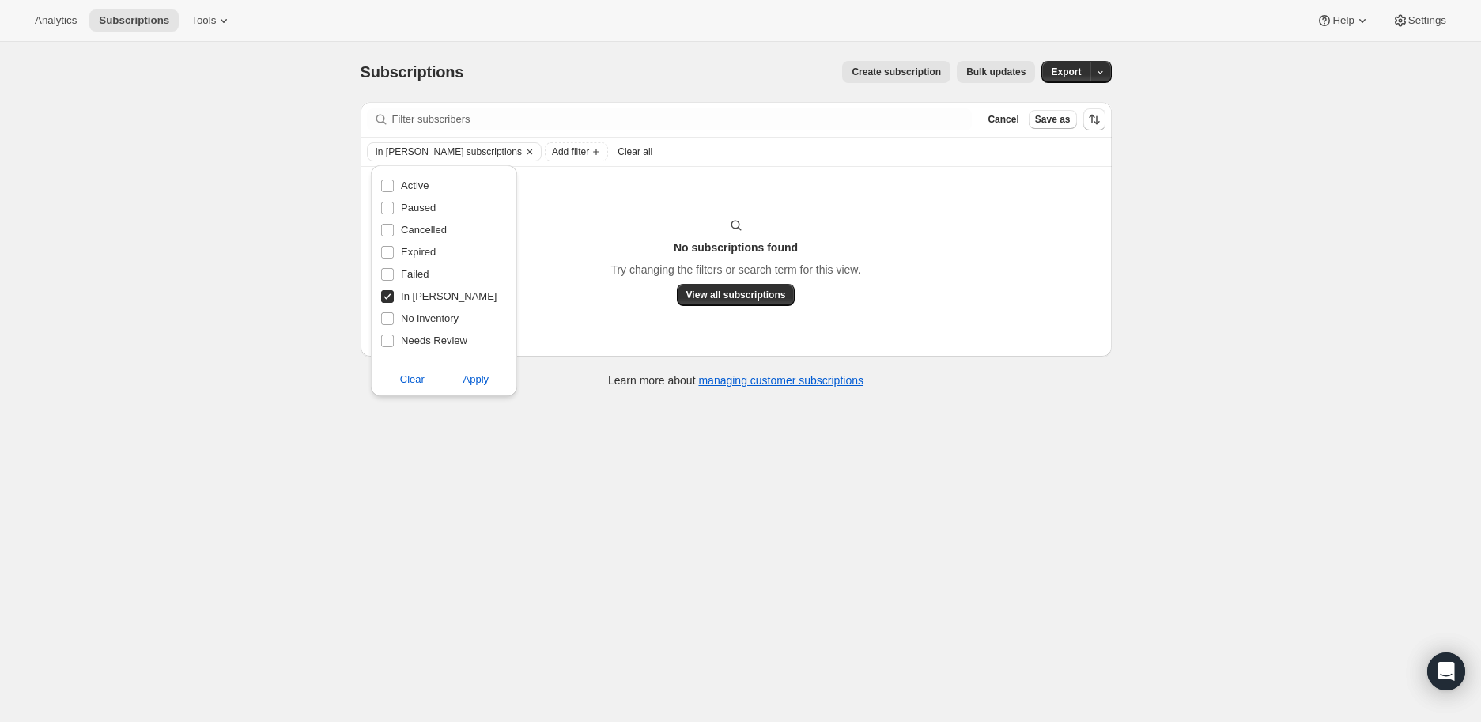
click at [270, 283] on div "Subscriptions. This page is ready Subscriptions Create subscription Bulk update…" at bounding box center [735, 403] width 1471 height 722
click at [523, 153] on icon "Clear" at bounding box center [529, 151] width 13 height 13
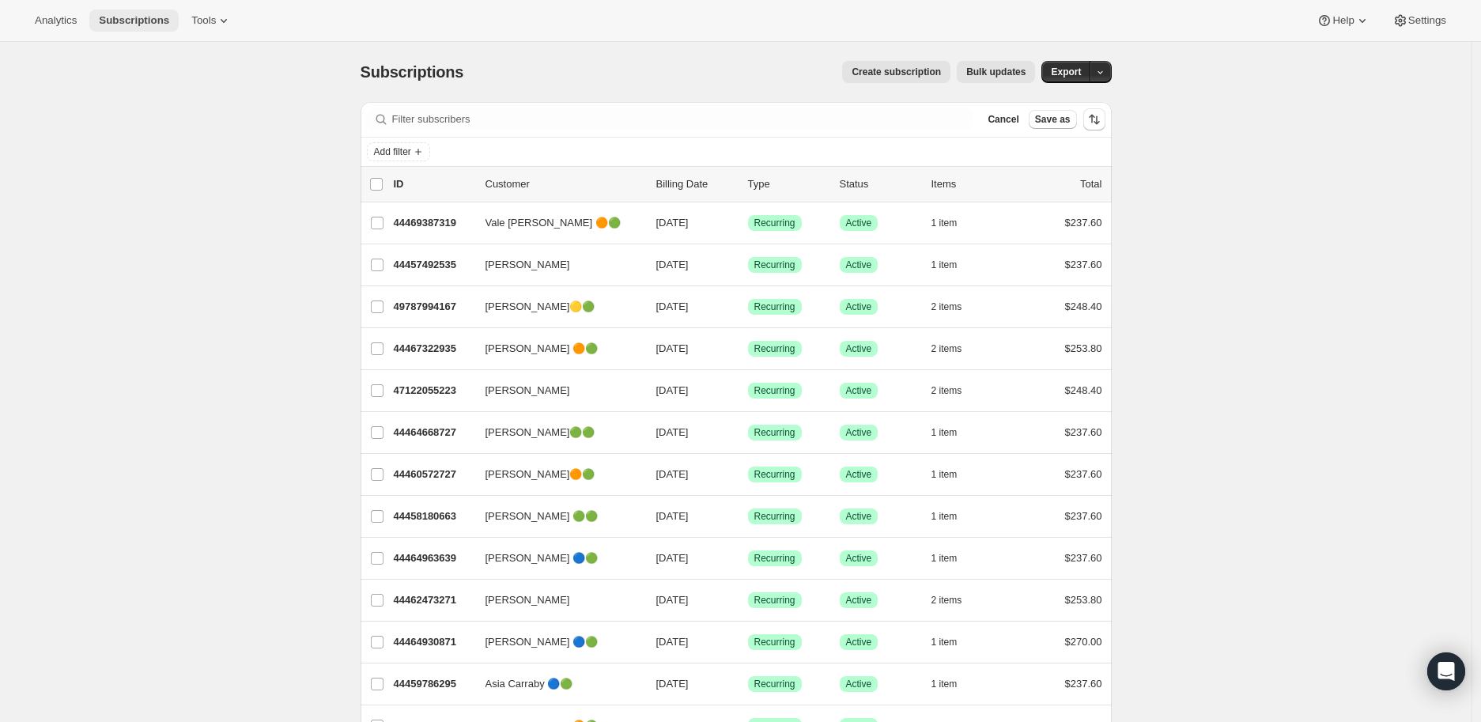
click at [124, 22] on span "Subscriptions" at bounding box center [134, 20] width 70 height 13
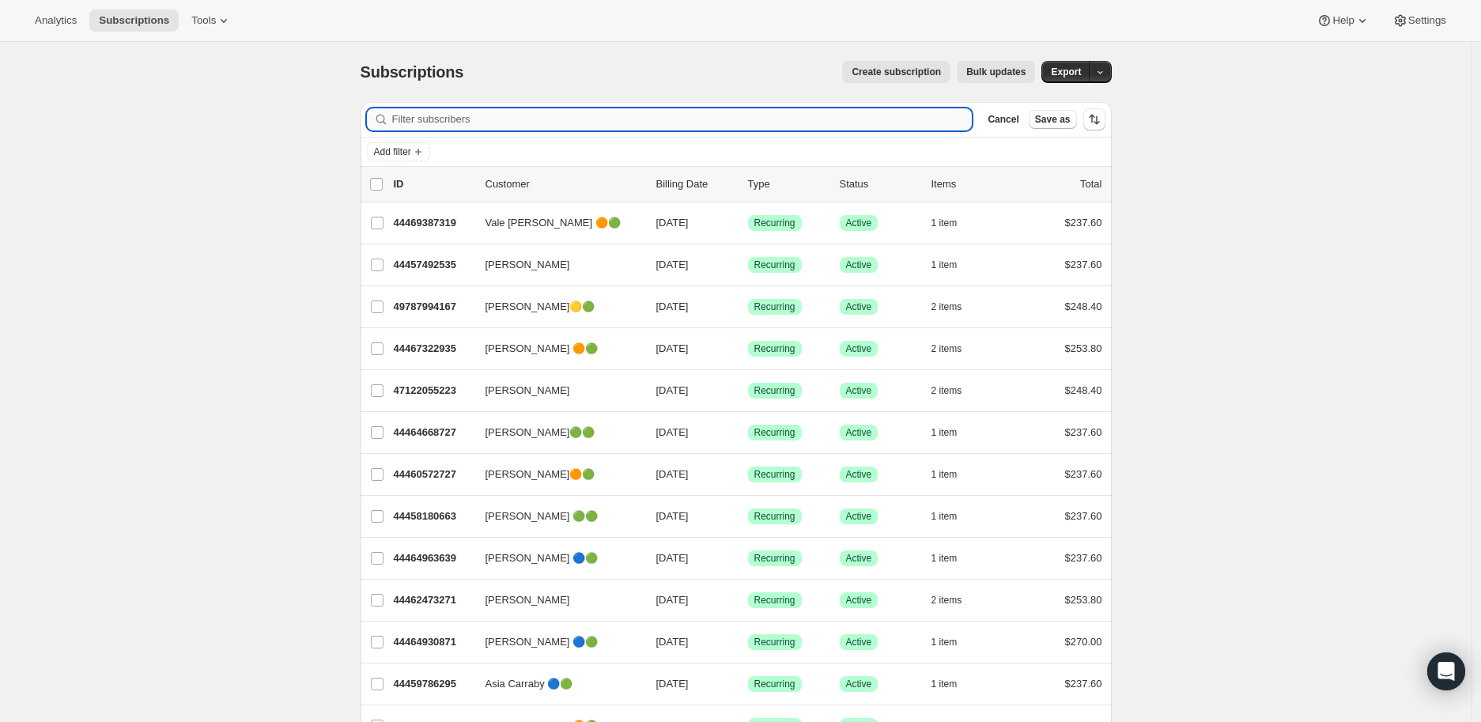
click at [558, 121] on input "Filter subscribers" at bounding box center [682, 119] width 580 height 22
paste input "[PERSON_NAME][EMAIL_ADDRESS][DOMAIN_NAME]"
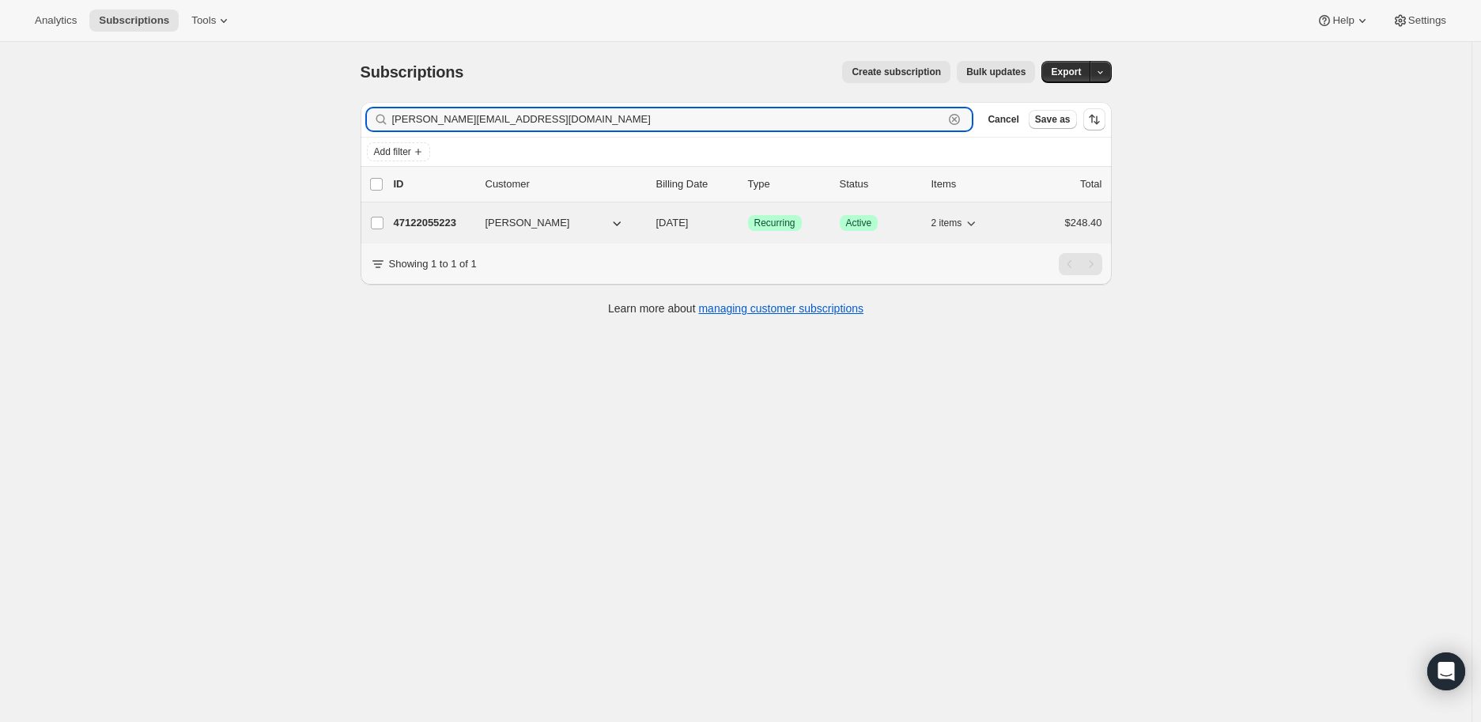
type input "[PERSON_NAME][EMAIL_ADDRESS][DOMAIN_NAME]"
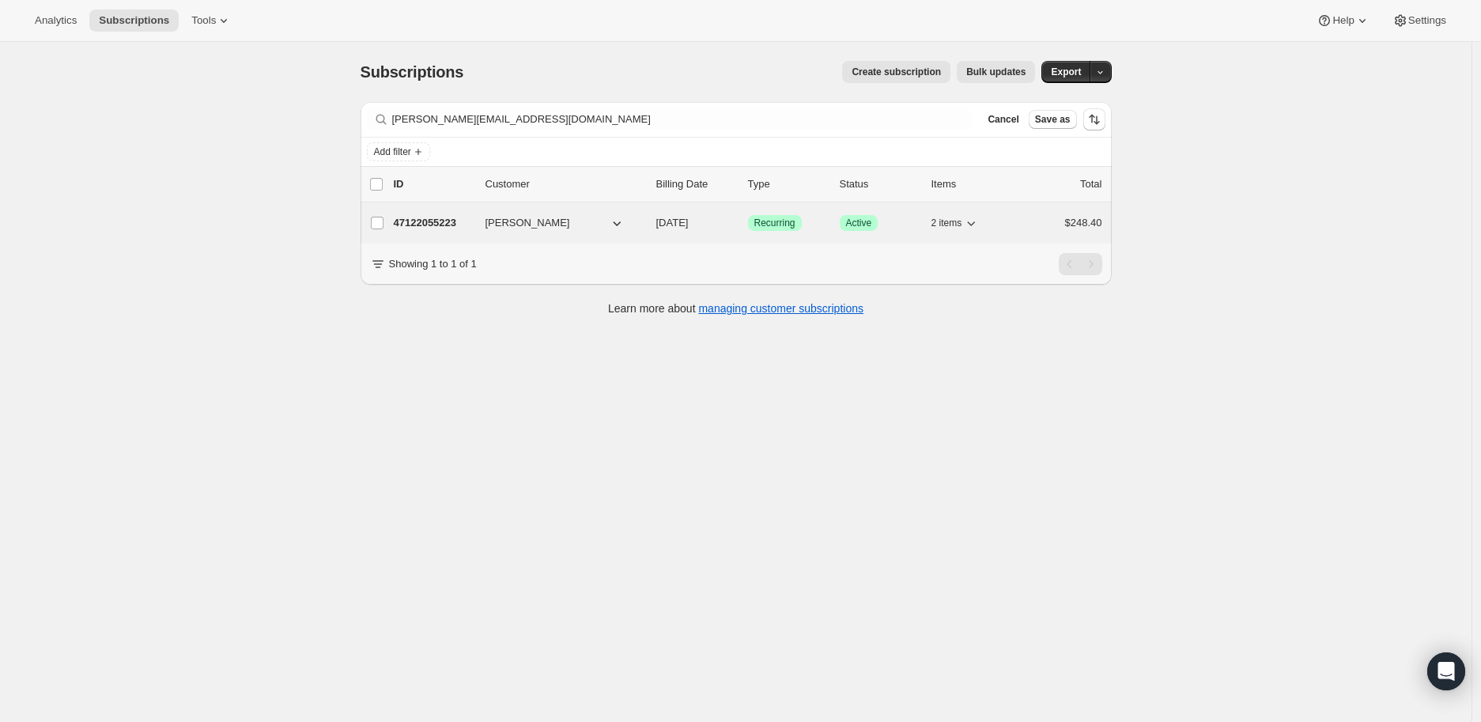
click at [437, 221] on p "47122055223" at bounding box center [433, 223] width 79 height 16
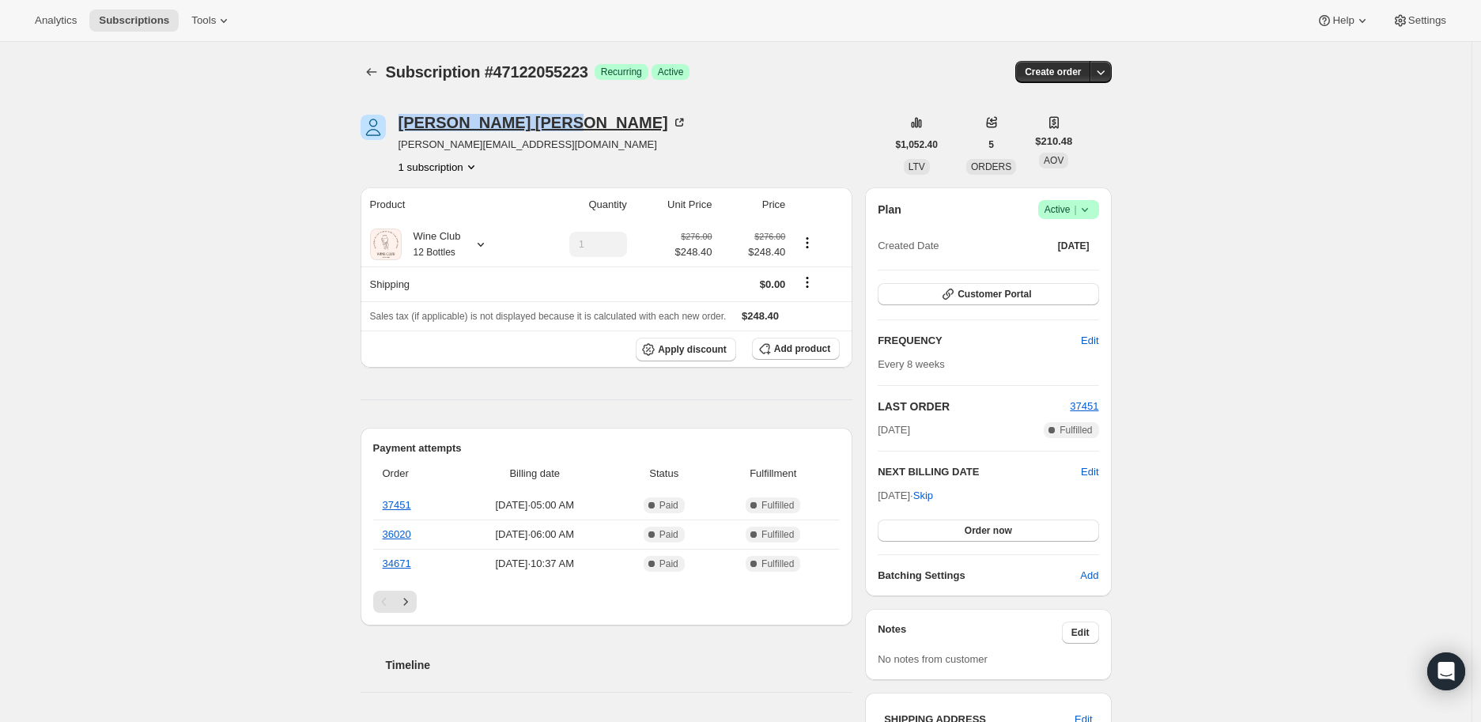
drag, startPoint x: 396, startPoint y: 123, endPoint x: 522, endPoint y: 124, distance: 125.7
click at [522, 124] on div "[PERSON_NAME] [PERSON_NAME][EMAIL_ADDRESS][DOMAIN_NAME] 1 subscription" at bounding box center [624, 145] width 526 height 60
copy div "[PERSON_NAME]"
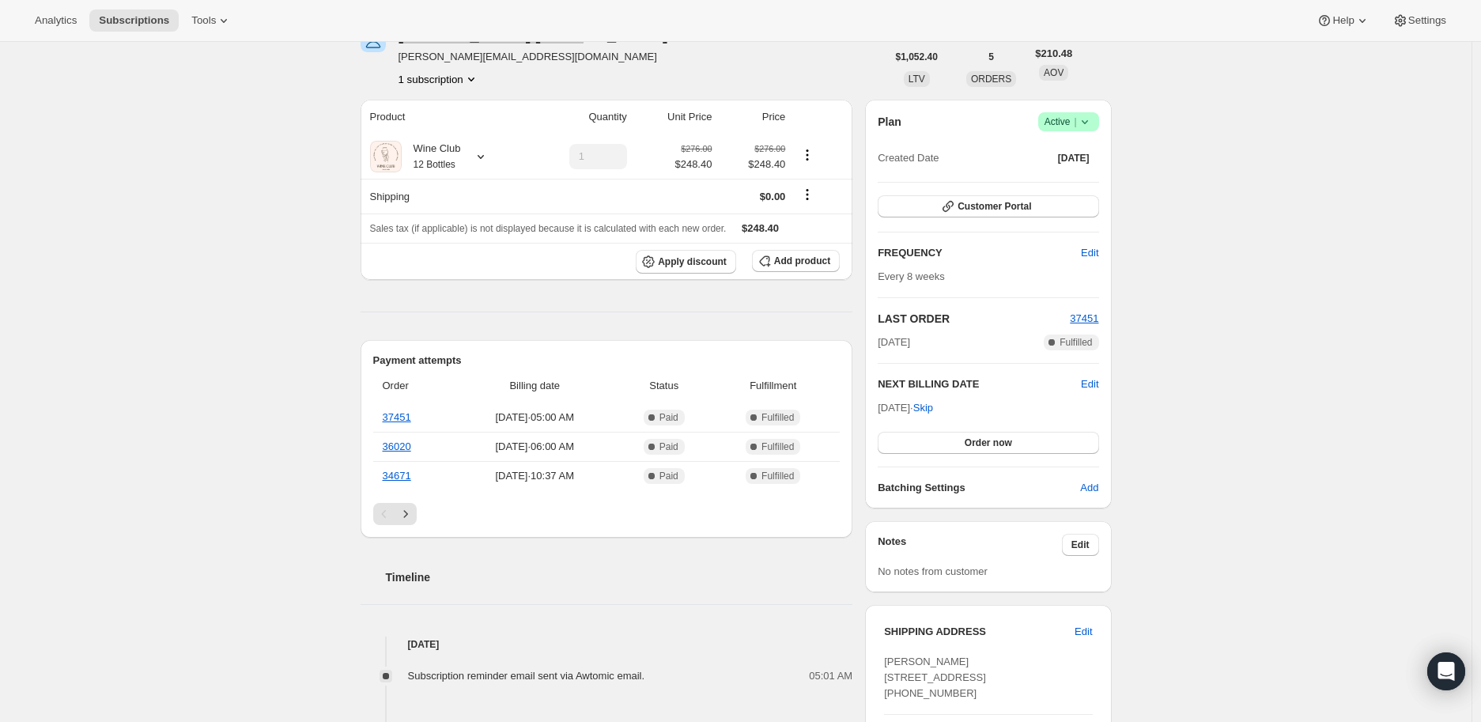
scroll to position [176, 0]
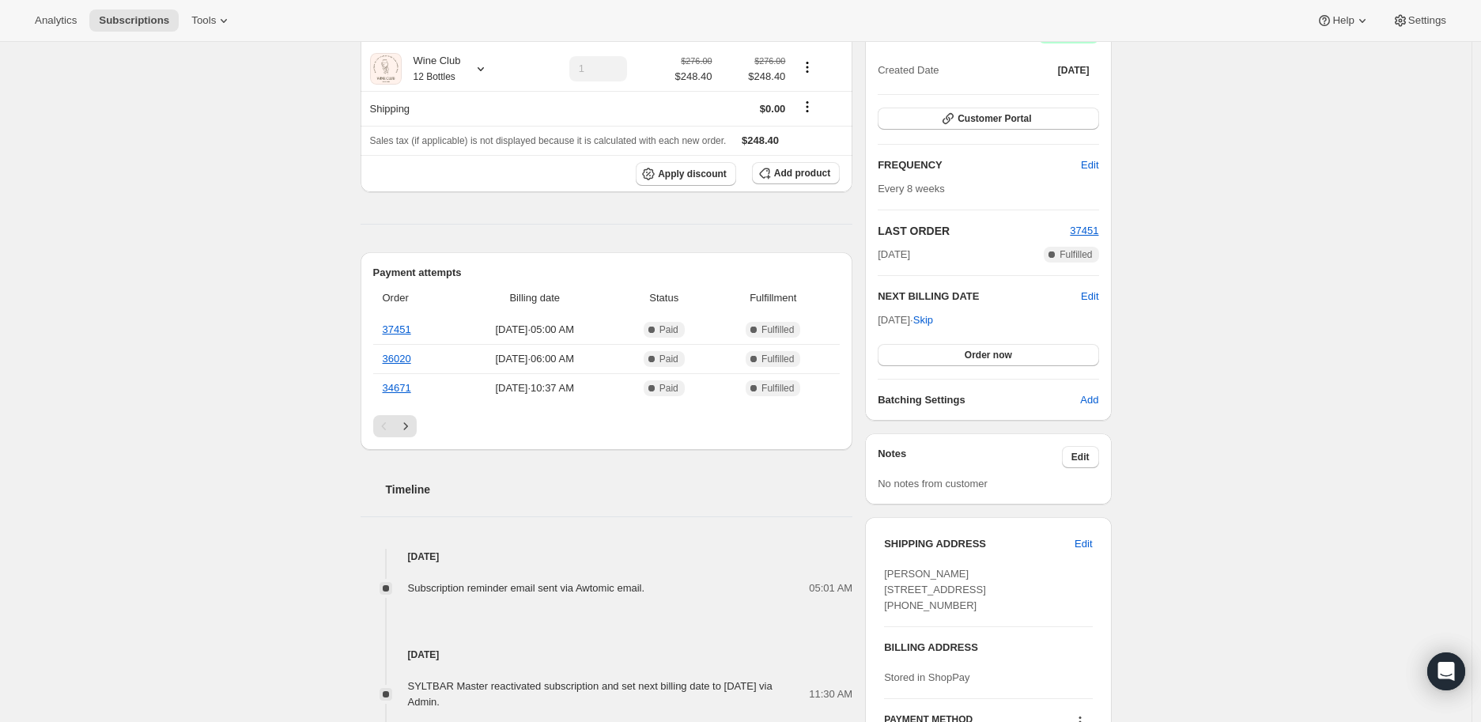
drag, startPoint x: 902, startPoint y: 635, endPoint x: 966, endPoint y: 637, distance: 64.1
click at [966, 614] on div "[PERSON_NAME] [STREET_ADDRESS] [PHONE_NUMBER]" at bounding box center [988, 589] width 208 height 47
copy span "7206362286"
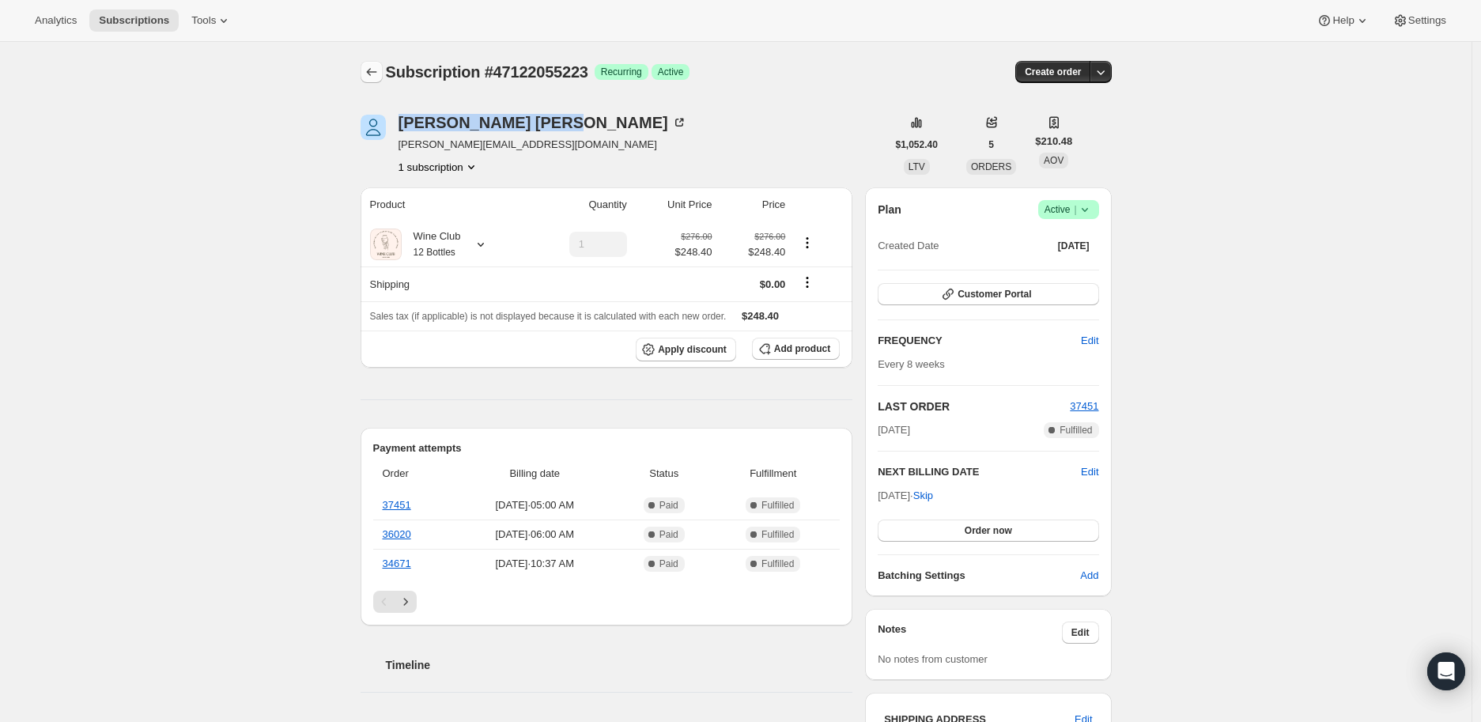
click at [372, 68] on icon "Subscriptions" at bounding box center [372, 72] width 16 height 16
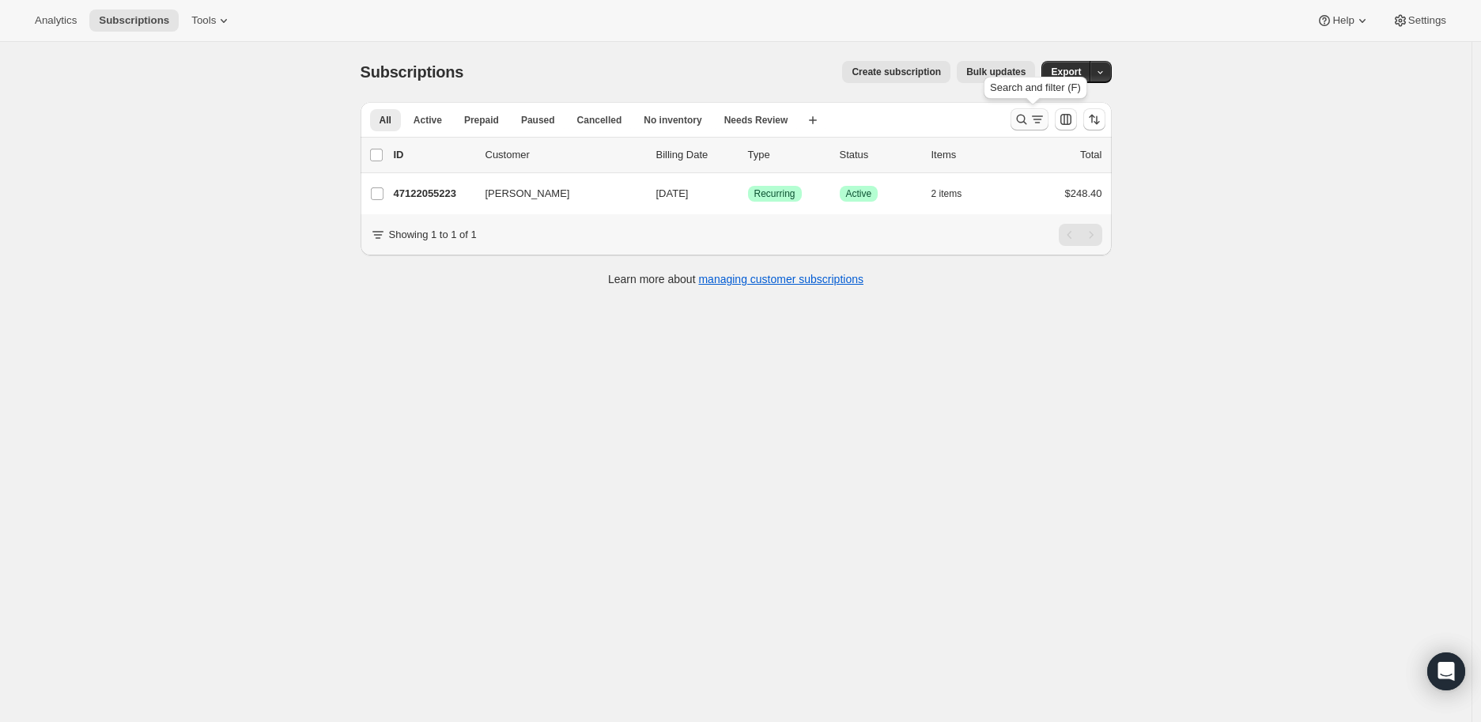
click at [1022, 119] on icon "Search and filter results" at bounding box center [1022, 119] width 16 height 16
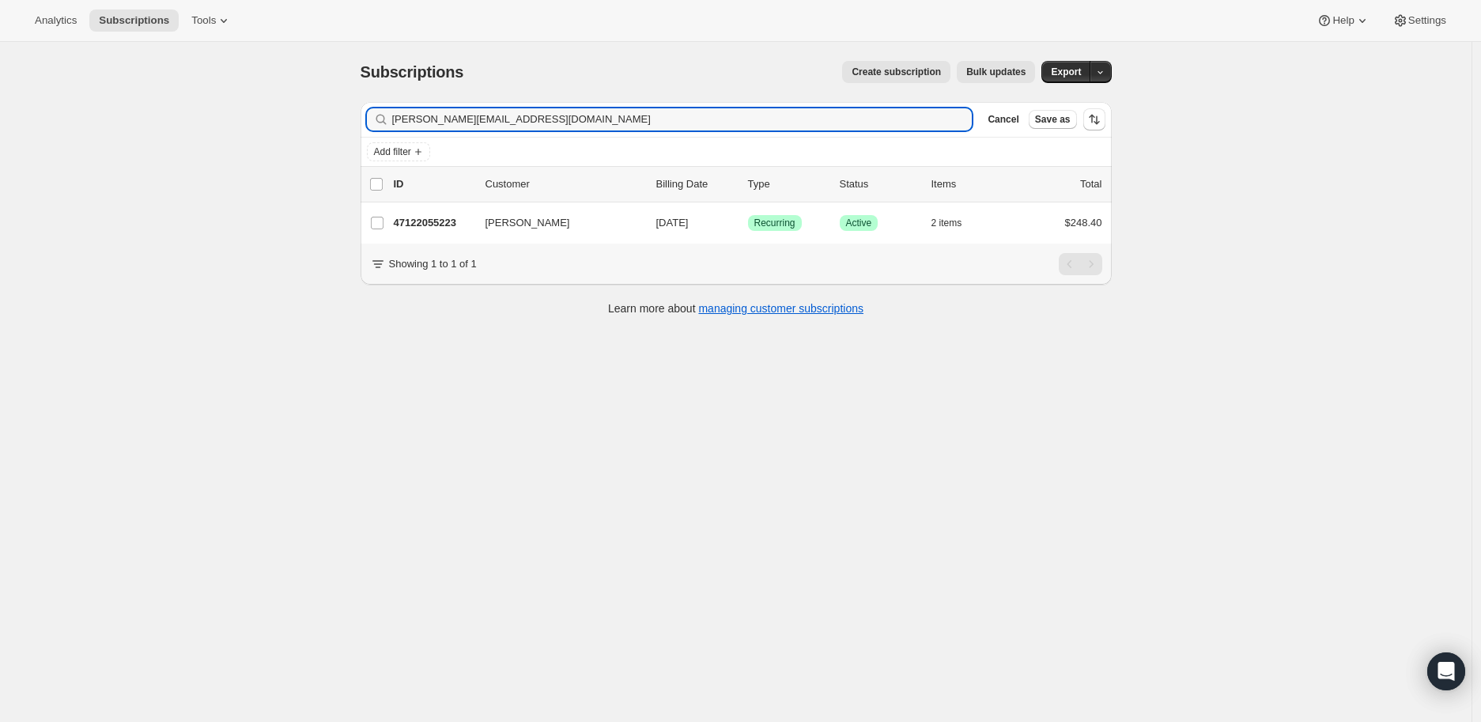
drag, startPoint x: 556, startPoint y: 115, endPoint x: 388, endPoint y: 123, distance: 167.9
click at [391, 120] on div "[PERSON_NAME][EMAIL_ADDRESS][DOMAIN_NAME] Clear" at bounding box center [670, 119] width 606 height 22
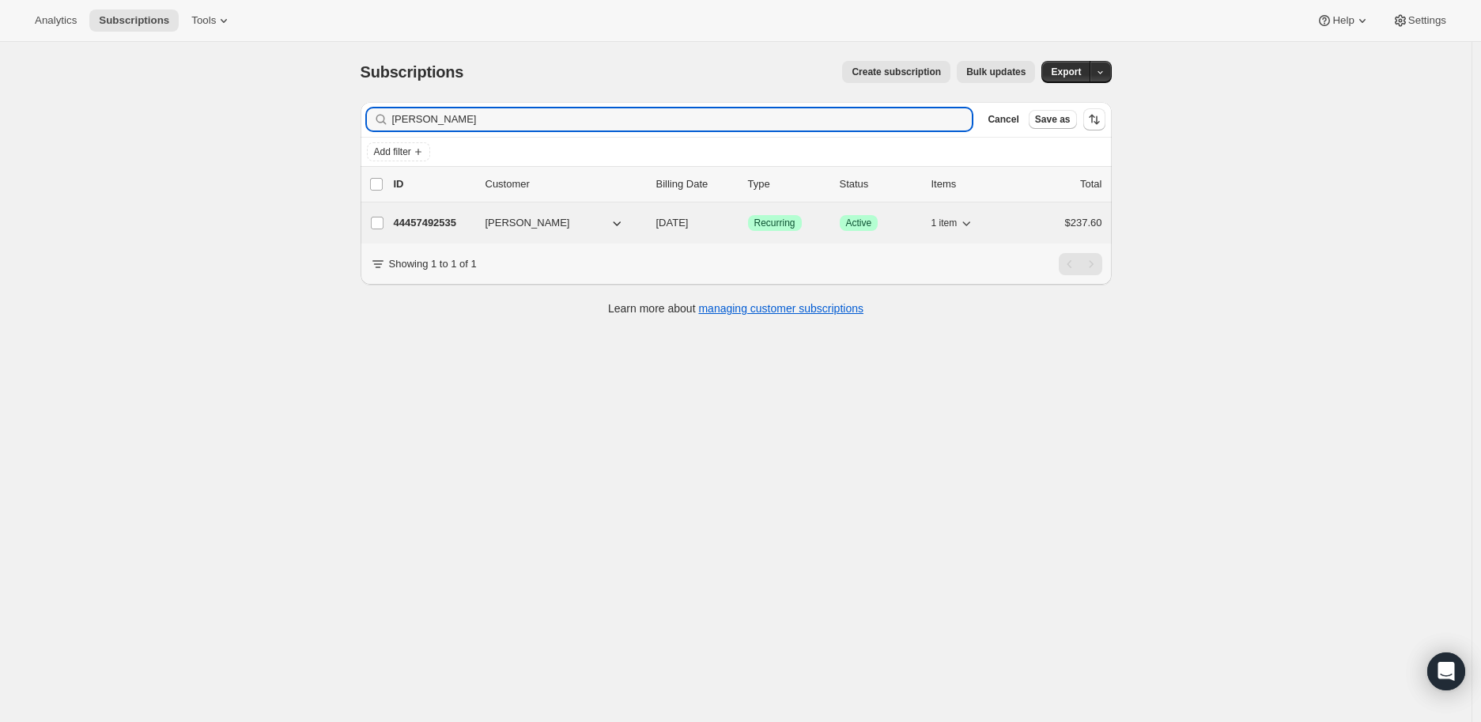
type input "[PERSON_NAME]"
click at [438, 221] on p "44457492535" at bounding box center [433, 223] width 79 height 16
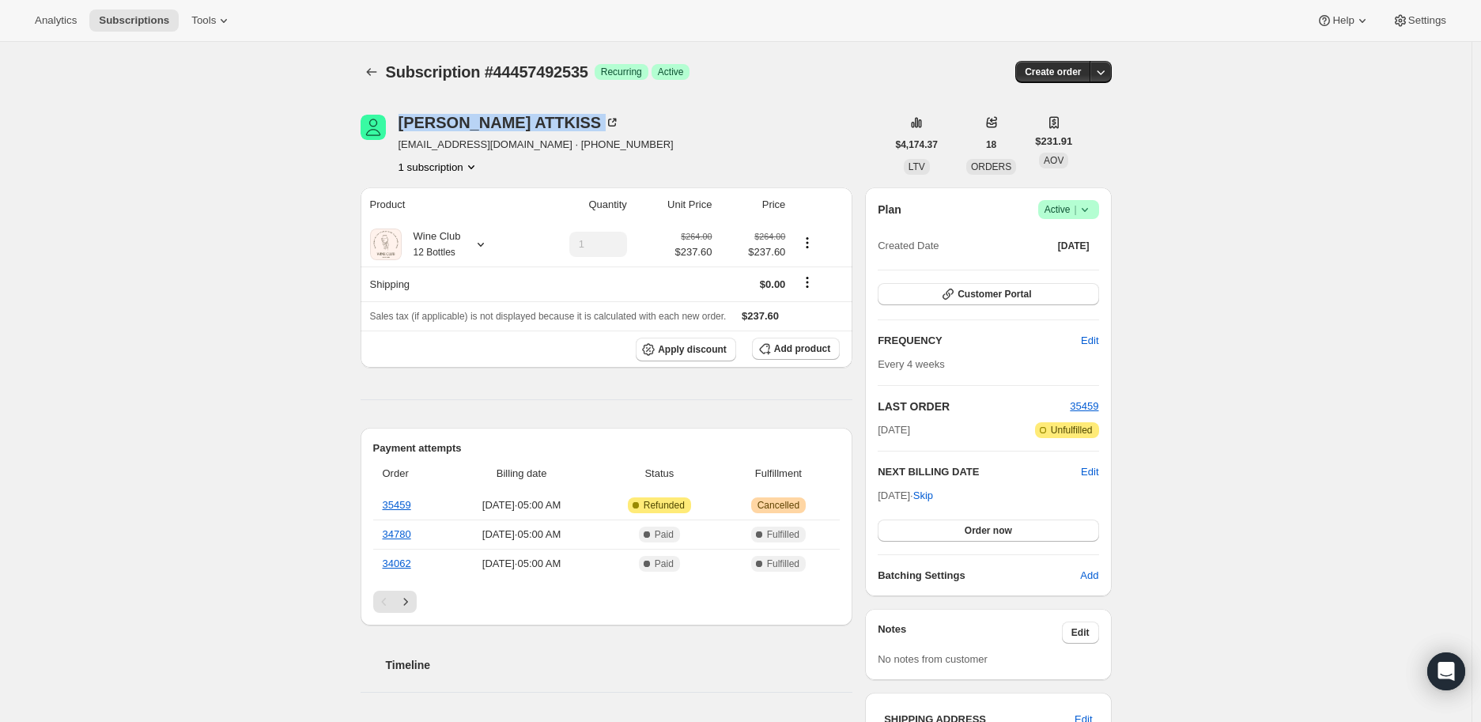
drag, startPoint x: 391, startPoint y: 126, endPoint x: 522, endPoint y: 130, distance: 131.3
click at [522, 130] on div "[PERSON_NAME] [EMAIL_ADDRESS][DOMAIN_NAME] · [PHONE_NUMBER] subscription" at bounding box center [624, 145] width 526 height 60
copy div "[PERSON_NAME]"
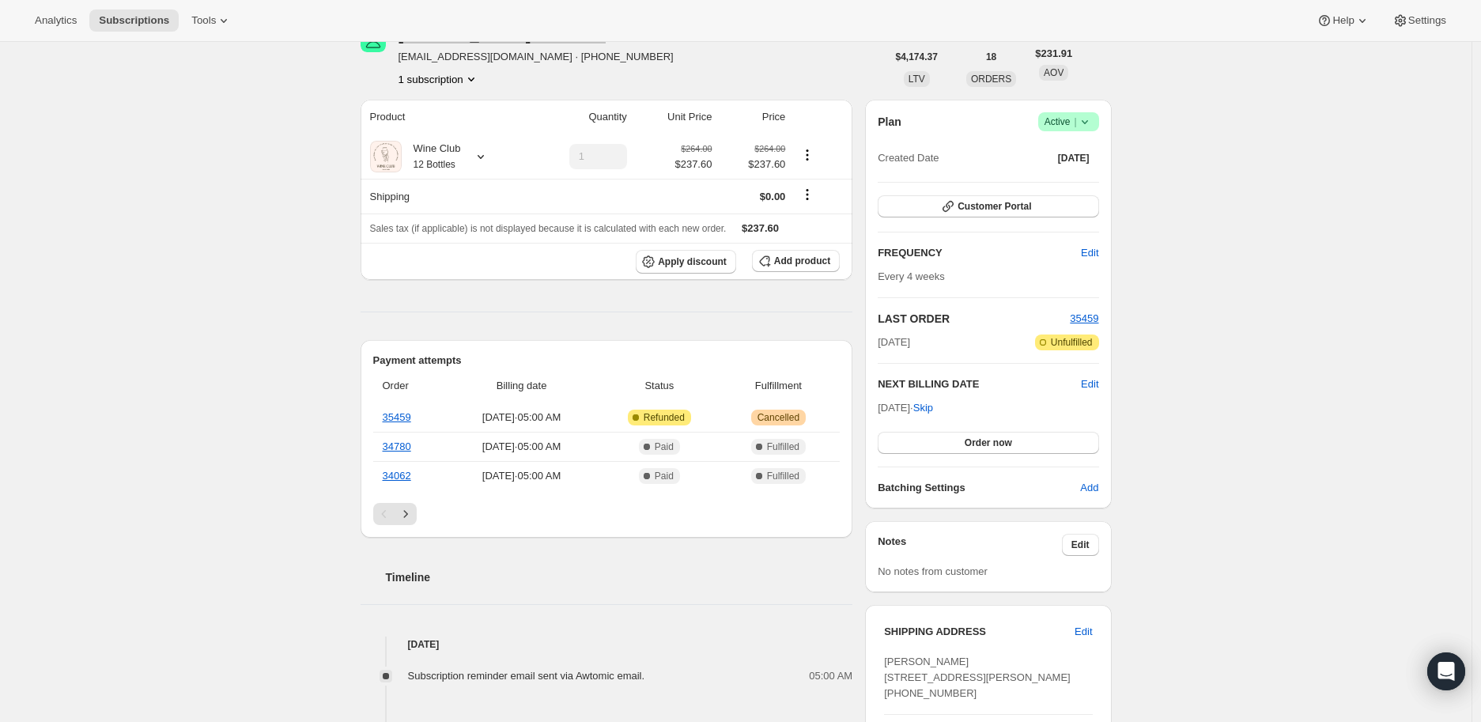
scroll to position [263, 0]
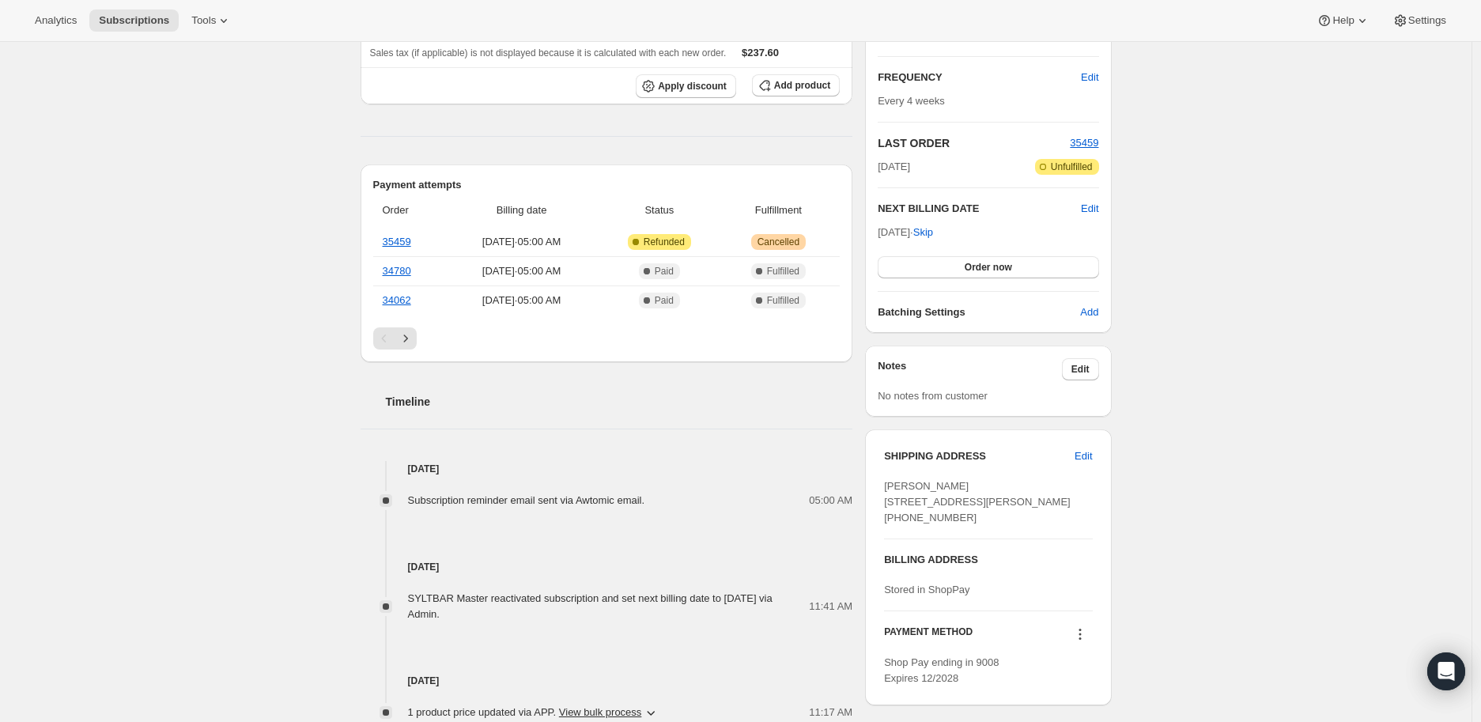
drag, startPoint x: 900, startPoint y: 550, endPoint x: 960, endPoint y: 550, distance: 60.1
click at [960, 526] on div "[PERSON_NAME] [STREET_ADDRESS][PERSON_NAME] [PHONE_NUMBER]" at bounding box center [988, 501] width 208 height 47
copy span "5163613435"
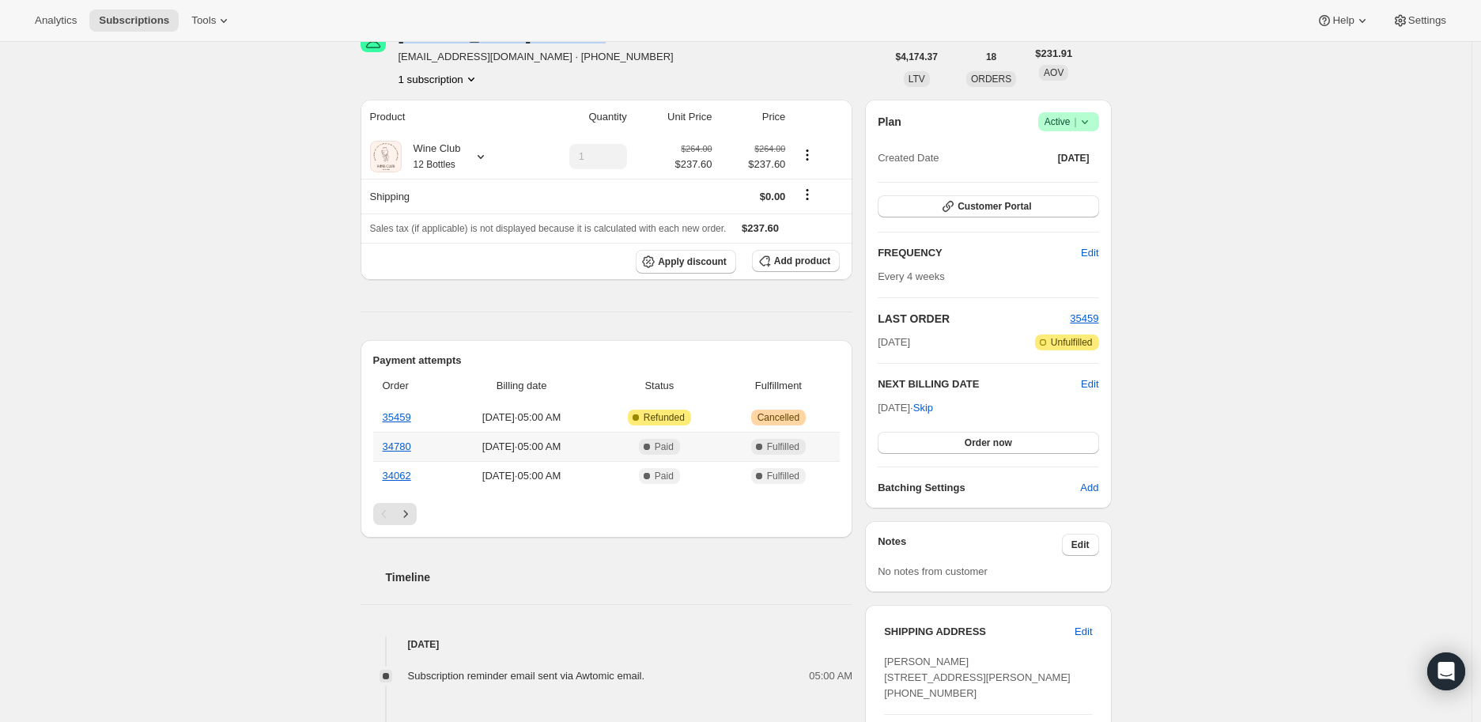
scroll to position [0, 0]
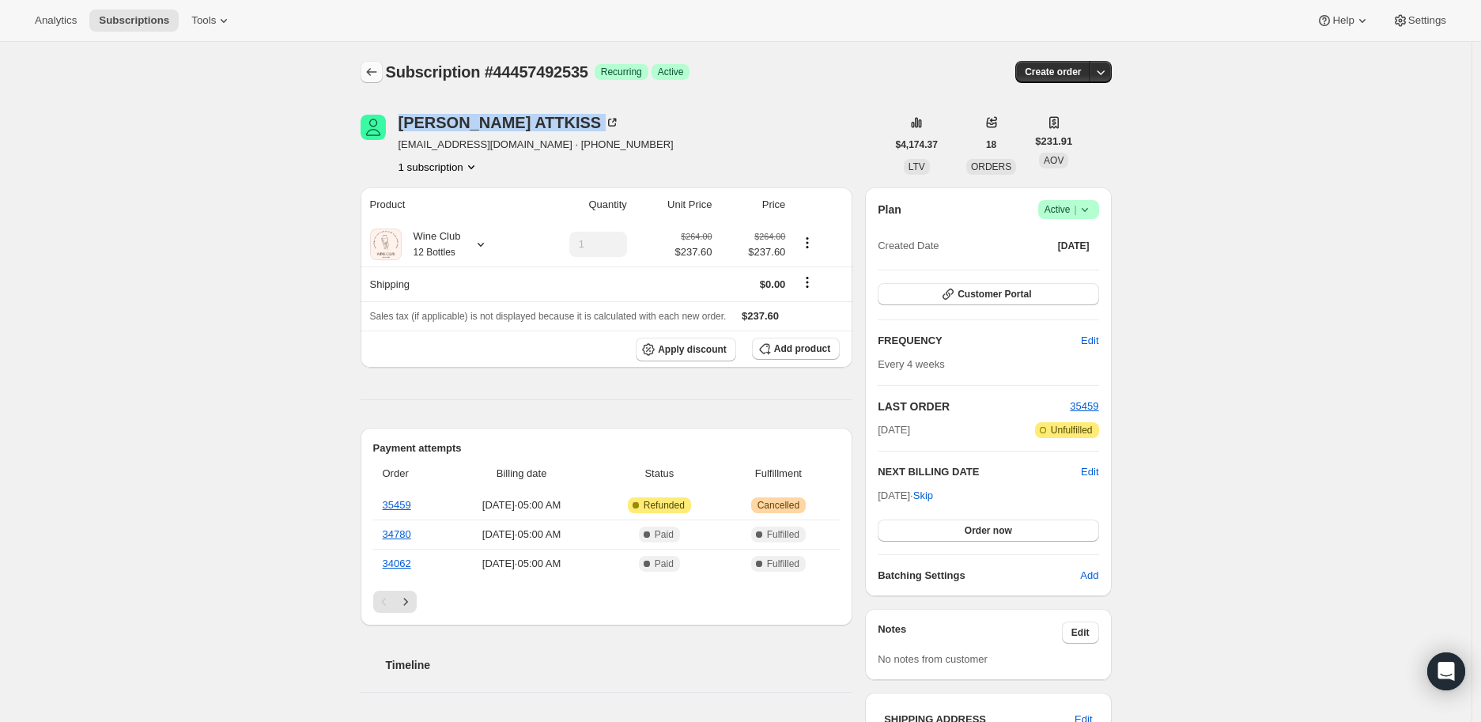
click at [374, 71] on icon "Subscriptions" at bounding box center [372, 72] width 16 height 16
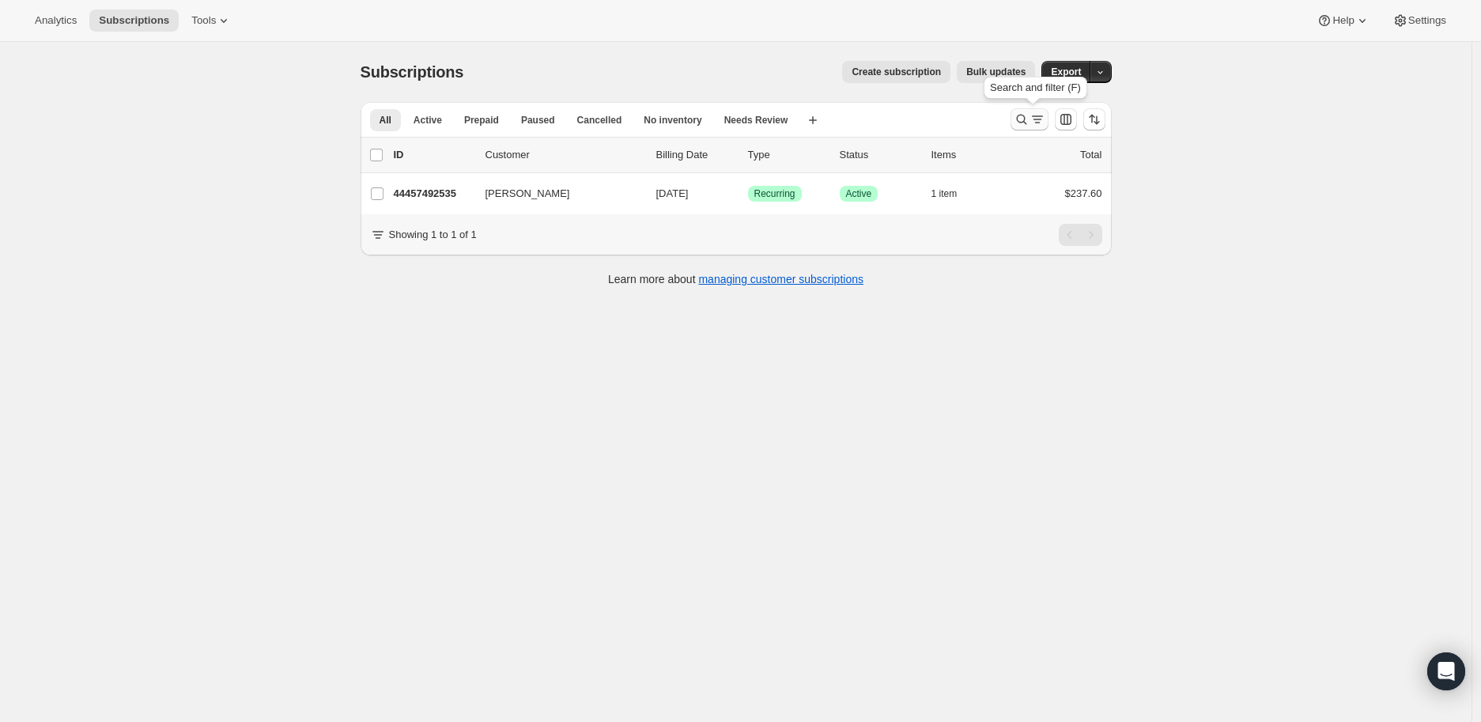
click at [1026, 115] on icon "Search and filter results" at bounding box center [1022, 119] width 16 height 16
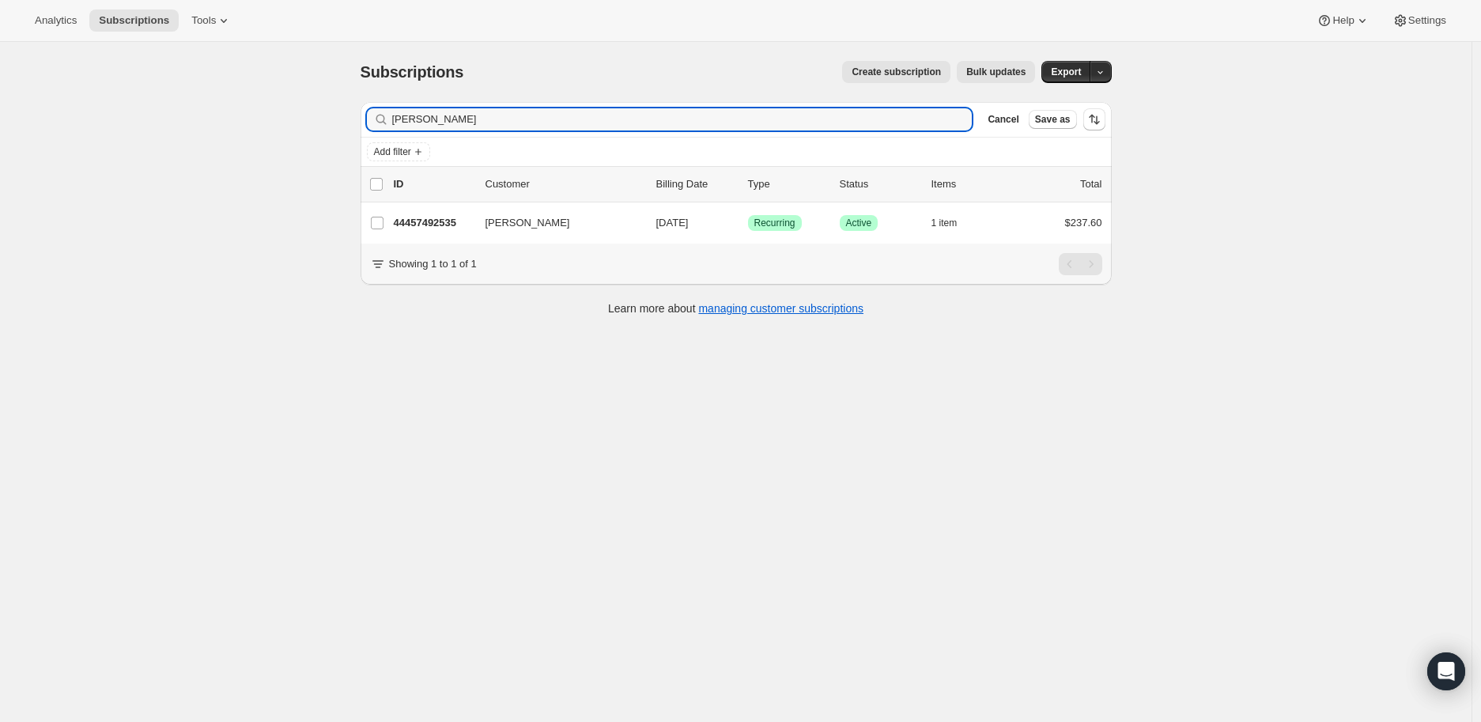
drag, startPoint x: 454, startPoint y: 120, endPoint x: 385, endPoint y: 120, distance: 68.8
click at [385, 120] on div "[PERSON_NAME]" at bounding box center [670, 119] width 606 height 22
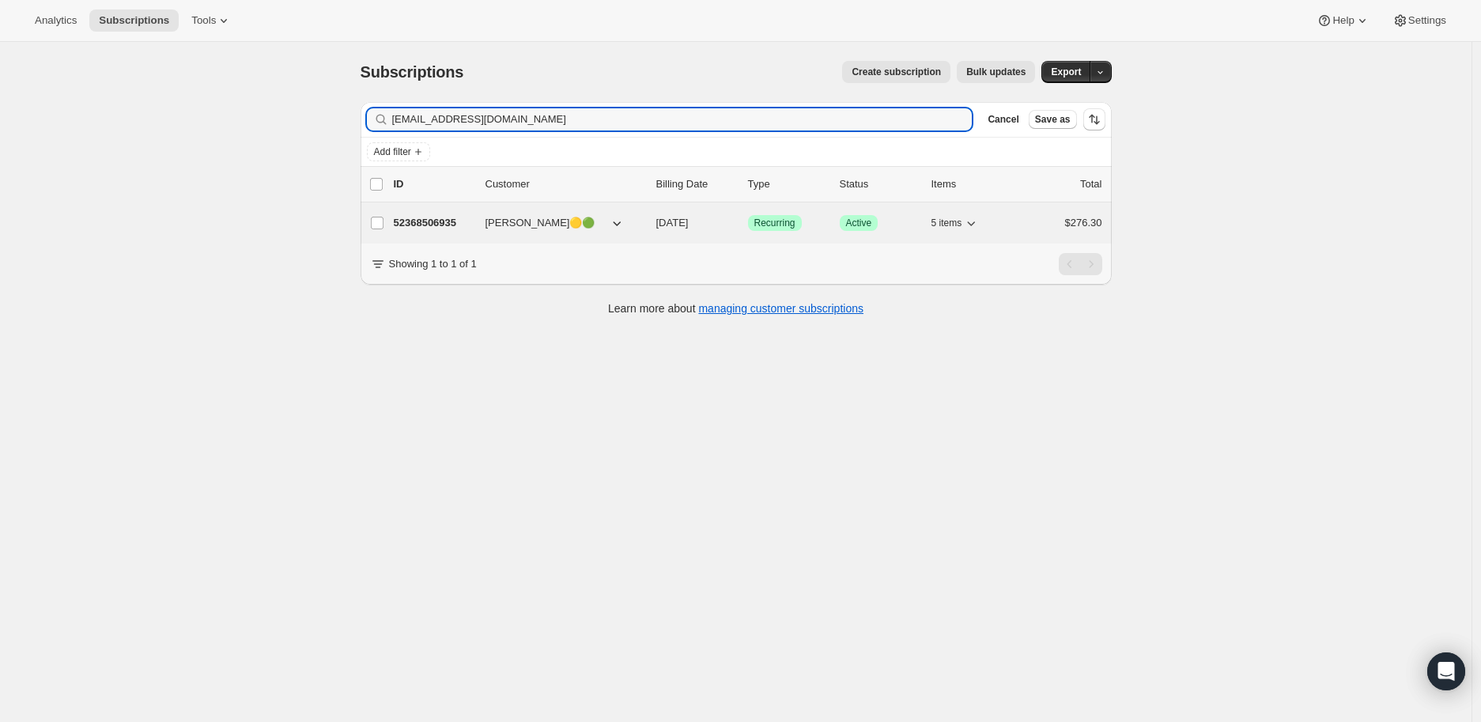
type input "[EMAIL_ADDRESS][DOMAIN_NAME]"
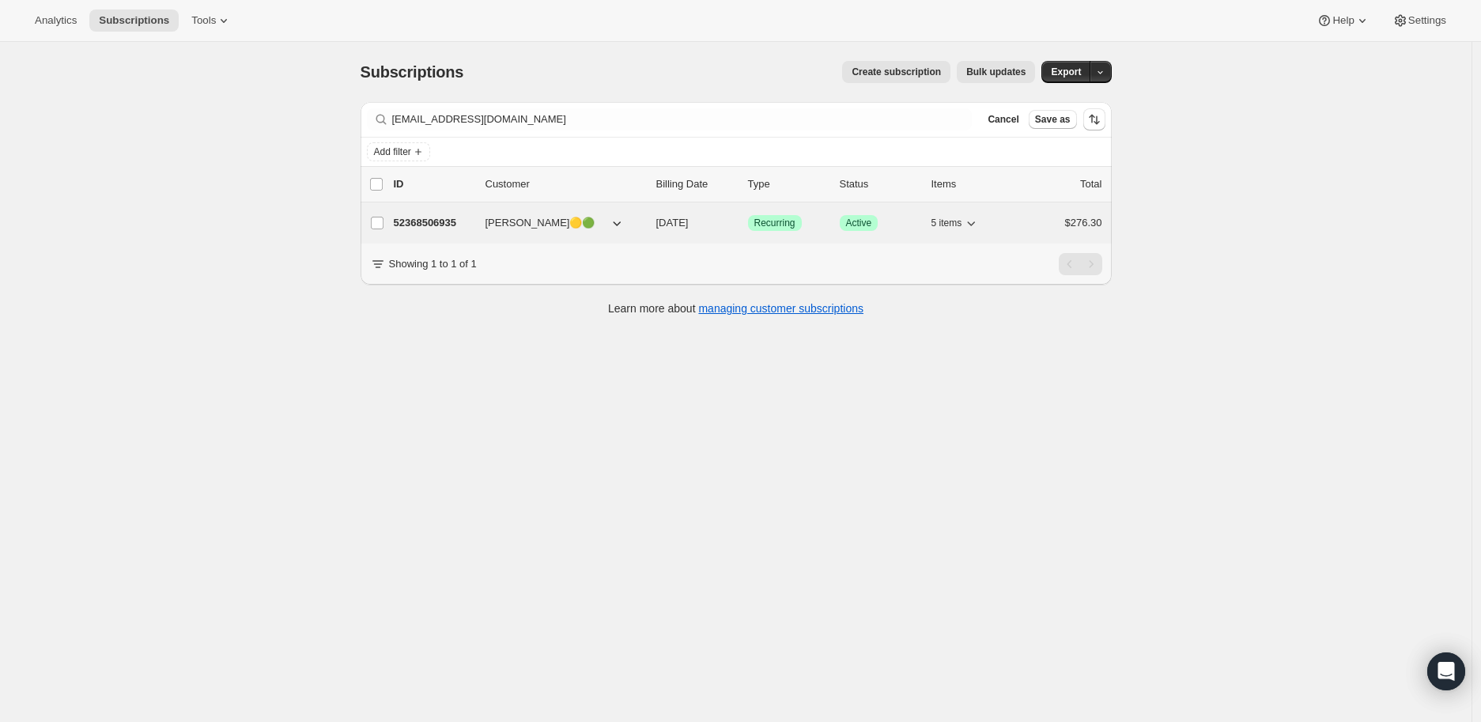
click at [419, 220] on p "52368506935" at bounding box center [433, 223] width 79 height 16
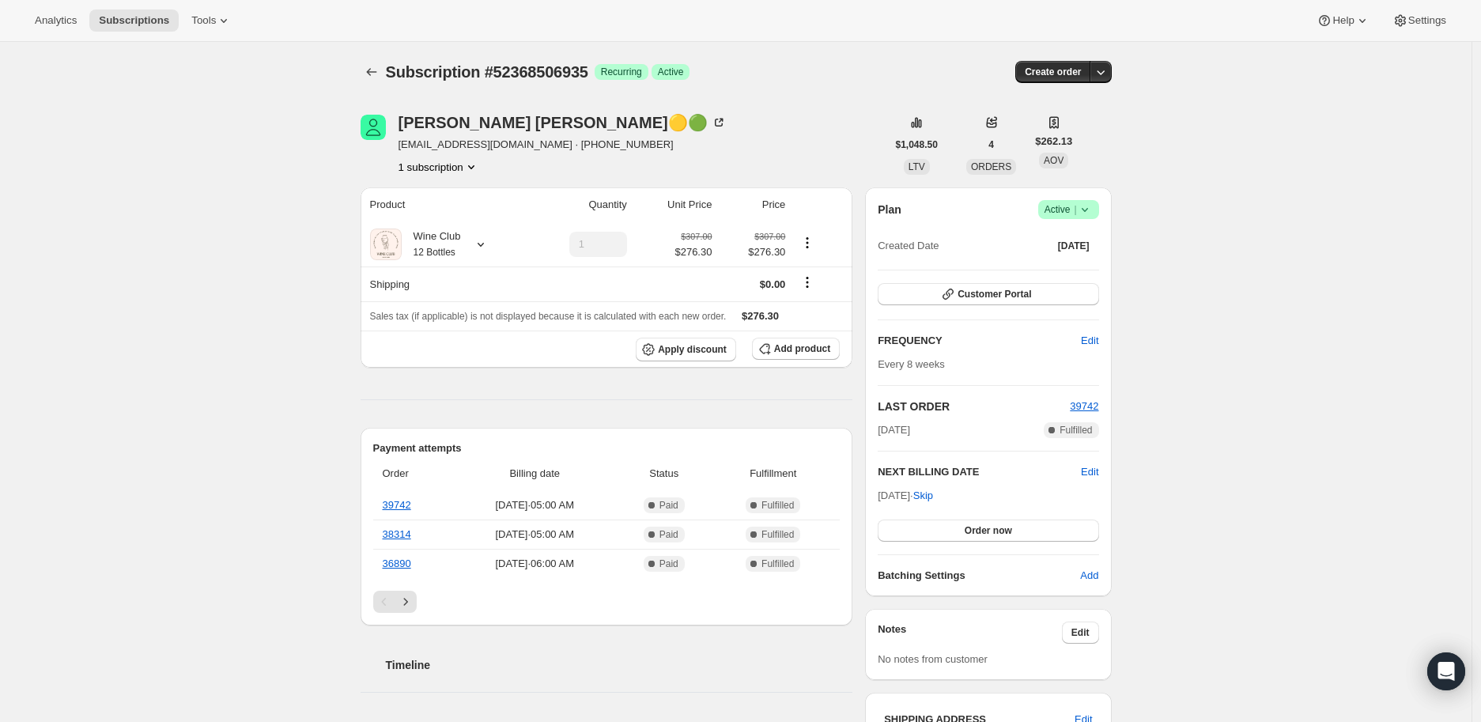
click at [1089, 206] on icon at bounding box center [1085, 210] width 16 height 16
click at [1068, 270] on span "Cancel subscription" at bounding box center [1073, 267] width 89 height 12
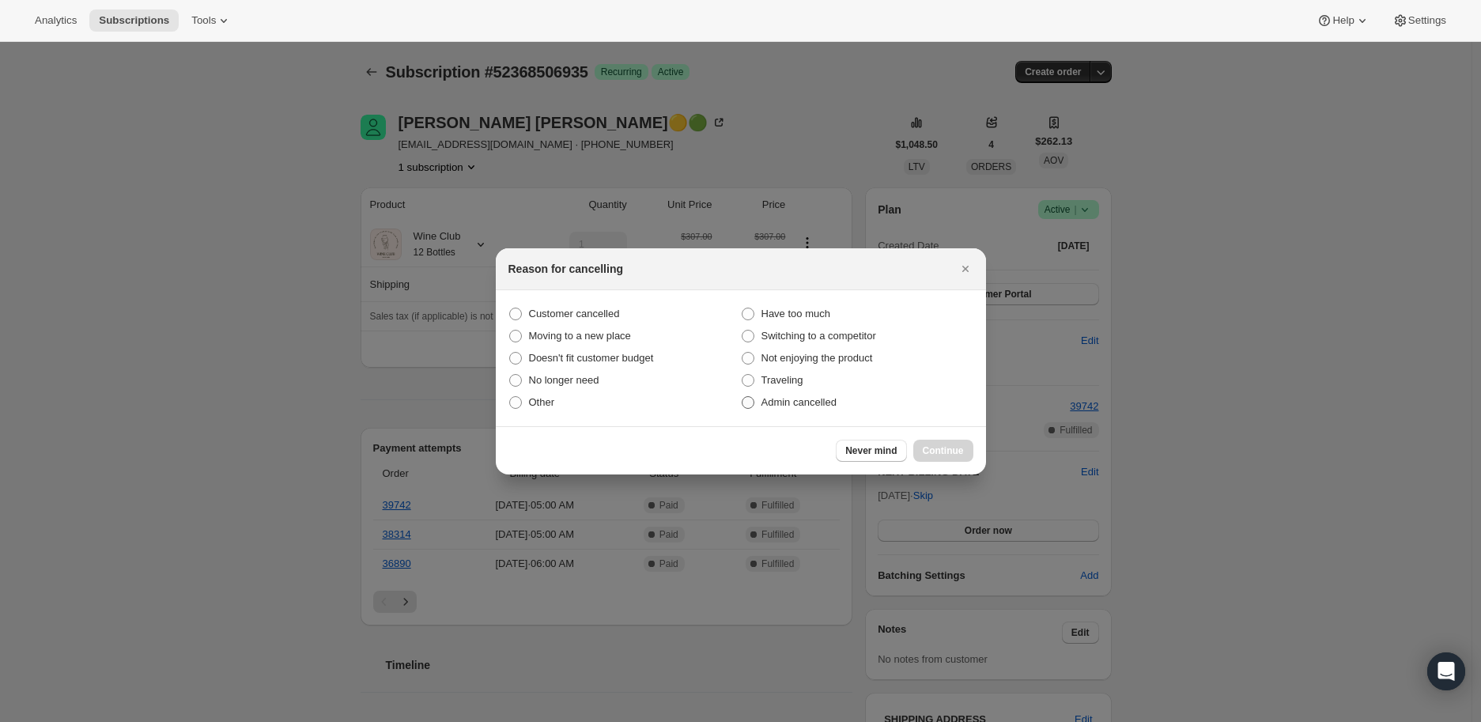
click at [751, 400] on span ":r60h:" at bounding box center [748, 402] width 13 height 13
click at [742, 397] on input "Admin cancelled" at bounding box center [742, 396] width 1 height 1
radio input "true"
click at [935, 445] on span "Continue" at bounding box center [943, 450] width 41 height 13
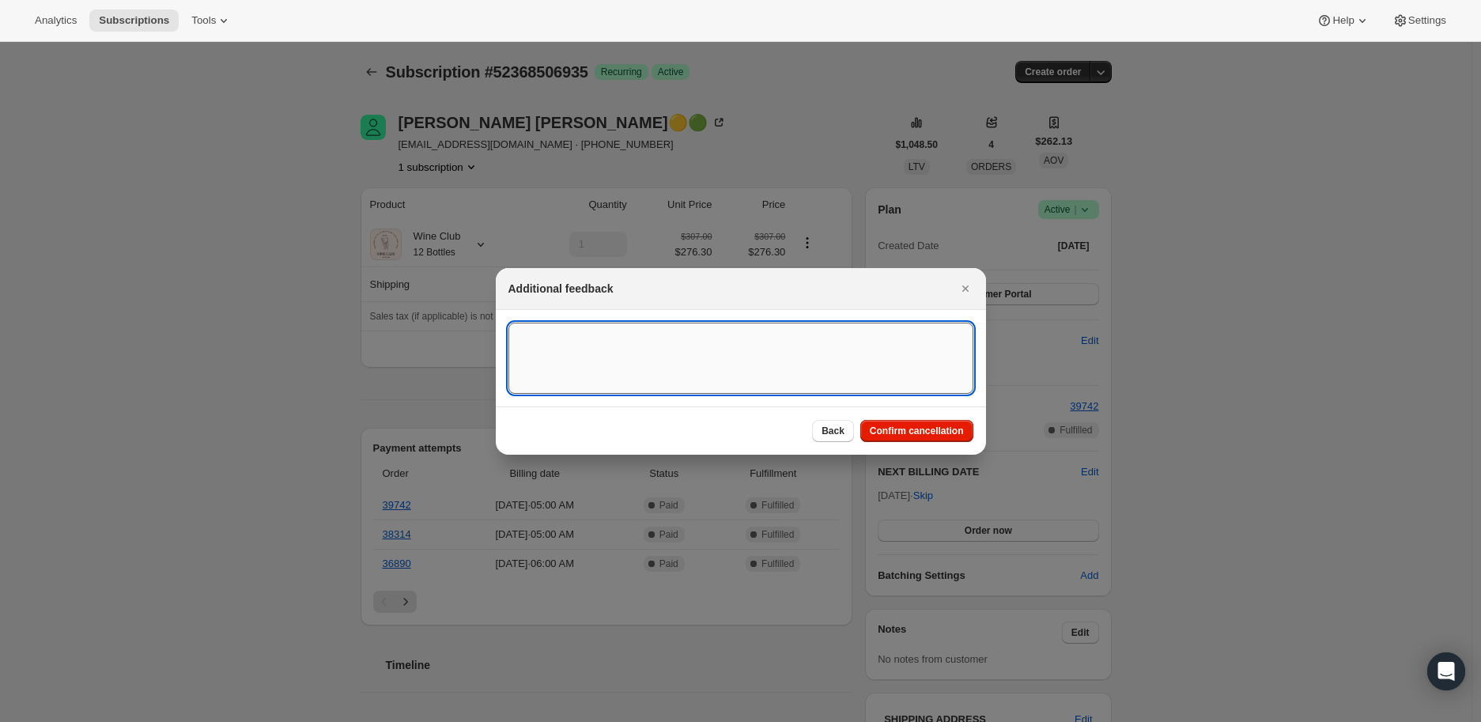
click at [566, 336] on textarea ":r60h:" at bounding box center [740, 358] width 465 height 71
type textarea "Pregnancy"
click at [909, 428] on span "Confirm cancellation" at bounding box center [917, 431] width 94 height 13
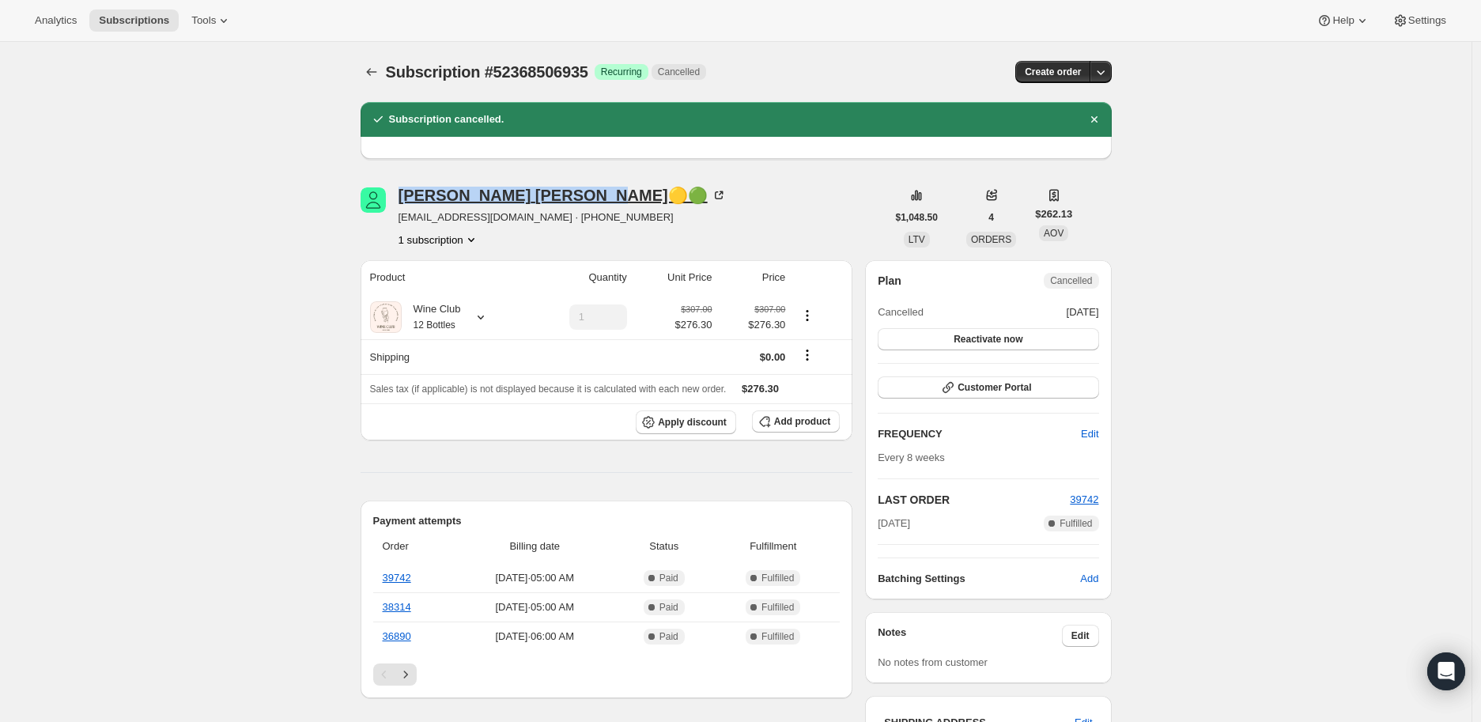
drag, startPoint x: 397, startPoint y: 195, endPoint x: 534, endPoint y: 195, distance: 136.8
click at [534, 195] on div "[PERSON_NAME]🟡🟢 [EMAIL_ADDRESS][DOMAIN_NAME] · [PHONE_NUMBER] 1 subscription" at bounding box center [624, 217] width 526 height 60
click at [484, 315] on icon at bounding box center [481, 317] width 16 height 16
